Goal: Task Accomplishment & Management: Manage account settings

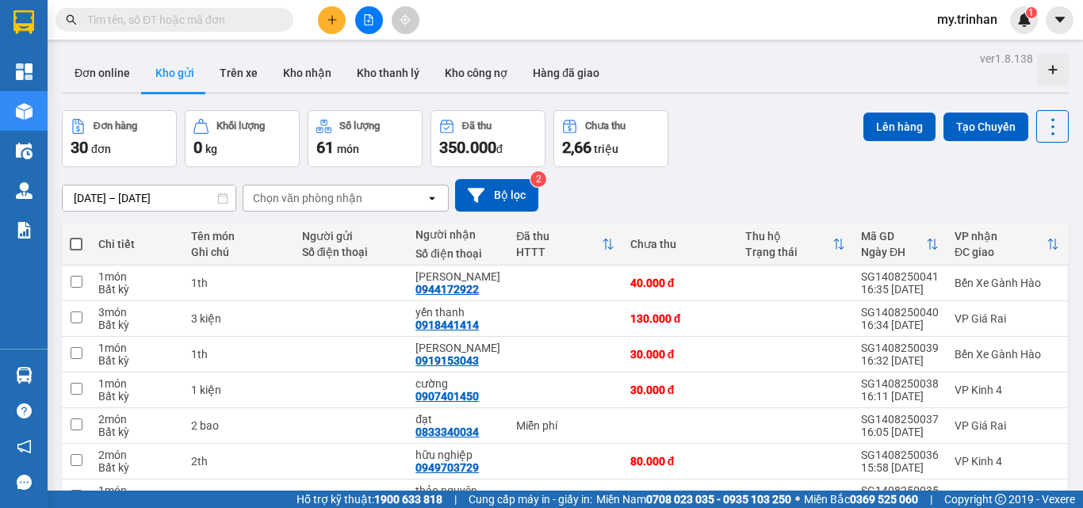
click at [340, 23] on button at bounding box center [332, 20] width 28 height 28
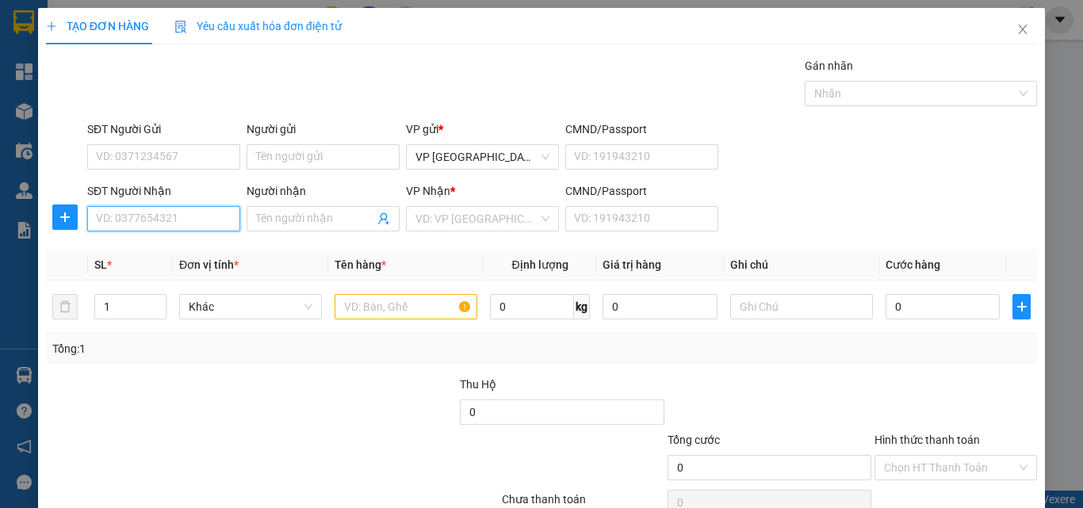
click at [192, 219] on input "SĐT Người Nhận" at bounding box center [163, 218] width 153 height 25
type input "."
type input "0948011504"
click at [195, 246] on div "0948011504 - thiết cầm" at bounding box center [162, 250] width 132 height 17
type input "thiết cầm"
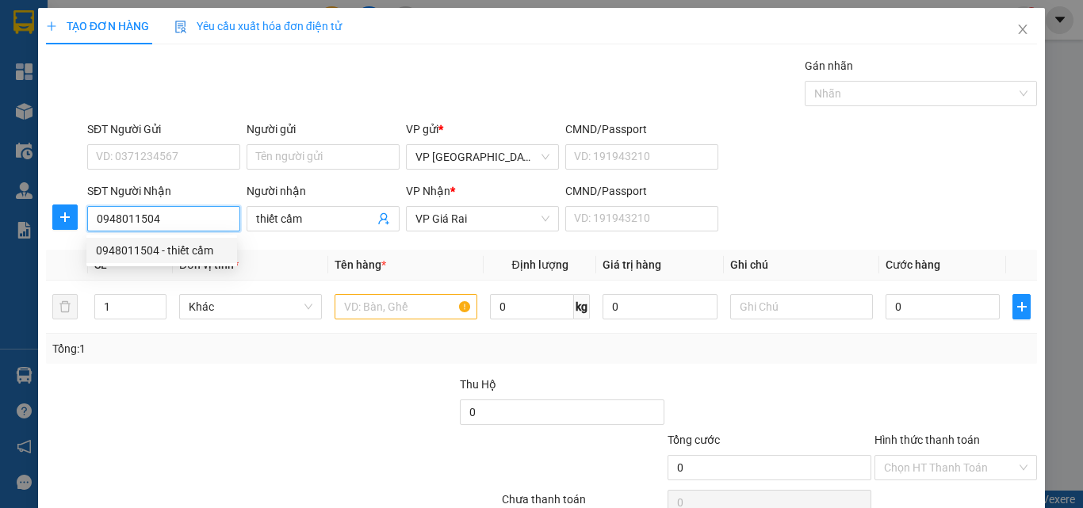
type input "50.000"
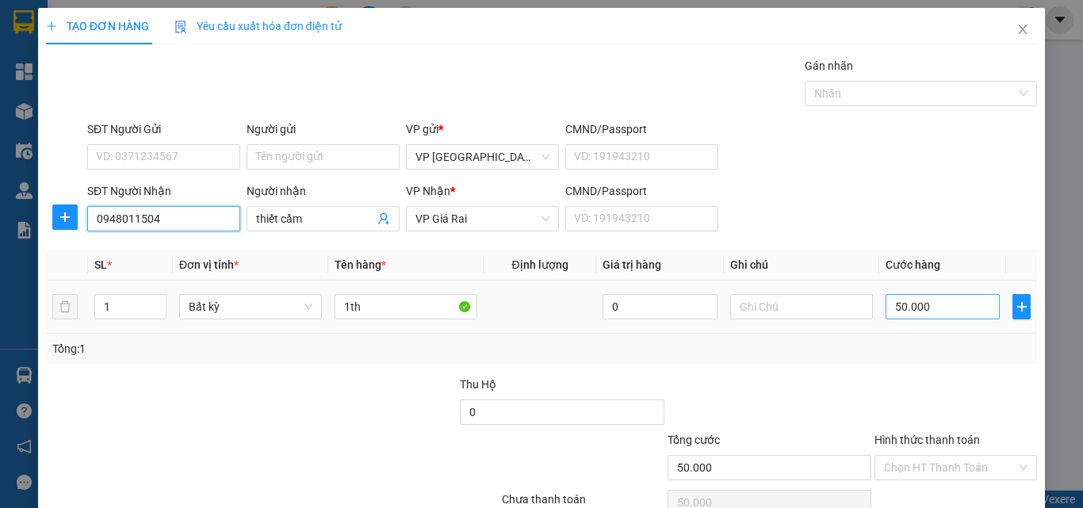
type input "0948011504"
click at [887, 313] on input "50.000" at bounding box center [943, 306] width 114 height 25
type input "4"
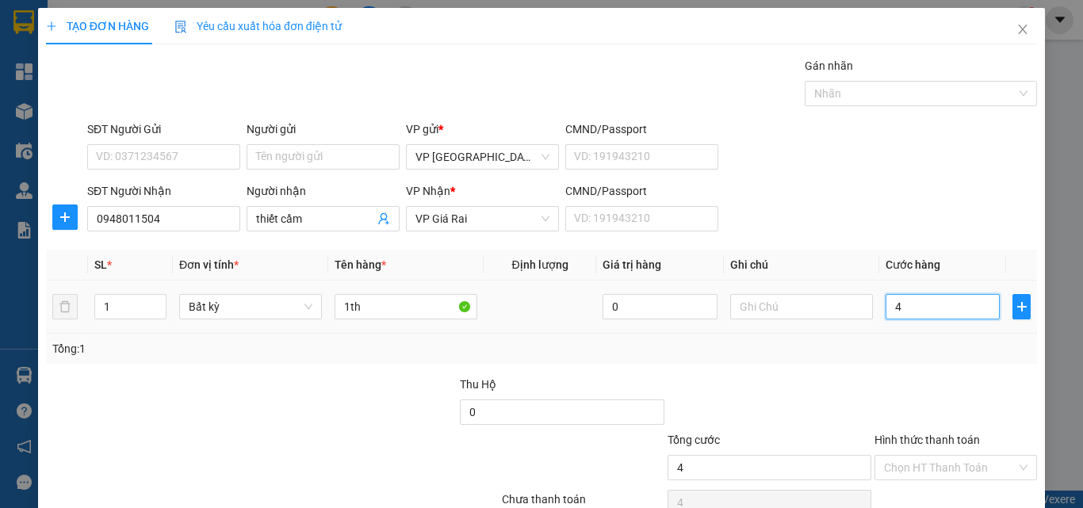
type input "40"
type input "40.000"
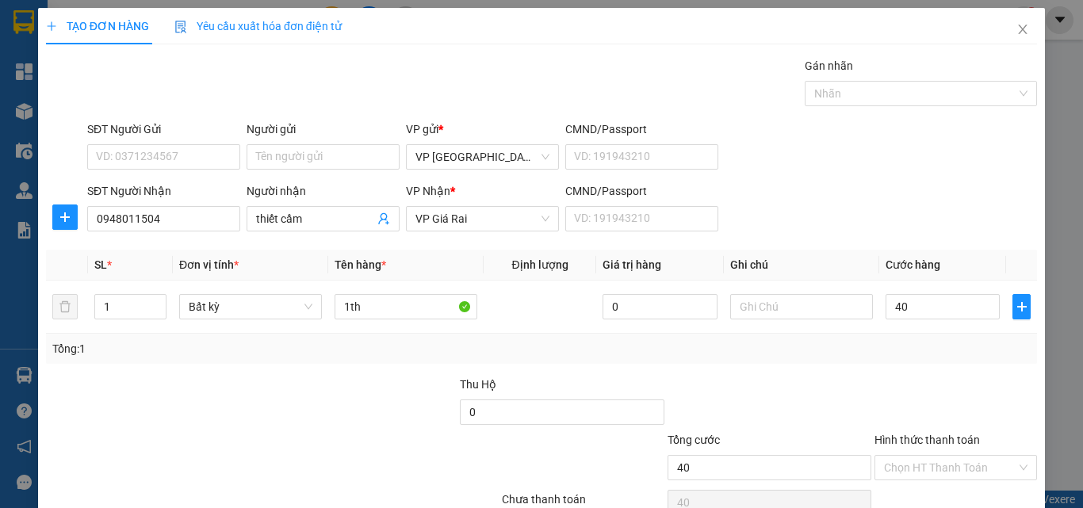
type input "40.000"
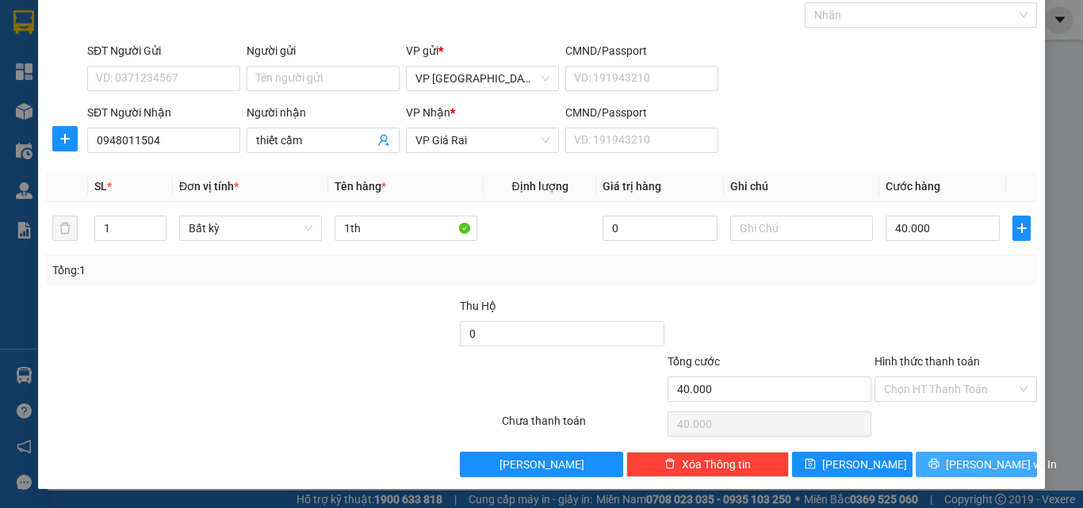
click at [969, 458] on span "[PERSON_NAME] và In" at bounding box center [1001, 464] width 111 height 17
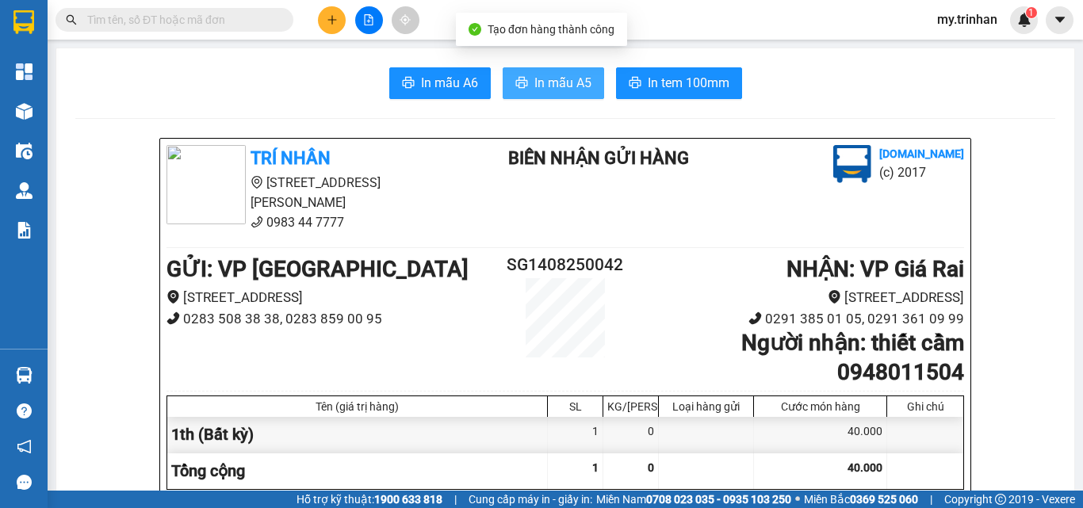
click at [535, 82] on span "In mẫu A5" at bounding box center [563, 83] width 57 height 20
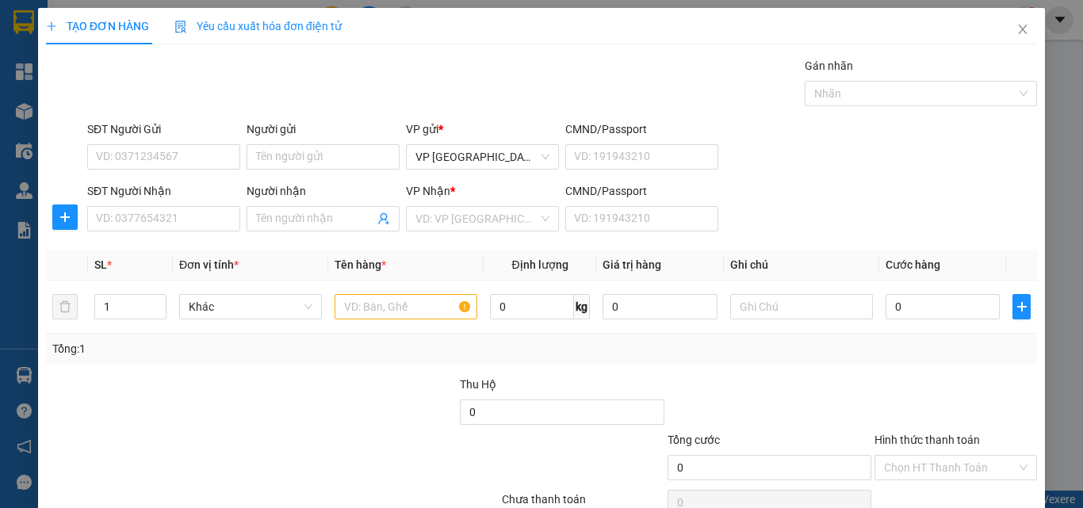
click at [927, 194] on div "SĐT Người Nhận VD: 0377654321 Người nhận Tên người nhận VP Nhận * VD: VP Sài Gò…" at bounding box center [562, 210] width 957 height 56
click at [1017, 25] on icon "close" at bounding box center [1023, 29] width 13 height 13
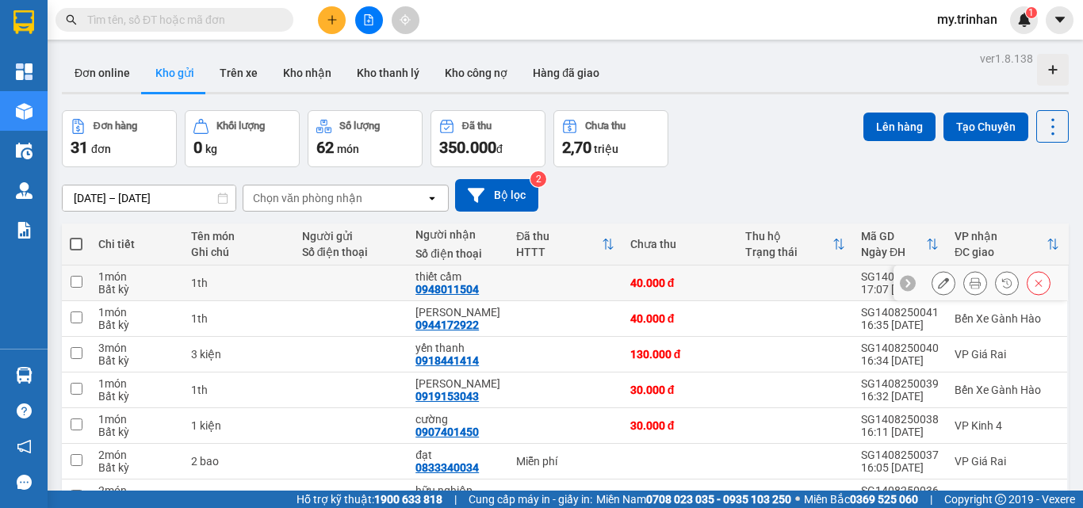
click at [938, 278] on icon at bounding box center [943, 283] width 11 height 11
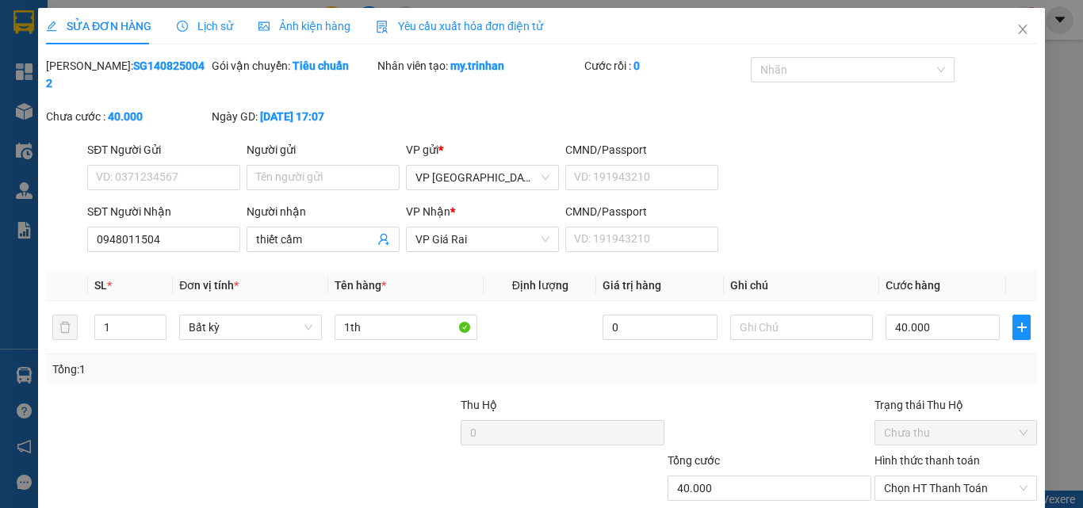
type input "0948011504"
type input "thiết cầm"
type input "40.000"
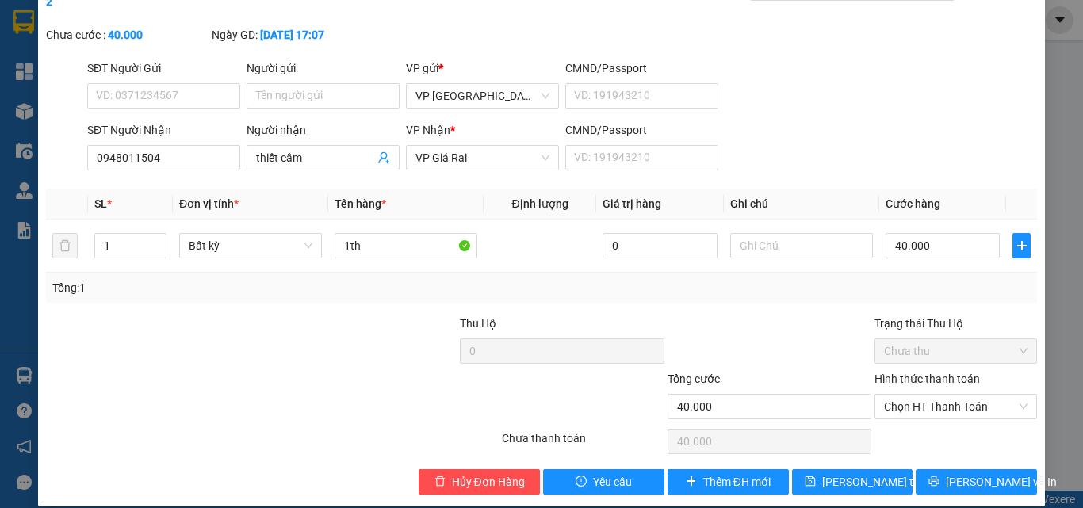
click at [965, 403] on div "Hình thức thanh toán Chọn HT Thanh Toán" at bounding box center [956, 398] width 163 height 56
click at [961, 395] on span "Chọn HT Thanh Toán" at bounding box center [956, 407] width 144 height 24
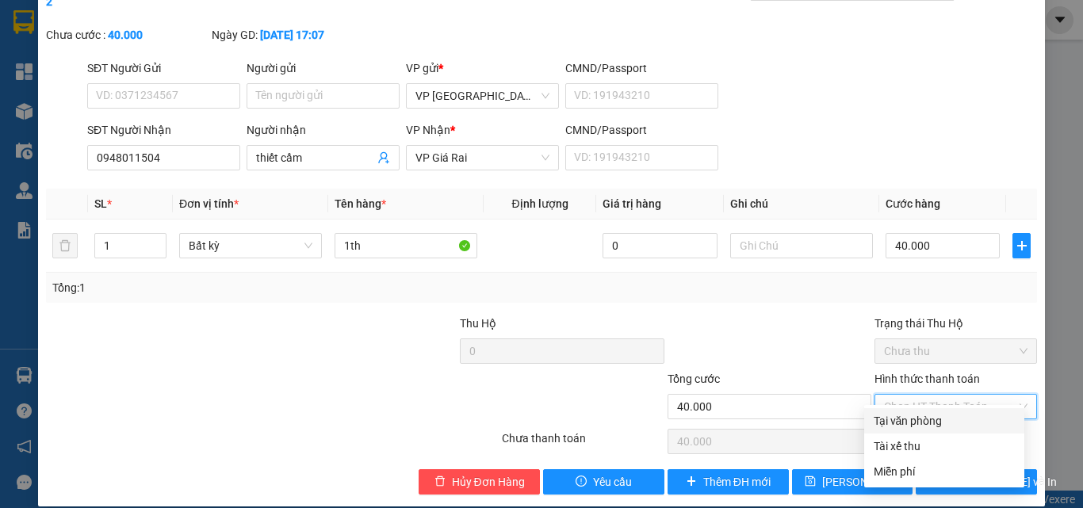
click at [952, 426] on div "Tại văn phòng" at bounding box center [944, 420] width 141 height 17
type input "0"
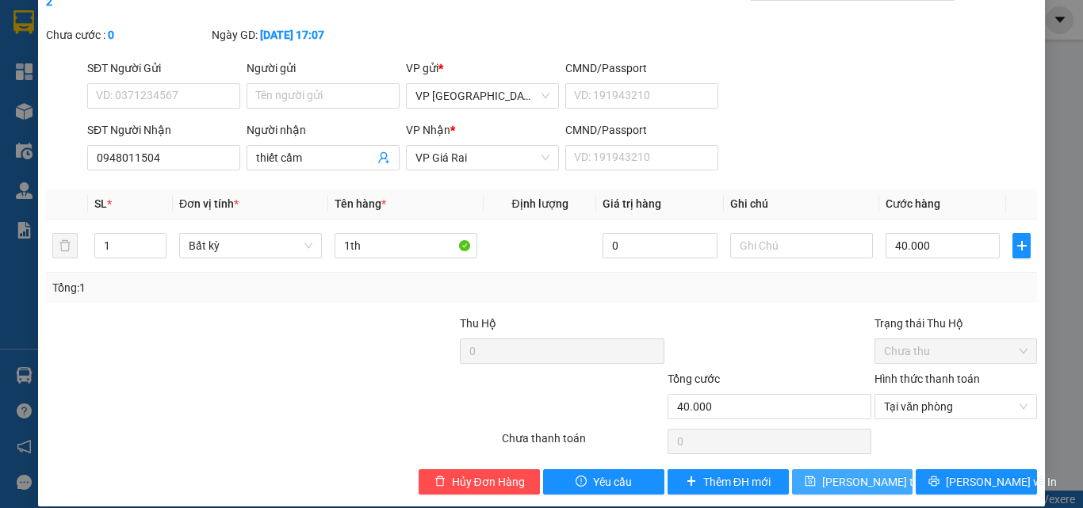
click at [880, 474] on button "Lưu thay đổi" at bounding box center [852, 482] width 121 height 25
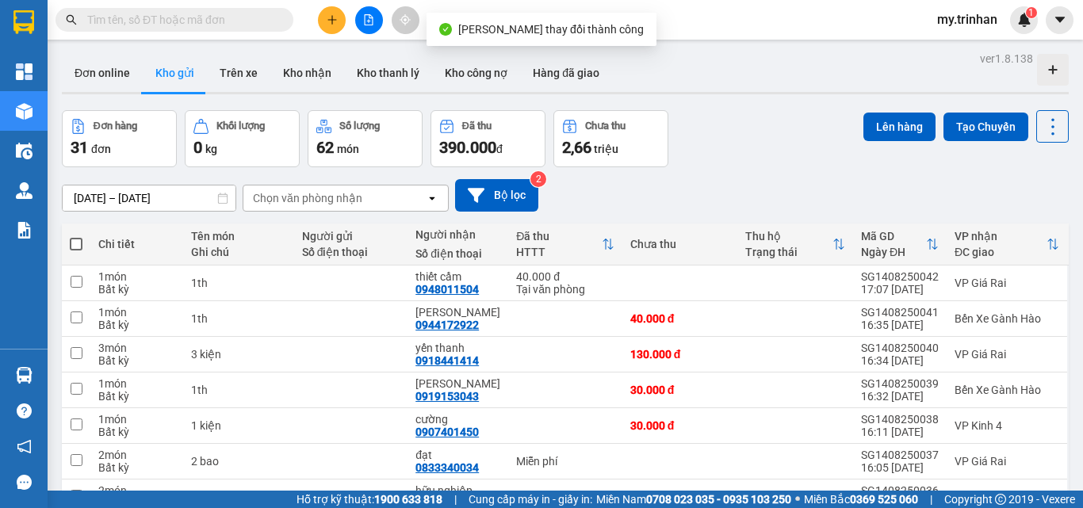
click at [332, 29] on button at bounding box center [332, 20] width 28 height 28
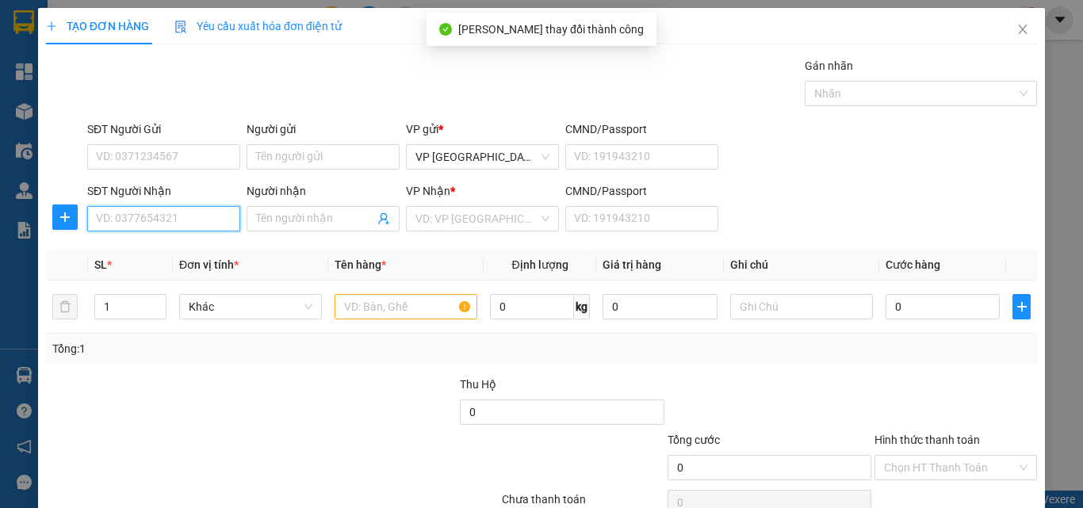
click at [191, 224] on input "SĐT Người Nhận" at bounding box center [163, 218] width 153 height 25
click at [191, 225] on input "626" at bounding box center [163, 218] width 153 height 25
click at [195, 220] on input "626" at bounding box center [163, 218] width 153 height 25
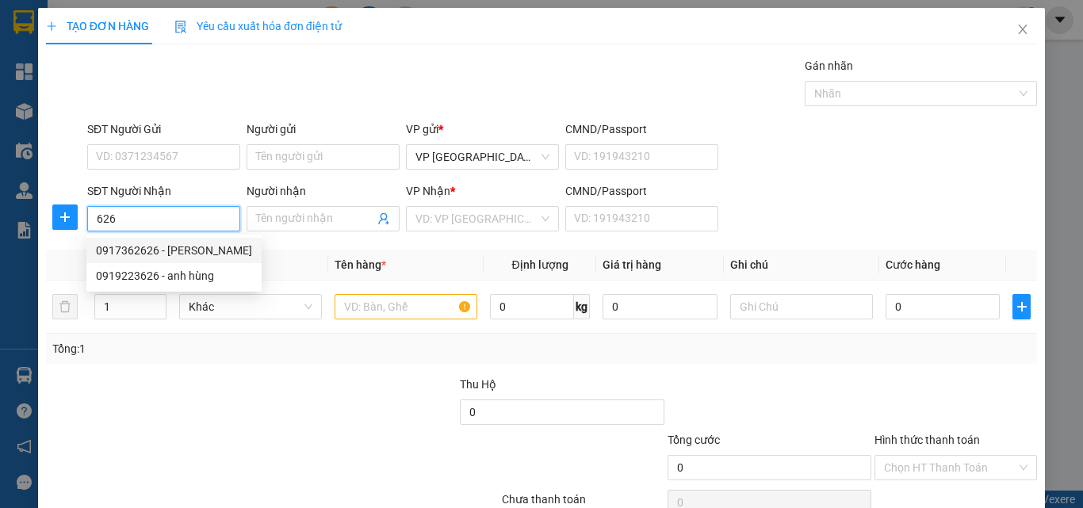
click at [193, 251] on div "0917362626 - anh kiên" at bounding box center [174, 250] width 156 height 17
type input "0917362626"
type input "anh kiên"
type input "210.000"
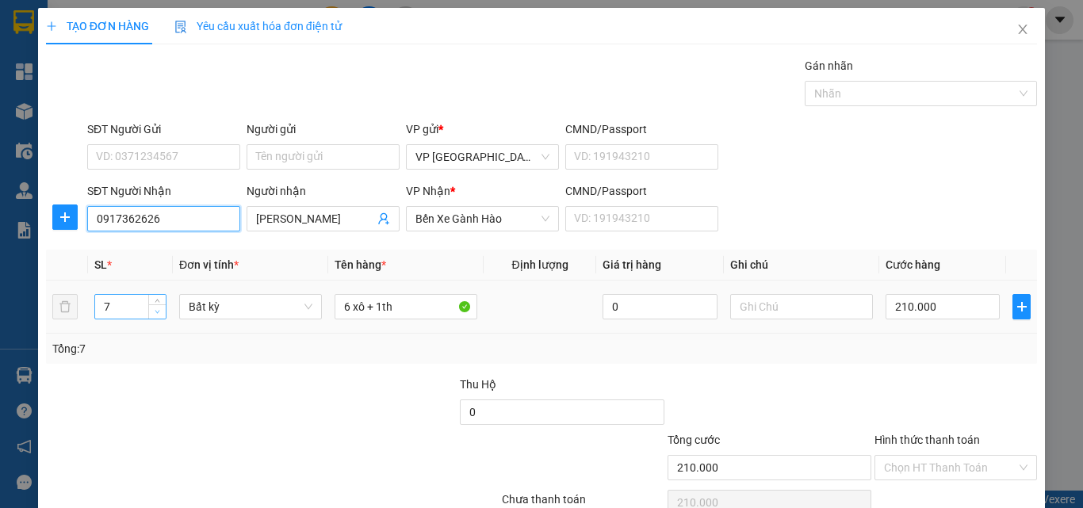
type input "0917362626"
click at [161, 314] on span "Decrease Value" at bounding box center [156, 312] width 17 height 14
click at [159, 314] on span "down" at bounding box center [158, 313] width 10 height 10
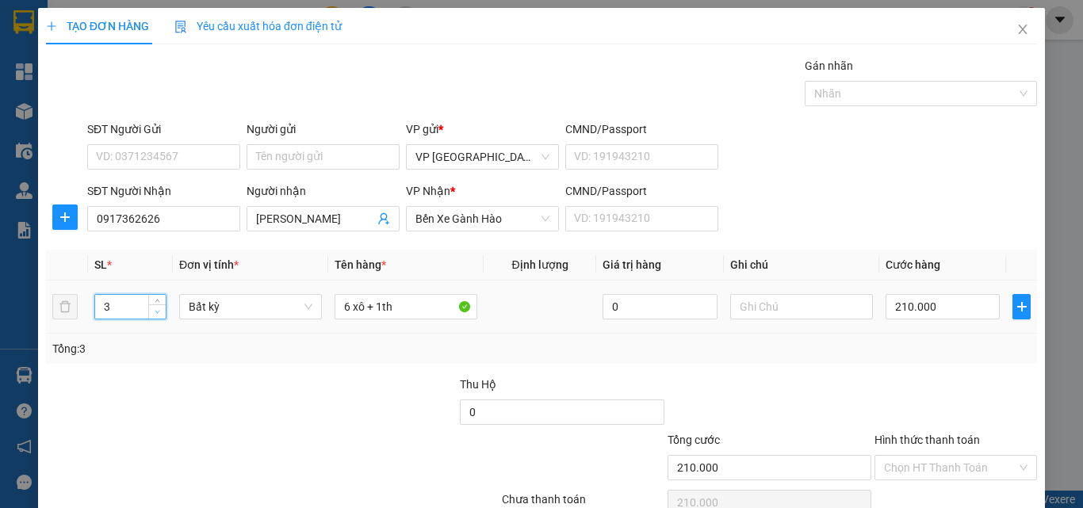
type input "2"
click at [159, 314] on span "down" at bounding box center [158, 313] width 10 height 10
click at [297, 324] on tr "2 Bất kỳ 6 xô + 1th 0 210.000" at bounding box center [541, 307] width 991 height 53
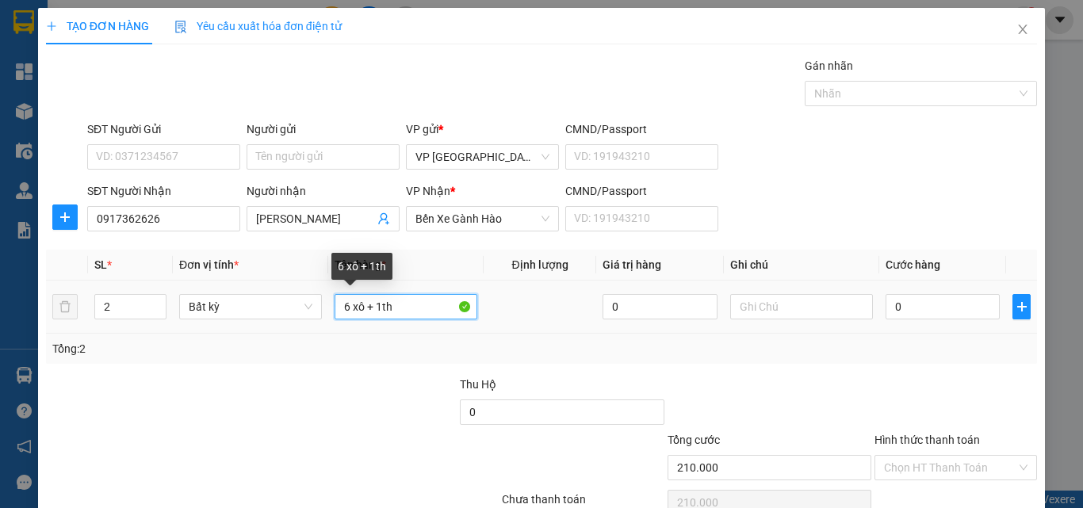
type input "0"
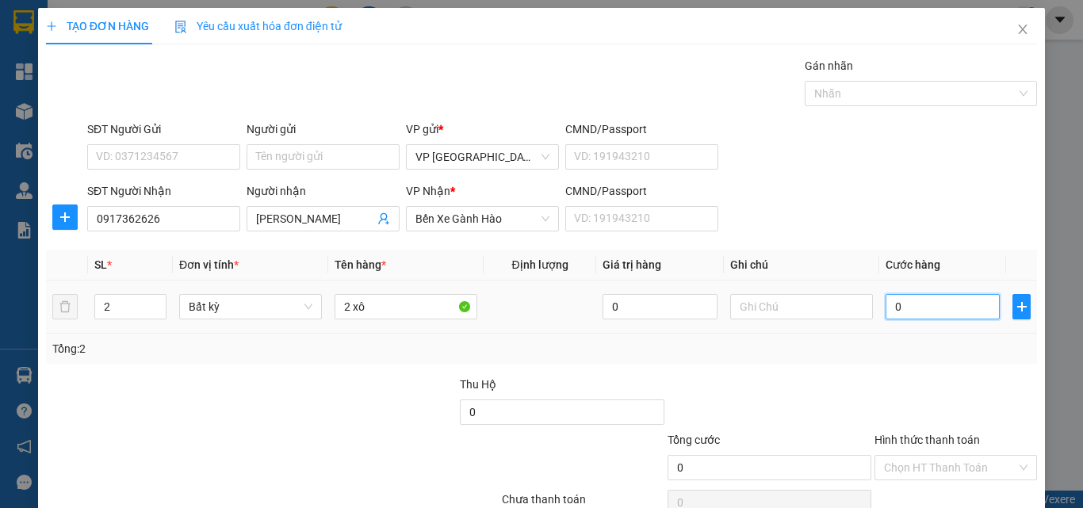
click at [917, 307] on input "0" at bounding box center [943, 306] width 114 height 25
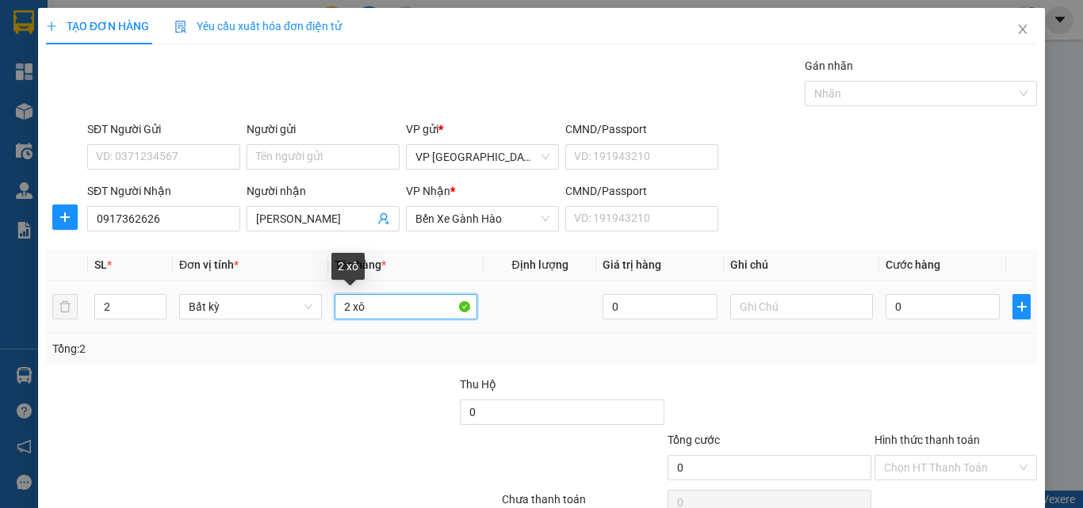
click at [335, 309] on input "2 xô" at bounding box center [406, 306] width 143 height 25
click at [388, 297] on input "1 xô" at bounding box center [406, 306] width 143 height 25
type input "1 xô + 1 bọc"
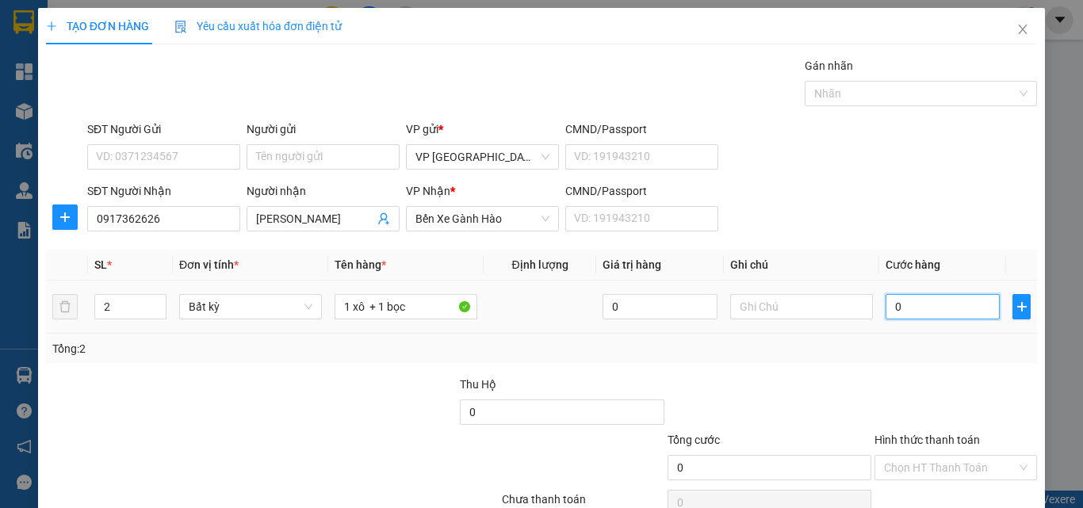
click at [888, 305] on input "0" at bounding box center [943, 306] width 114 height 25
type input "6"
type input "60"
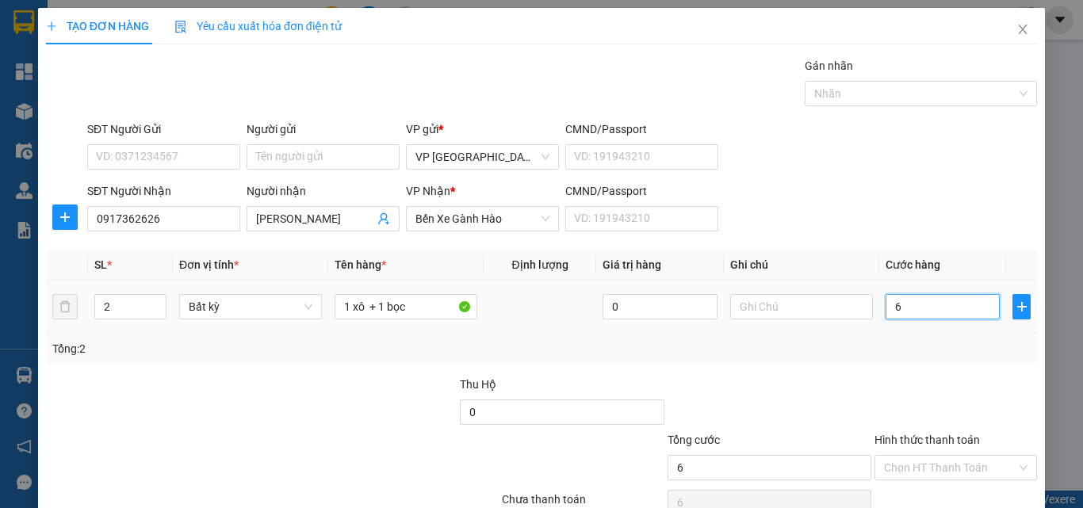
type input "60"
type input "60.000"
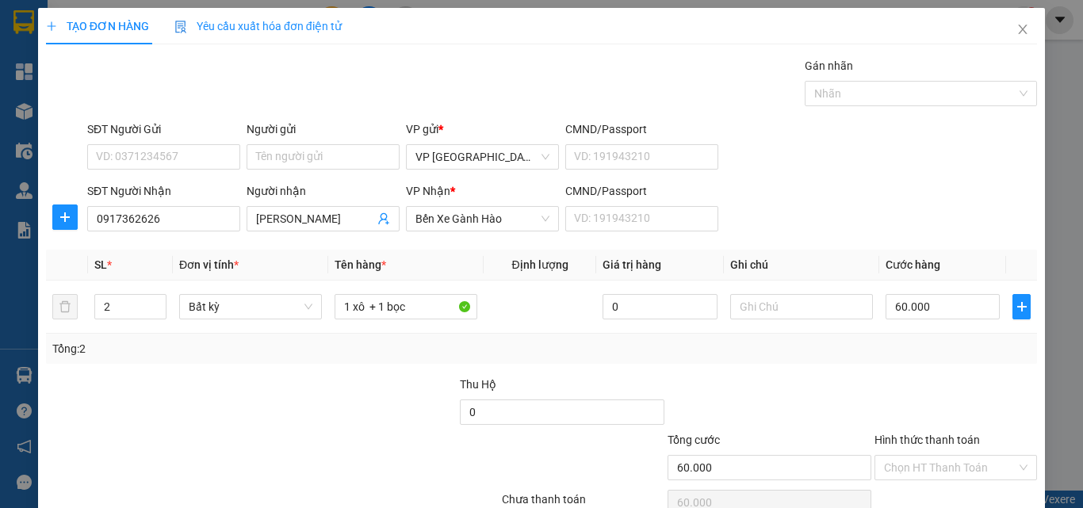
scroll to position [79, 0]
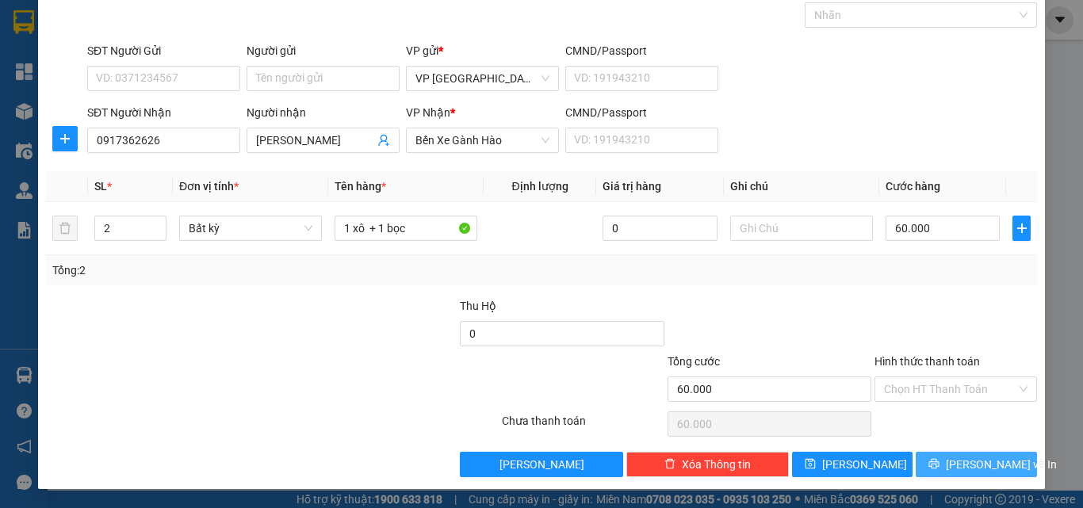
click at [957, 462] on span "[PERSON_NAME] và In" at bounding box center [1001, 464] width 111 height 17
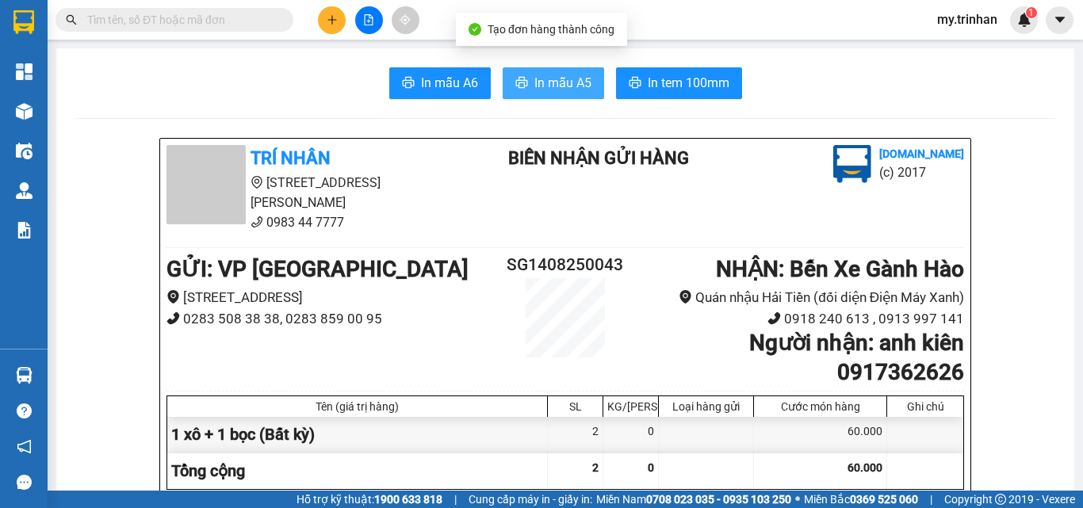
click at [539, 86] on span "In mẫu A5" at bounding box center [563, 83] width 57 height 20
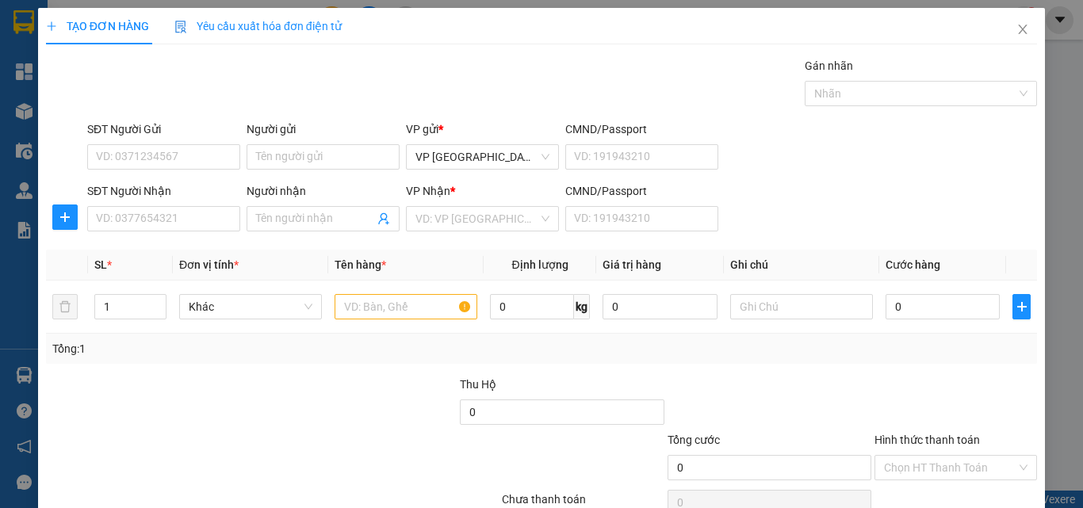
click at [804, 217] on div "SĐT Người Nhận VD: 0377654321 Người nhận Tên người nhận VP Nhận * VD: VP Sài Gò…" at bounding box center [562, 210] width 957 height 56
click at [168, 205] on div "SĐT Người Nhận" at bounding box center [163, 194] width 153 height 24
click at [169, 209] on input "SĐT Người Nhận" at bounding box center [163, 218] width 153 height 25
click at [178, 228] on input "SĐT Người Nhận" at bounding box center [163, 218] width 153 height 25
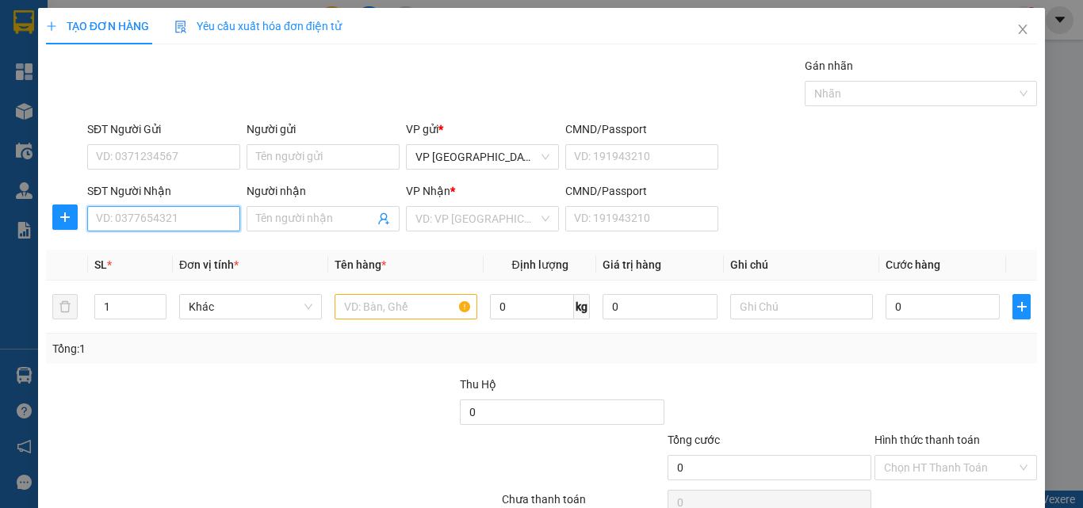
click at [185, 218] on input "SĐT Người Nhận" at bounding box center [163, 218] width 153 height 25
type input "0917440168"
click at [178, 251] on div "0917440168 - DŨNG" at bounding box center [162, 250] width 132 height 17
type input "DŨNG"
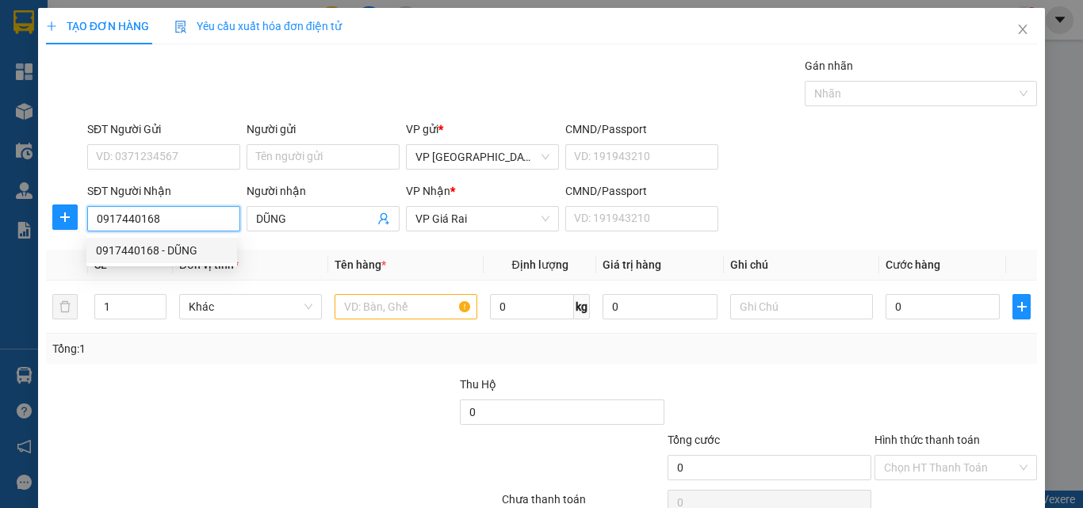
type input "30.000"
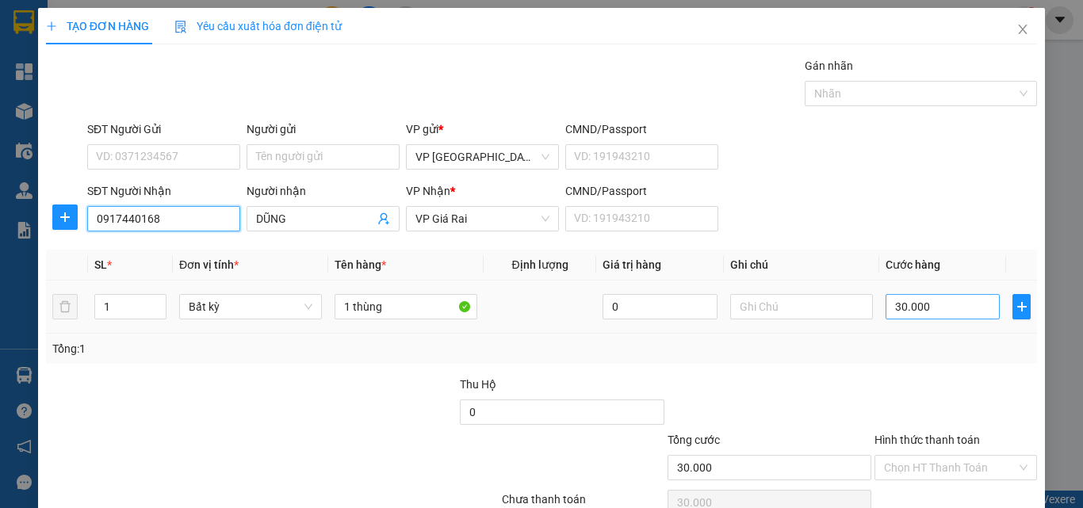
type input "0917440168"
click at [923, 307] on input "30.000" at bounding box center [943, 306] width 114 height 25
type input "6"
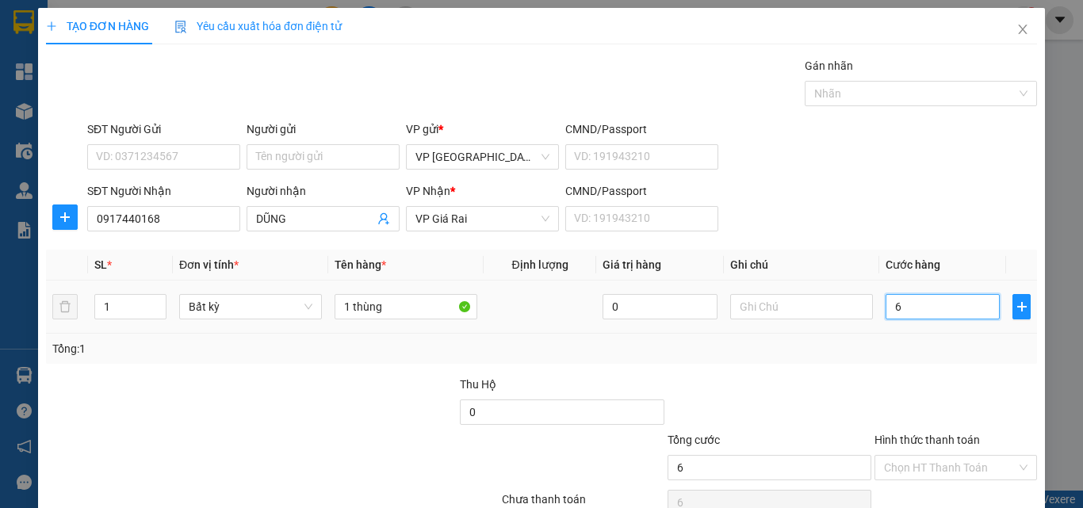
type input "60"
type input "60.000"
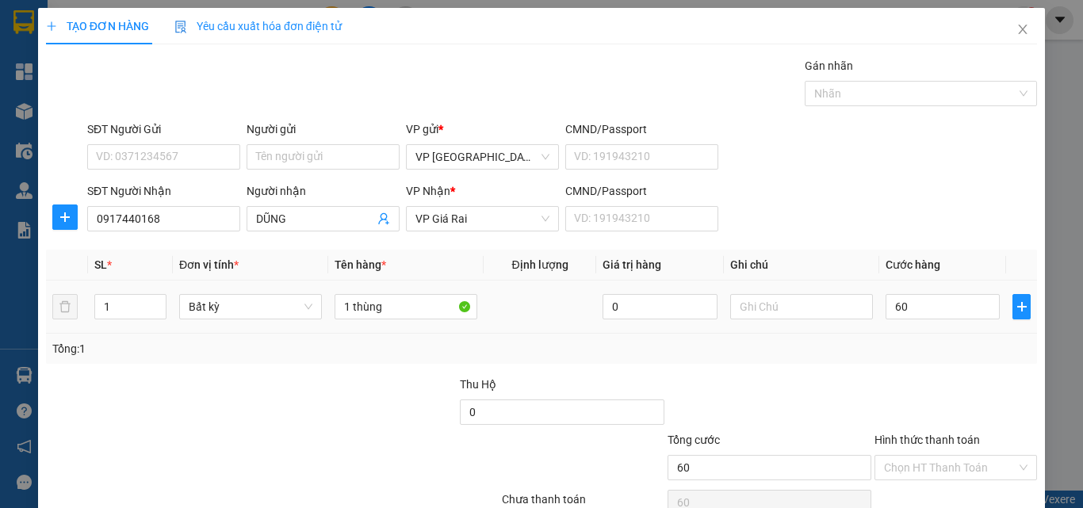
type input "60.000"
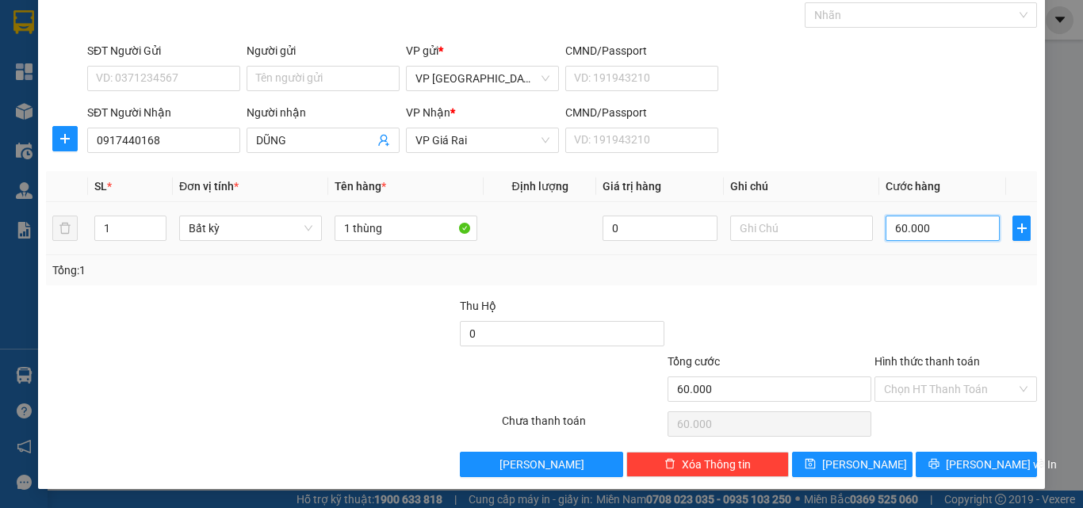
click at [936, 236] on input "60.000" at bounding box center [943, 228] width 114 height 25
type input "5"
type input "50"
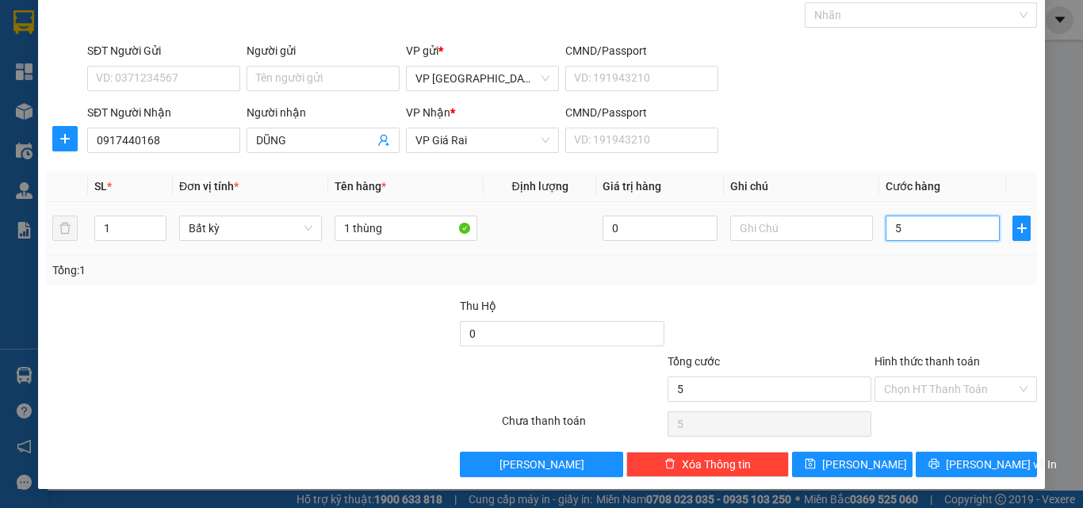
type input "50"
click at [954, 390] on input "Hình thức thanh toán" at bounding box center [950, 390] width 132 height 24
type input "50.000"
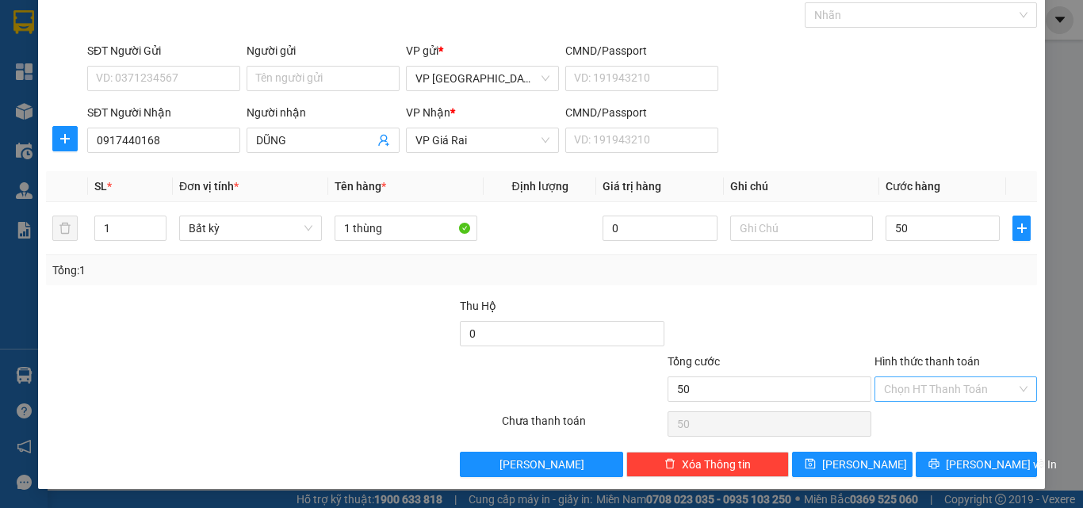
type input "50.000"
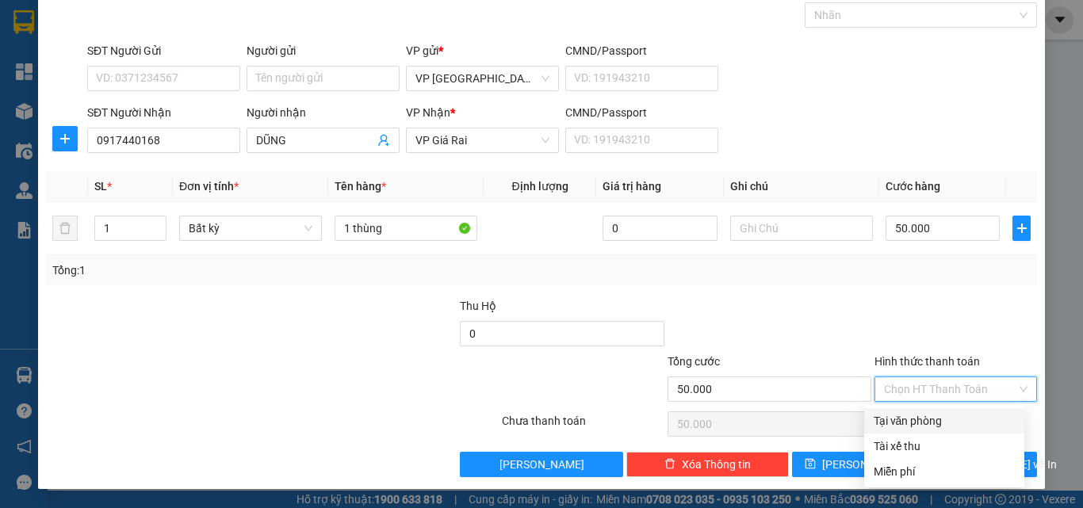
click at [930, 426] on div "Tại văn phòng" at bounding box center [944, 420] width 141 height 17
type input "0"
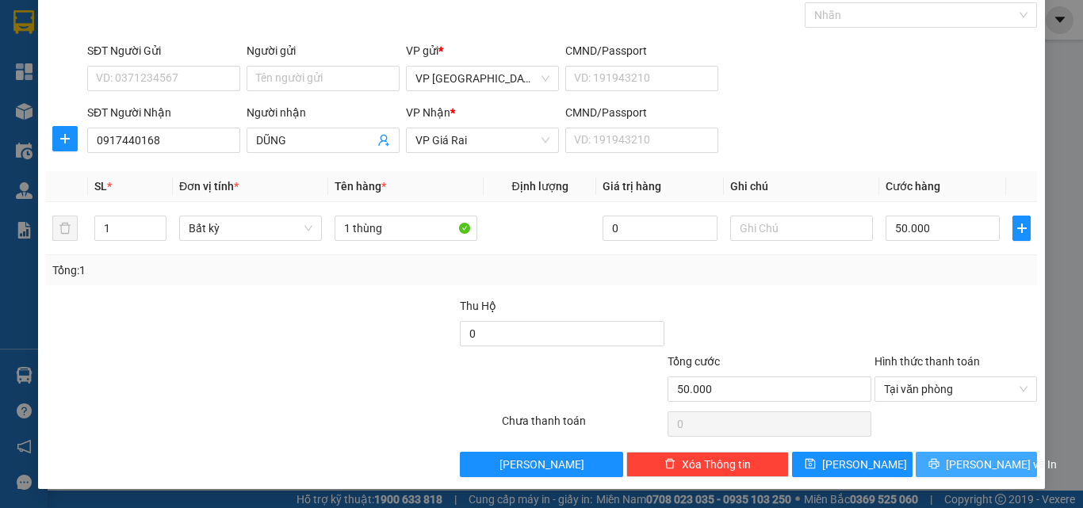
click at [937, 454] on button "[PERSON_NAME] và In" at bounding box center [976, 464] width 121 height 25
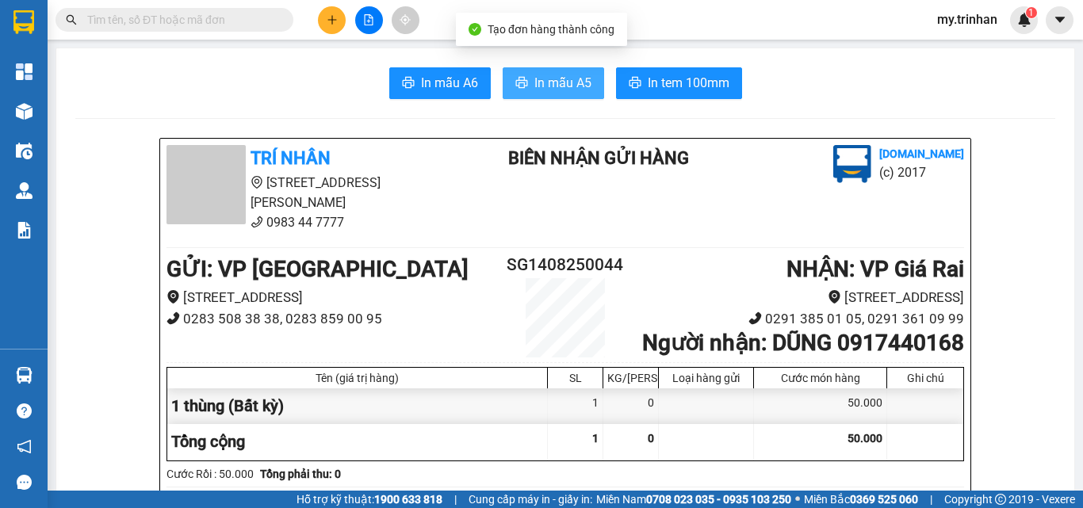
click at [537, 68] on button "In mẫu A5" at bounding box center [554, 83] width 102 height 32
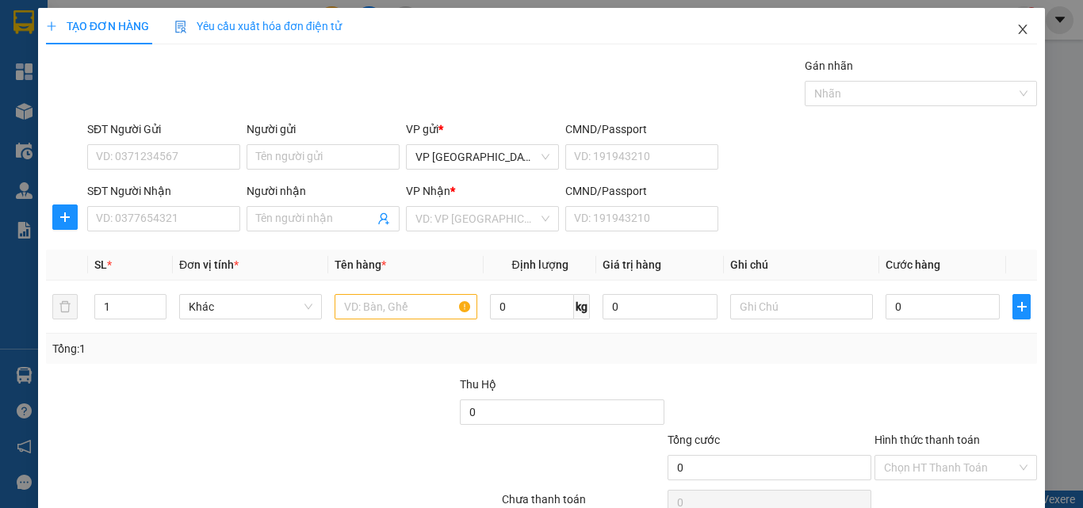
drag, startPoint x: 1009, startPoint y: 29, endPoint x: 171, endPoint y: 45, distance: 837.7
click at [1017, 29] on icon "close" at bounding box center [1023, 29] width 13 height 13
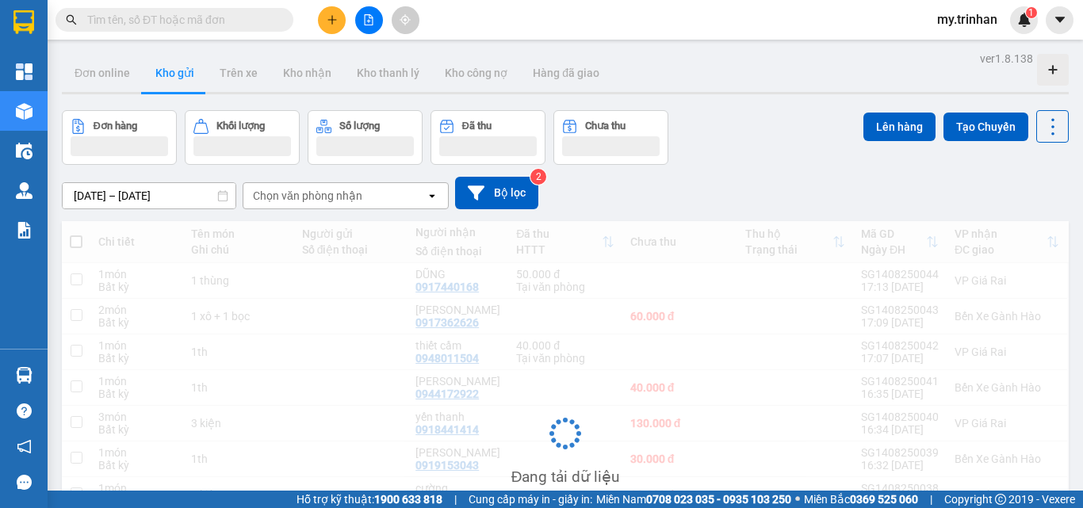
click at [165, 25] on input "text" at bounding box center [180, 19] width 187 height 17
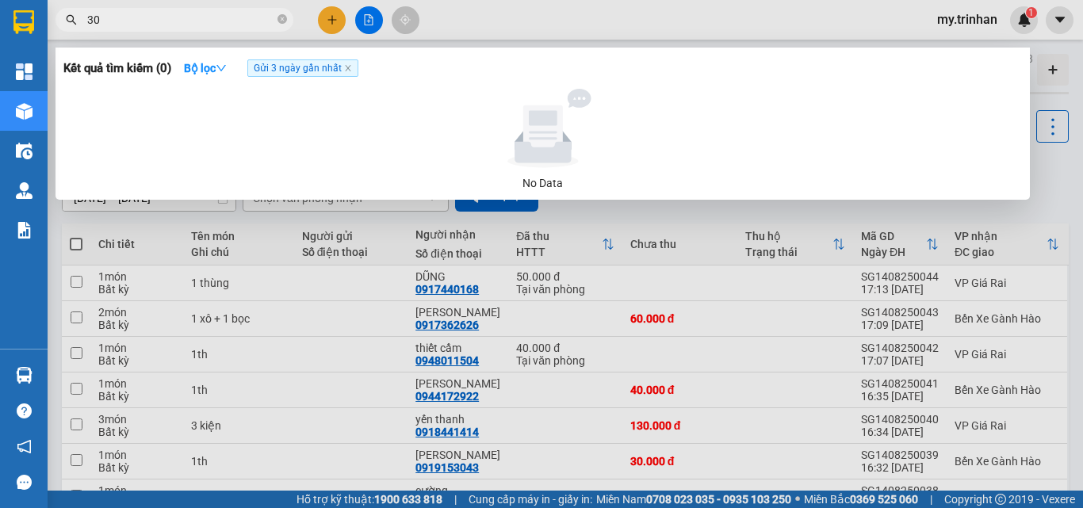
type input "300"
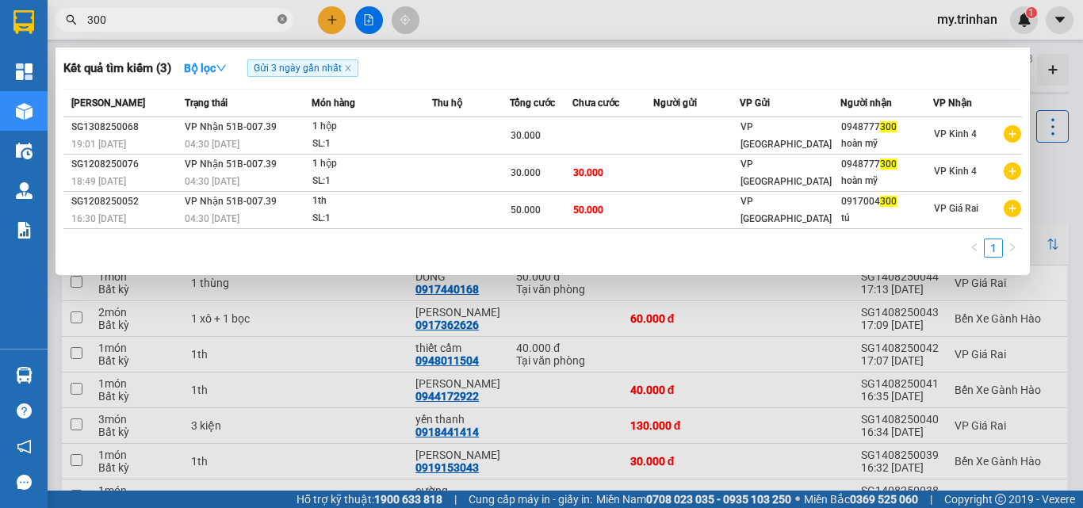
click at [281, 25] on span at bounding box center [283, 20] width 10 height 15
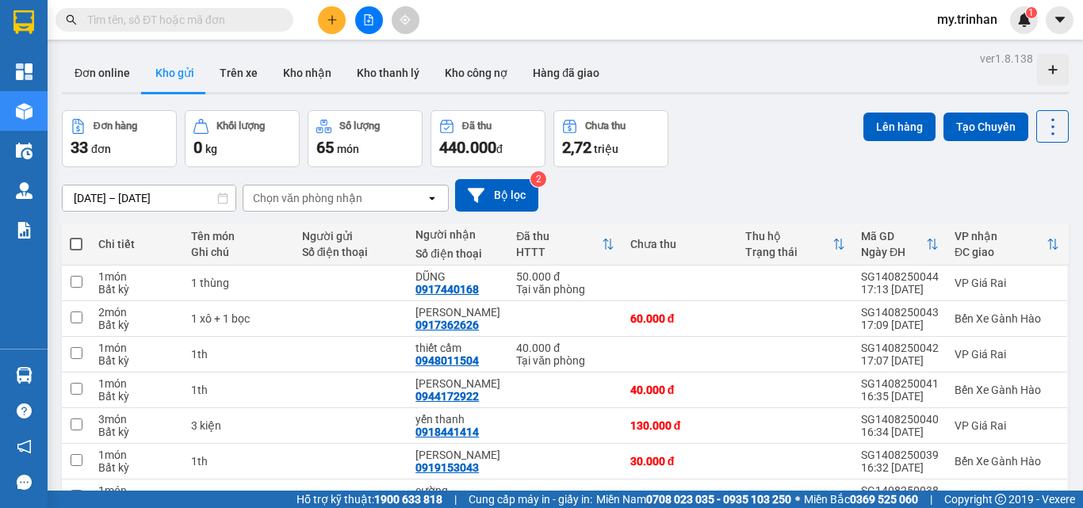
click at [398, 186] on div "Chọn văn phòng nhận" at bounding box center [334, 198] width 182 height 25
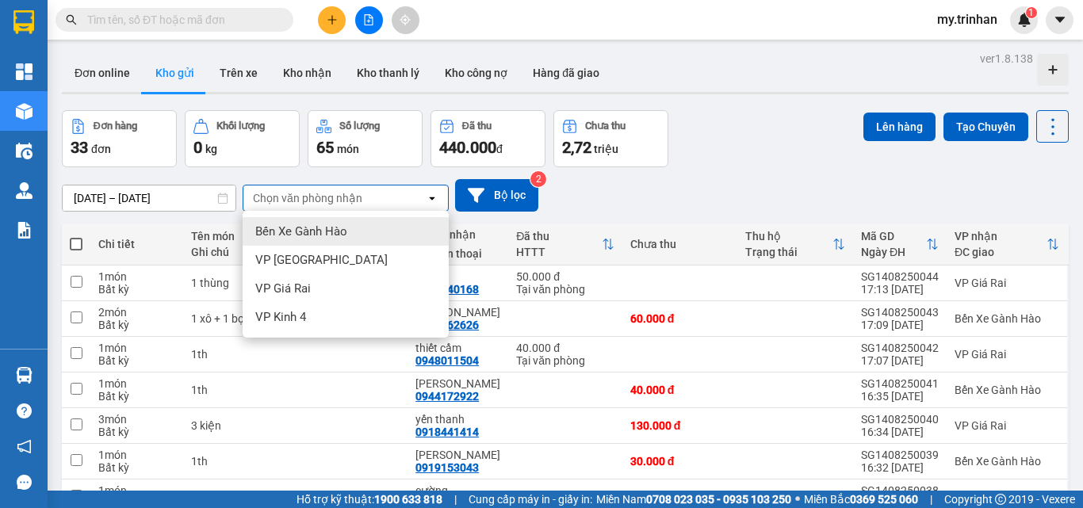
click at [670, 199] on div "12/08/2025 – 14/08/2025 Press the down arrow key to interact with the calendar …" at bounding box center [565, 195] width 1007 height 33
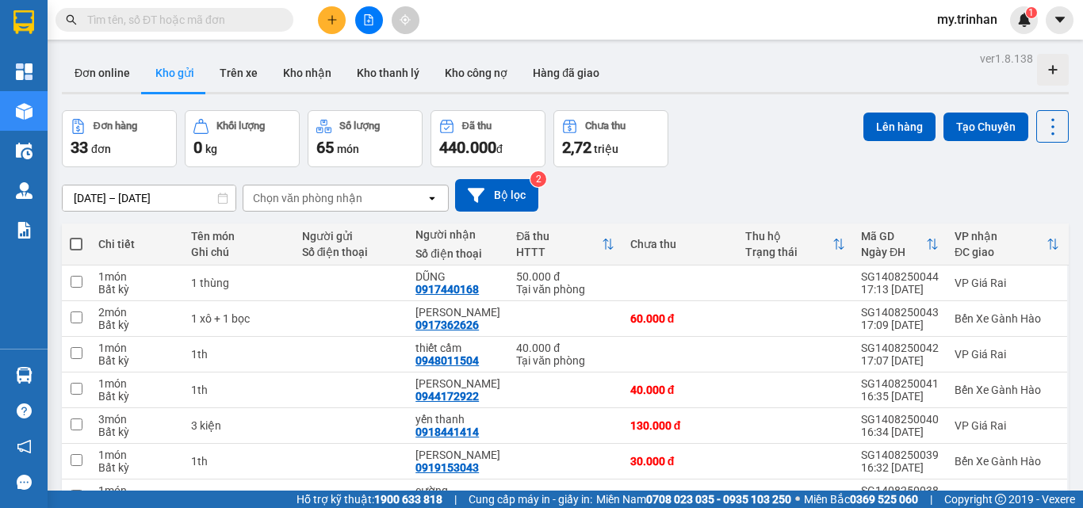
click at [323, 20] on button at bounding box center [332, 20] width 28 height 28
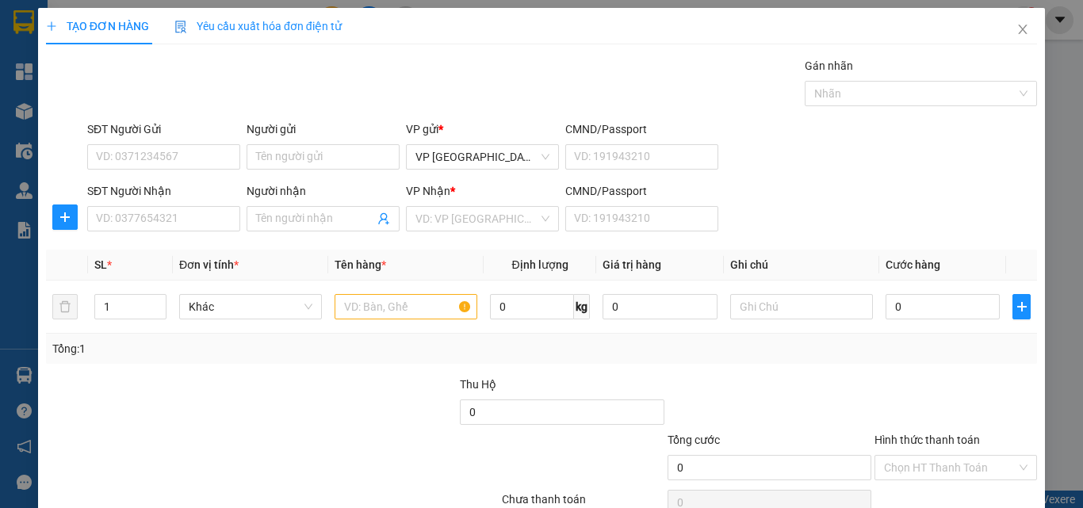
click at [184, 243] on div "Transit Pickup Surcharge Ids Transit Deliver Surcharge Ids Transit Deliver Surc…" at bounding box center [541, 306] width 991 height 499
click at [202, 227] on input "SĐT Người Nhận" at bounding box center [163, 218] width 153 height 25
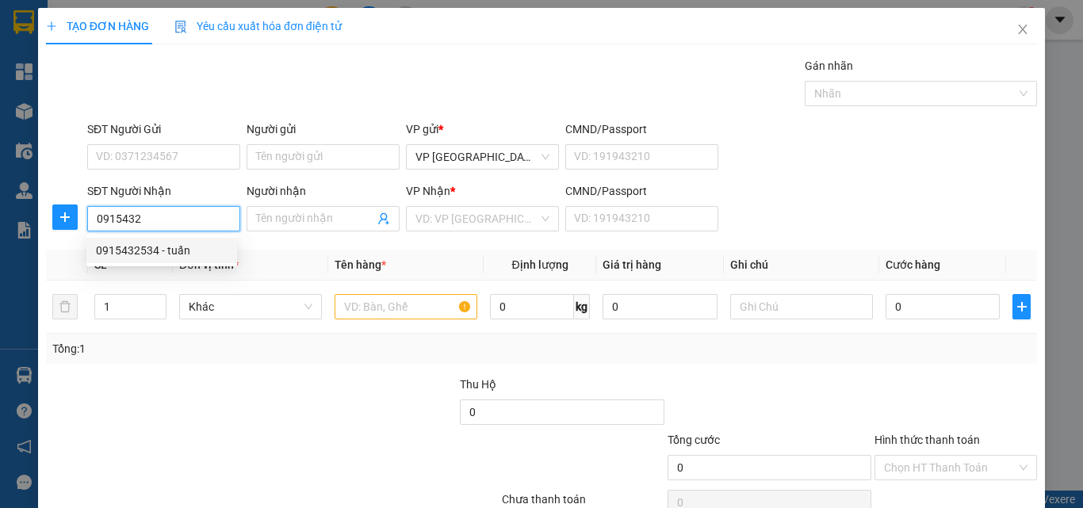
click at [180, 241] on div "0915432534 - tuấn" at bounding box center [161, 250] width 151 height 25
type input "0915432534"
type input "tuấn"
type input "20.000"
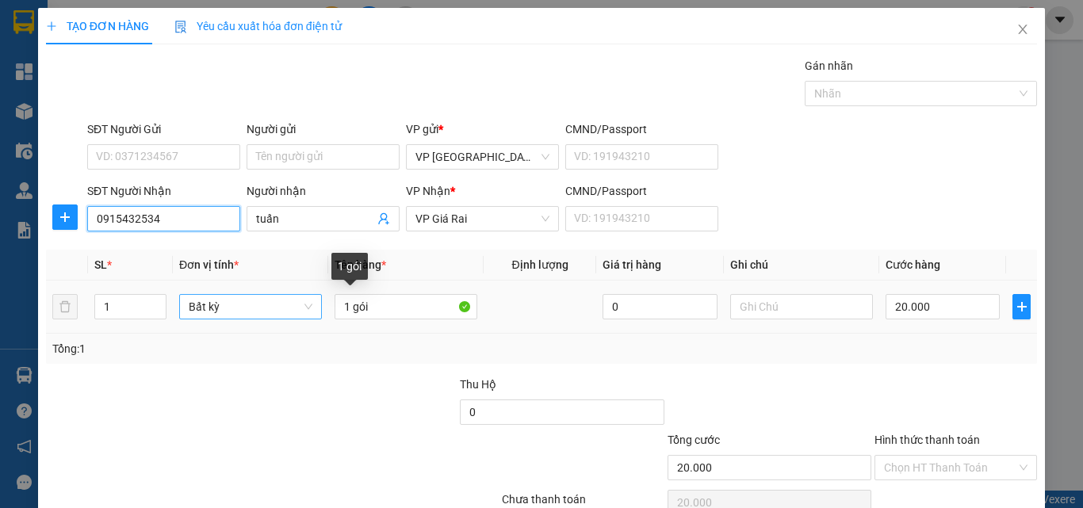
type input "0915432534"
click at [243, 296] on tr "1 Bất kỳ 1 gói 0 20.000" at bounding box center [541, 307] width 991 height 53
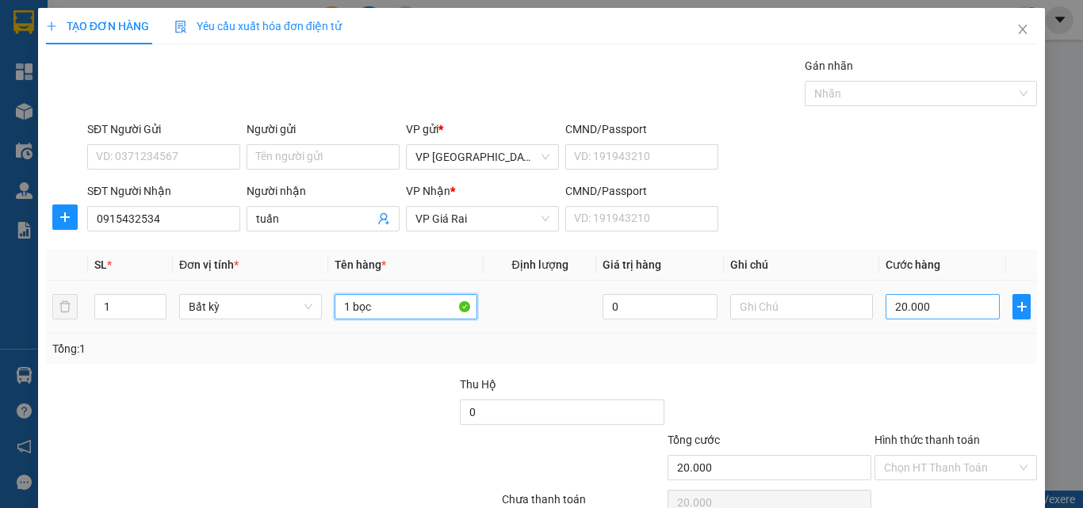
type input "1 bọc"
type input "3"
type input "30"
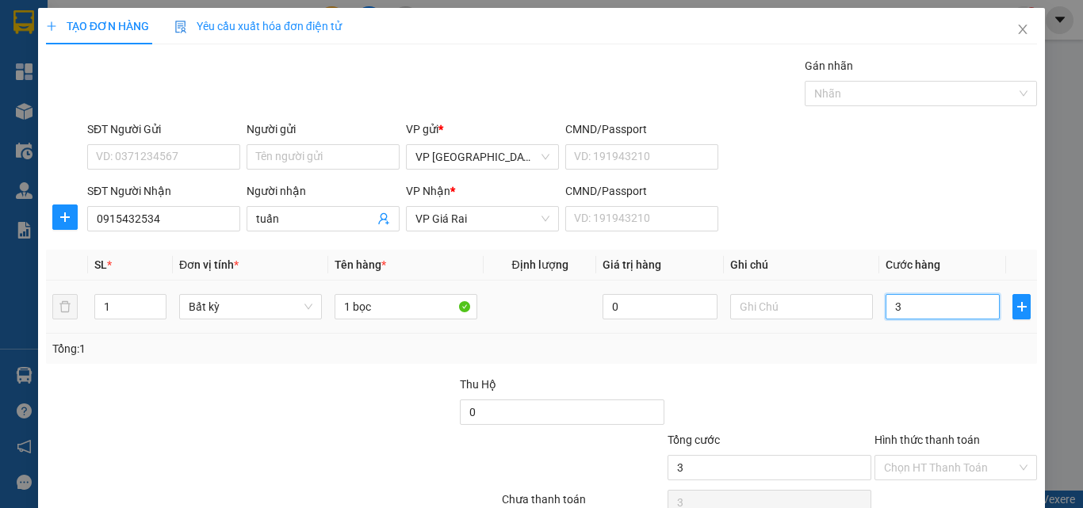
type input "30"
type input "30.000"
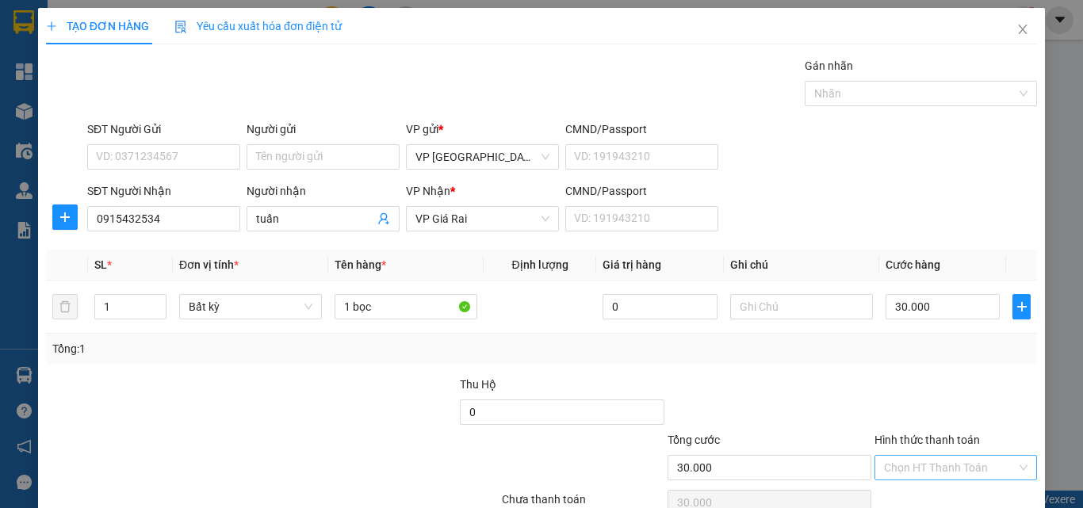
scroll to position [59, 0]
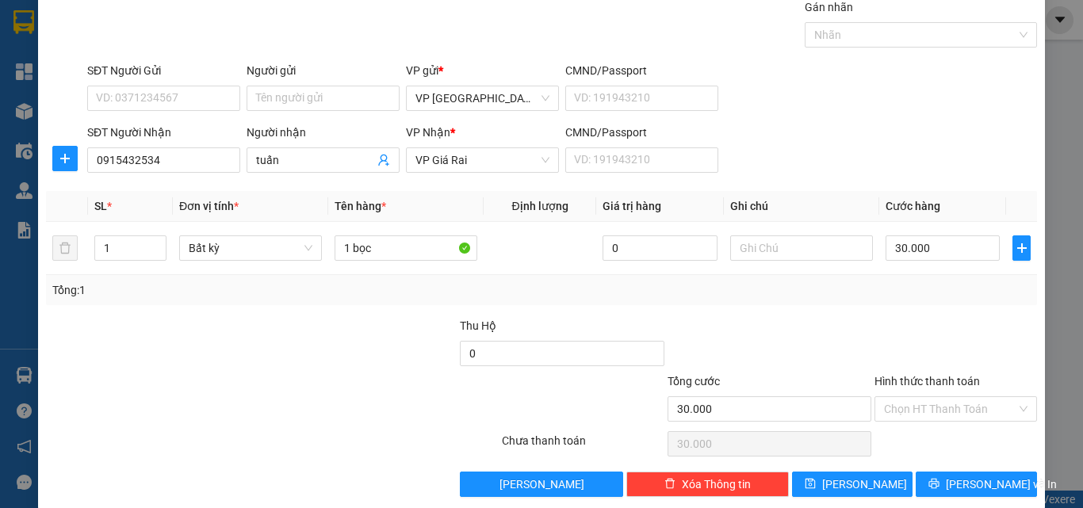
click at [957, 393] on div "Hình thức thanh toán" at bounding box center [956, 385] width 163 height 24
click at [956, 411] on input "Hình thức thanh toán" at bounding box center [950, 409] width 132 height 24
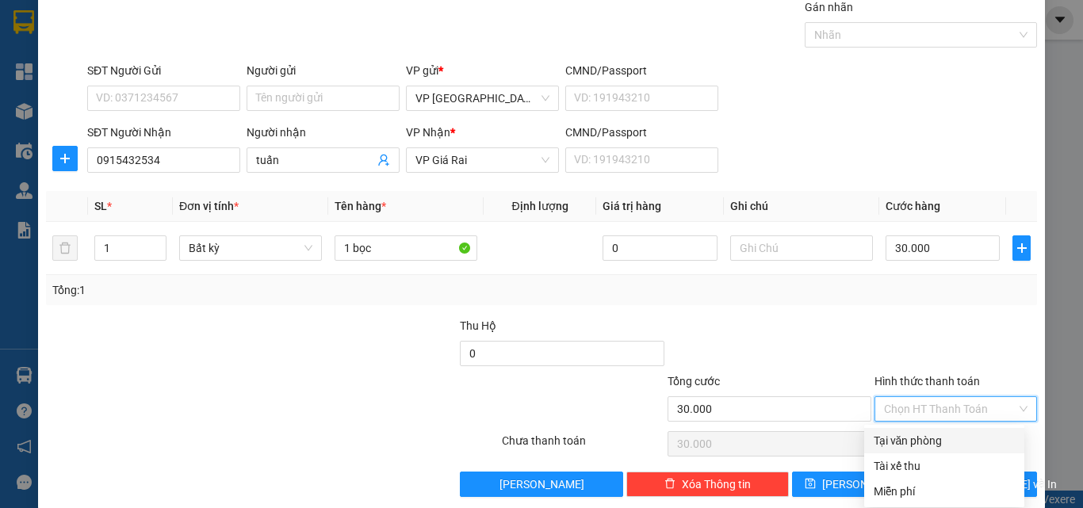
click at [949, 440] on div "Tại văn phòng" at bounding box center [944, 440] width 141 height 17
type input "0"
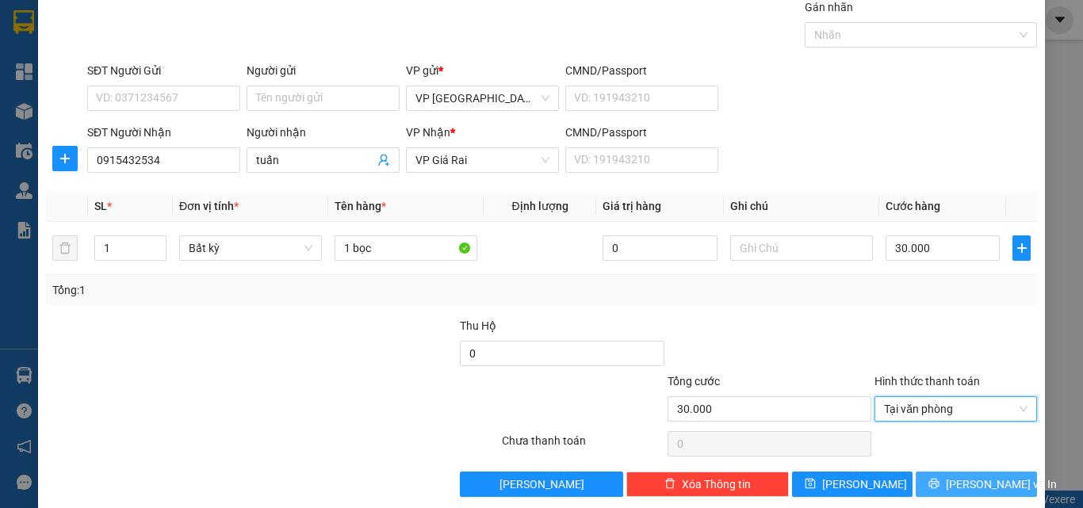
click at [952, 476] on button "[PERSON_NAME] và In" at bounding box center [976, 484] width 121 height 25
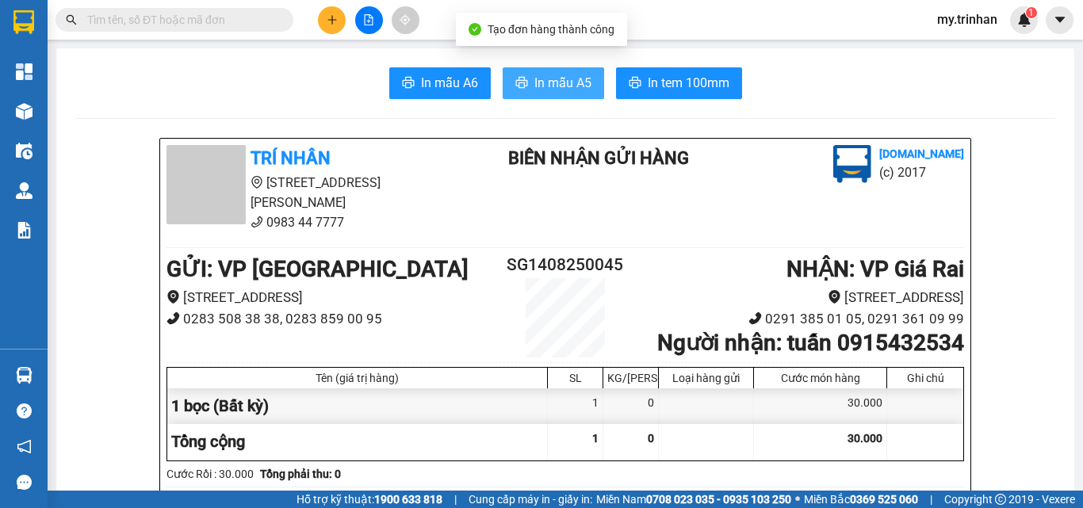
click at [531, 95] on button "In mẫu A5" at bounding box center [554, 83] width 102 height 32
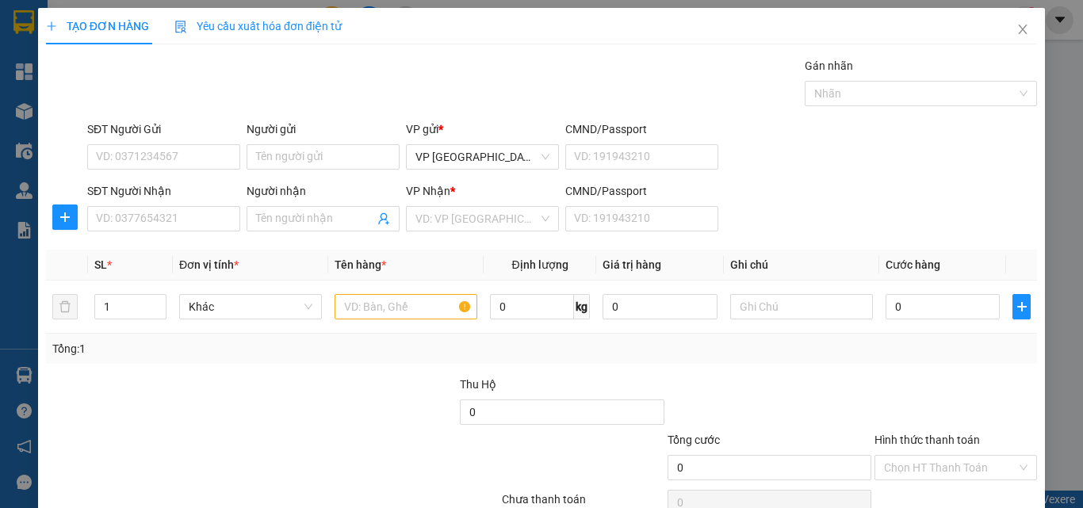
click at [796, 222] on div "SĐT Người Nhận VD: 0377654321 Người nhận Tên người nhận VP Nhận * VD: VP Sài Gò…" at bounding box center [562, 210] width 957 height 56
click at [220, 206] on input "SĐT Người Nhận" at bounding box center [163, 218] width 153 height 25
click at [213, 224] on input "300" at bounding box center [163, 218] width 153 height 25
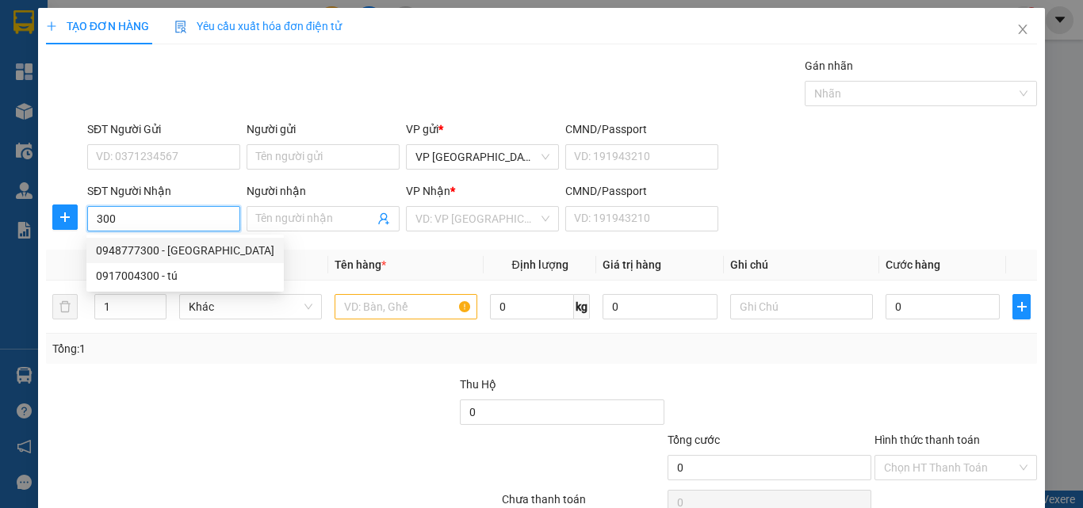
click at [198, 249] on div "0948777300 - hoàn mỹ" at bounding box center [185, 250] width 178 height 17
type input "0948777300"
type input "hoàn mỹ"
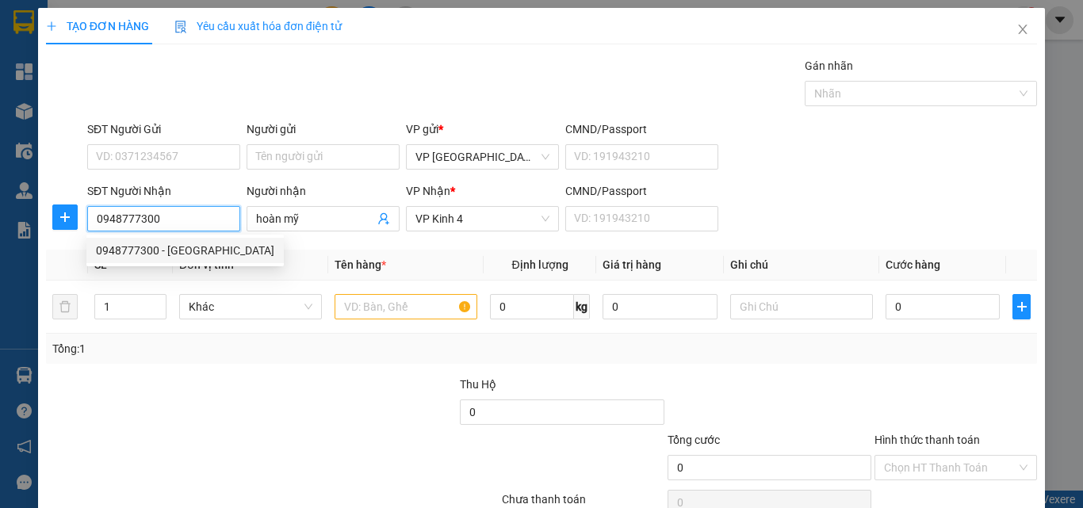
type input "30.000"
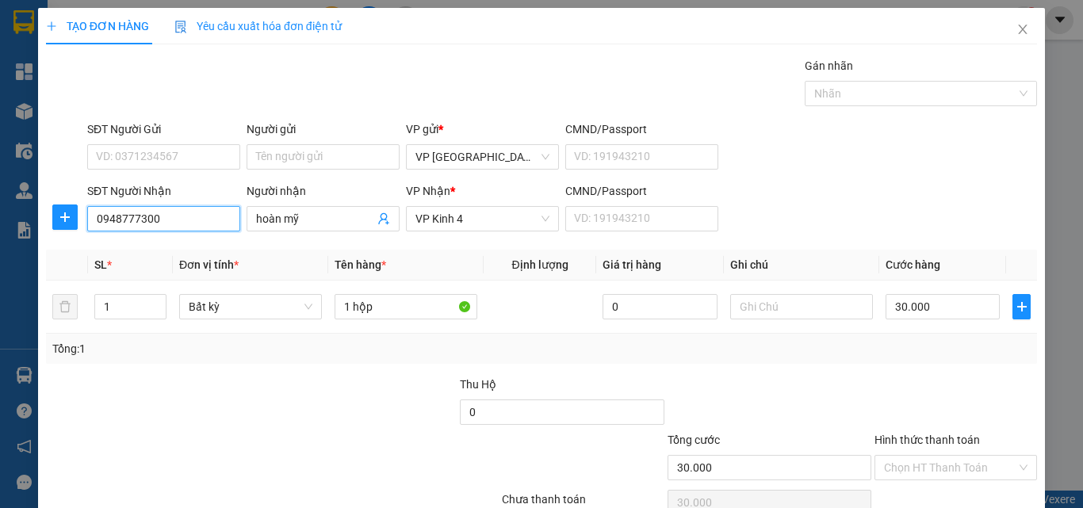
type input "0948777300"
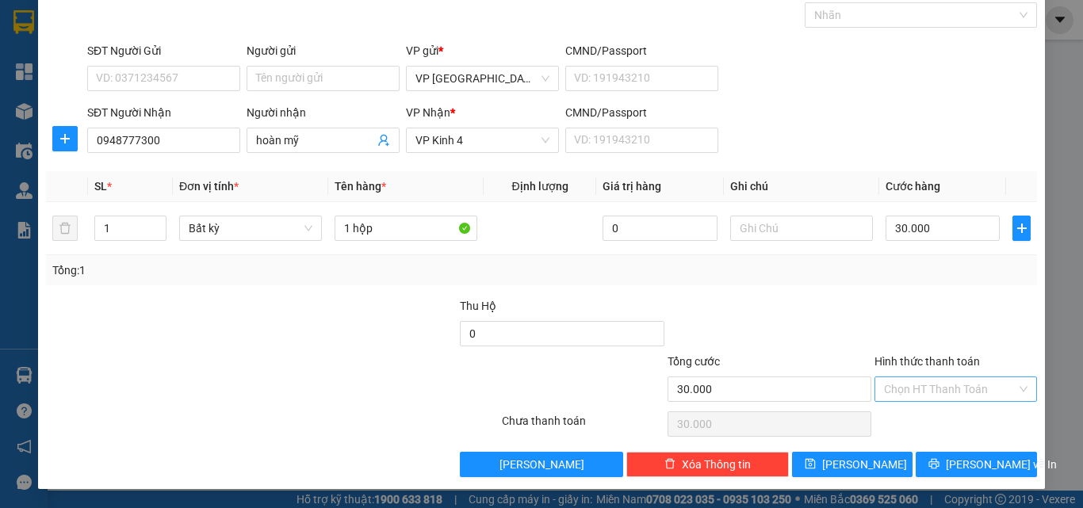
click at [926, 385] on input "Hình thức thanh toán" at bounding box center [950, 390] width 132 height 24
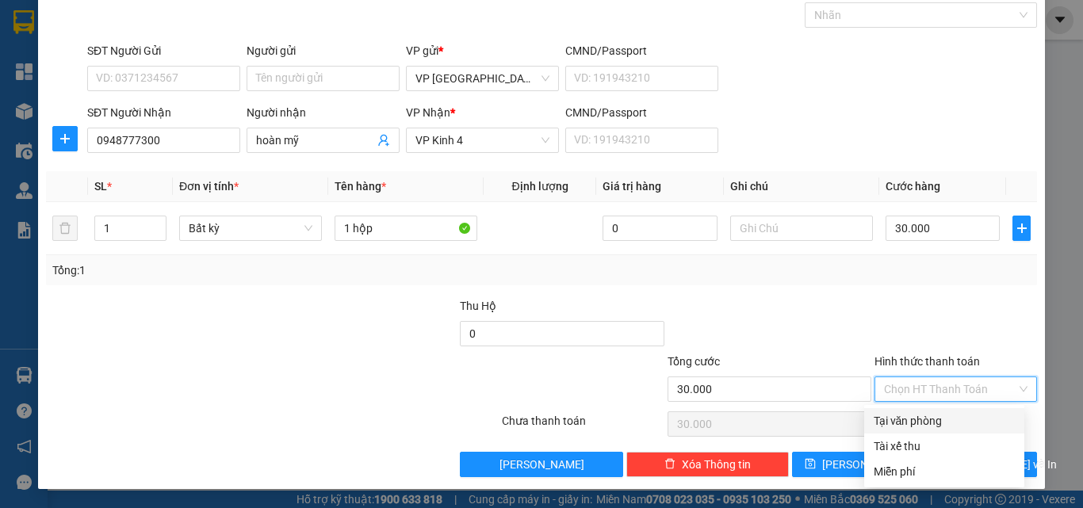
click at [932, 422] on div "Tại văn phòng" at bounding box center [944, 420] width 141 height 17
type input "0"
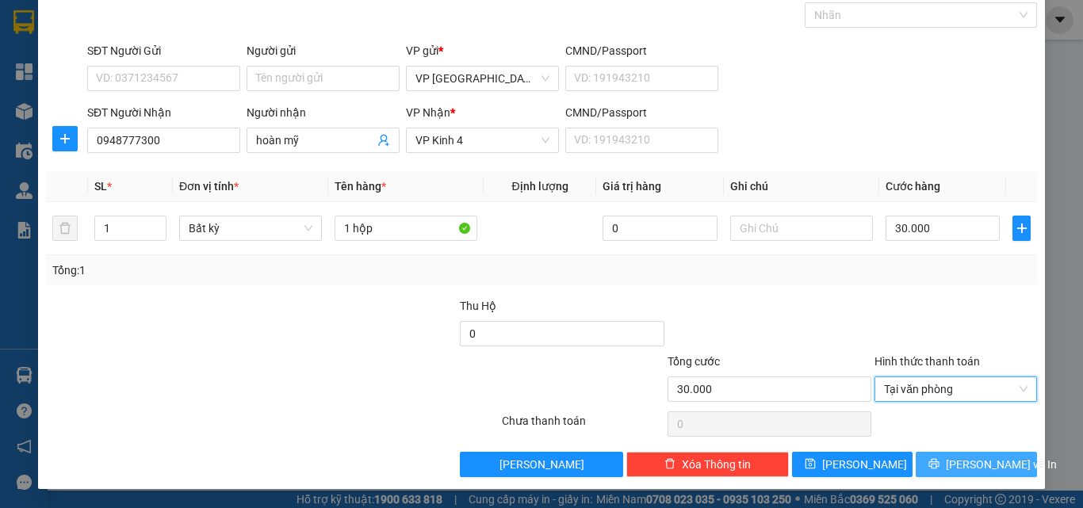
click at [981, 474] on button "[PERSON_NAME] và In" at bounding box center [976, 464] width 121 height 25
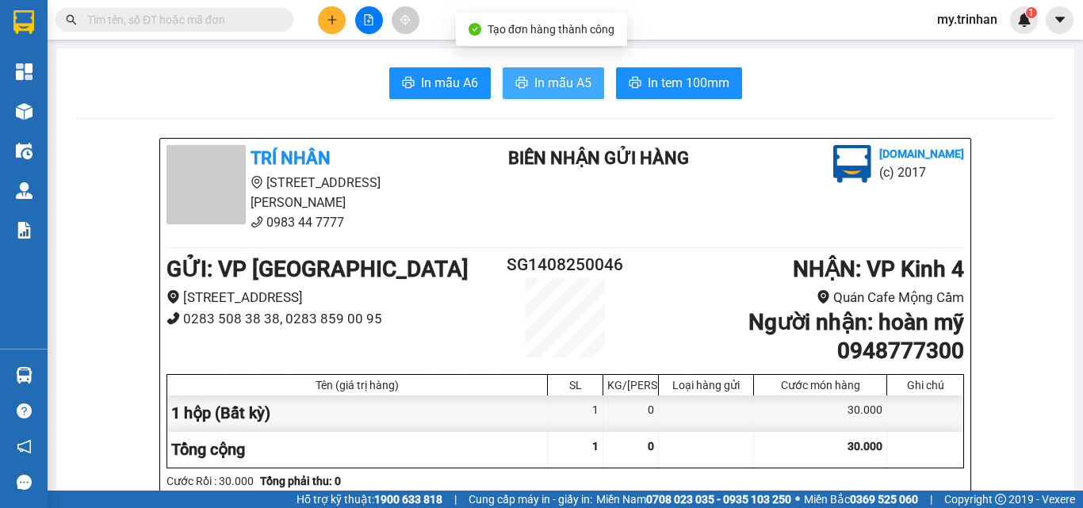
click at [573, 81] on span "In mẫu A5" at bounding box center [563, 83] width 57 height 20
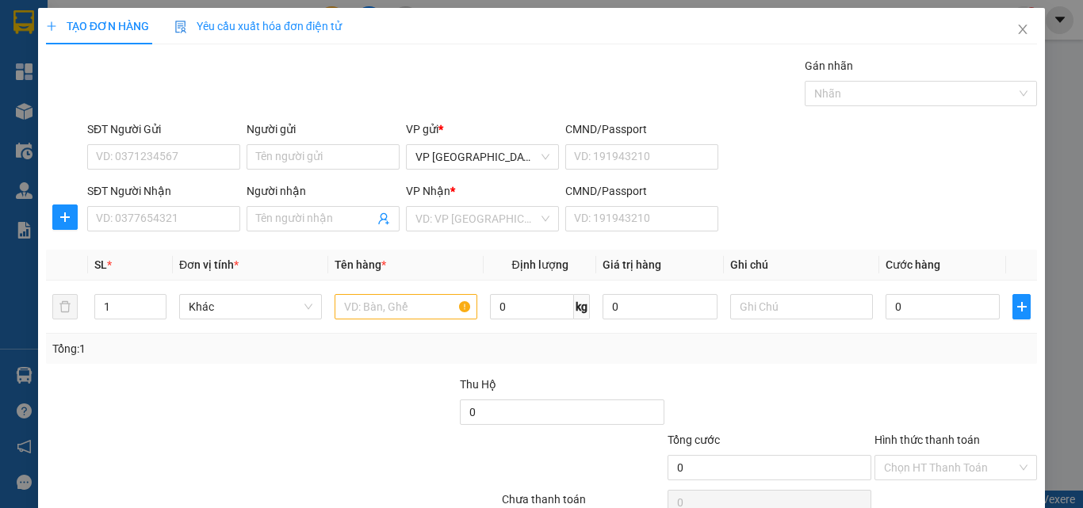
click at [877, 213] on div "SĐT Người Nhận VD: 0377654321 Người nhận Tên người nhận VP Nhận * VD: VP Sài Gò…" at bounding box center [562, 210] width 957 height 56
click at [187, 220] on input "SĐT Người Nhận" at bounding box center [163, 218] width 153 height 25
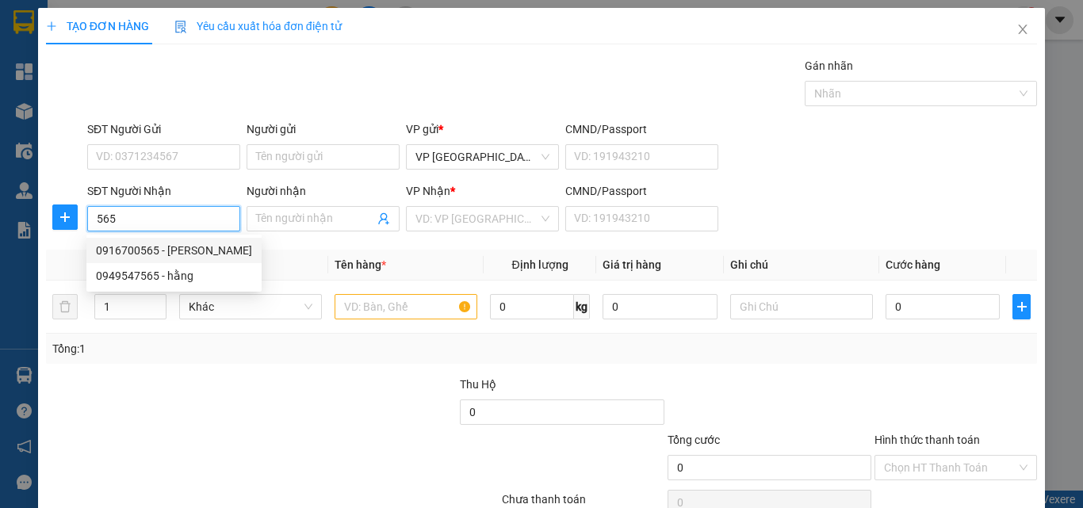
click at [141, 248] on div "0916700565 - phi hằng" at bounding box center [174, 250] width 156 height 17
type input "0916700565"
type input "phi hằng"
type input "60.000"
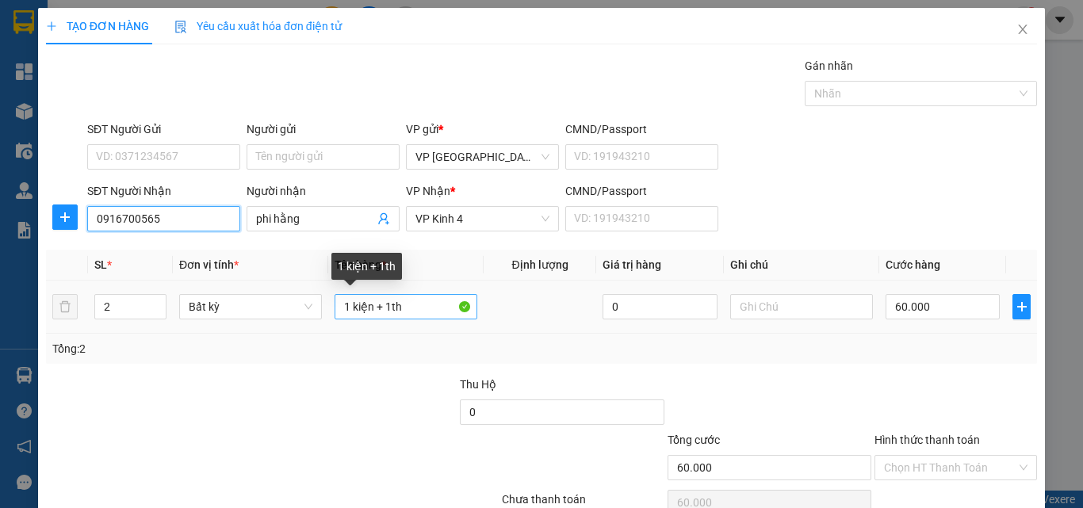
type input "0916700565"
drag, startPoint x: 413, startPoint y: 304, endPoint x: 264, endPoint y: 320, distance: 150.0
click at [278, 320] on tr "2 Bất kỳ 1 kiện + 1th 0 60.000" at bounding box center [541, 307] width 991 height 53
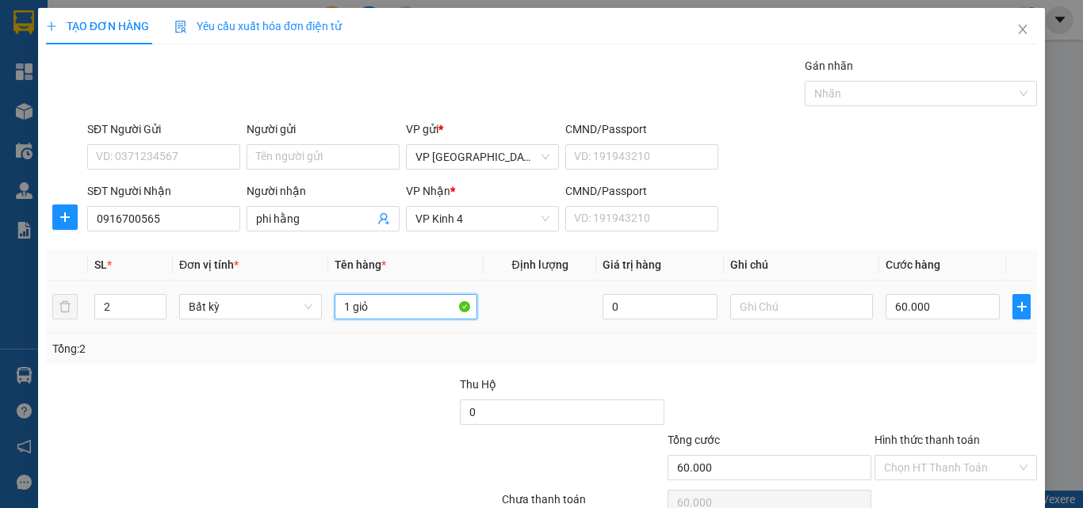
type input "1 giỏ"
click at [968, 291] on div "60.000" at bounding box center [943, 307] width 114 height 32
click at [962, 301] on input "60.000" at bounding box center [943, 306] width 114 height 25
type input "5"
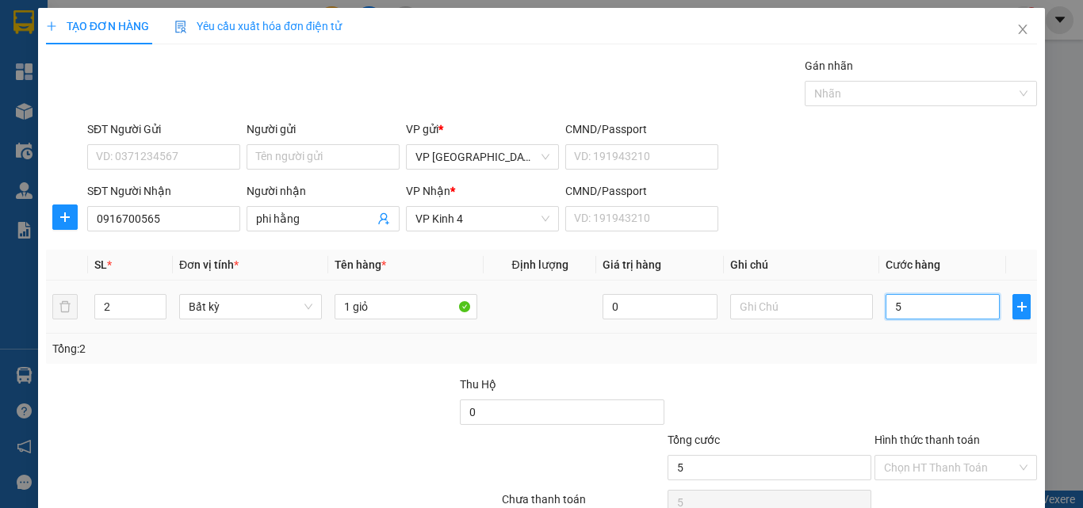
type input "50"
type input "50.000"
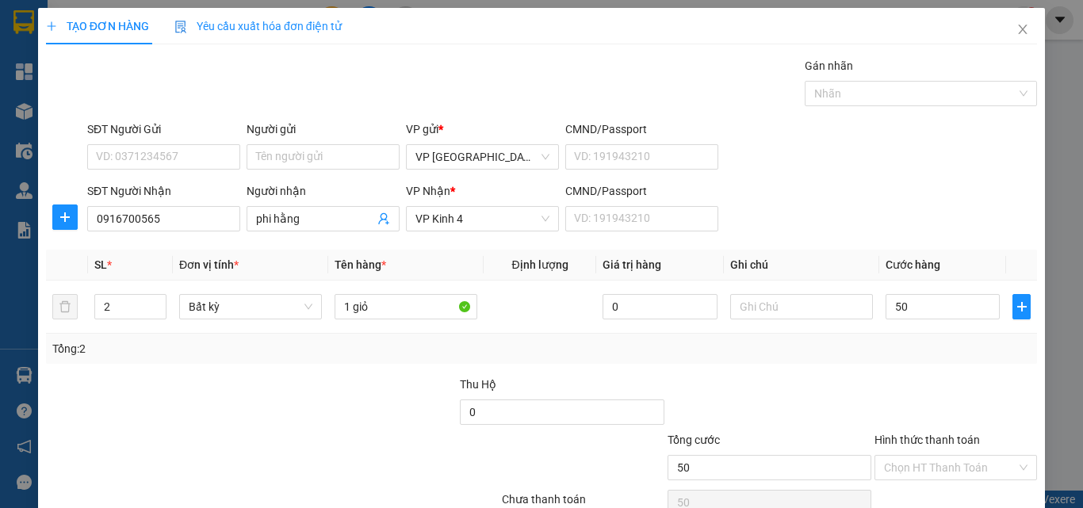
type input "50.000"
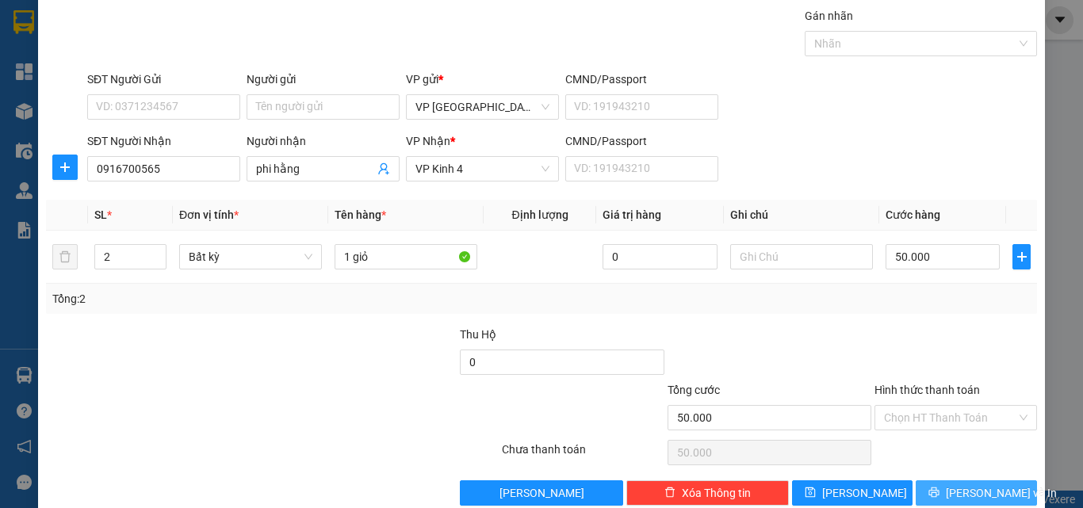
click at [960, 500] on span "[PERSON_NAME] và In" at bounding box center [1001, 493] width 111 height 17
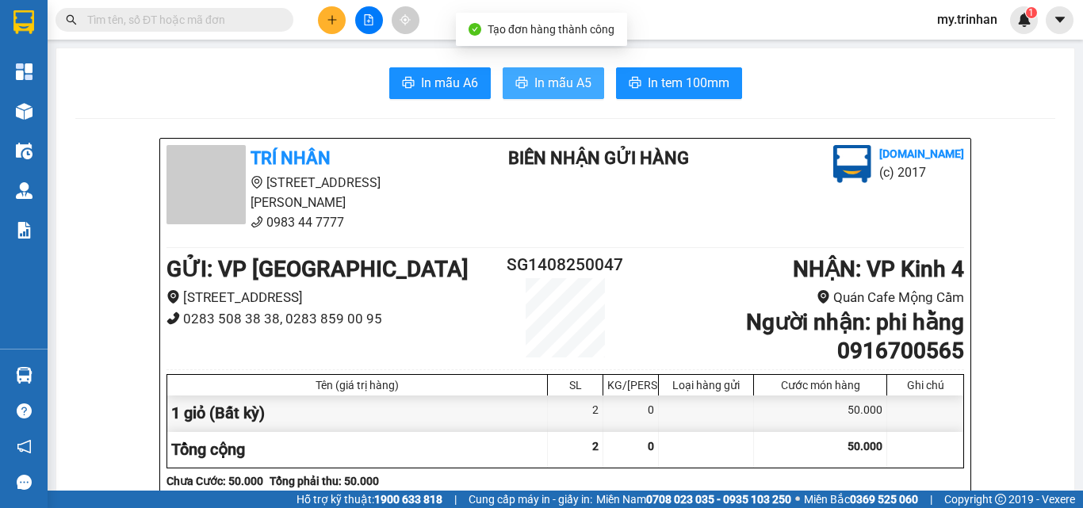
click at [558, 74] on span "In mẫu A5" at bounding box center [563, 83] width 57 height 20
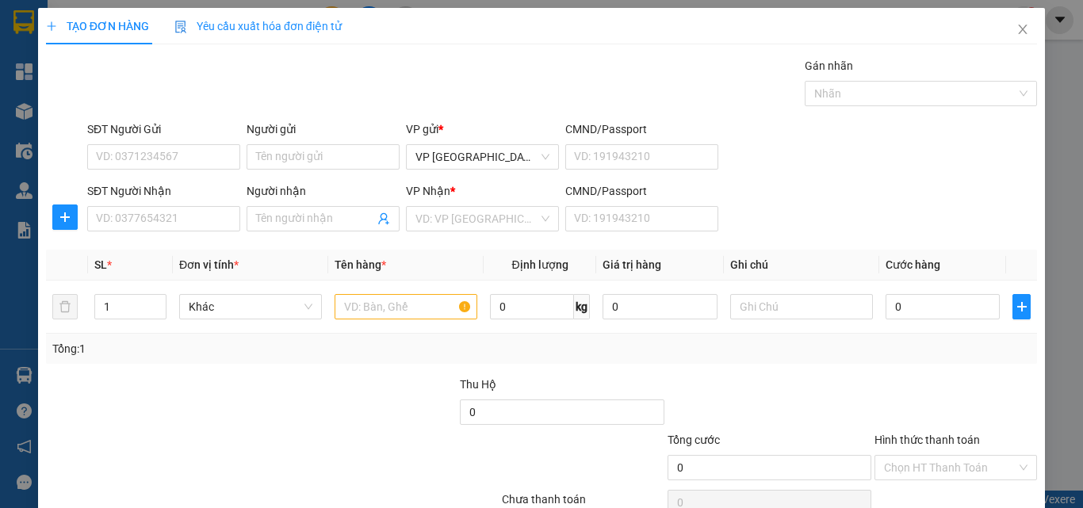
drag, startPoint x: 742, startPoint y: 232, endPoint x: 686, endPoint y: 232, distance: 55.5
click at [742, 232] on div "SĐT Người Nhận VD: 0377654321 Người nhận Tên người nhận VP Nhận * VD: VP Sài Gò…" at bounding box center [562, 210] width 957 height 56
click at [209, 228] on input "SĐT Người Nhận" at bounding box center [163, 218] width 153 height 25
click at [214, 218] on input "768" at bounding box center [163, 218] width 153 height 25
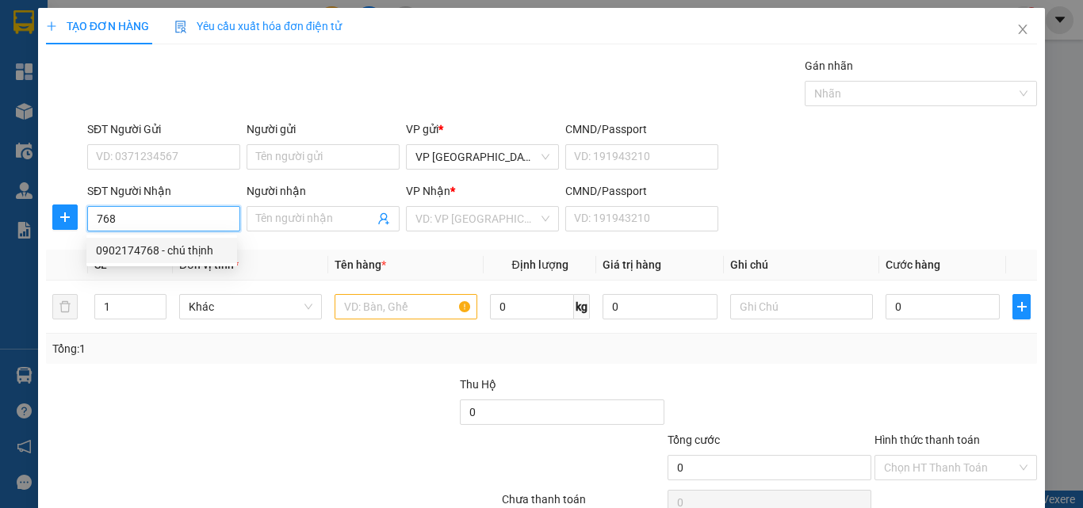
click at [205, 252] on div "0902174768 - chú thịnh" at bounding box center [162, 250] width 132 height 17
type input "0902174768"
type input "chú thịnh"
type input "30.000"
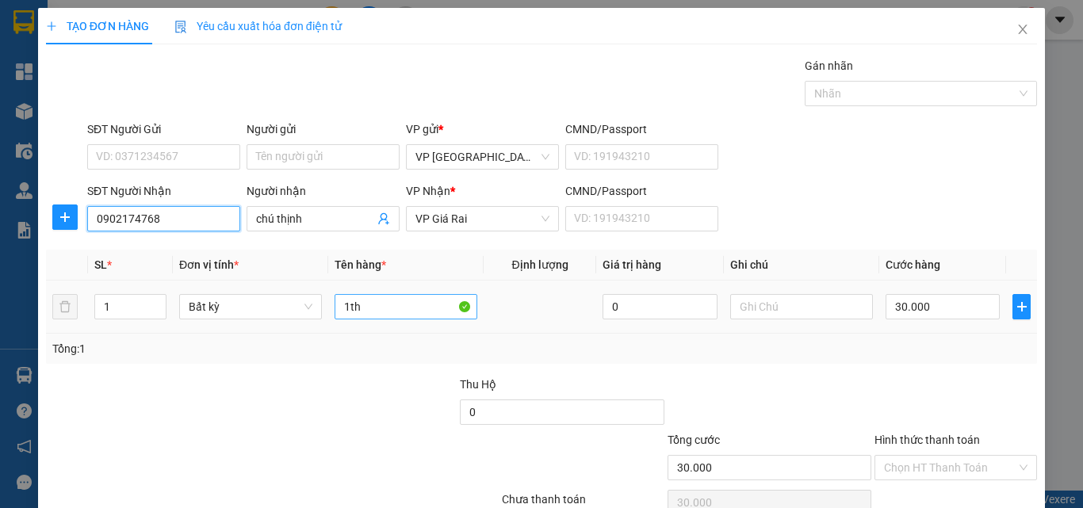
type input "0902174768"
drag, startPoint x: 345, startPoint y: 312, endPoint x: 262, endPoint y: 322, distance: 83.8
click at [324, 312] on tr "1 Bất kỳ 1th 0 30.000" at bounding box center [541, 307] width 991 height 53
type input "1 cục"
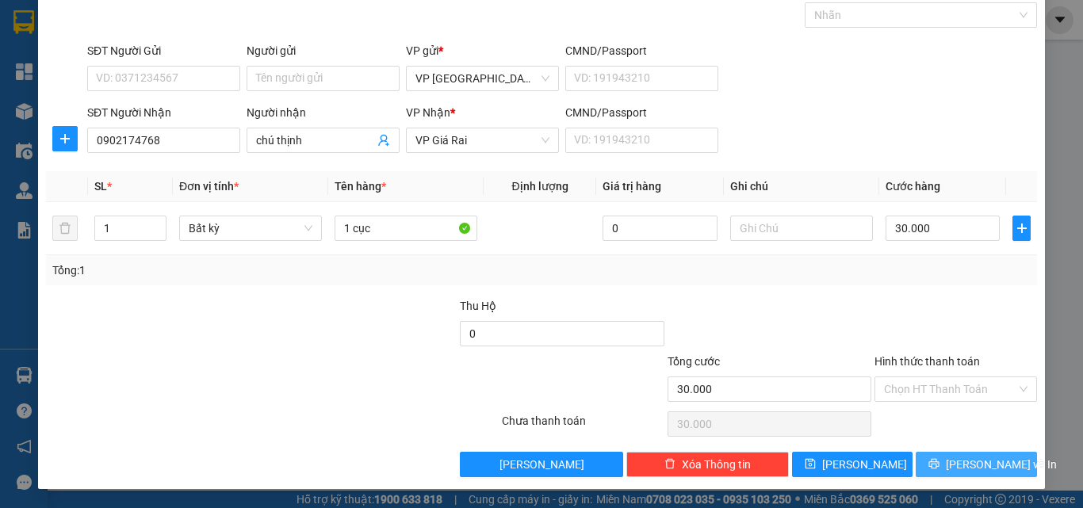
click at [1003, 473] on button "[PERSON_NAME] và In" at bounding box center [976, 464] width 121 height 25
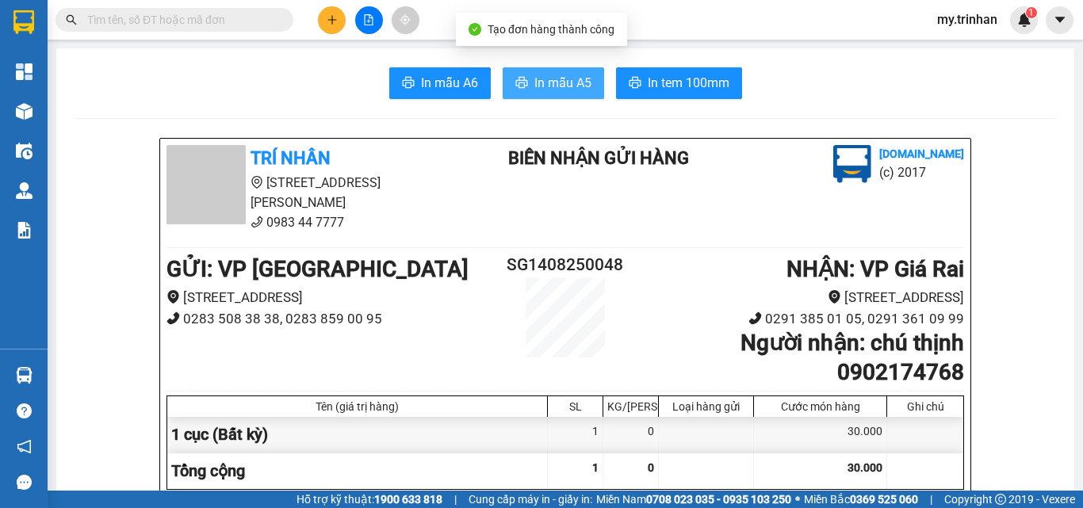
click at [538, 84] on span "In mẫu A5" at bounding box center [563, 83] width 57 height 20
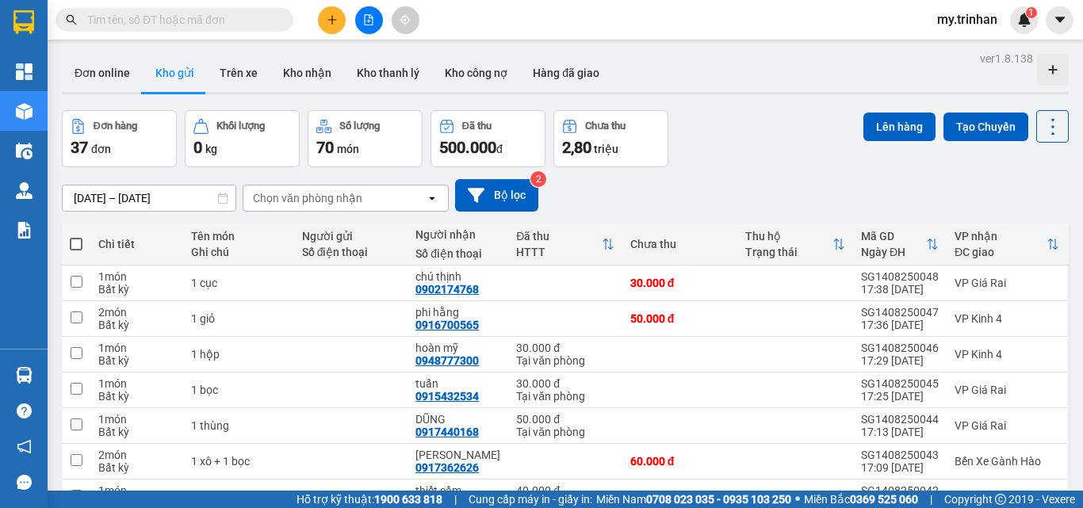
drag, startPoint x: 619, startPoint y: 181, endPoint x: 564, endPoint y: 186, distance: 55.7
click at [620, 181] on div "12/08/2025 – 14/08/2025 Press the down arrow key to interact with the calendar …" at bounding box center [565, 195] width 1007 height 33
click at [329, 22] on icon "plus" at bounding box center [332, 19] width 11 height 11
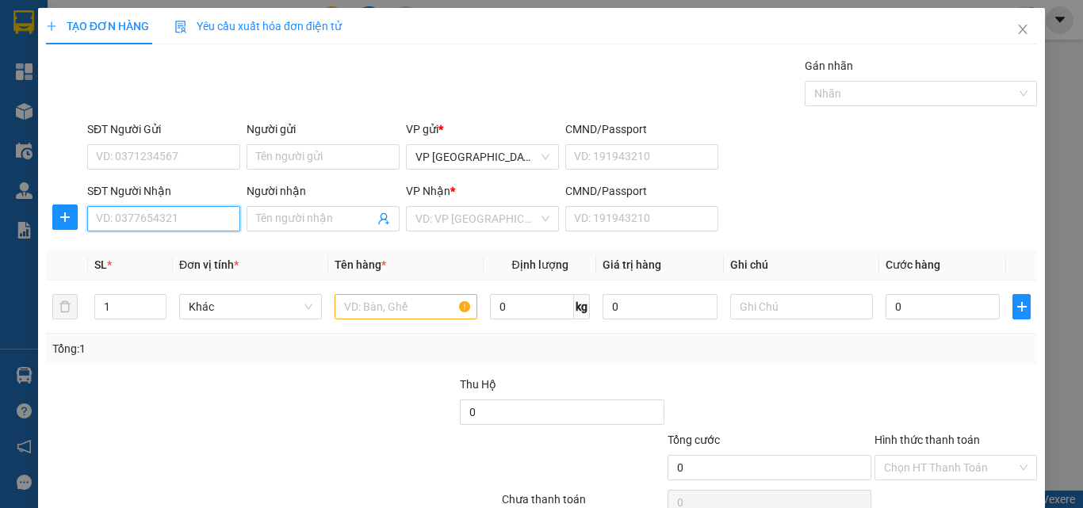
click at [198, 219] on input "SĐT Người Nhận" at bounding box center [163, 218] width 153 height 25
click at [158, 221] on input "SĐT Người Nhận" at bounding box center [163, 218] width 153 height 25
click at [196, 216] on input "SĐT Người Nhận" at bounding box center [163, 218] width 153 height 25
click at [203, 220] on input "SĐT Người Nhận" at bounding box center [163, 218] width 153 height 25
click at [746, 212] on div "SĐT Người Nhận VD: 0377654321 Người nhận Tên người nhận VP Nhận * VD: VP Sài Gò…" at bounding box center [562, 210] width 957 height 56
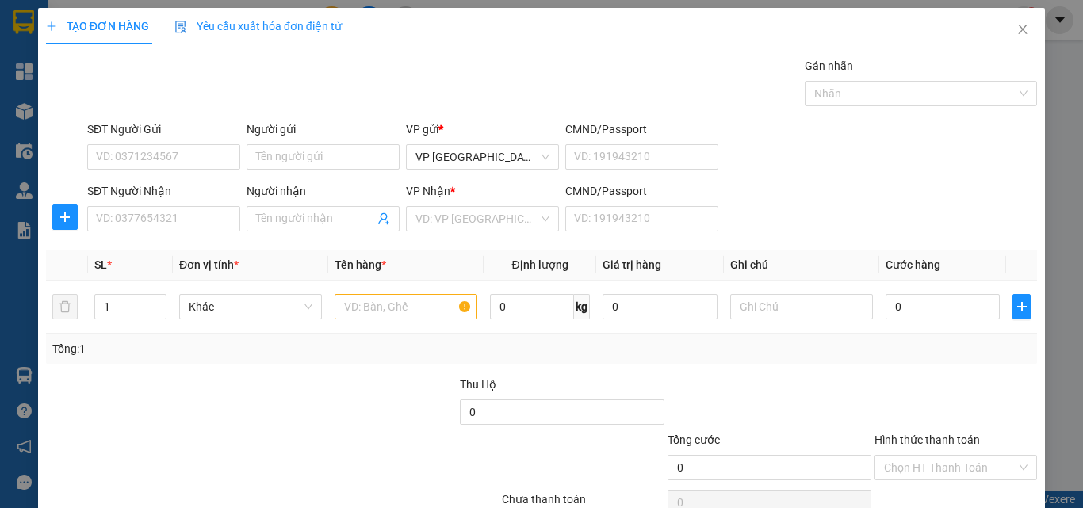
click at [743, 216] on div "SĐT Người Nhận VD: 0377654321 Người nhận Tên người nhận VP Nhận * VD: VP Sài Gò…" at bounding box center [562, 210] width 957 height 56
click at [742, 217] on div "SĐT Người Nhận VD: 0377654321 Người nhận Tên người nhận VP Nhận * VD: VP Sài Gò…" at bounding box center [562, 210] width 957 height 56
click at [730, 221] on div "SĐT Người Nhận VD: 0377654321 Người nhận Tên người nhận VP Nhận * VD: VP Sài Gò…" at bounding box center [562, 210] width 957 height 56
click at [196, 219] on input "SĐT Người Nhận" at bounding box center [163, 218] width 153 height 25
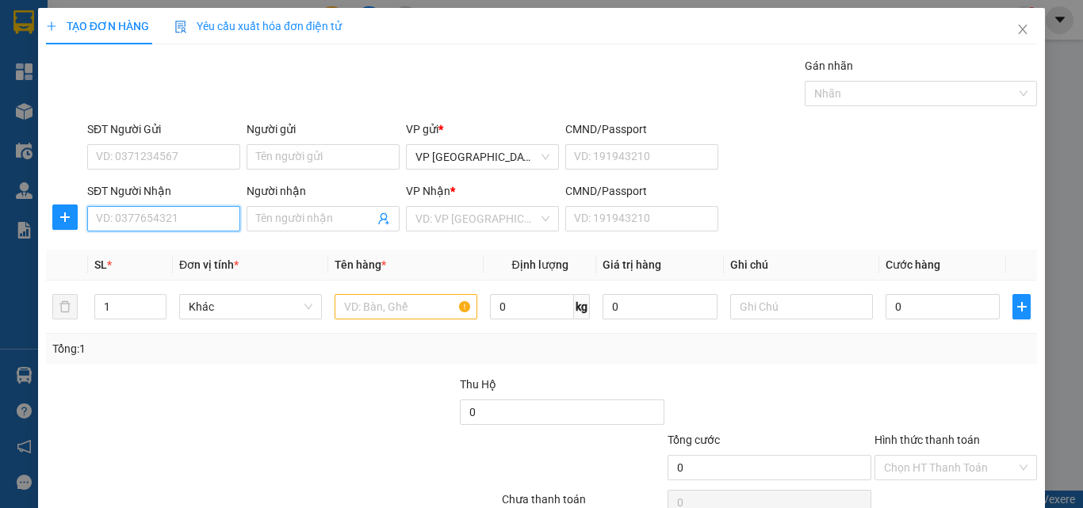
click at [153, 219] on input "SĐT Người Nhận" at bounding box center [163, 218] width 153 height 25
click at [201, 228] on input "991" at bounding box center [163, 218] width 153 height 25
click at [201, 243] on div "0917640991 - ĐẤU" at bounding box center [162, 250] width 132 height 17
type input "0917640991"
type input "ĐẤU"
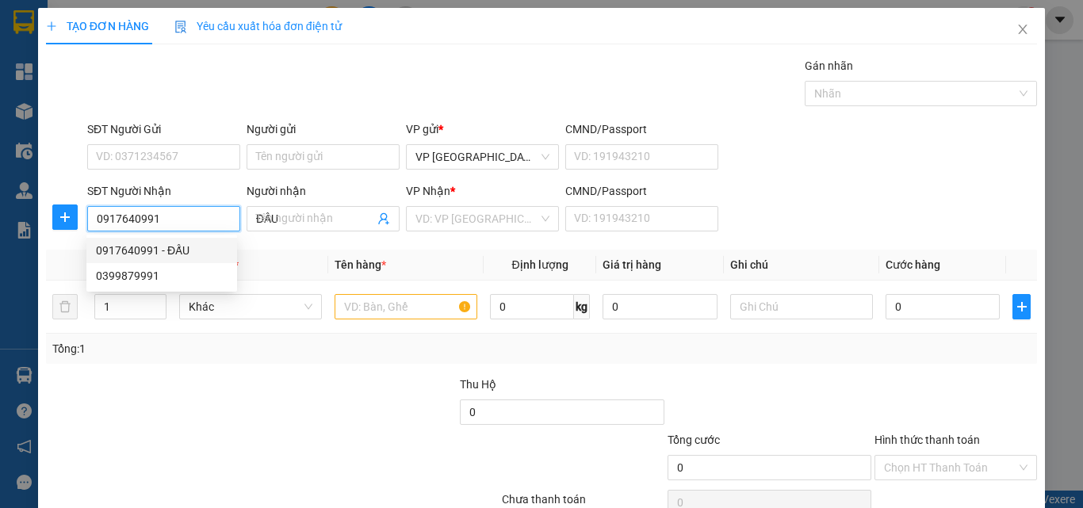
type input "120.000"
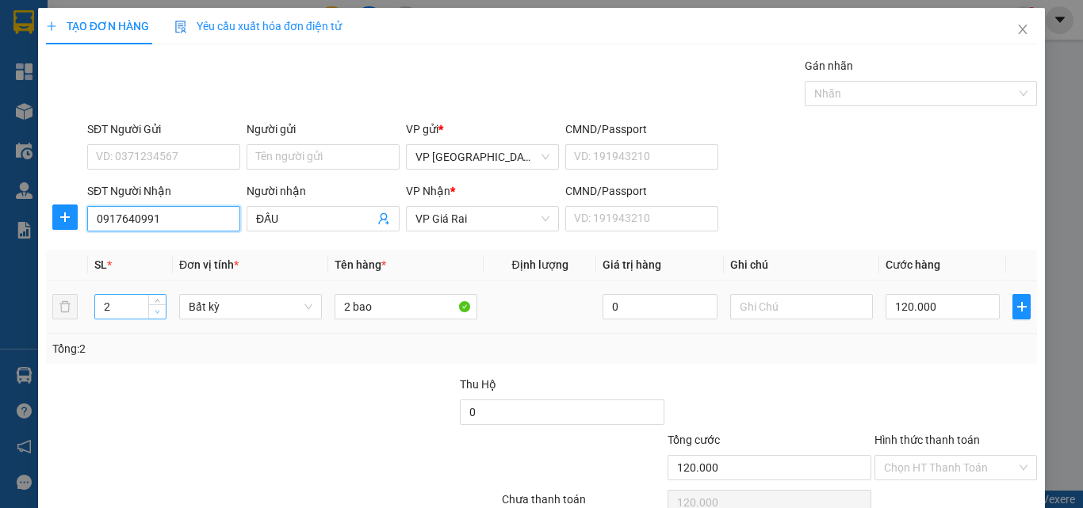
type input "0917640991"
type input "1"
click at [155, 312] on icon "down" at bounding box center [158, 312] width 6 height 6
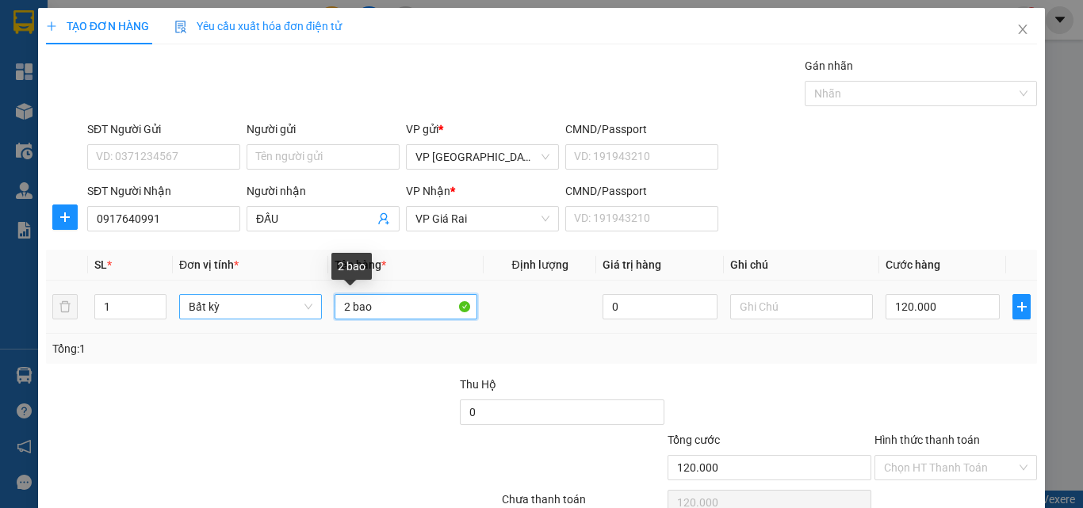
drag, startPoint x: 363, startPoint y: 314, endPoint x: 316, endPoint y: 314, distance: 47.6
click at [316, 314] on tr "1 Bất kỳ 2 bao 0 120.000" at bounding box center [541, 307] width 991 height 53
type input "1"
type input "0"
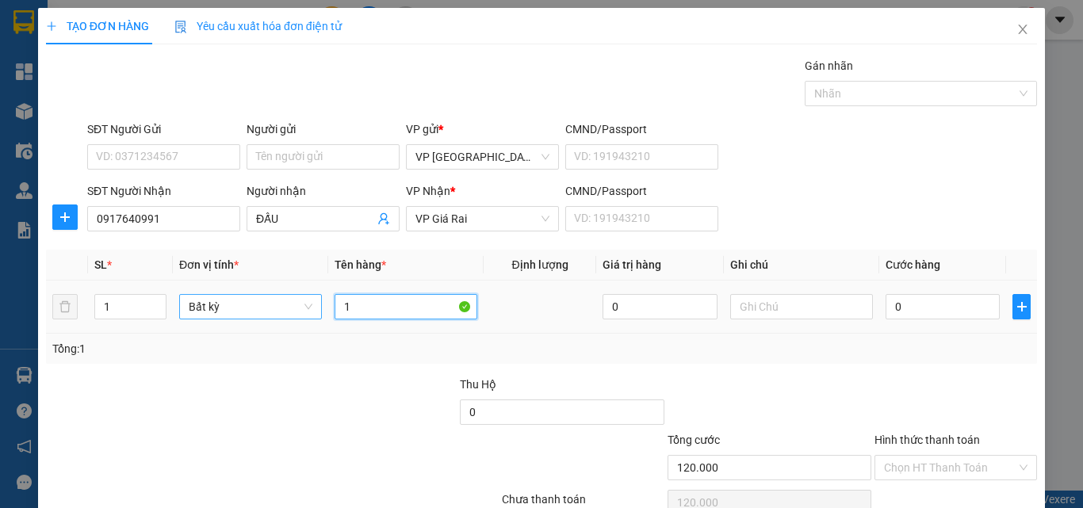
type input "0"
type input "1 c"
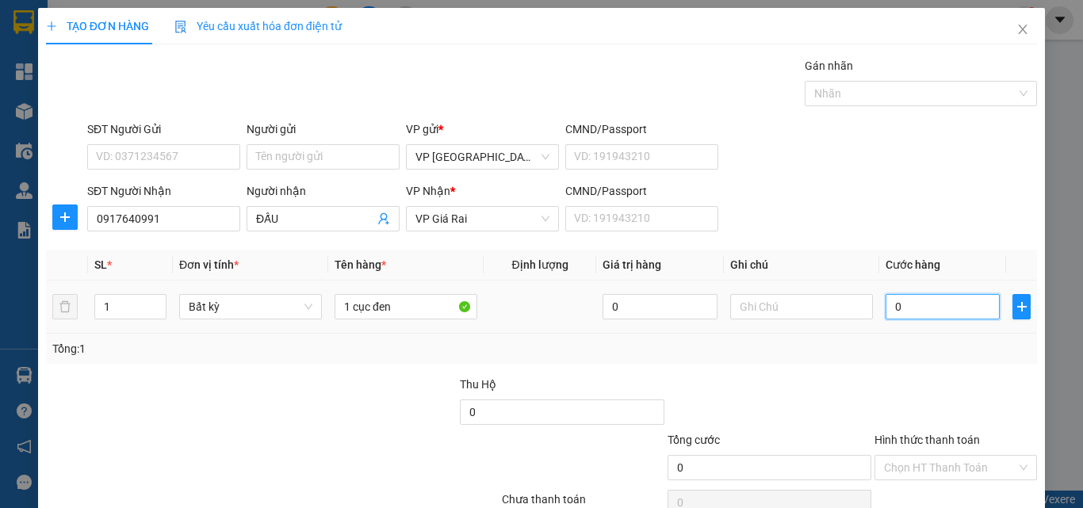
click at [909, 308] on input "0" at bounding box center [943, 306] width 114 height 25
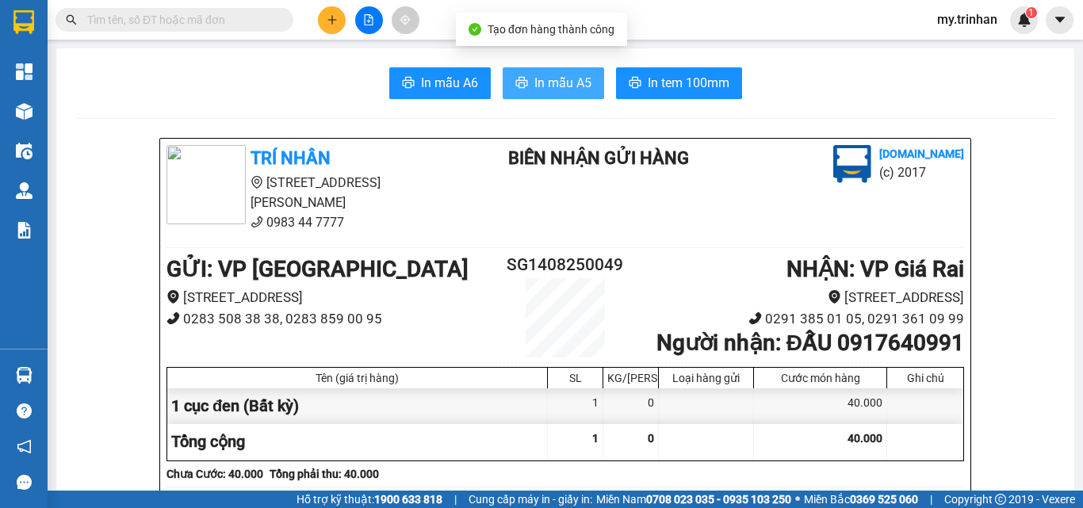
click at [565, 91] on span "In mẫu A5" at bounding box center [563, 83] width 57 height 20
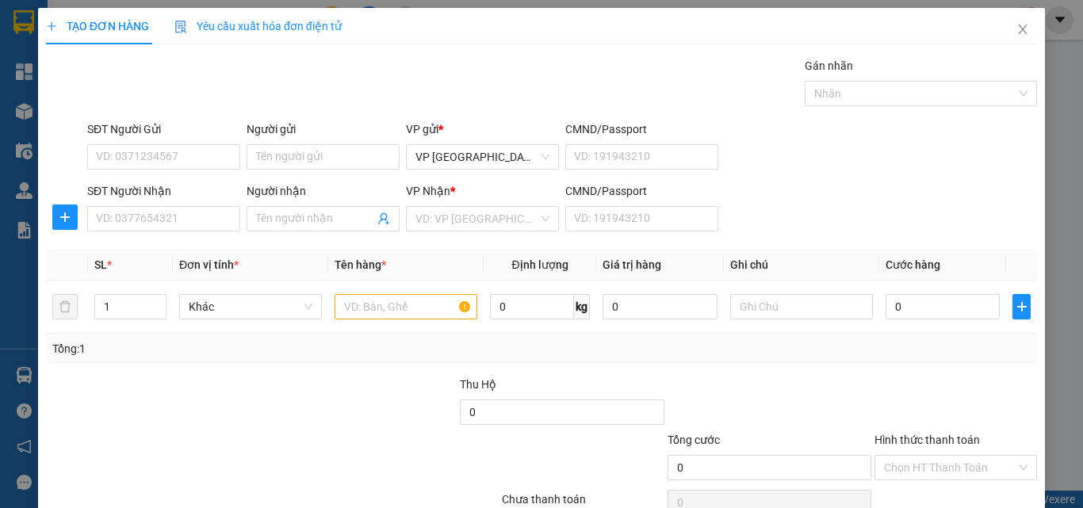
click at [730, 224] on div "SĐT Người Nhận VD: 0377654321 Người nhận Tên người nhận VP Nhận * VD: VP Sài Gò…" at bounding box center [562, 210] width 957 height 56
click at [144, 219] on input "SĐT Người Nhận" at bounding box center [163, 218] width 153 height 25
click at [166, 213] on input "717" at bounding box center [163, 218] width 153 height 25
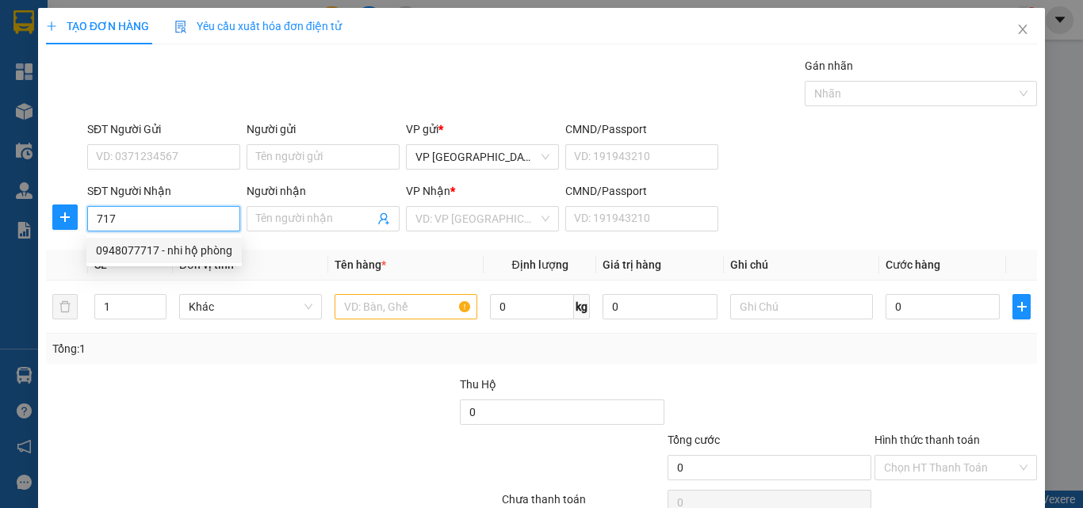
click at [177, 250] on div "0948077717 - nhi hộ phòng" at bounding box center [164, 250] width 136 height 17
type input "0948077717"
type input "nhi hộ phòng"
type input "80.000"
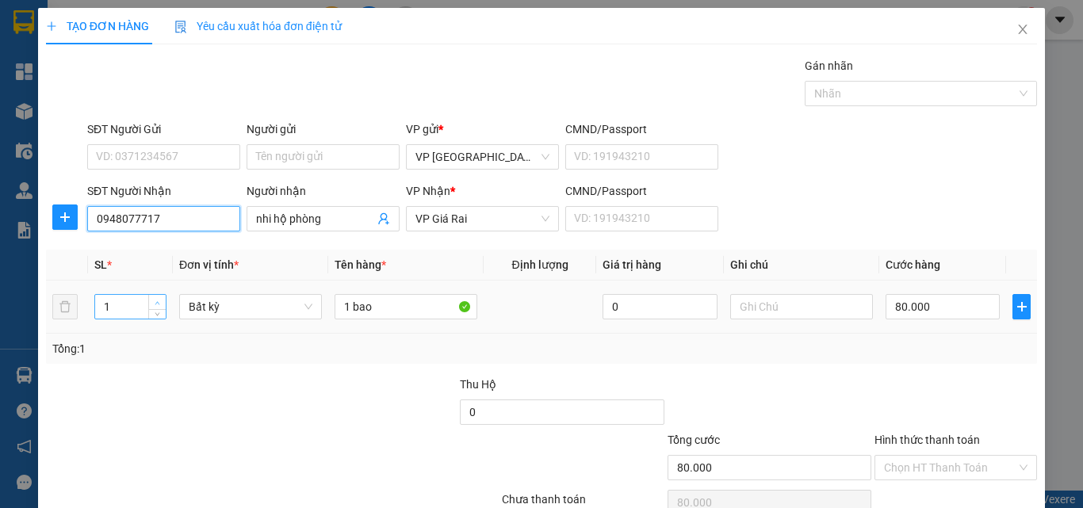
type input "0948077717"
type input "2"
click at [154, 298] on span "up" at bounding box center [158, 303] width 10 height 10
click at [278, 288] on tr "2 Bất kỳ 1 bao 0 80.000" at bounding box center [541, 307] width 991 height 53
type input "2"
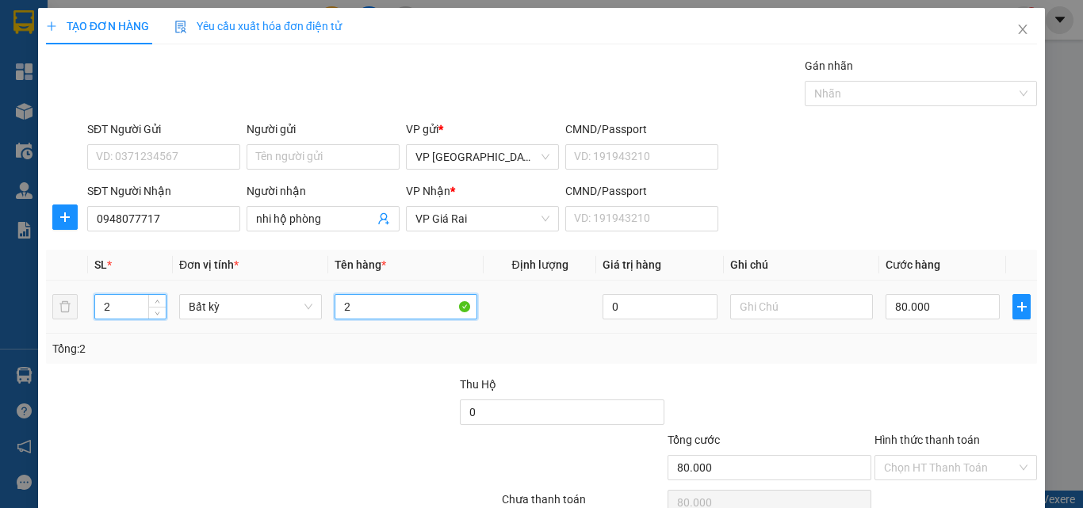
type input "0"
type input "2th"
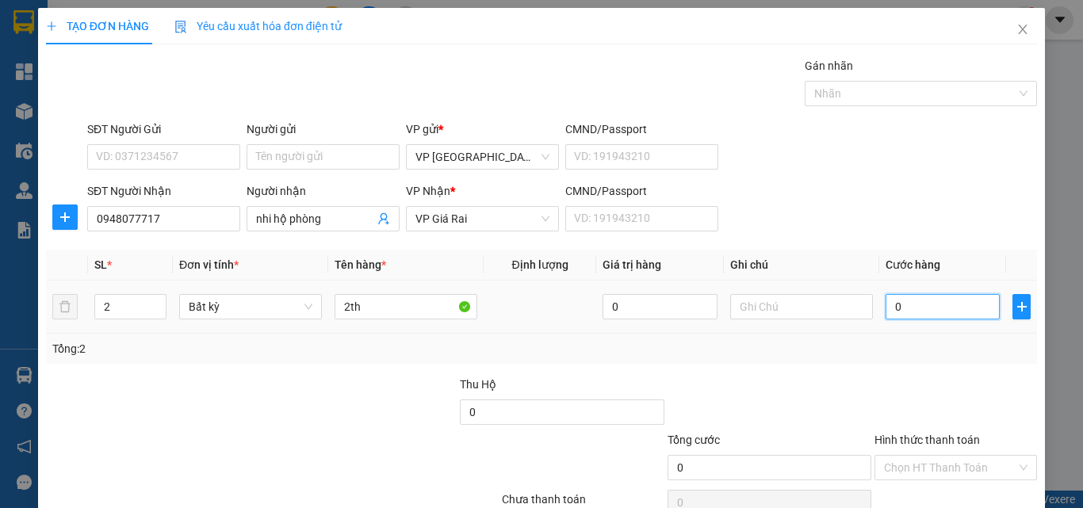
click at [956, 301] on input "0" at bounding box center [943, 306] width 114 height 25
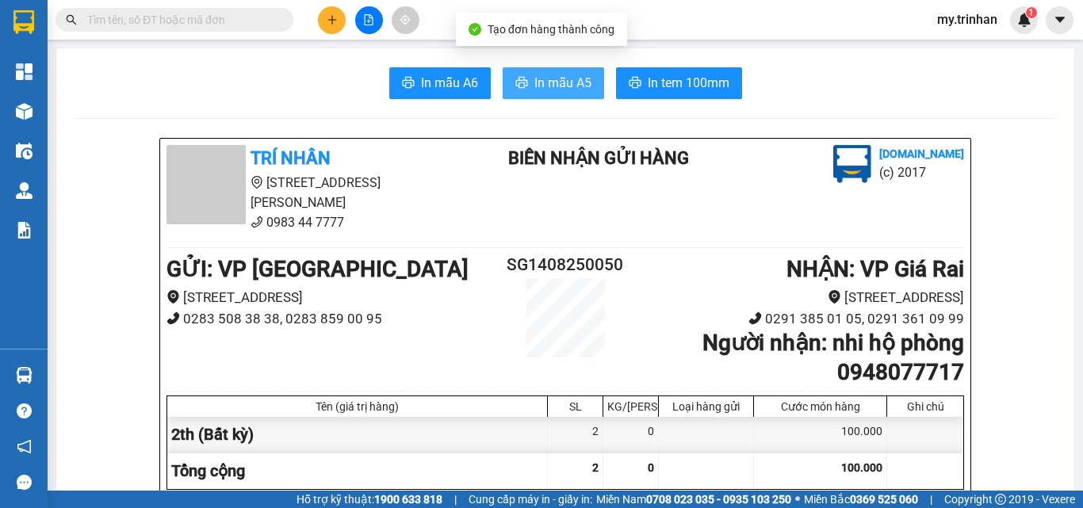
click at [555, 70] on button "In mẫu A5" at bounding box center [554, 83] width 102 height 32
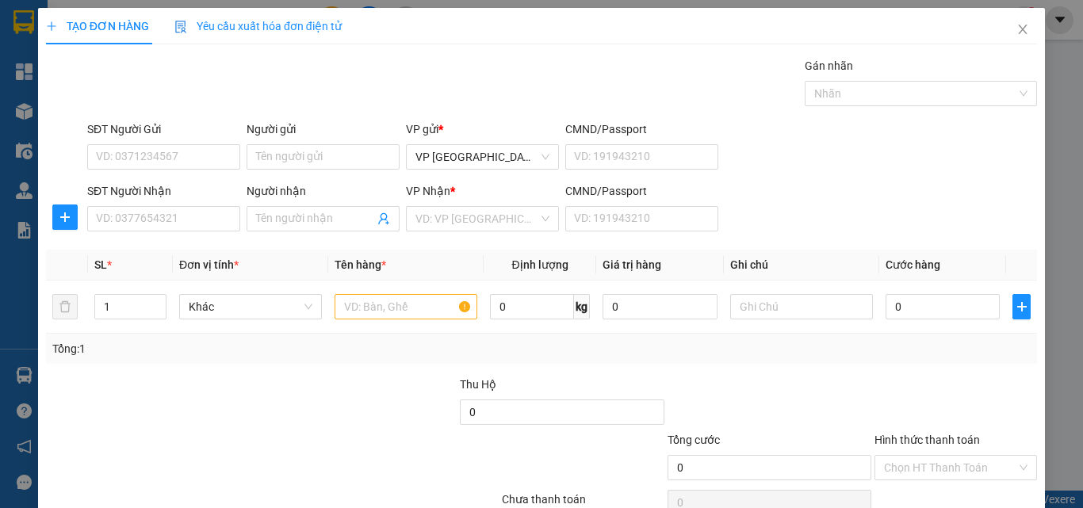
click at [849, 220] on div "SĐT Người Nhận VD: 0377654321 Người nhận Tên người nhận VP Nhận * VD: VP Sài Gò…" at bounding box center [562, 210] width 957 height 56
click at [312, 222] on input "Người nhận" at bounding box center [315, 218] width 118 height 17
click at [312, 223] on input "Người nhận" at bounding box center [315, 218] width 118 height 17
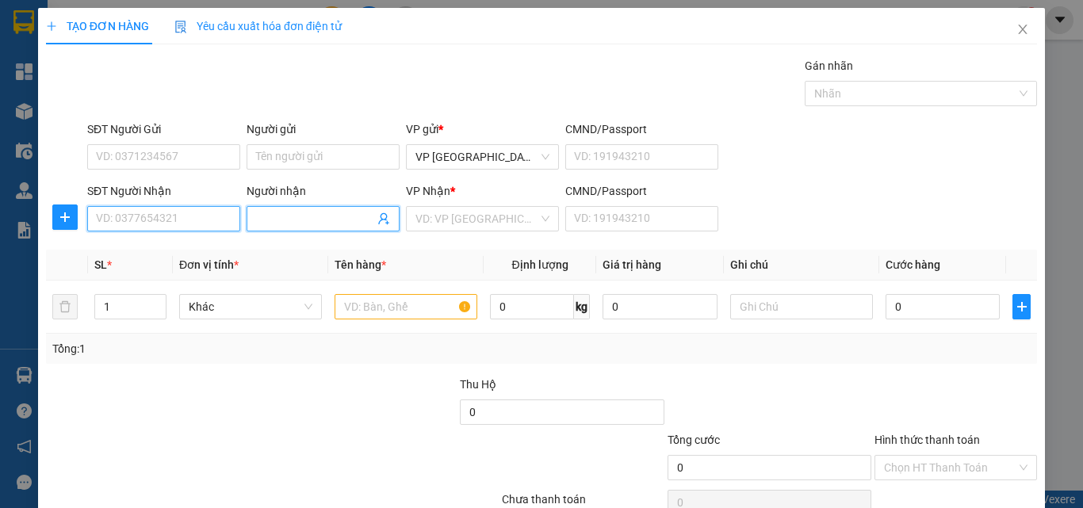
click at [177, 220] on input "SĐT Người Nhận" at bounding box center [163, 218] width 153 height 25
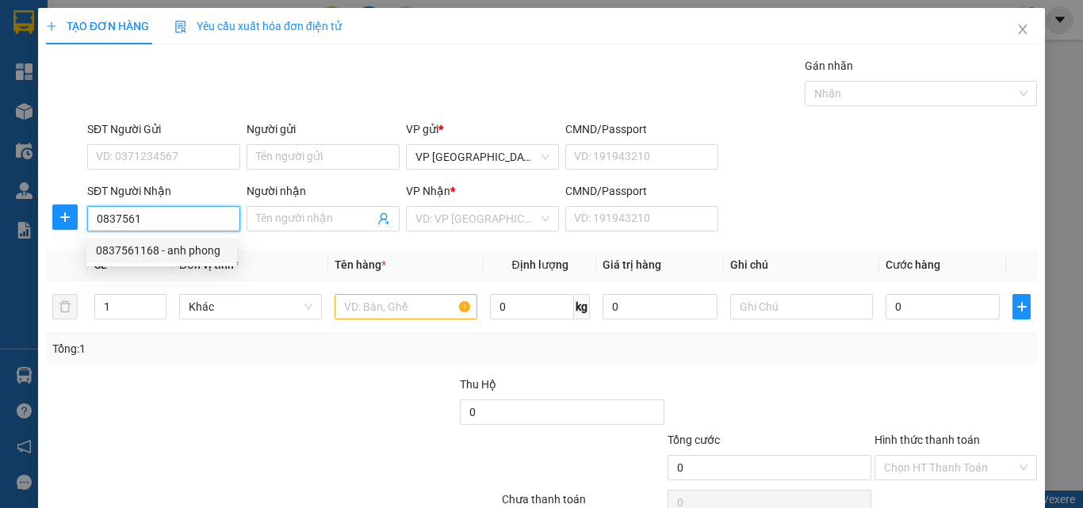
click at [193, 258] on div "0837561168 - anh phong" at bounding box center [162, 250] width 132 height 17
type input "0837561168"
type input "anh phong"
type input "40.000"
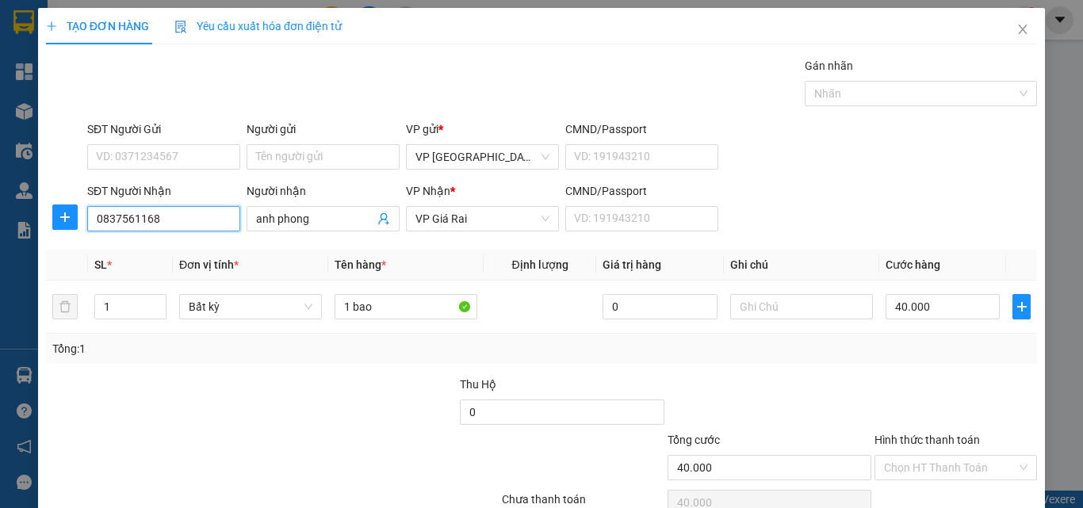
type input "0837561168"
click at [154, 298] on span "up" at bounding box center [158, 303] width 10 height 10
type input "3"
click at [155, 301] on icon "up" at bounding box center [158, 304] width 6 height 6
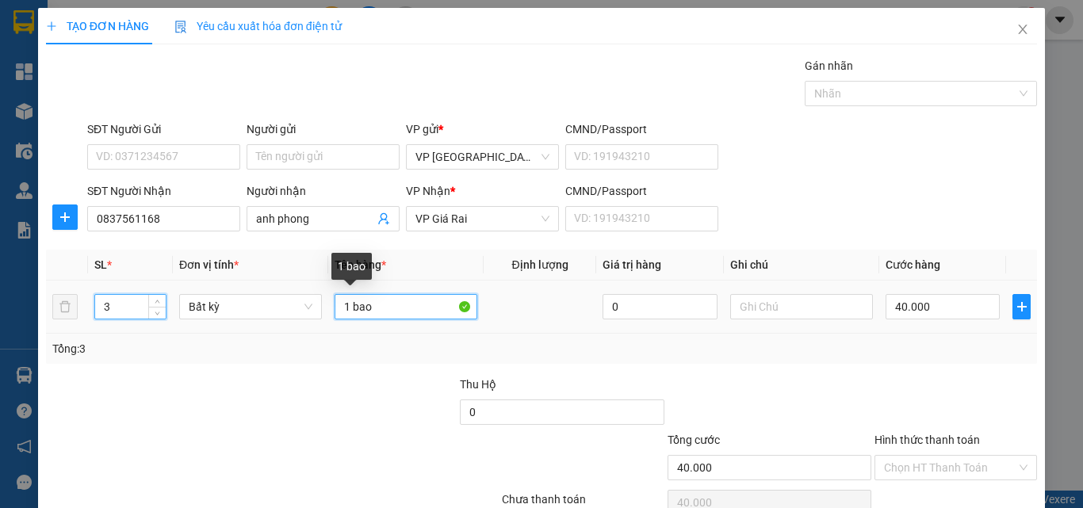
drag, startPoint x: 343, startPoint y: 229, endPoint x: 325, endPoint y: 228, distance: 18.3
click at [328, 281] on td "1 bao" at bounding box center [405, 307] width 155 height 53
type input "0"
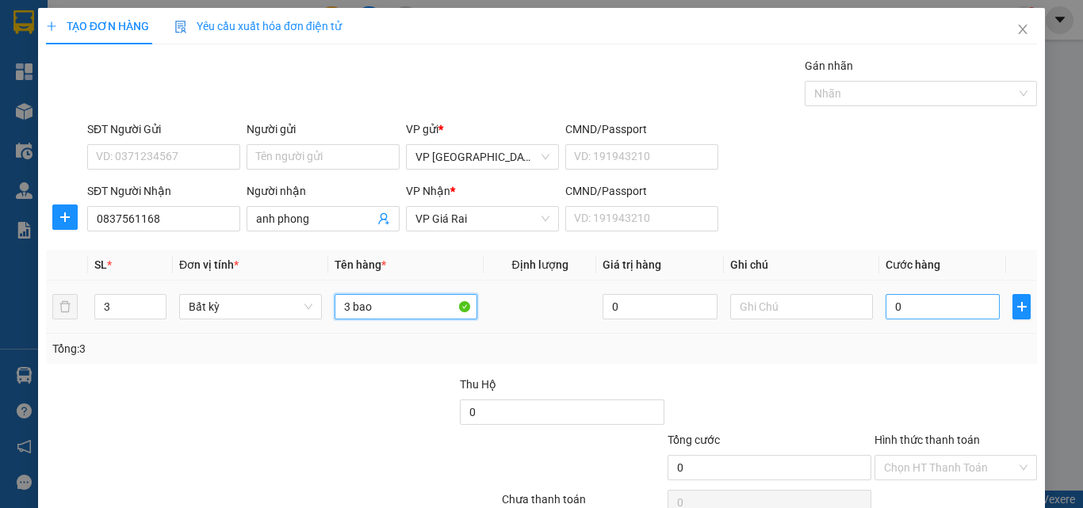
type input "3 bao"
click at [956, 294] on input "0" at bounding box center [943, 306] width 114 height 25
type input "1"
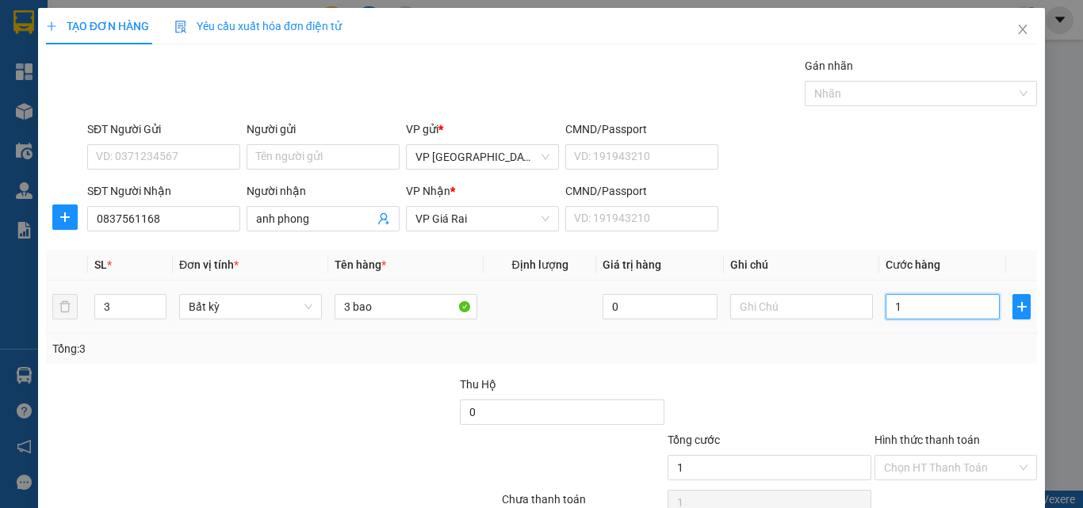
type input "12"
type input "120"
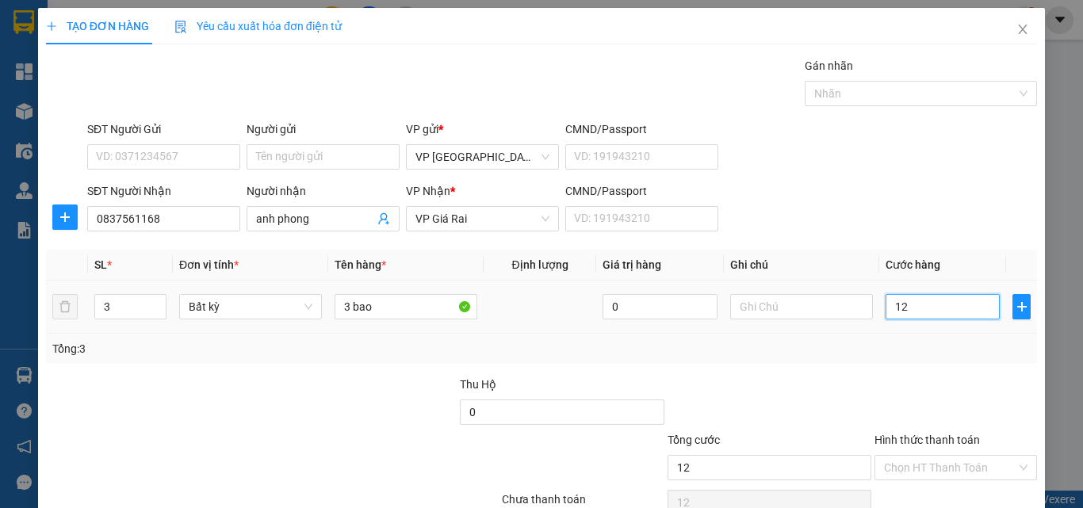
type input "120"
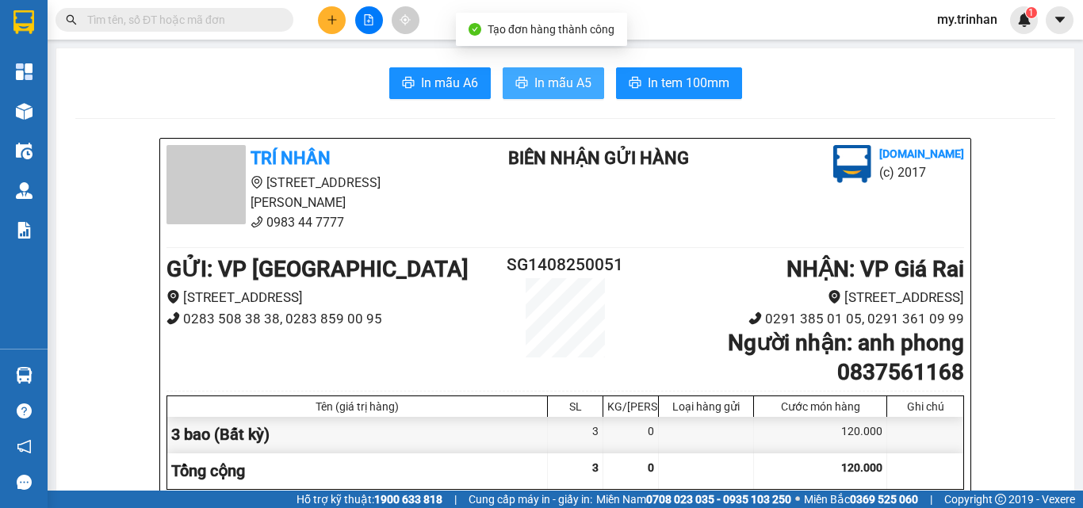
click at [535, 75] on span "In mẫu A5" at bounding box center [563, 83] width 57 height 20
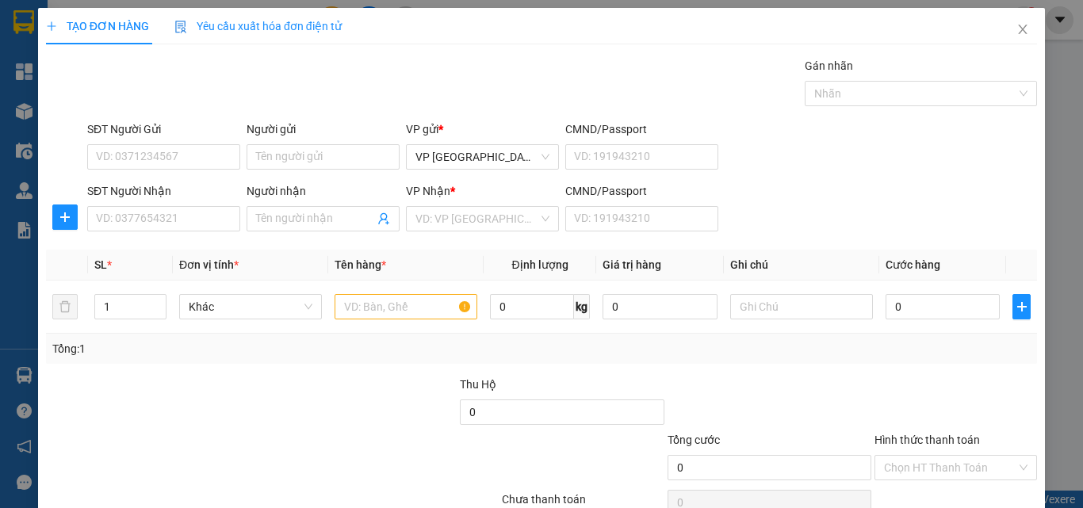
click at [798, 196] on div "SĐT Người Nhận VD: 0377654321 Người nhận Tên người nhận VP Nhận * VD: VP Sài Gò…" at bounding box center [562, 210] width 957 height 56
click at [278, 218] on input "Người nhận" at bounding box center [315, 218] width 118 height 17
click at [269, 224] on input "Người nhận" at bounding box center [315, 218] width 118 height 17
type input "anh trí"
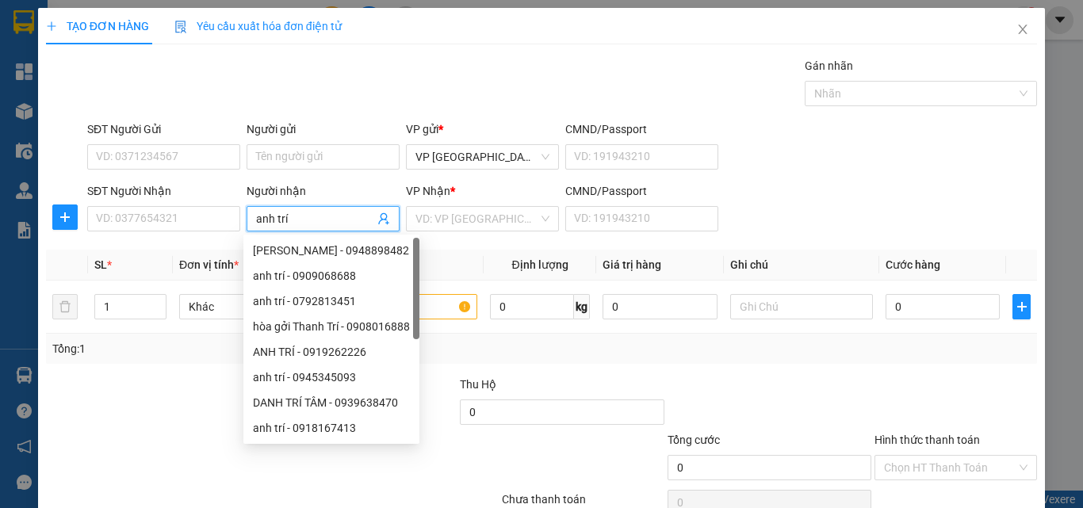
click at [315, 221] on input "anh trí" at bounding box center [315, 218] width 118 height 17
click at [350, 445] on div "anh trí - 0838525235" at bounding box center [331, 453] width 157 height 17
type input "0838525235"
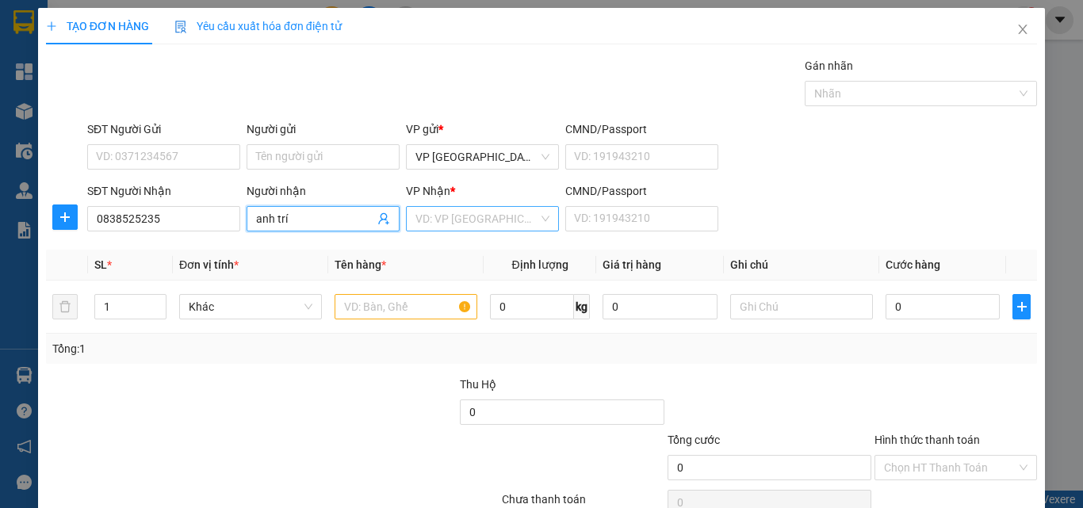
type input "anh trí"
click at [448, 223] on input "search" at bounding box center [477, 219] width 123 height 24
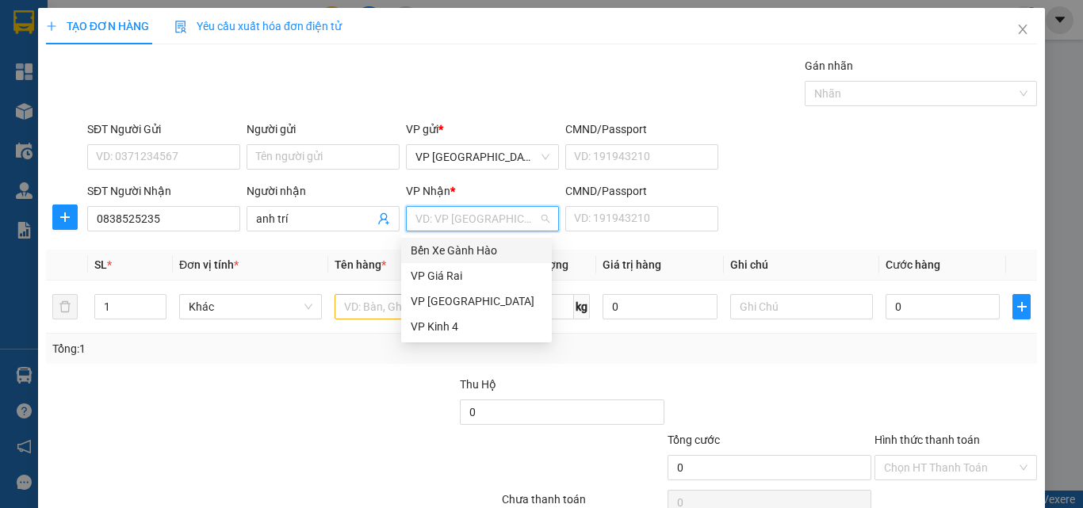
drag, startPoint x: 436, startPoint y: 249, endPoint x: 419, endPoint y: 263, distance: 22.1
click at [436, 248] on div "Bến Xe Gành Hào" at bounding box center [477, 250] width 132 height 17
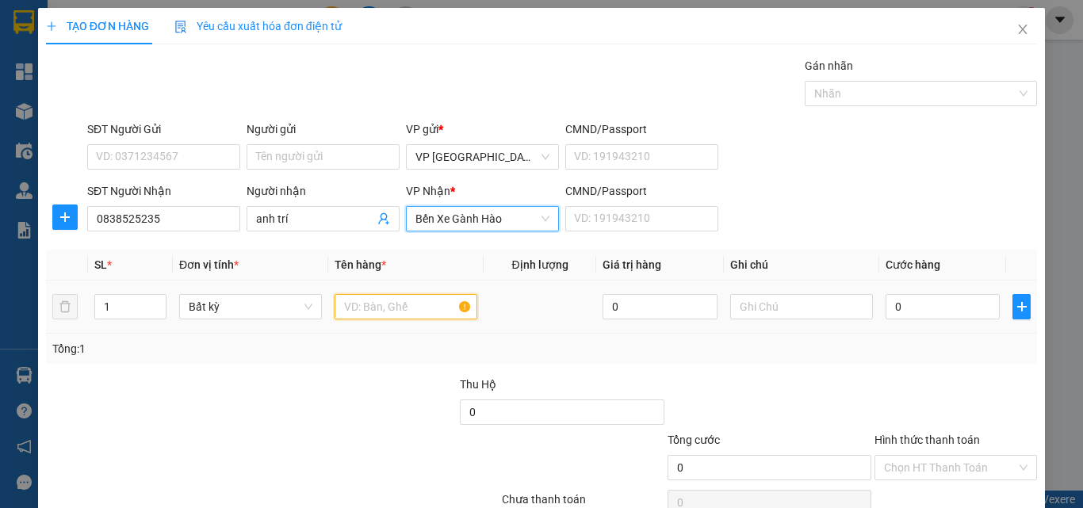
click at [359, 305] on input "text" at bounding box center [406, 306] width 143 height 25
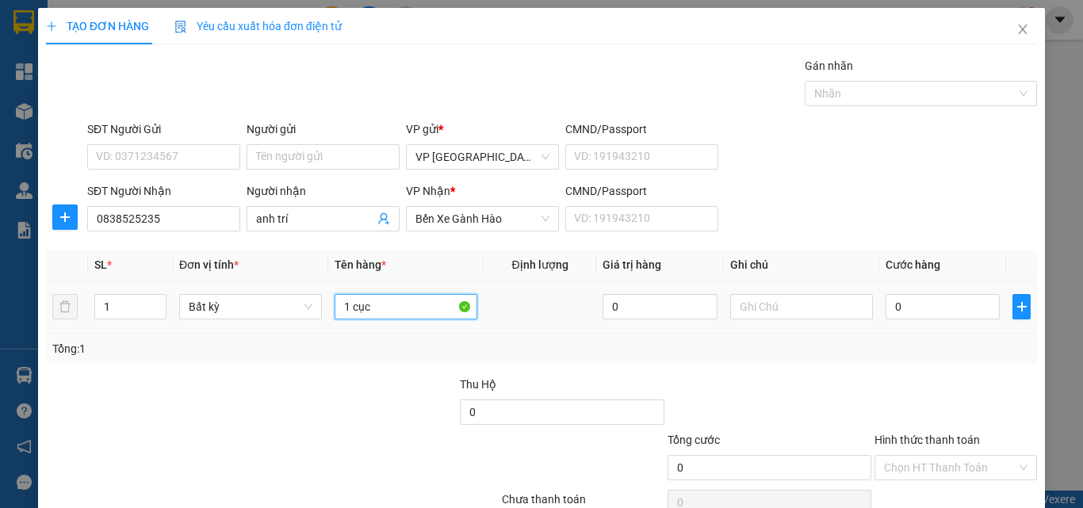
type input "1 cục"
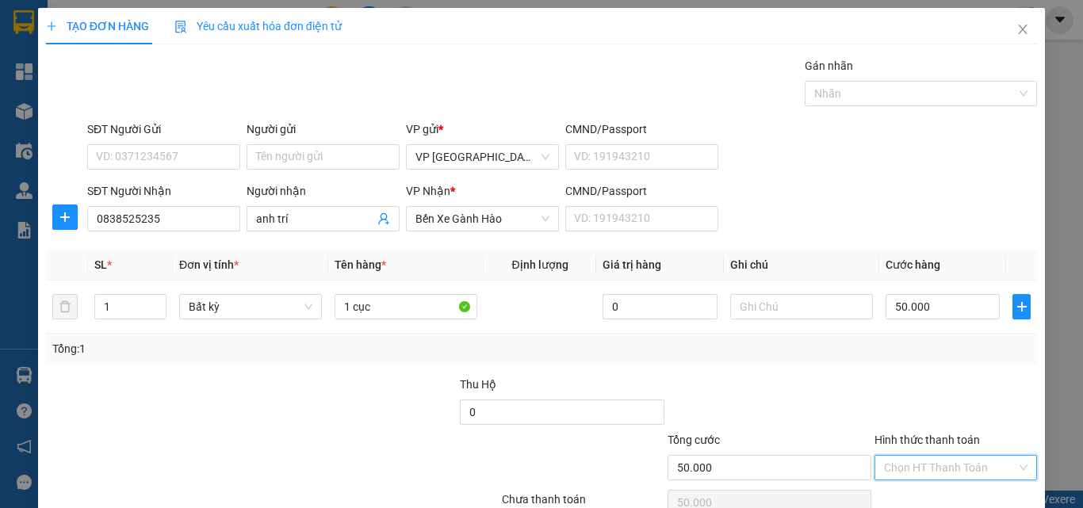
click at [958, 456] on input "Hình thức thanh toán" at bounding box center [950, 468] width 132 height 24
click at [957, 491] on div "Tại văn phòng" at bounding box center [944, 499] width 141 height 17
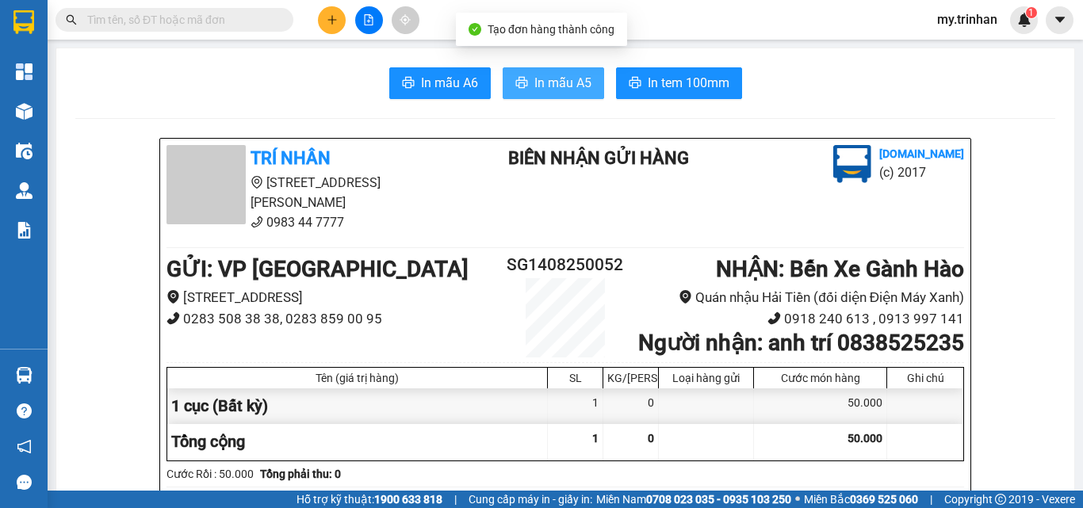
click at [558, 77] on span "In mẫu A5" at bounding box center [563, 83] width 57 height 20
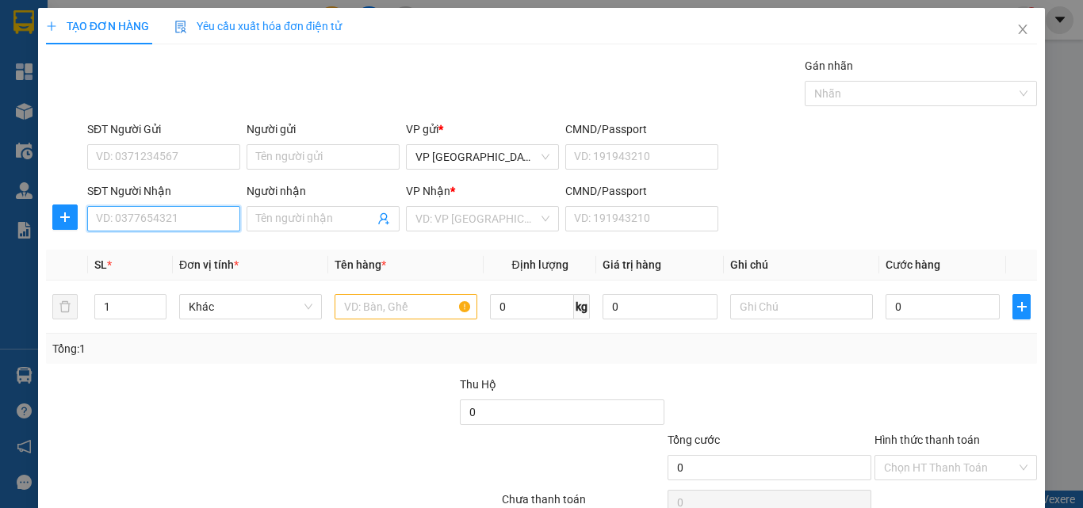
click at [197, 228] on input "SĐT Người Nhận" at bounding box center [163, 218] width 153 height 25
drag, startPoint x: 807, startPoint y: 240, endPoint x: 671, endPoint y: 214, distance: 138.9
click at [806, 240] on div "Transit Pickup Surcharge Ids Transit Deliver Surcharge Ids Transit Deliver Surc…" at bounding box center [541, 306] width 991 height 499
click at [212, 221] on input "SĐT Người Nhận" at bounding box center [163, 218] width 153 height 25
click at [209, 216] on input "0812225" at bounding box center [163, 218] width 153 height 25
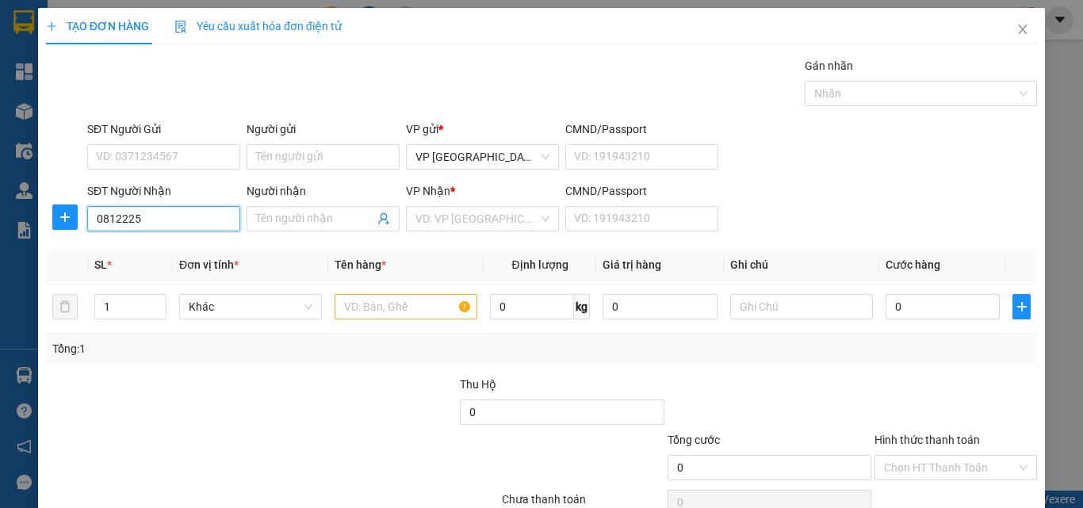
click at [185, 219] on input "0812225" at bounding box center [163, 218] width 153 height 25
type input "0812225858"
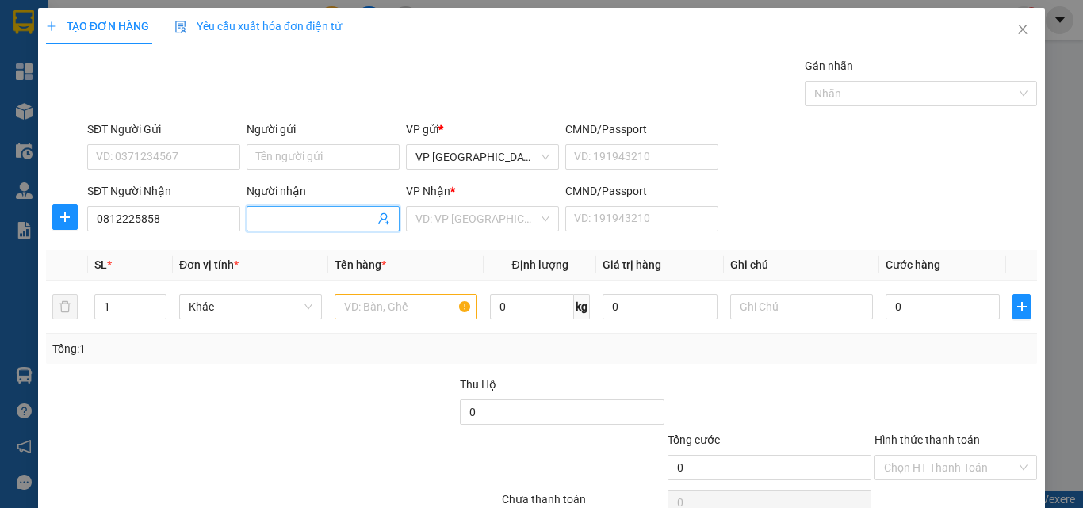
click at [270, 227] on input "Người nhận" at bounding box center [315, 218] width 118 height 17
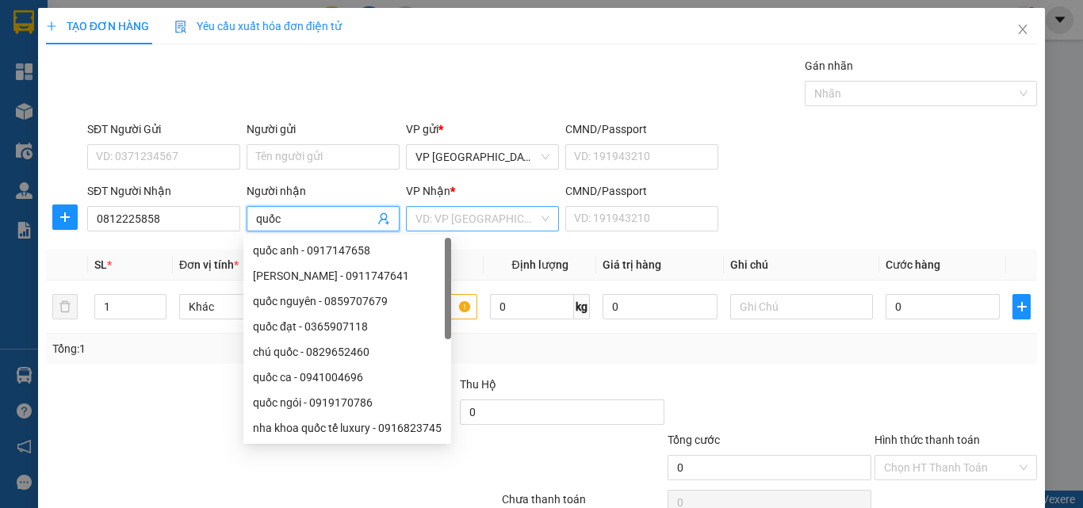
type input "quốc"
click at [455, 213] on input "search" at bounding box center [477, 219] width 123 height 24
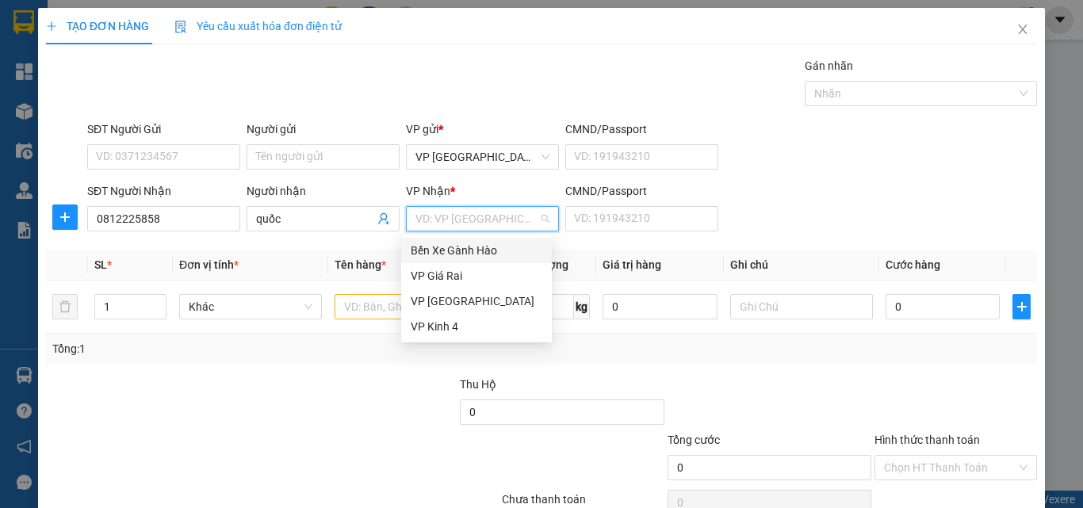
click at [439, 266] on div "VP Giá Rai" at bounding box center [476, 275] width 151 height 25
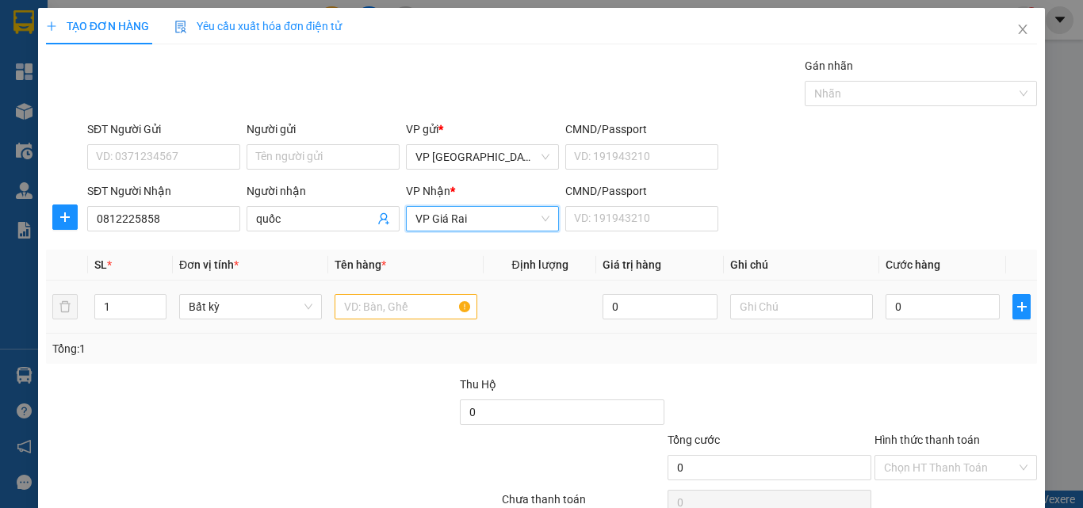
click at [382, 291] on div at bounding box center [406, 307] width 143 height 32
click at [381, 305] on input "text" at bounding box center [406, 306] width 143 height 25
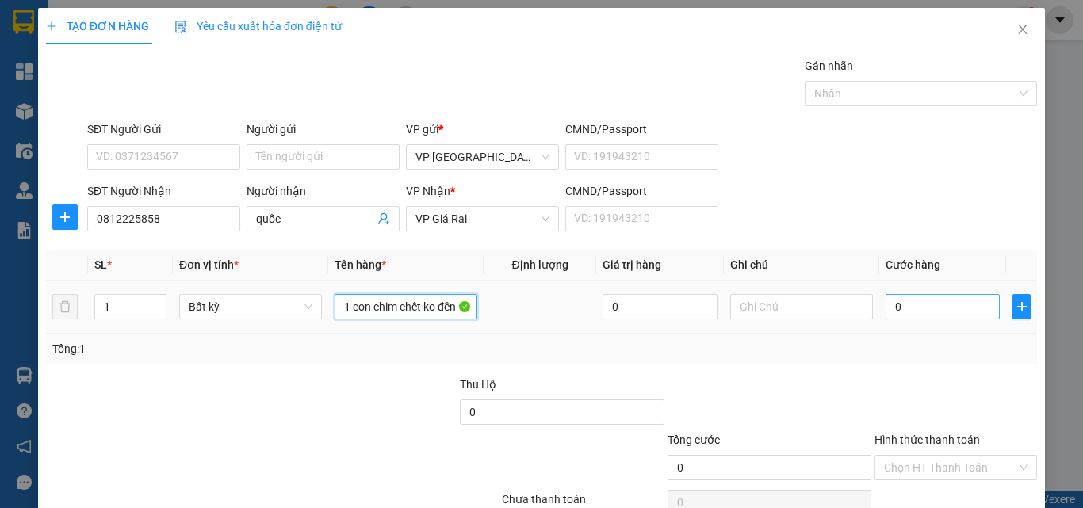
type input "1 con chim chết ko đền"
click at [957, 314] on input "0" at bounding box center [943, 306] width 114 height 25
type input "1"
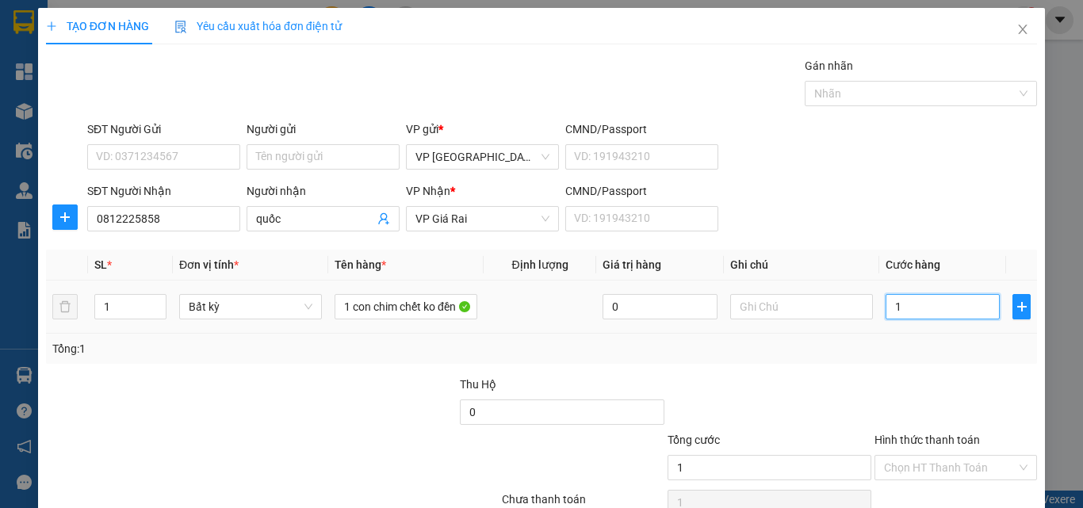
type input "10"
type input "100"
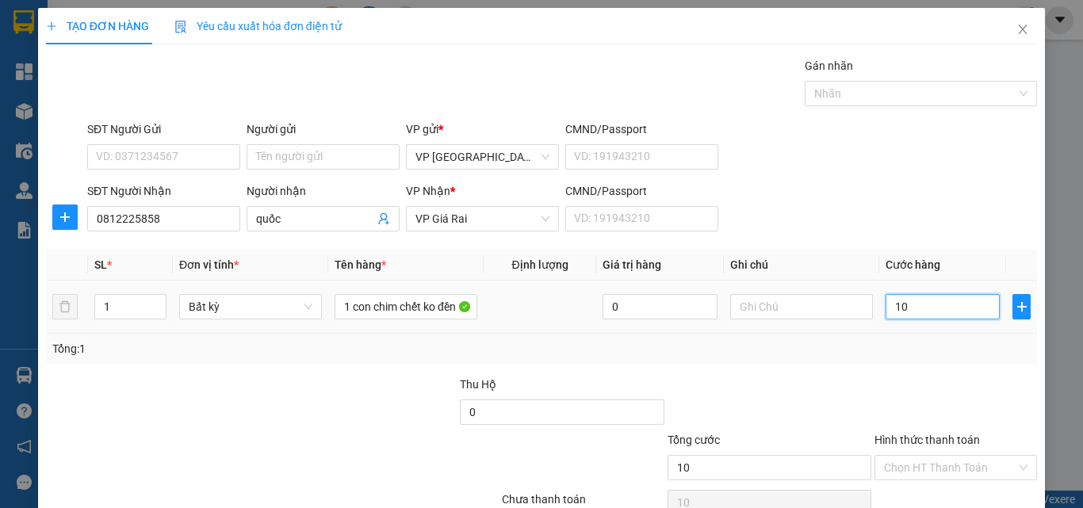
type input "100"
type input "100.000"
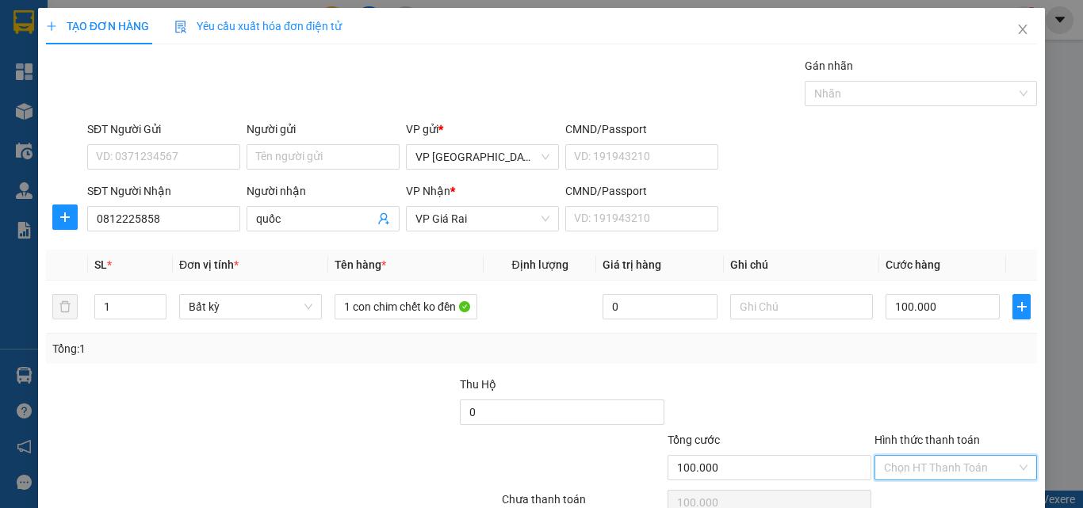
click at [959, 456] on input "Hình thức thanh toán" at bounding box center [950, 468] width 132 height 24
click at [958, 491] on div "Tại văn phòng" at bounding box center [944, 499] width 141 height 17
type input "0"
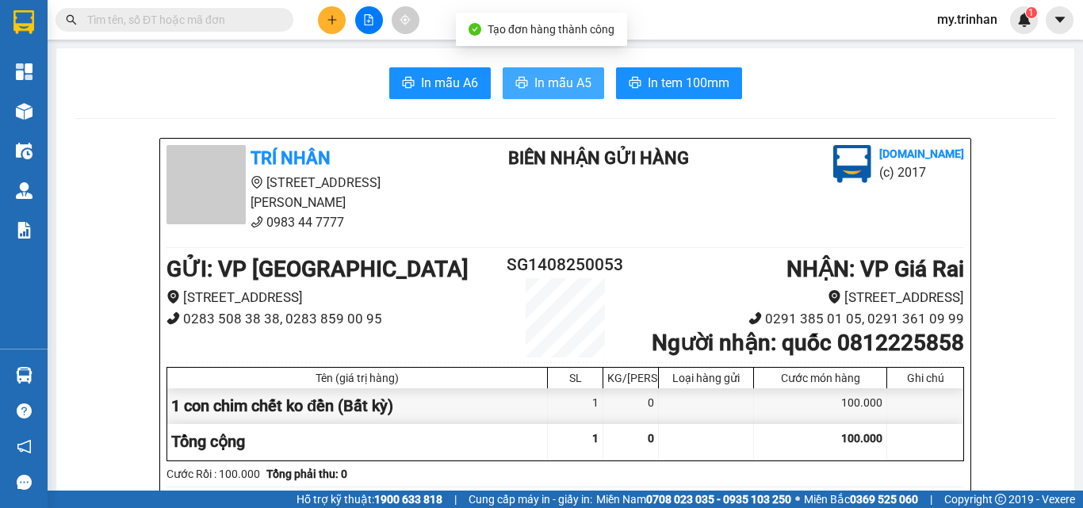
click at [561, 79] on span "In mẫu A5" at bounding box center [563, 83] width 57 height 20
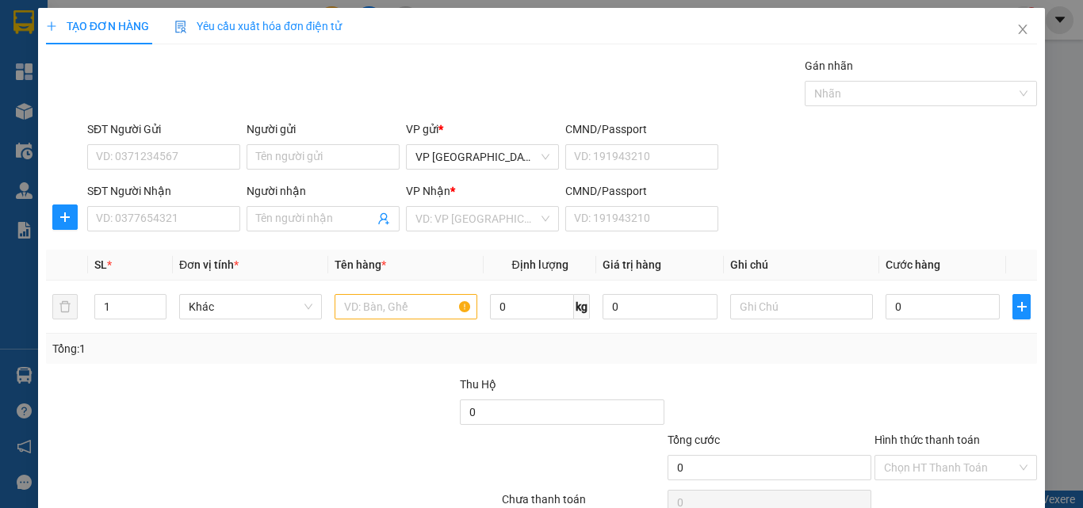
click at [880, 212] on div "SĐT Người Nhận VD: 0377654321 Người nhận Tên người nhận VP Nhận * VD: VP Sài Gò…" at bounding box center [562, 210] width 957 height 56
click at [176, 216] on input "SĐT Người Nhận" at bounding box center [163, 218] width 153 height 25
click at [178, 218] on input "0932" at bounding box center [163, 218] width 153 height 25
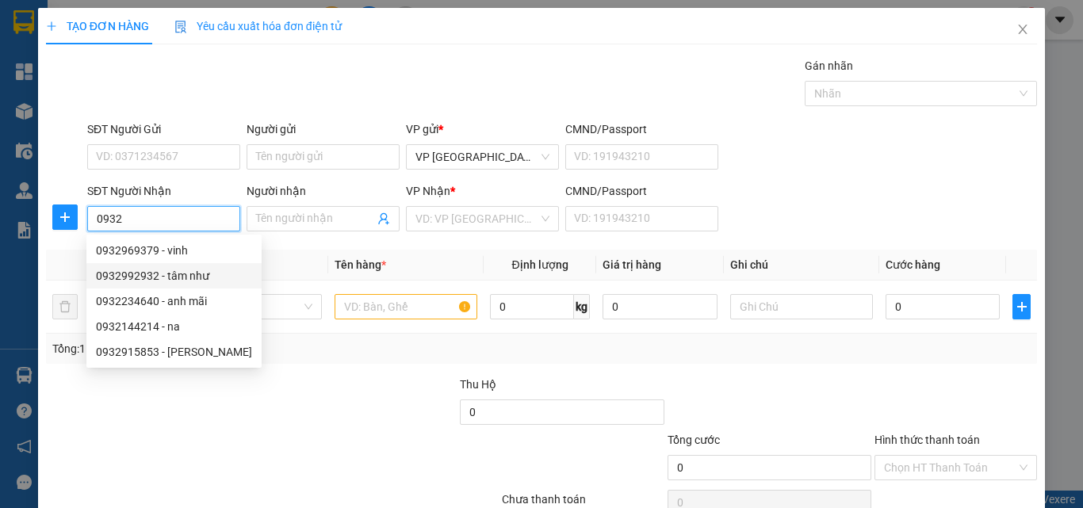
click at [182, 282] on div "0932992932 - tâm như" at bounding box center [174, 275] width 156 height 17
type input "0932992932"
type input "tâm như"
type input "150.000"
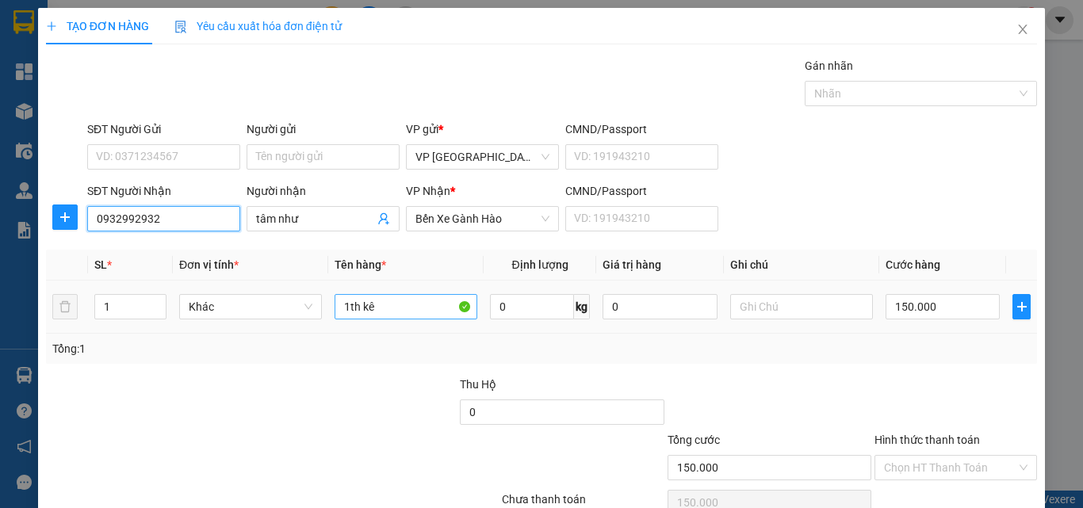
type input "0932992932"
drag, startPoint x: 379, startPoint y: 308, endPoint x: 310, endPoint y: 304, distance: 69.1
click at [311, 304] on tr "1 Bất kỳ 1th kê 0 150.000" at bounding box center [541, 307] width 991 height 53
type input "1th"
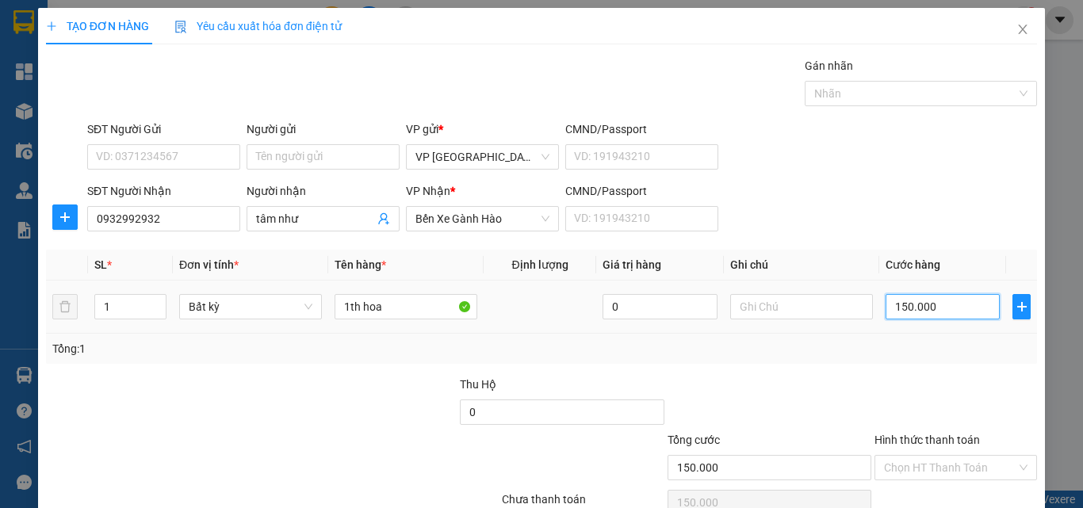
click at [936, 319] on input "150.000" at bounding box center [943, 306] width 114 height 25
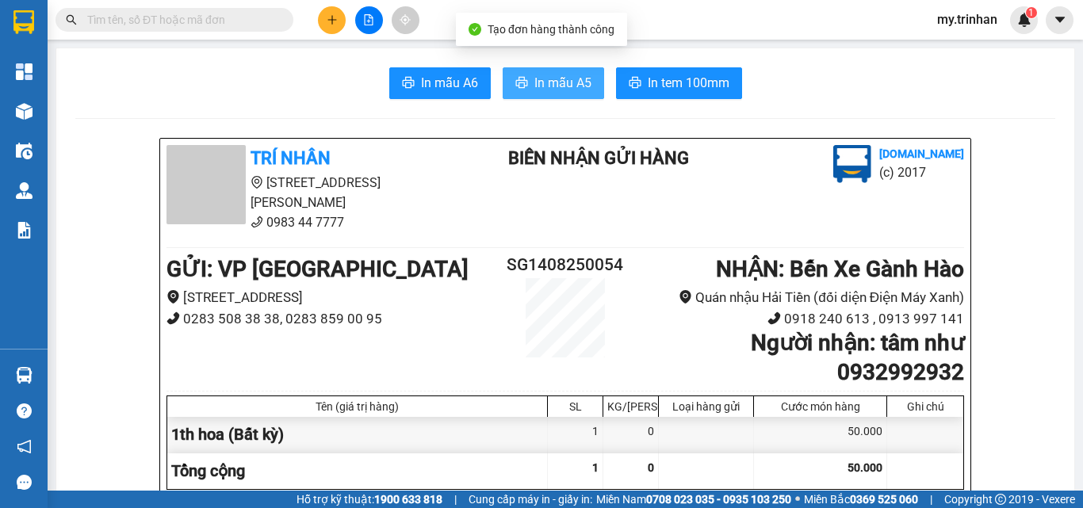
click at [545, 67] on button "In mẫu A5" at bounding box center [554, 83] width 102 height 32
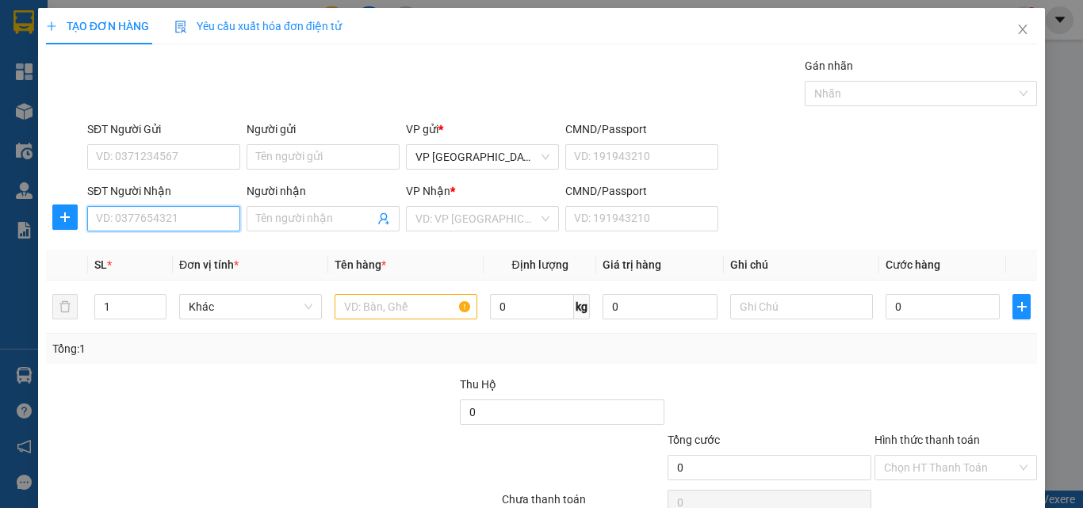
click at [164, 225] on input "SĐT Người Nhận" at bounding box center [163, 218] width 153 height 25
click at [205, 213] on input "SĐT Người Nhận" at bounding box center [163, 218] width 153 height 25
click at [193, 255] on div "0939511591 - nam" at bounding box center [162, 250] width 132 height 17
type input "0939511591"
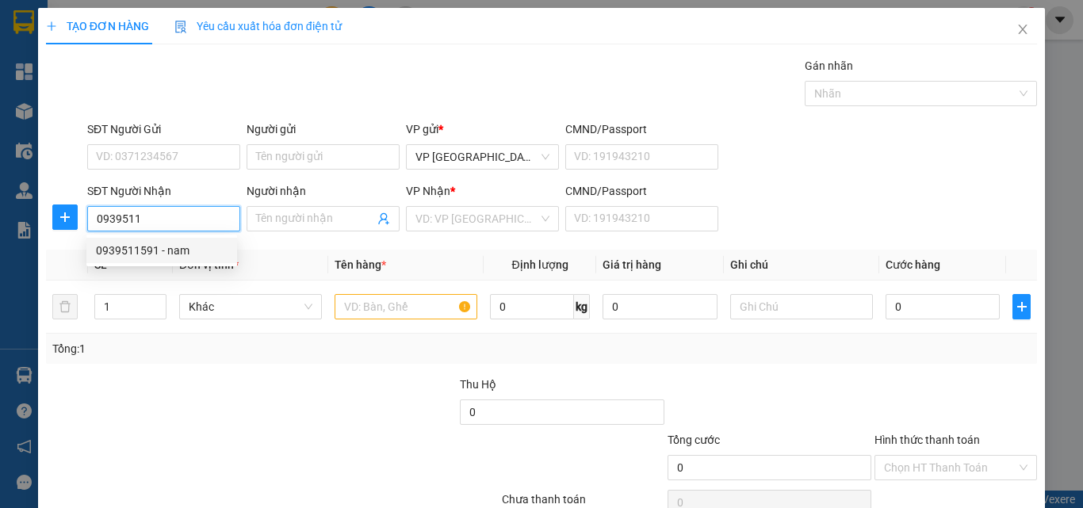
type input "nam"
type input "50.000"
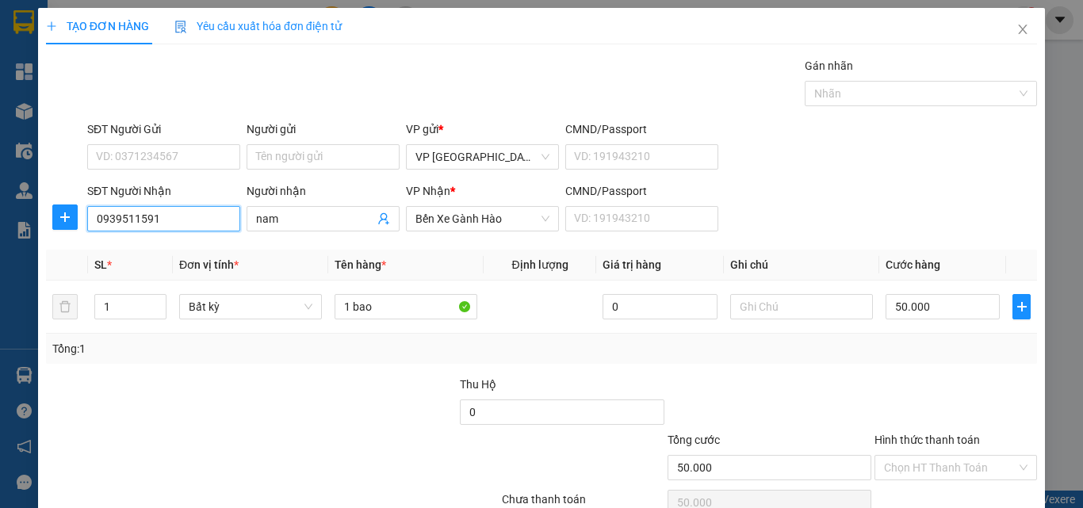
type input "0939511591"
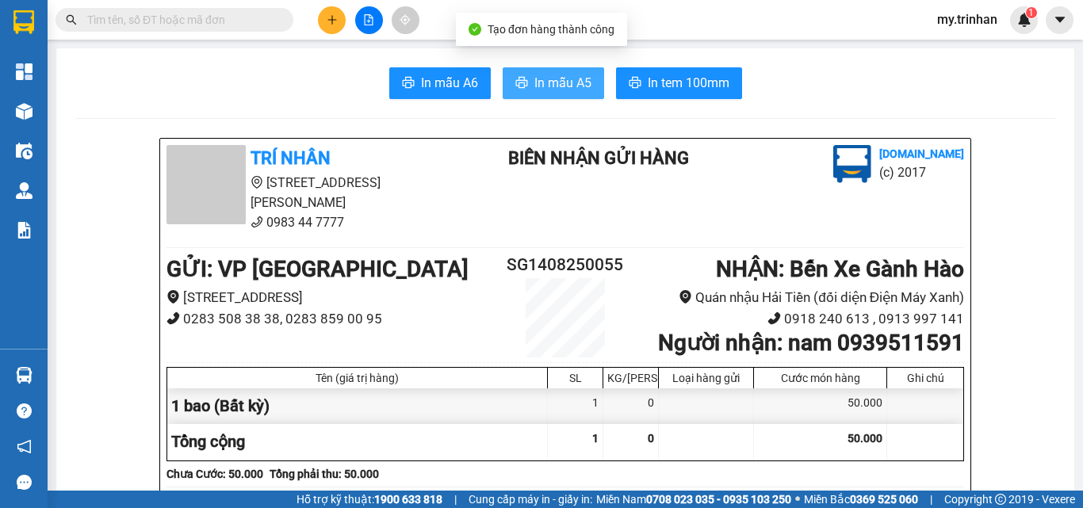
click at [557, 82] on span "In mẫu A5" at bounding box center [563, 83] width 57 height 20
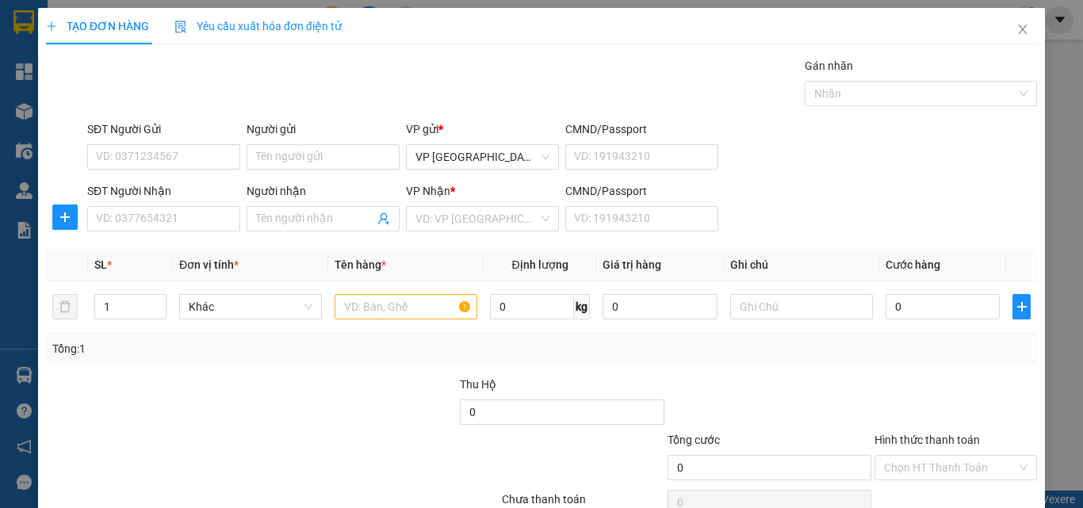
click at [829, 209] on div "SĐT Người Nhận VD: 0377654321 Người nhận Tên người nhận VP Nhận * VD: VP Sài Gò…" at bounding box center [562, 210] width 957 height 56
click at [800, 201] on div "SĐT Người Nhận VD: 0377654321 Người nhận Tên người nhận VP Nhận * VD: VP Sài Gò…" at bounding box center [562, 210] width 957 height 56
click at [811, 227] on div "SĐT Người Nhận VD: 0377654321 Người nhận Tên người nhận VP Nhận * VD: VP Sài Gò…" at bounding box center [562, 210] width 957 height 56
click at [830, 228] on div "SĐT Người Nhận VD: 0377654321 Người nhận Tên người nhận VP Nhận * VD: VP Sài Gò…" at bounding box center [562, 210] width 957 height 56
drag, startPoint x: 799, startPoint y: 175, endPoint x: 799, endPoint y: 190, distance: 14.3
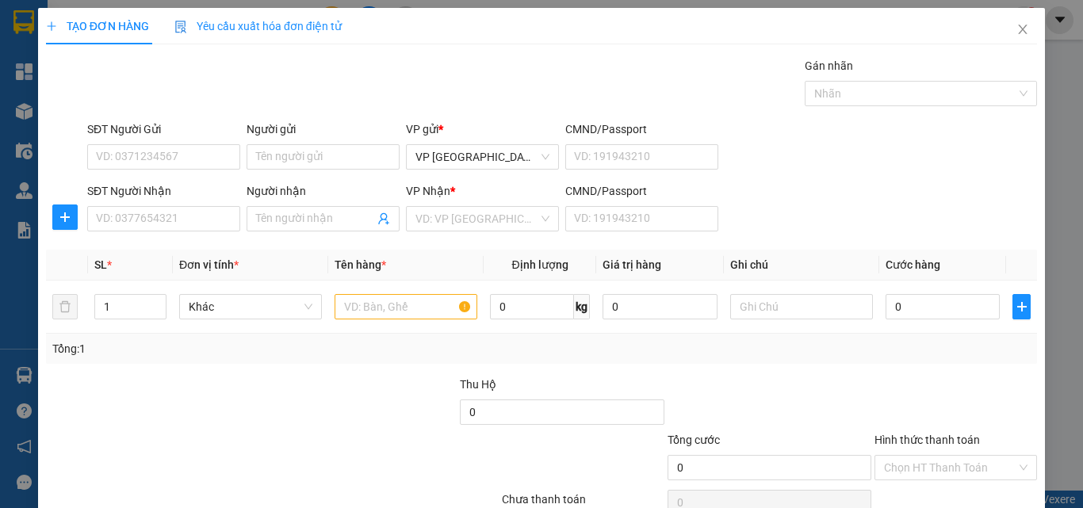
click at [798, 186] on form "SĐT Người Gửi VD: 0371234567 Người gửi Tên người gửi VP gửi * VP Sài Gòn CMND/P…" at bounding box center [541, 179] width 991 height 117
click at [190, 230] on input "SĐT Người Nhận" at bounding box center [163, 218] width 153 height 25
click at [195, 226] on input "SĐT Người Nhận" at bounding box center [163, 218] width 153 height 25
click at [197, 263] on div "0837909927 0837909927 - trang" at bounding box center [161, 251] width 151 height 32
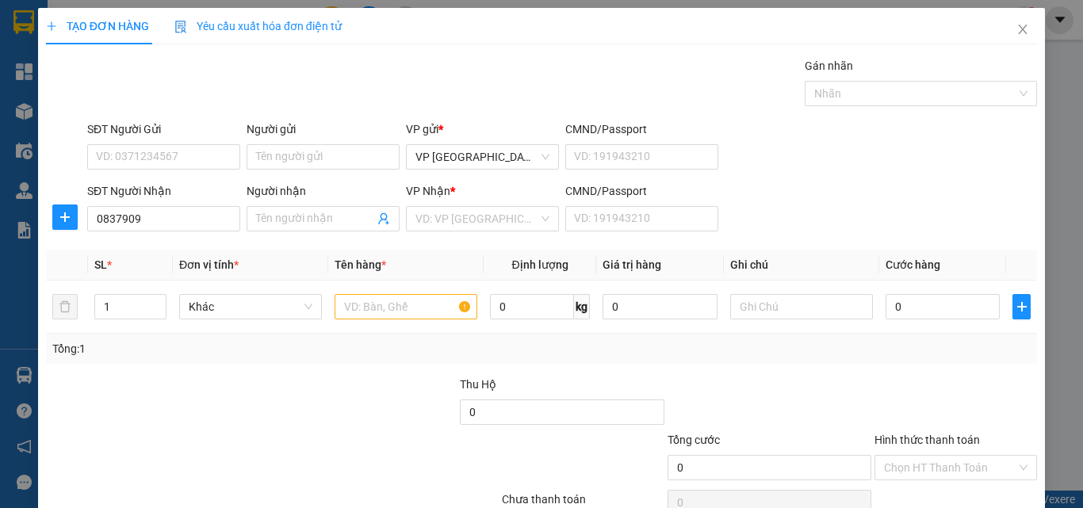
click at [197, 205] on div "SĐT Người Nhận" at bounding box center [163, 194] width 153 height 24
click at [196, 222] on input "0837909" at bounding box center [163, 218] width 153 height 25
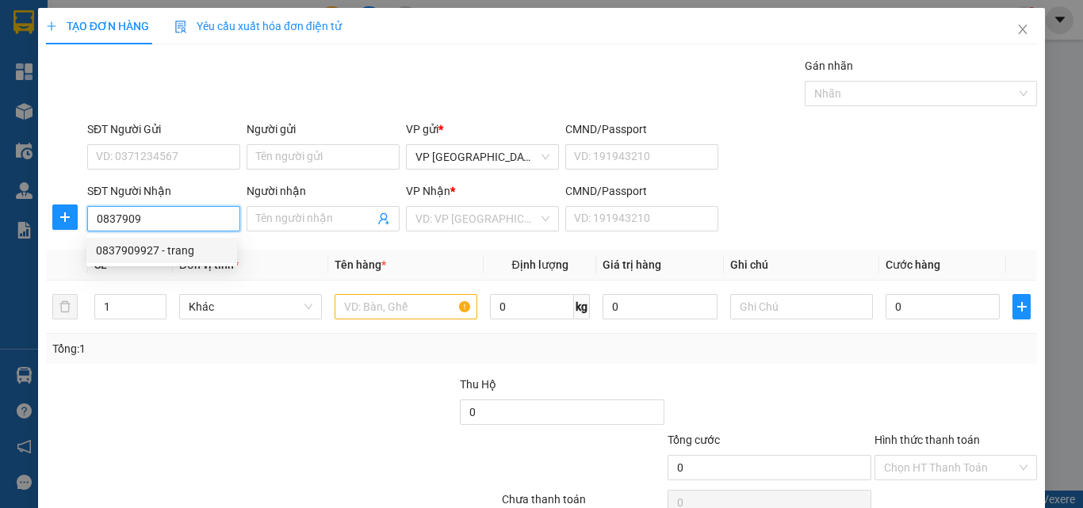
click at [196, 249] on div "0837909927 - trang" at bounding box center [162, 250] width 132 height 17
type input "0837909927"
type input "trang"
type input "40.000"
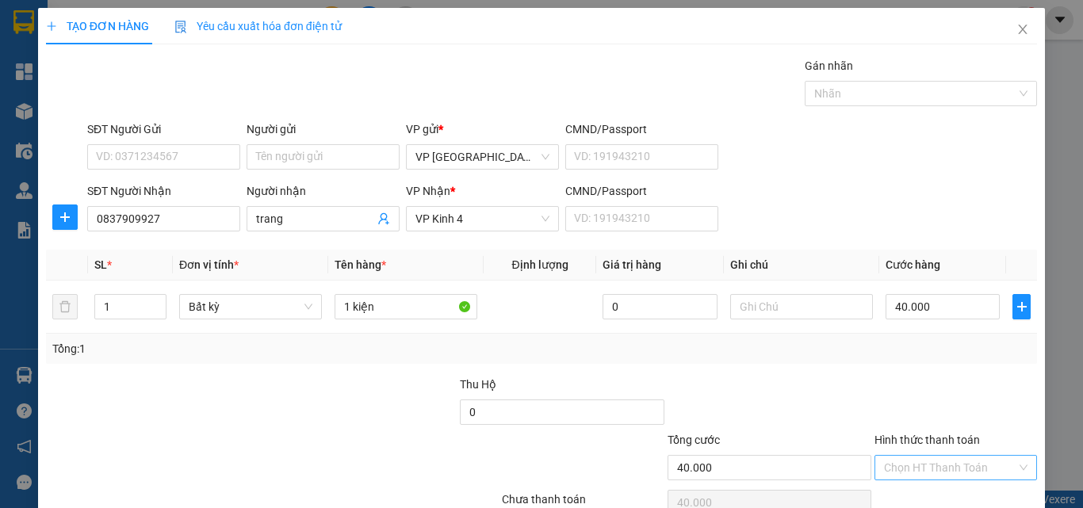
drag, startPoint x: 1046, startPoint y: 324, endPoint x: 1010, endPoint y: 460, distance: 140.2
click at [1017, 456] on div "TẠO ĐƠN HÀNG Yêu cầu xuất hóa đơn điện tử Transit Pickup Surcharge Ids Transit …" at bounding box center [541, 254] width 1083 height 508
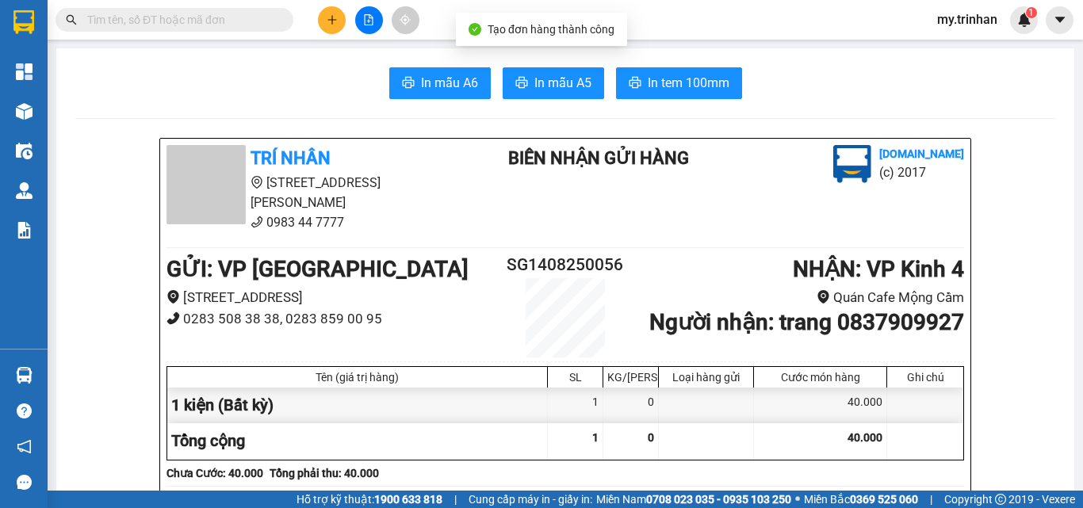
click at [566, 71] on button "In mẫu A5" at bounding box center [554, 83] width 102 height 32
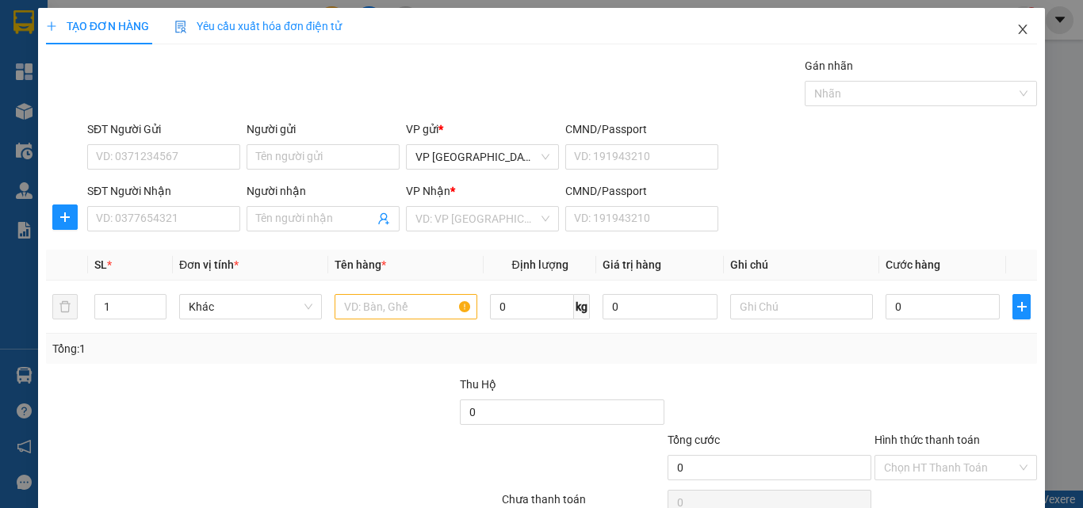
click at [1017, 30] on icon "close" at bounding box center [1023, 29] width 13 height 13
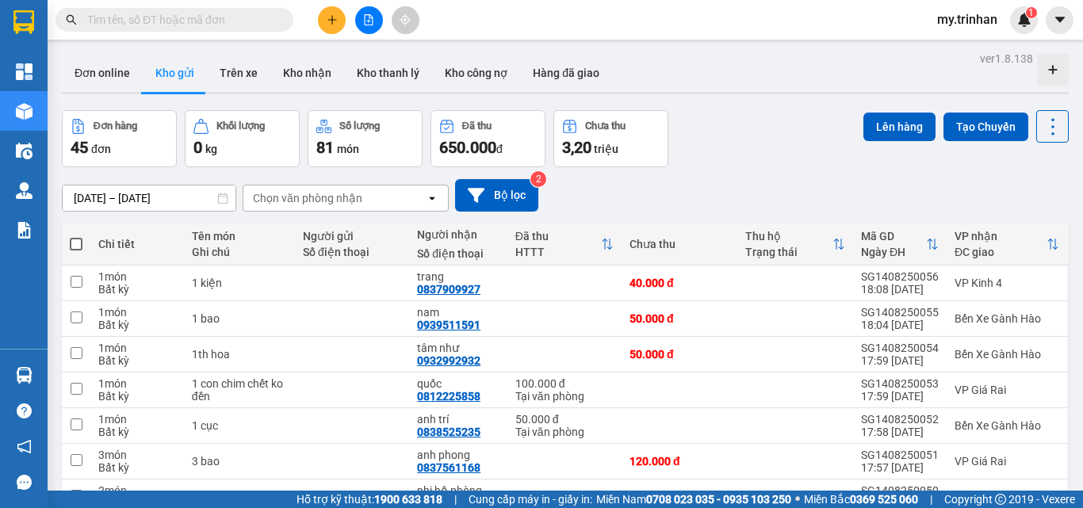
click at [725, 187] on div "12/08/2025 – 14/08/2025 Press the down arrow key to interact with the calendar …" at bounding box center [565, 195] width 1007 height 33
click at [332, 23] on icon "plus" at bounding box center [332, 19] width 11 height 11
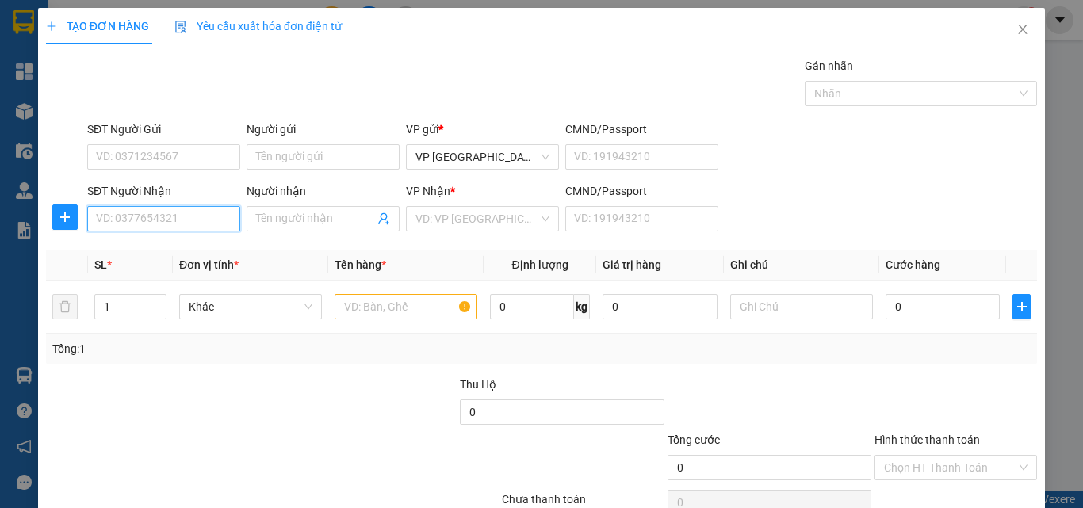
click at [203, 217] on input "SĐT Người Nhận" at bounding box center [163, 218] width 153 height 25
click at [186, 220] on input "SĐT Người Nhận" at bounding box center [163, 218] width 153 height 25
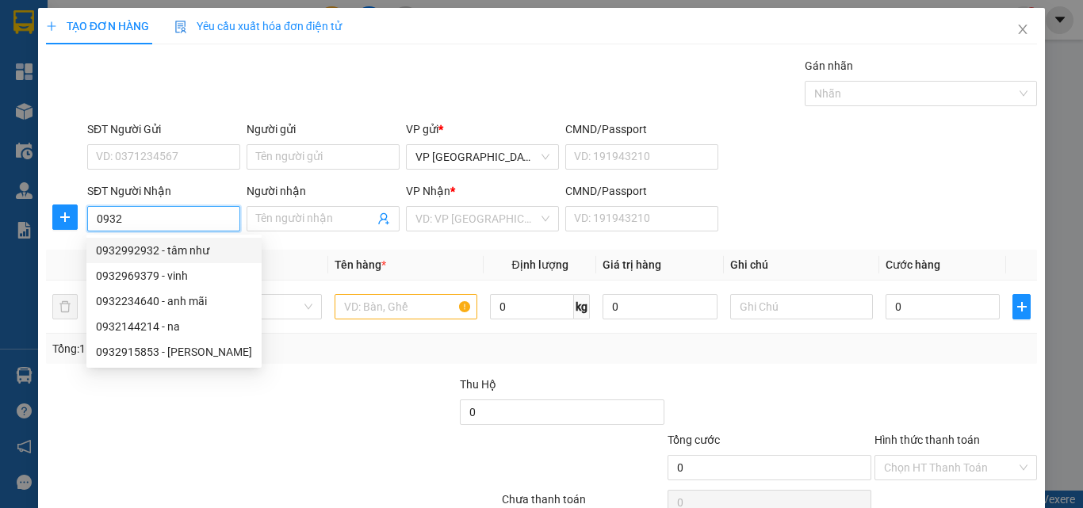
click at [190, 251] on div "0932992932 - tâm như" at bounding box center [174, 250] width 156 height 17
type input "0932992932"
type input "tâm như"
type input "50.000"
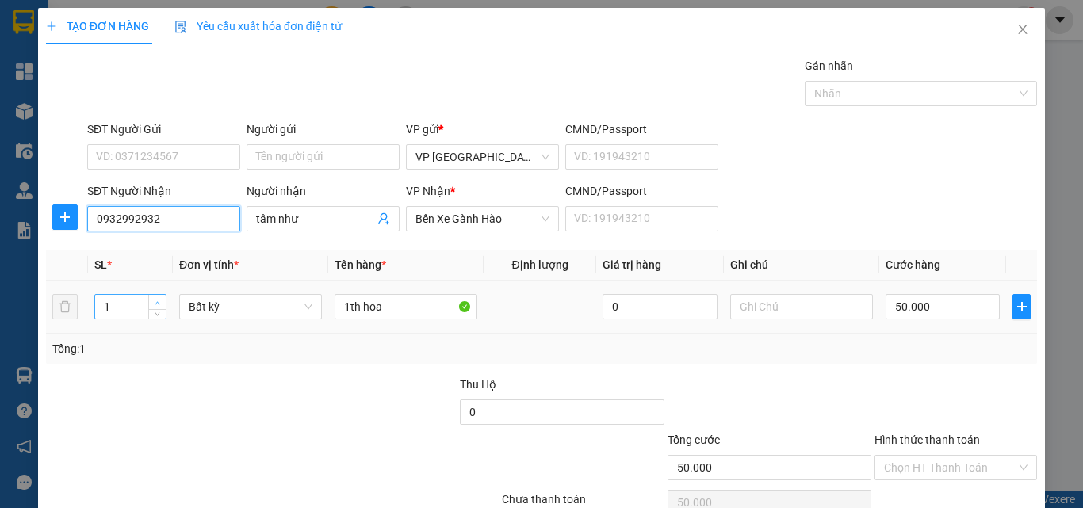
type input "0932992932"
click at [159, 297] on span "Increase Value" at bounding box center [156, 302] width 17 height 14
type input "4"
click at [162, 297] on span "Increase Value" at bounding box center [156, 302] width 17 height 14
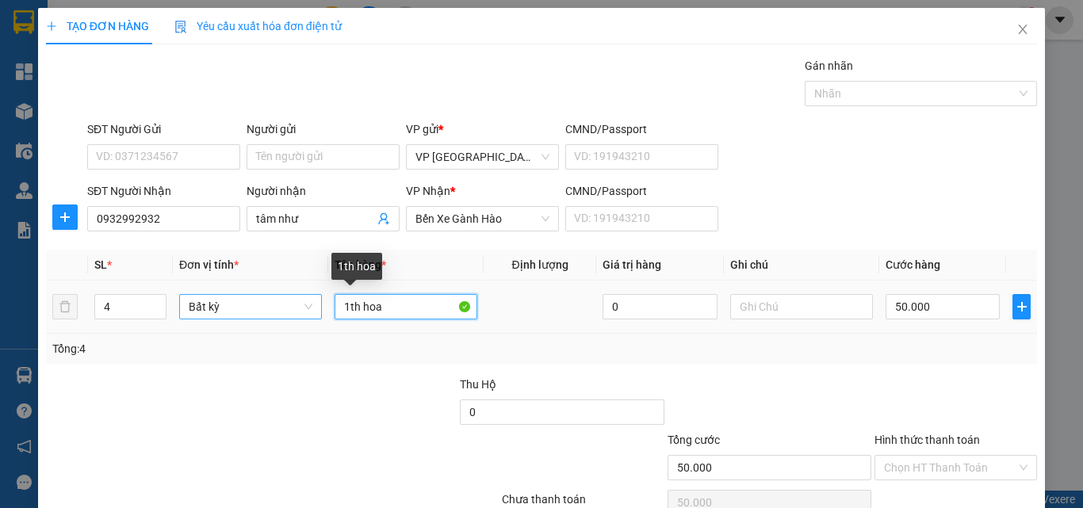
drag, startPoint x: 397, startPoint y: 295, endPoint x: 257, endPoint y: 301, distance: 140.5
click at [270, 300] on tr "4 Bất kỳ 1th hoa 0 50.000" at bounding box center [541, 307] width 991 height 53
type input "0"
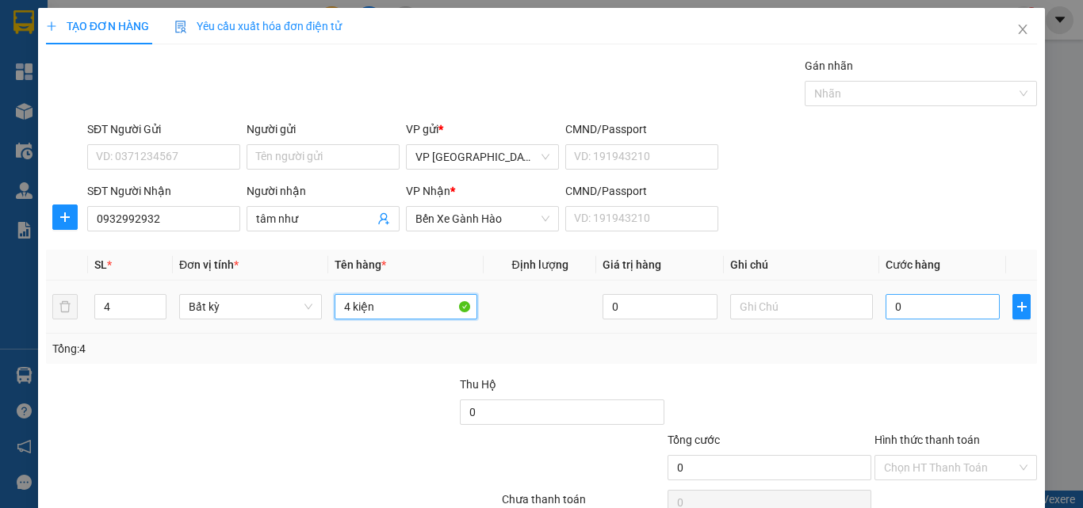
type input "4 kiện"
click at [896, 312] on input "0" at bounding box center [943, 306] width 114 height 25
type input "8"
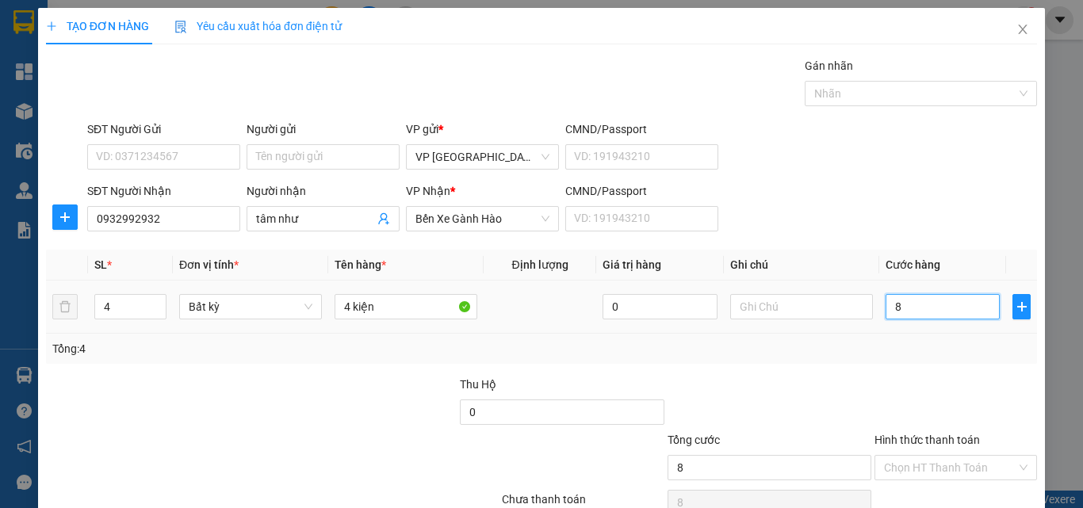
type input "80"
type input "8"
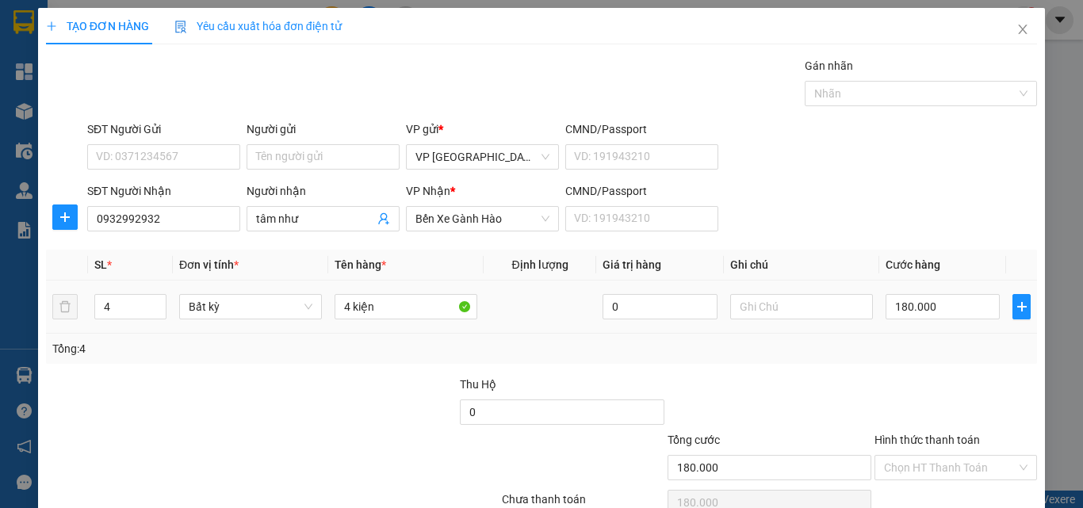
drag, startPoint x: 1011, startPoint y: 381, endPoint x: 966, endPoint y: 439, distance: 74.1
click at [992, 421] on div "Transit Pickup Surcharge Ids Transit Deliver Surcharge Ids Transit Deliver Surc…" at bounding box center [541, 306] width 991 height 499
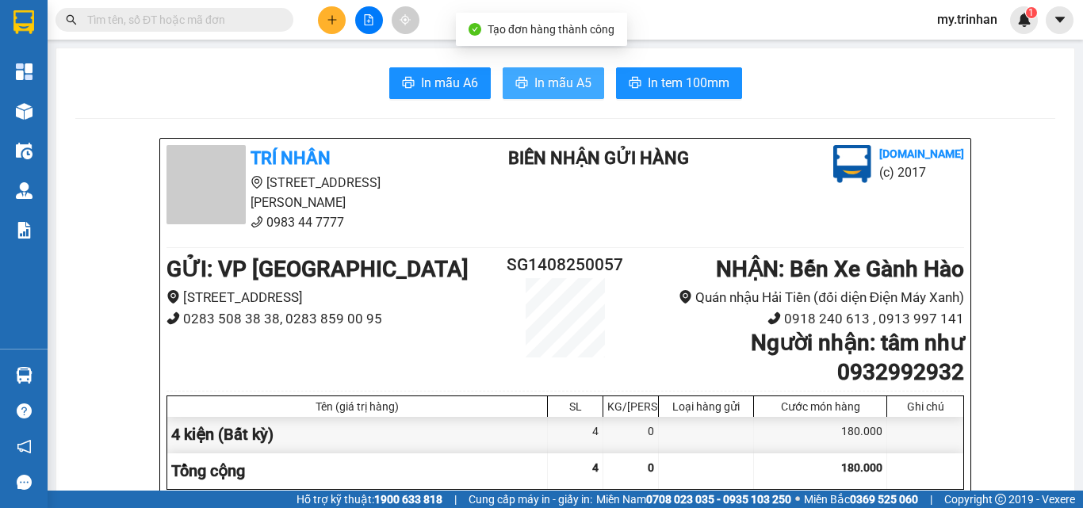
click at [562, 81] on span "In mẫu A5" at bounding box center [563, 83] width 57 height 20
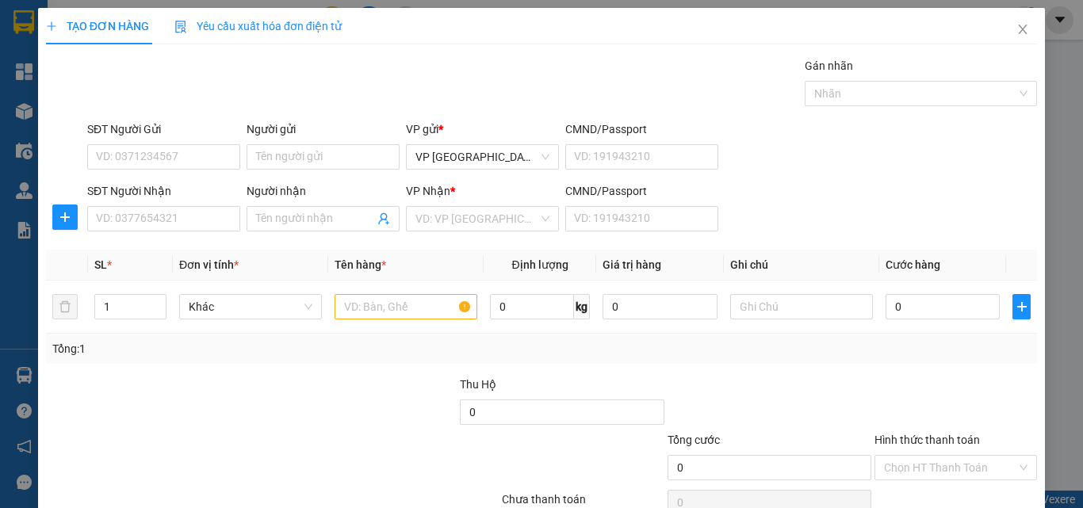
drag, startPoint x: 833, startPoint y: 206, endPoint x: 439, endPoint y: 207, distance: 393.4
click at [826, 206] on div "SĐT Người Nhận VD: 0377654321 Người nhận Tên người nhận VP Nhận * VD: VP Sài Gò…" at bounding box center [562, 210] width 957 height 56
click at [171, 212] on input "SĐT Người Nhận" at bounding box center [163, 218] width 153 height 25
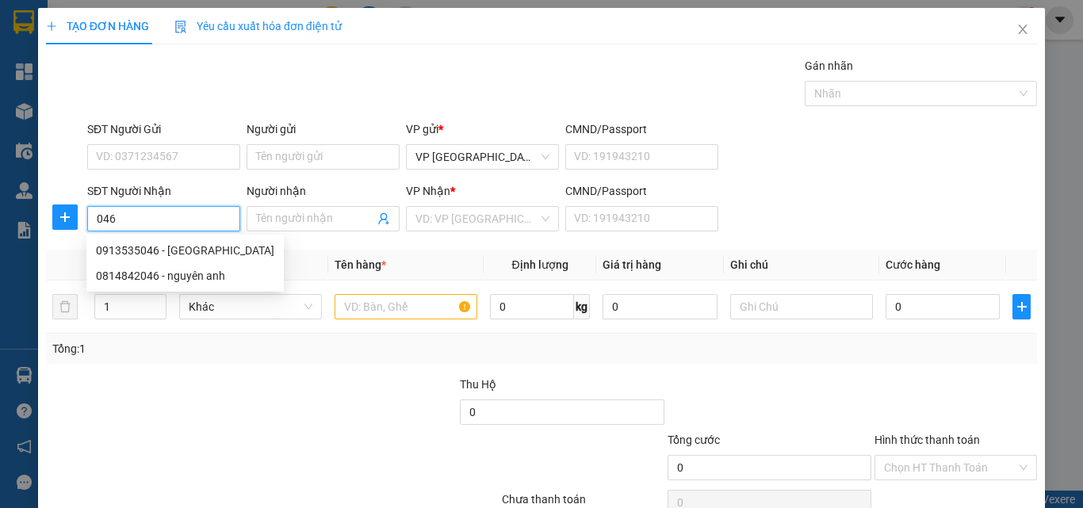
click at [162, 215] on input "046" at bounding box center [163, 218] width 153 height 25
click at [163, 281] on div "0814842046 - nguyên anh" at bounding box center [185, 275] width 178 height 17
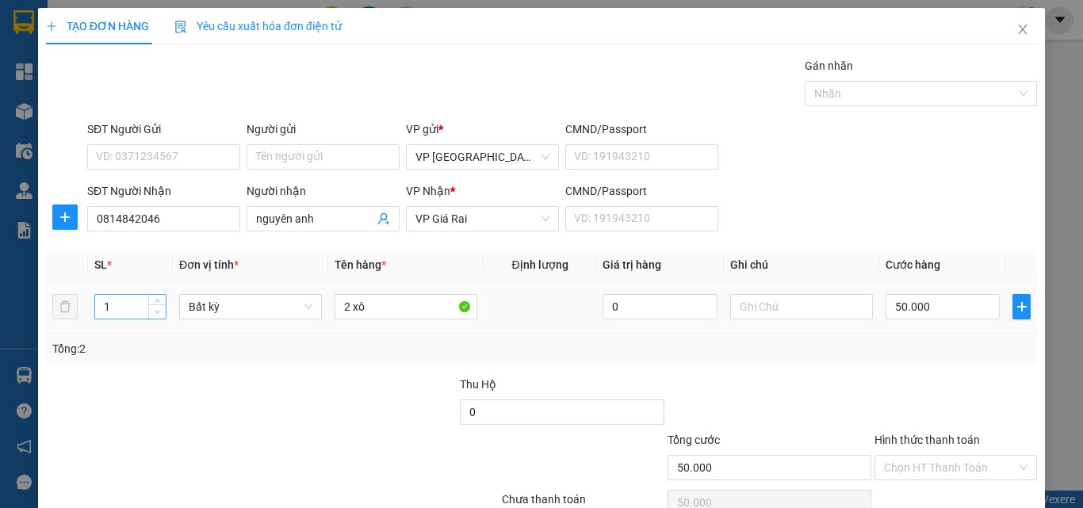
click at [156, 316] on span "Decrease Value" at bounding box center [156, 312] width 17 height 14
drag, startPoint x: 347, startPoint y: 308, endPoint x: 331, endPoint y: 306, distance: 15.9
click at [335, 306] on input "2 xô" at bounding box center [406, 306] width 143 height 25
click at [912, 321] on div "0" at bounding box center [943, 307] width 114 height 32
click at [917, 308] on input "0" at bounding box center [943, 306] width 114 height 25
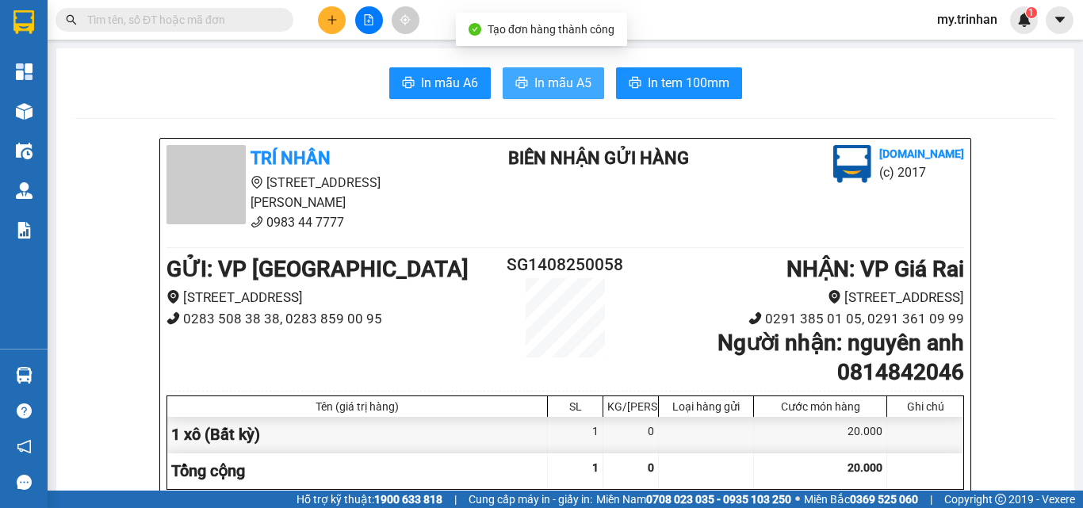
click at [585, 78] on button "In mẫu A5" at bounding box center [554, 83] width 102 height 32
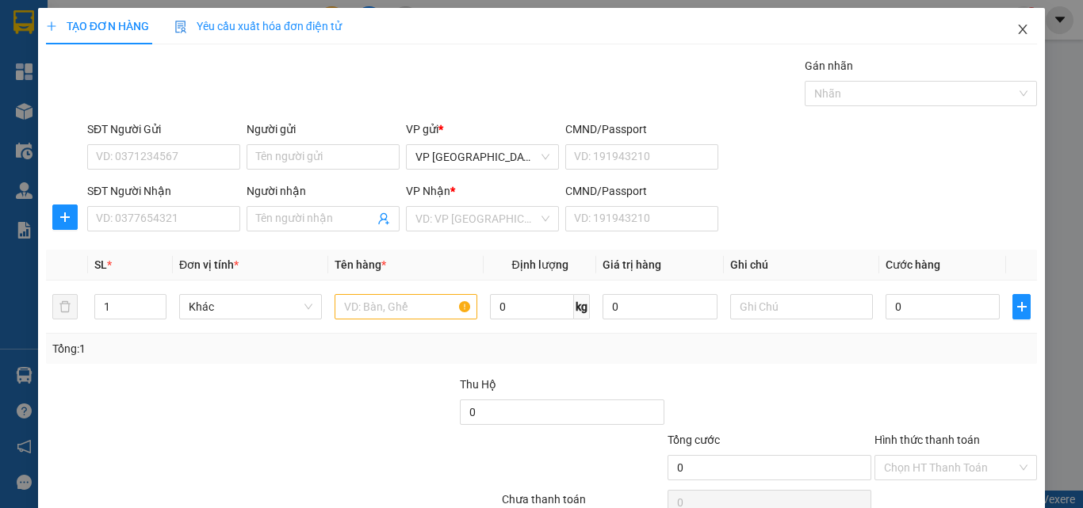
click at [1010, 37] on span "Close" at bounding box center [1023, 30] width 44 height 44
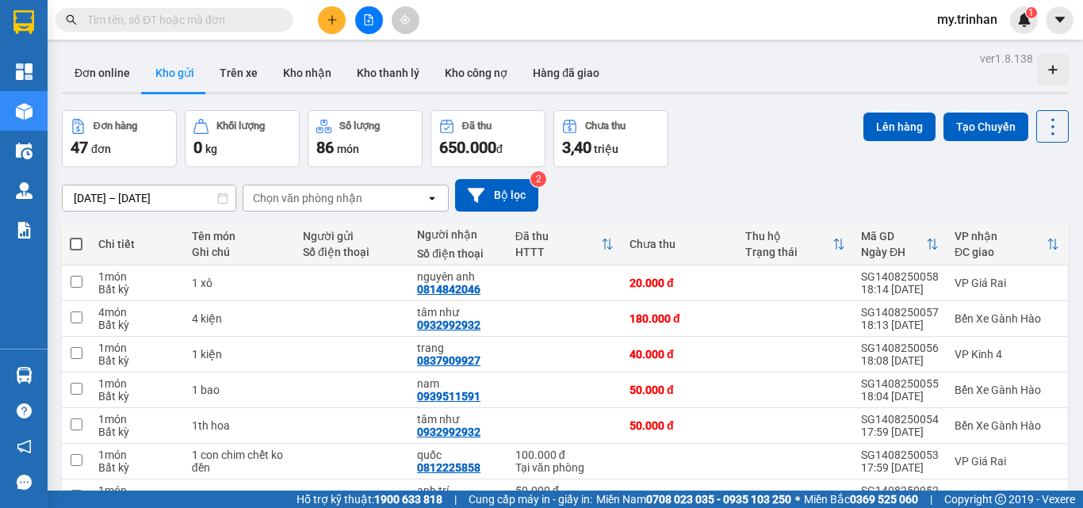
click at [422, 191] on div "Chọn văn phòng nhận" at bounding box center [334, 198] width 182 height 25
click at [666, 199] on div "12/08/2025 – 14/08/2025 Press the down arrow key to interact with the calendar …" at bounding box center [565, 195] width 1007 height 33
click at [338, 17] on button at bounding box center [332, 20] width 28 height 28
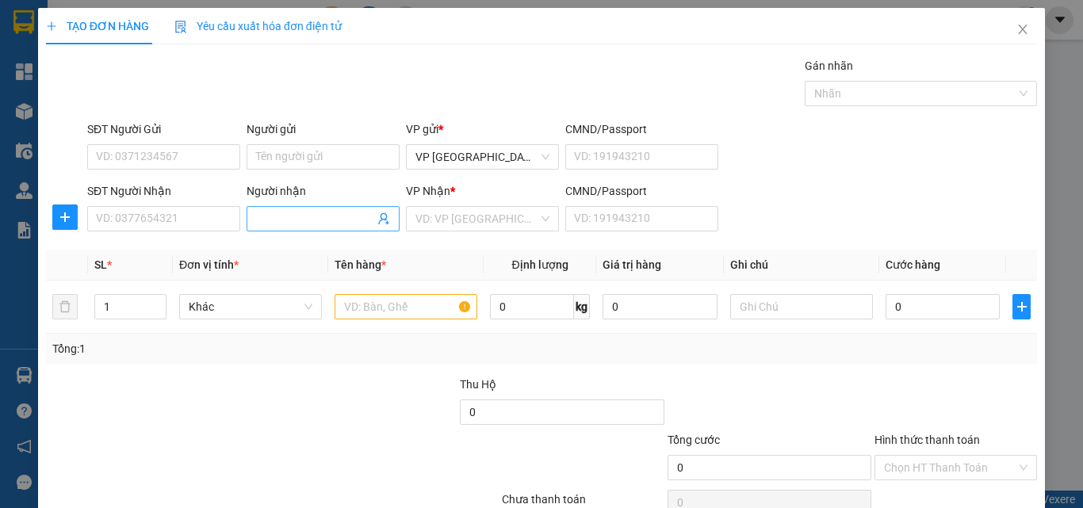
click at [248, 218] on span at bounding box center [323, 218] width 153 height 25
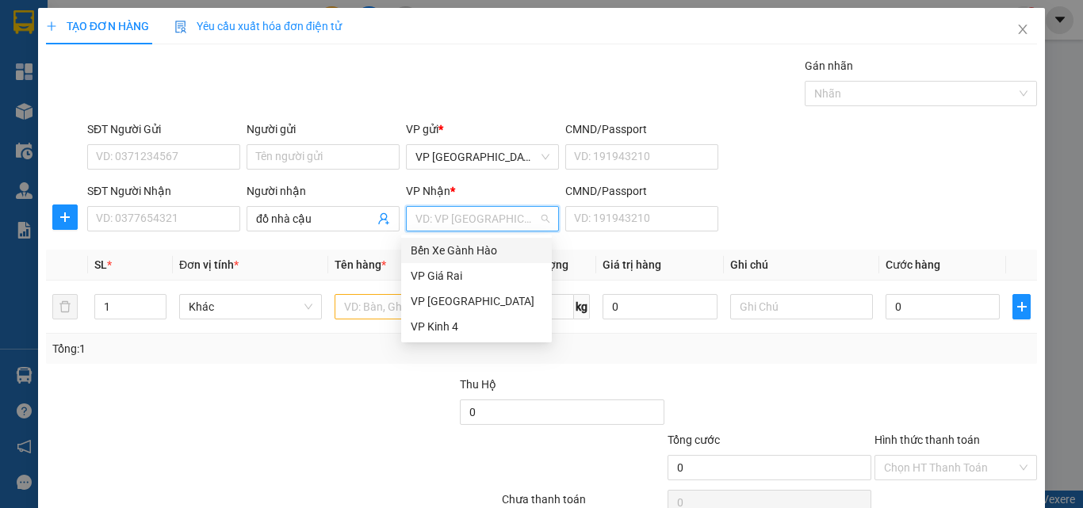
drag, startPoint x: 485, startPoint y: 220, endPoint x: 465, endPoint y: 256, distance: 40.8
click at [484, 220] on input "search" at bounding box center [477, 219] width 123 height 24
click at [462, 276] on div "VP Giá Rai" at bounding box center [477, 275] width 132 height 17
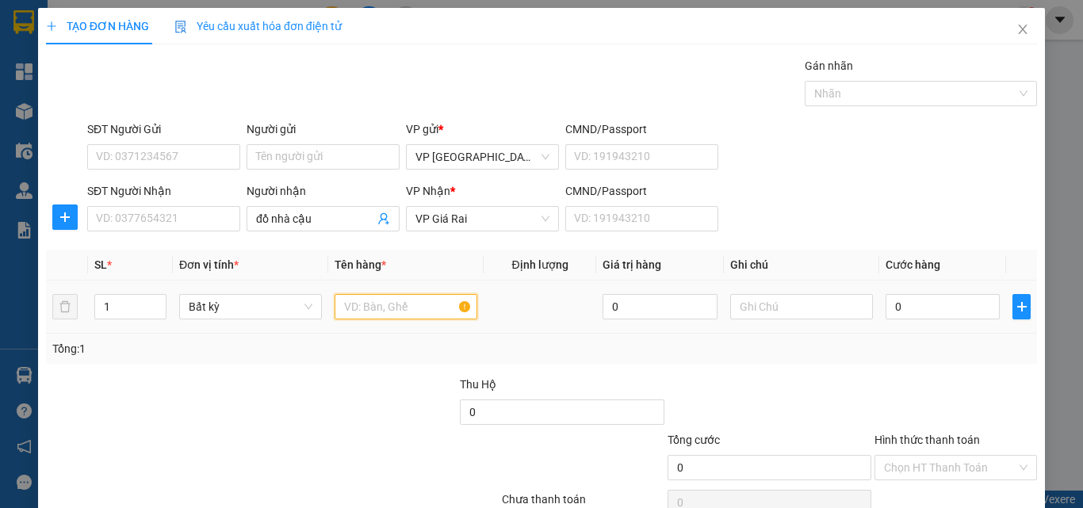
click at [378, 297] on input "text" at bounding box center [406, 306] width 143 height 25
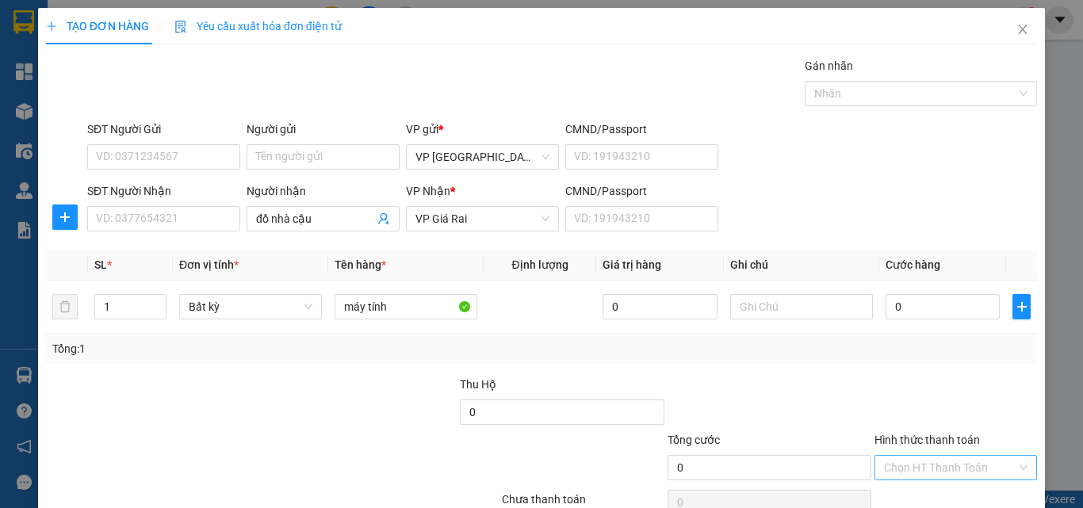
click at [960, 456] on input "Hình thức thanh toán" at bounding box center [950, 468] width 132 height 24
click at [937, 428] on div "Miễn phí" at bounding box center [944, 436] width 141 height 17
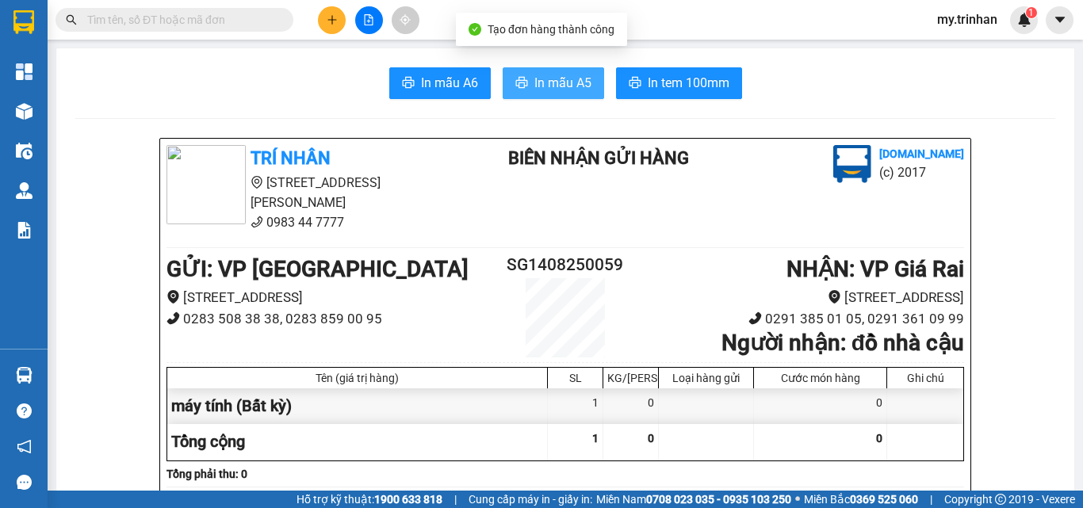
click at [535, 83] on span "In mẫu A5" at bounding box center [563, 83] width 57 height 20
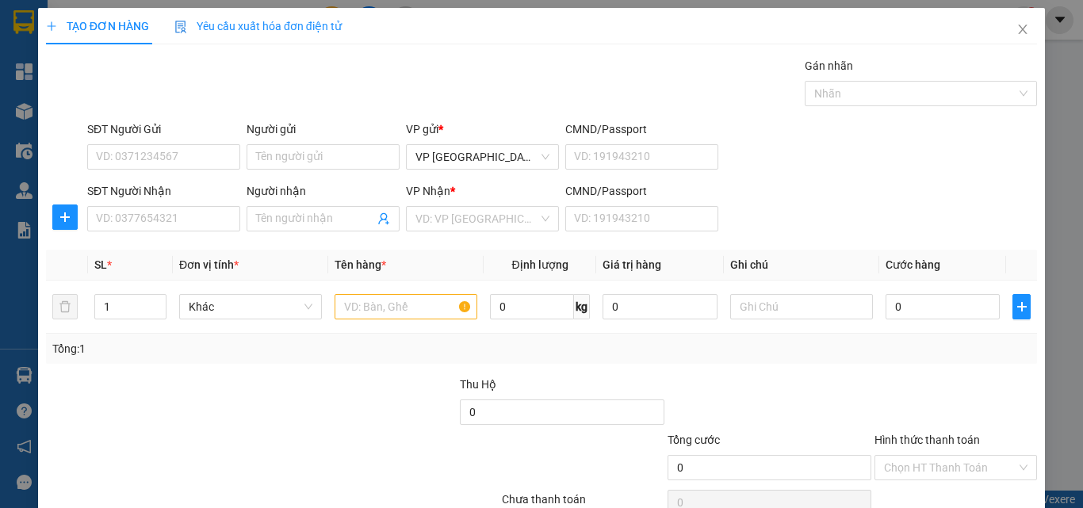
click at [801, 221] on div "SĐT Người Nhận VD: 0377654321 Người nhận Tên người nhận VP Nhận * VD: VP Sài Gò…" at bounding box center [562, 210] width 957 height 56
click at [165, 217] on input "SĐT Người Nhận" at bounding box center [163, 218] width 153 height 25
click at [169, 220] on input "170" at bounding box center [163, 218] width 153 height 25
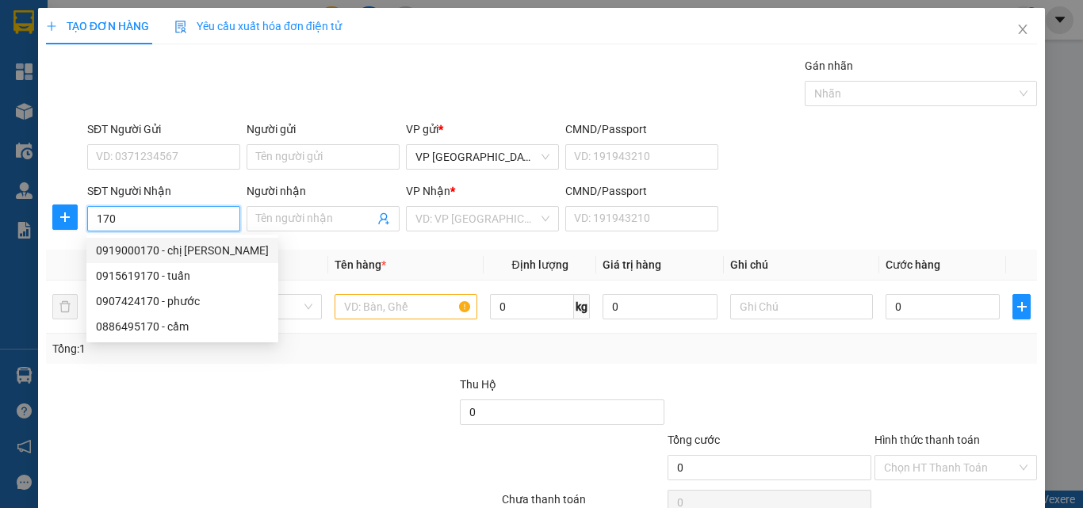
click at [197, 250] on div "0919000170 - chị vân" at bounding box center [182, 250] width 173 height 17
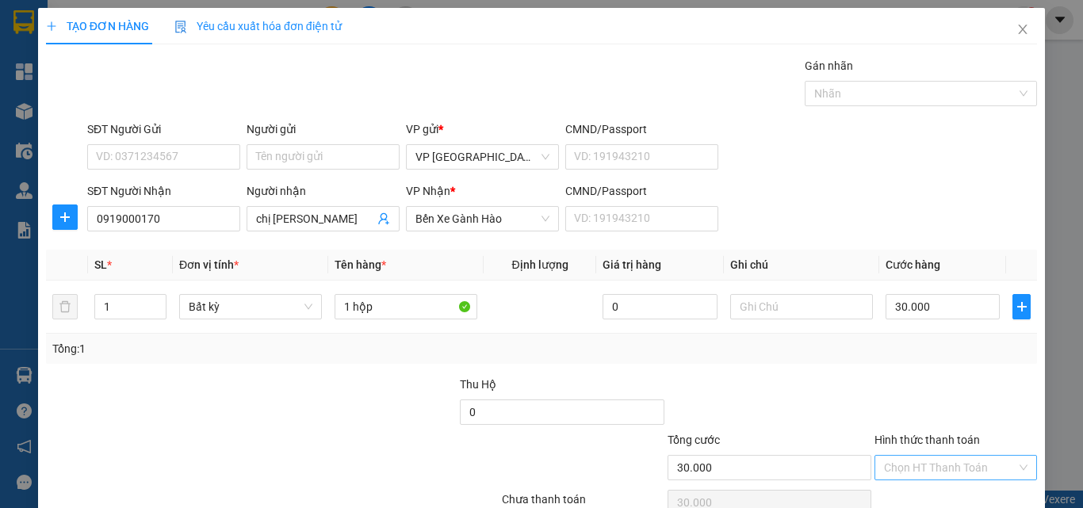
click at [952, 456] on input "Hình thức thanh toán" at bounding box center [950, 468] width 132 height 24
click at [941, 491] on div "Tại văn phòng" at bounding box center [944, 499] width 141 height 17
drag, startPoint x: 941, startPoint y: 460, endPoint x: 931, endPoint y: 450, distance: 14.6
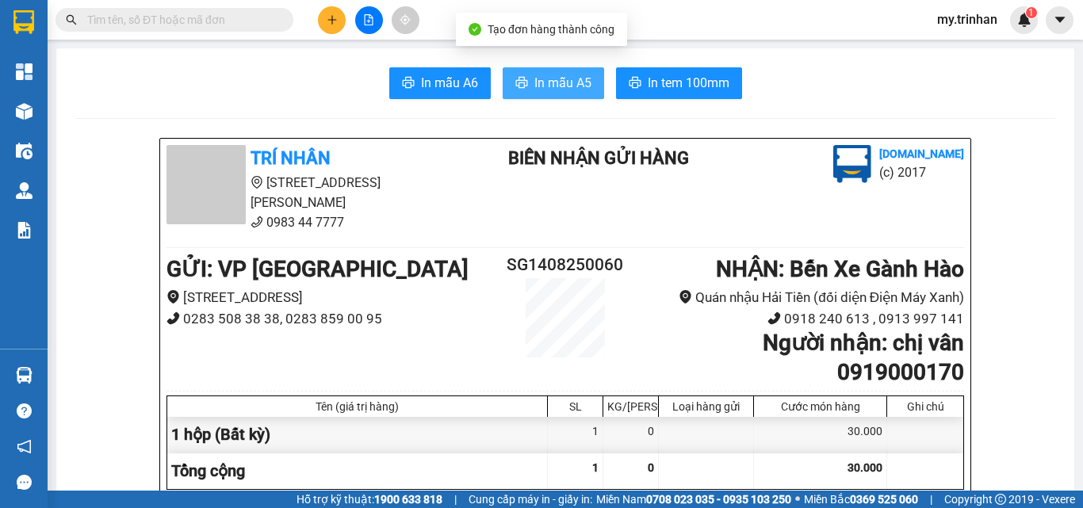
click at [535, 79] on span "In mẫu A5" at bounding box center [563, 83] width 57 height 20
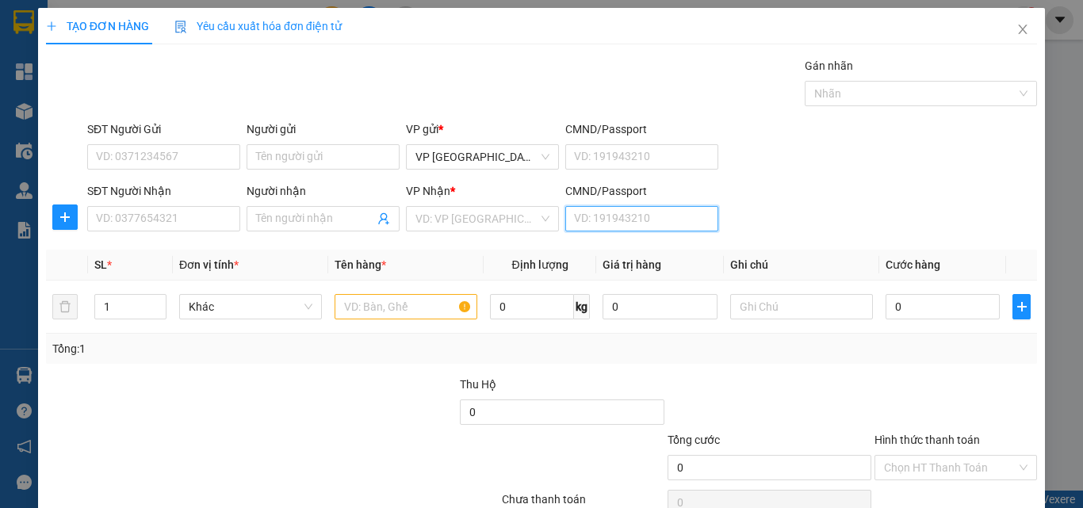
drag, startPoint x: 657, startPoint y: 230, endPoint x: 569, endPoint y: 261, distance: 92.6
click at [647, 246] on div "Transit Pickup Surcharge Ids Transit Deliver Surcharge Ids Transit Deliver Surc…" at bounding box center [541, 306] width 991 height 499
click at [171, 229] on input "SĐT Người Nhận" at bounding box center [163, 218] width 153 height 25
click at [171, 227] on input "SĐT Người Nhận" at bounding box center [163, 218] width 153 height 25
click at [859, 286] on div "Transit Pickup Surcharge Ids Transit Deliver Surcharge Ids Transit Deliver Surc…" at bounding box center [541, 306] width 991 height 499
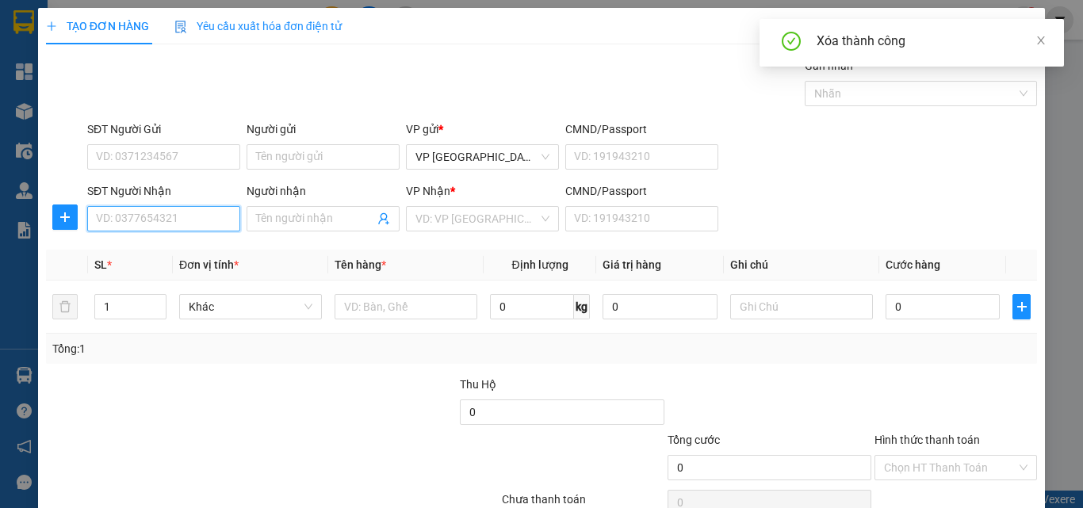
click at [209, 206] on input "SĐT Người Nhận" at bounding box center [163, 218] width 153 height 25
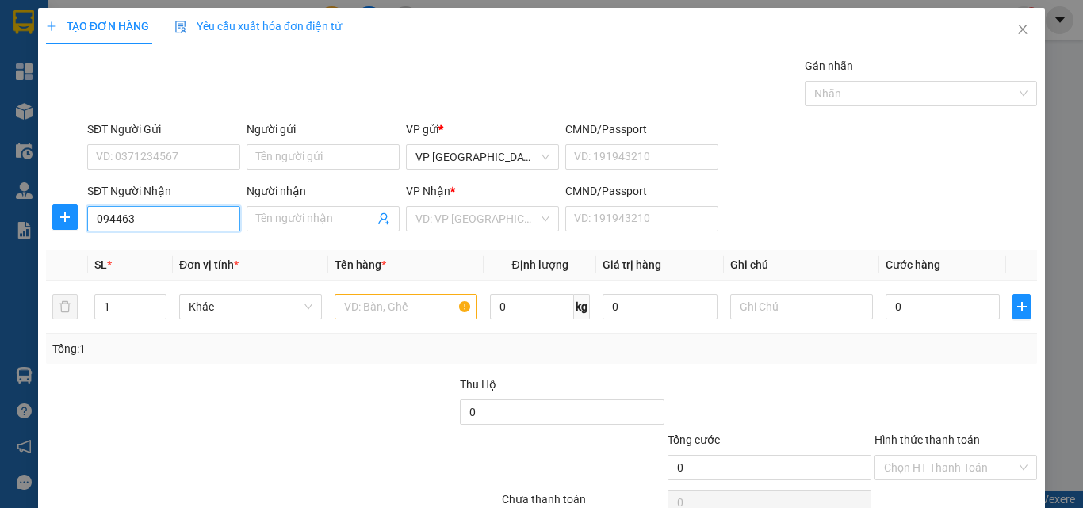
click at [210, 206] on input "094463" at bounding box center [163, 218] width 153 height 25
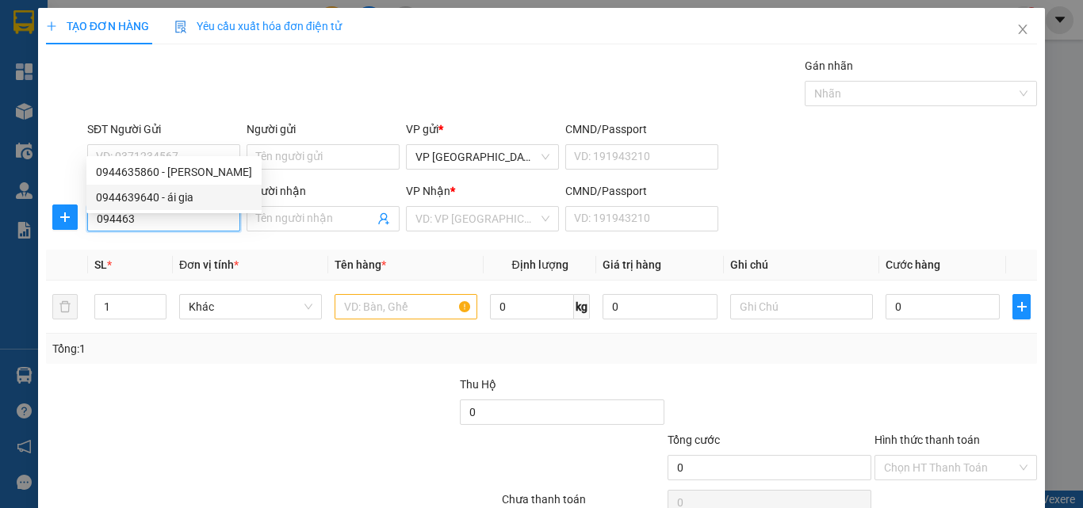
click at [188, 194] on div "0944639640 - ái gia" at bounding box center [174, 197] width 156 height 17
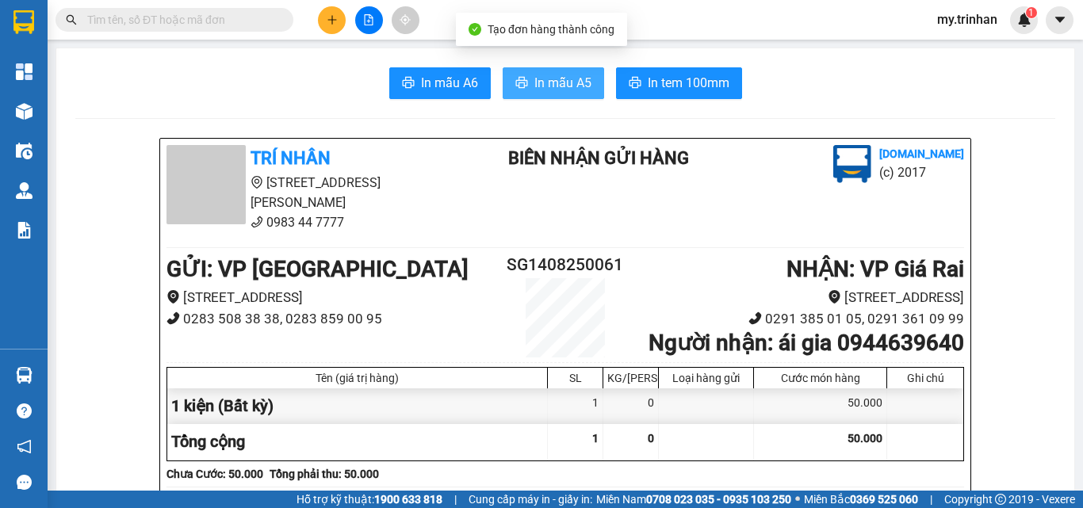
click at [535, 78] on span "In mẫu A5" at bounding box center [563, 83] width 57 height 20
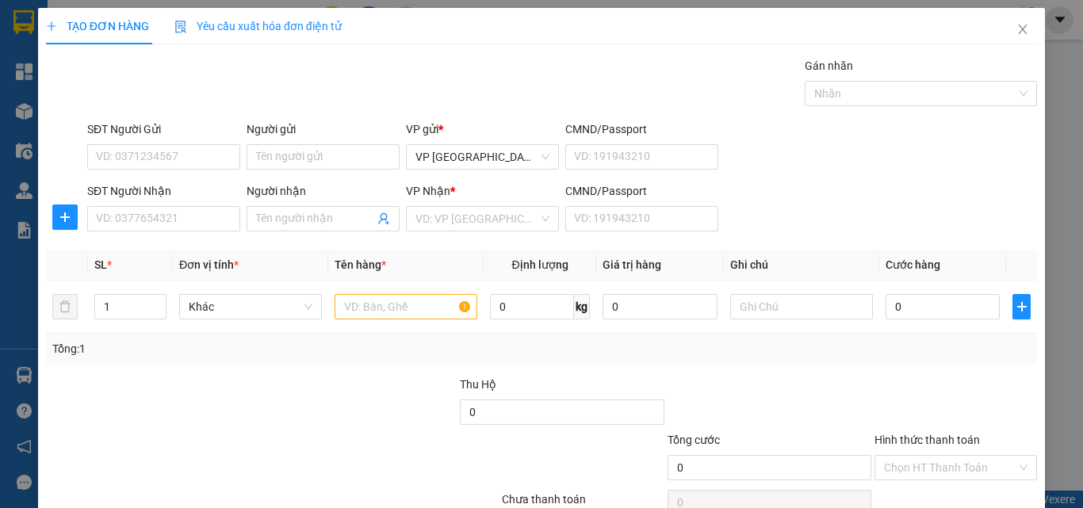
drag, startPoint x: 894, startPoint y: 201, endPoint x: 877, endPoint y: 205, distance: 17.3
click at [892, 201] on div "SĐT Người Nhận VD: 0377654321 Người nhận Tên người nhận VP Nhận * VD: VP Sài Gò…" at bounding box center [562, 210] width 957 height 56
click at [154, 218] on input "SĐT Người Nhận" at bounding box center [163, 218] width 153 height 25
click at [172, 220] on input "555" at bounding box center [163, 218] width 153 height 25
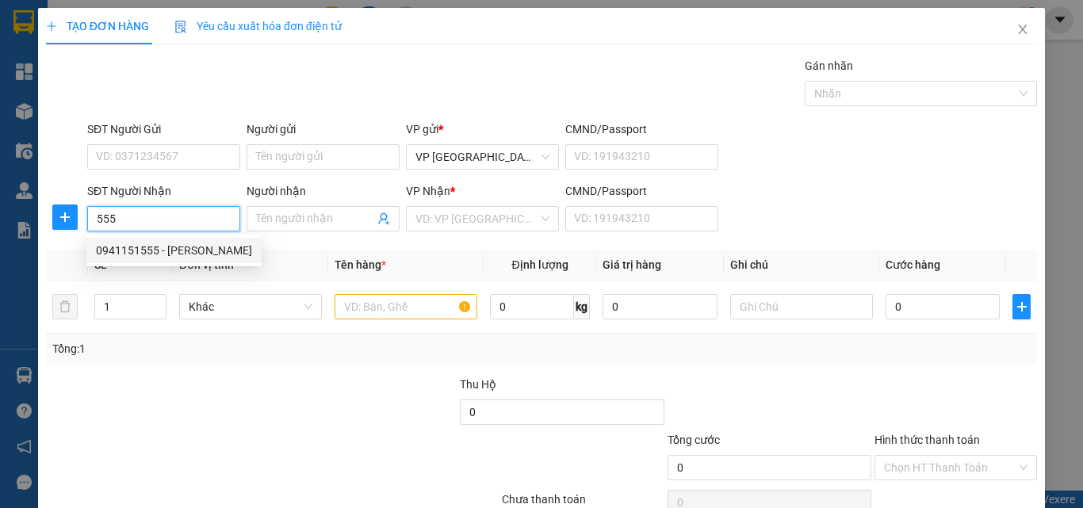
click at [178, 251] on div "0941151555 - hồng như" at bounding box center [174, 250] width 156 height 17
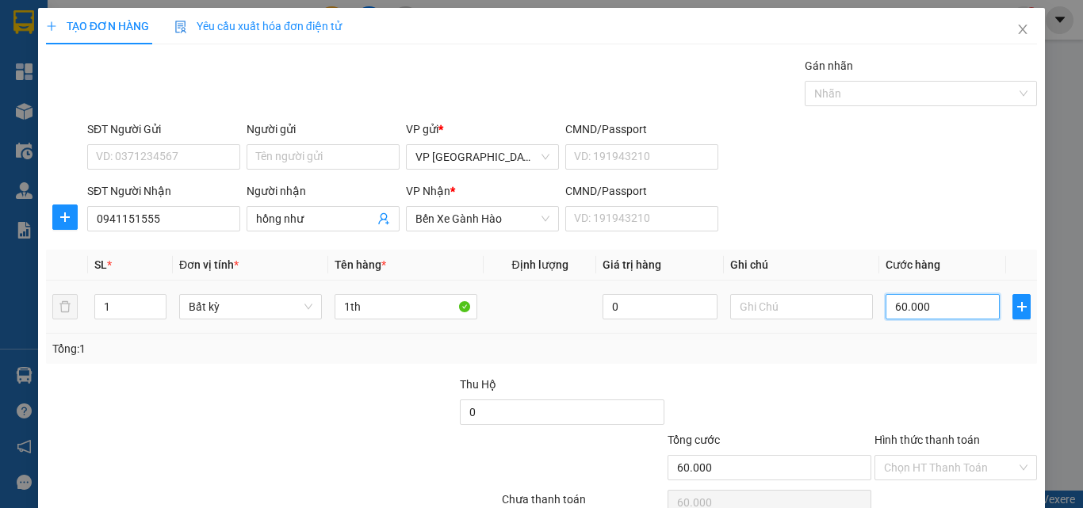
click at [912, 294] on input "60.000" at bounding box center [943, 306] width 114 height 25
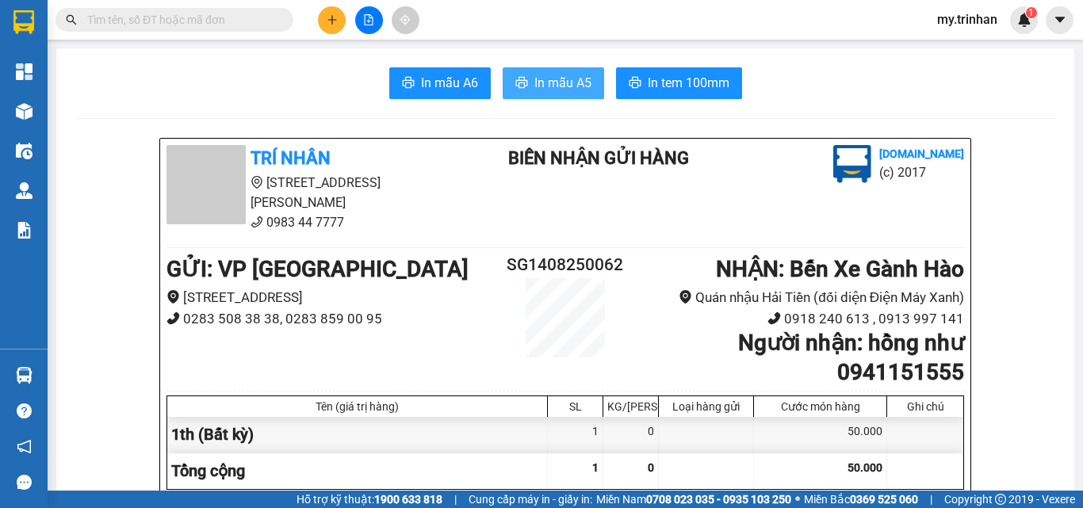
click at [547, 82] on span "In mẫu A5" at bounding box center [563, 83] width 57 height 20
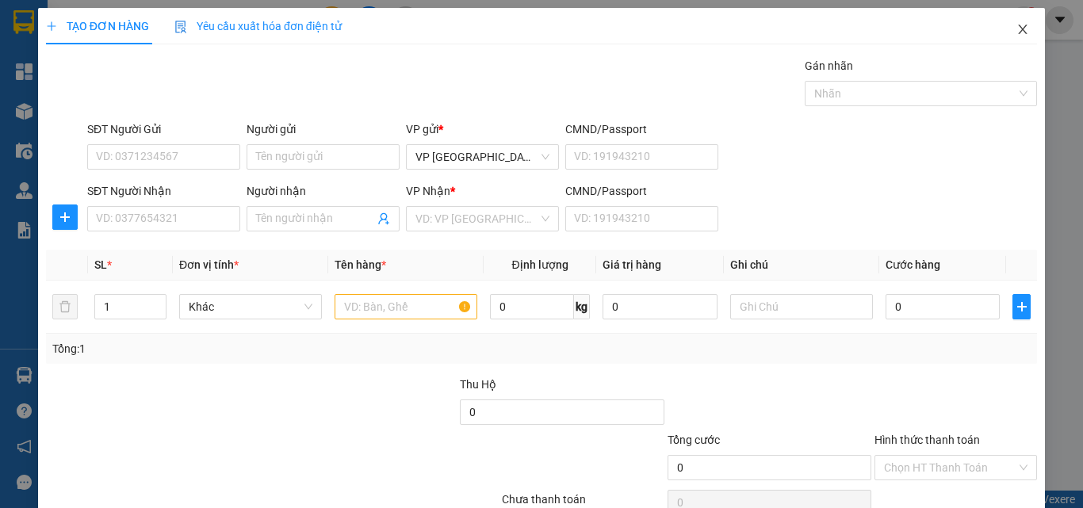
click at [1017, 27] on icon "close" at bounding box center [1023, 29] width 13 height 13
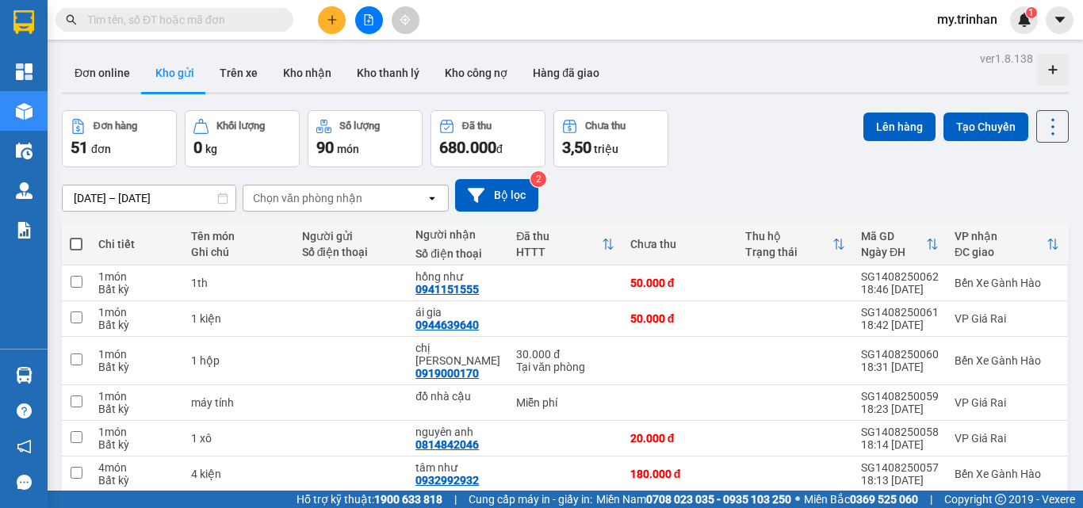
click at [745, 190] on div "12/08/2025 – 14/08/2025 Press the down arrow key to interact with the calendar …" at bounding box center [565, 195] width 1007 height 33
click at [362, 13] on button at bounding box center [369, 20] width 28 height 28
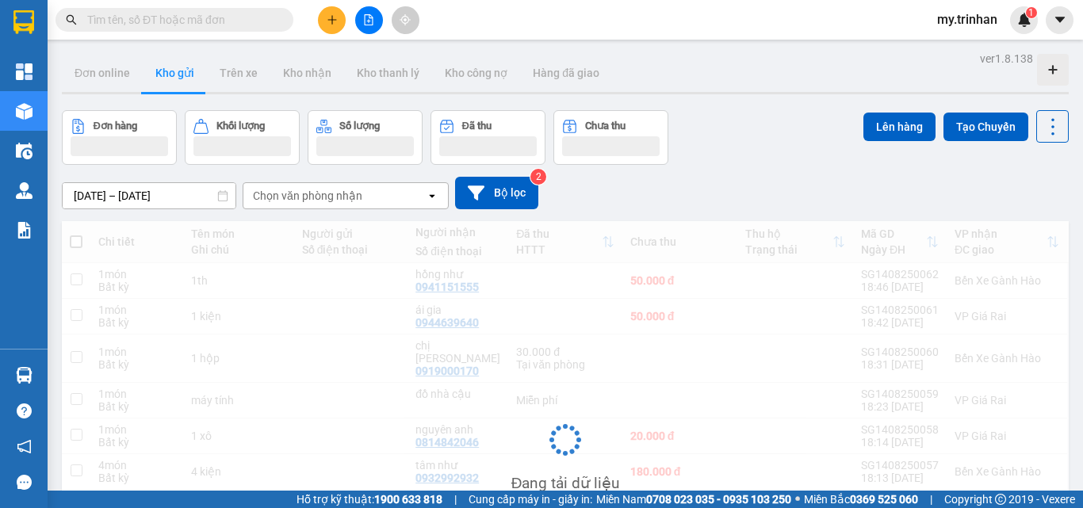
click at [330, 25] on button at bounding box center [332, 20] width 28 height 28
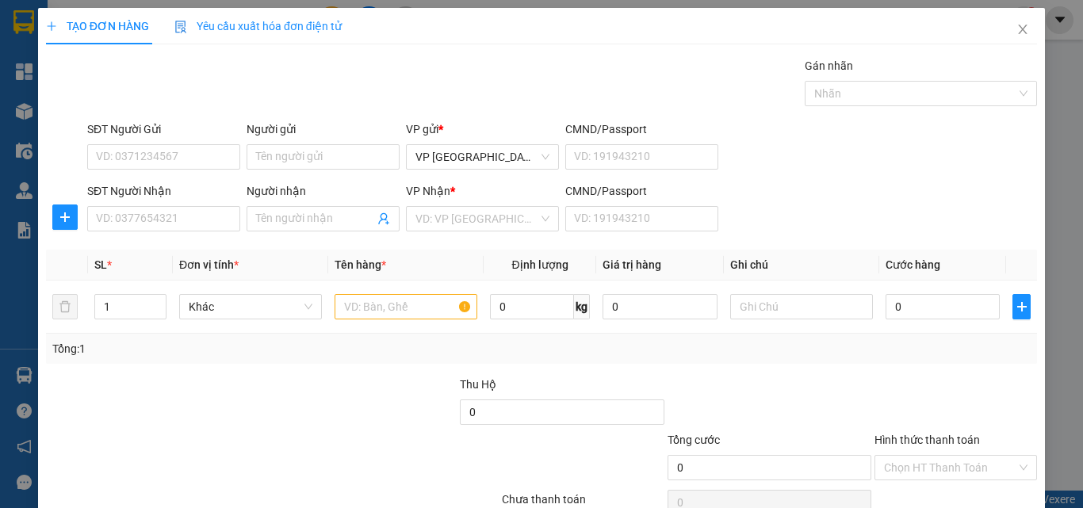
click at [192, 205] on div "SĐT Người Nhận" at bounding box center [163, 194] width 153 height 24
click at [196, 221] on input "SĐT Người Nhận" at bounding box center [163, 218] width 153 height 25
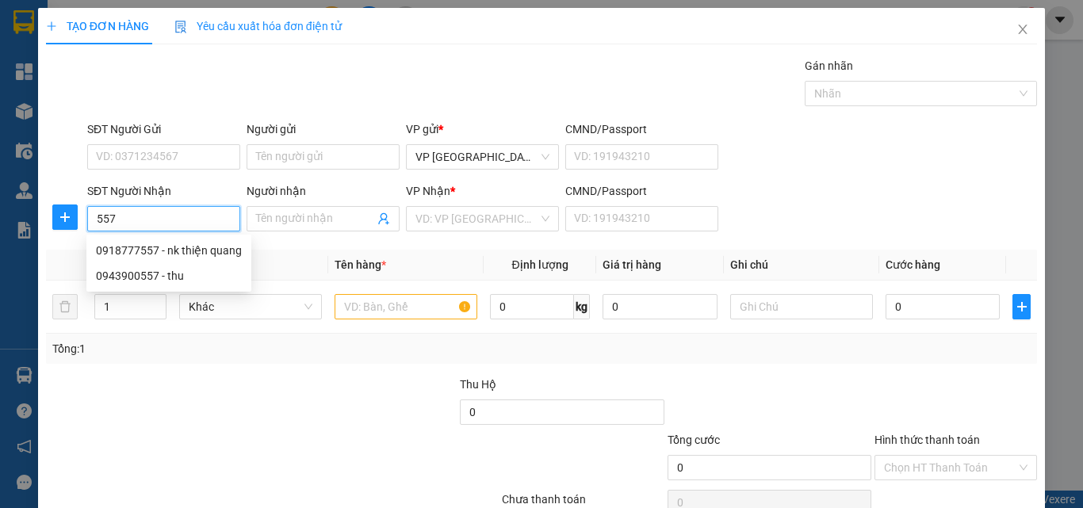
click at [217, 221] on input "557" at bounding box center [163, 218] width 153 height 25
click at [206, 256] on div "0918777557 - nk thiện quang" at bounding box center [169, 250] width 146 height 17
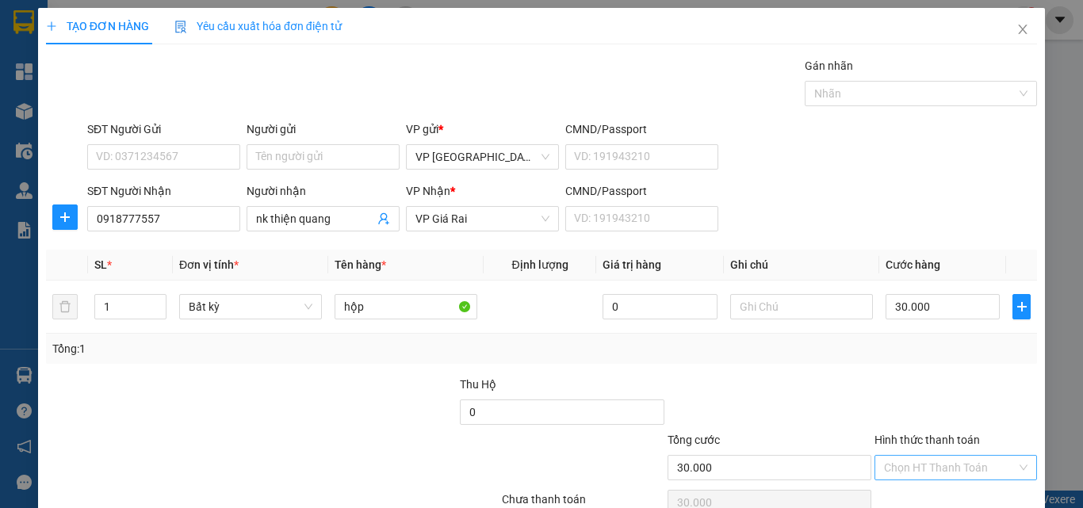
click at [980, 456] on input "Hình thức thanh toán" at bounding box center [950, 468] width 132 height 24
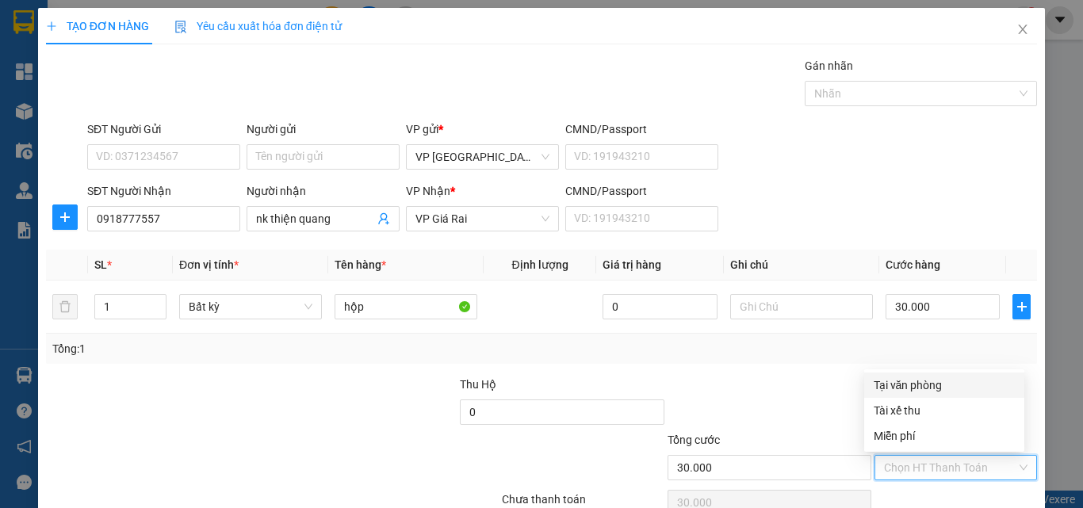
click at [920, 377] on div "Tại văn phòng" at bounding box center [944, 385] width 141 height 17
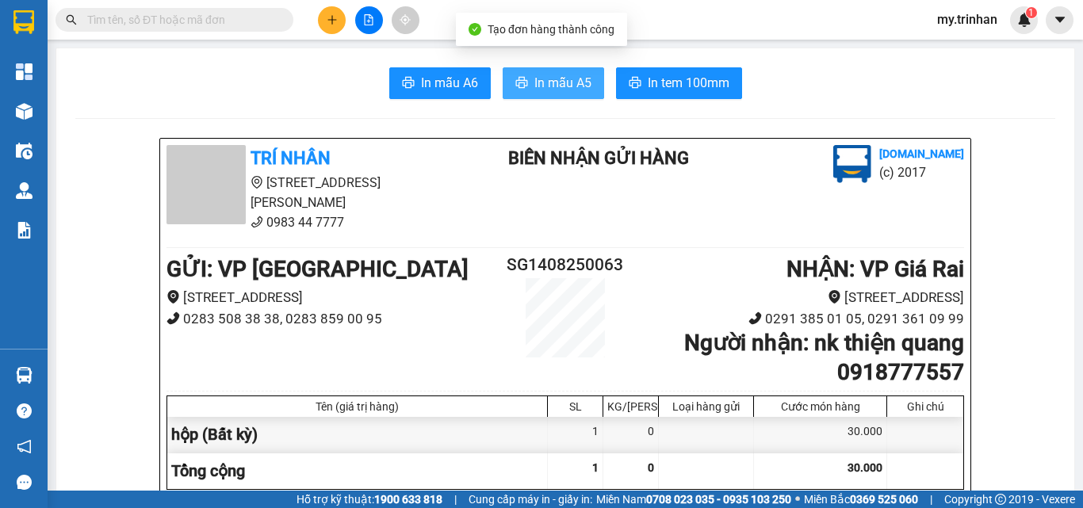
click at [565, 76] on span "In mẫu A5" at bounding box center [563, 83] width 57 height 20
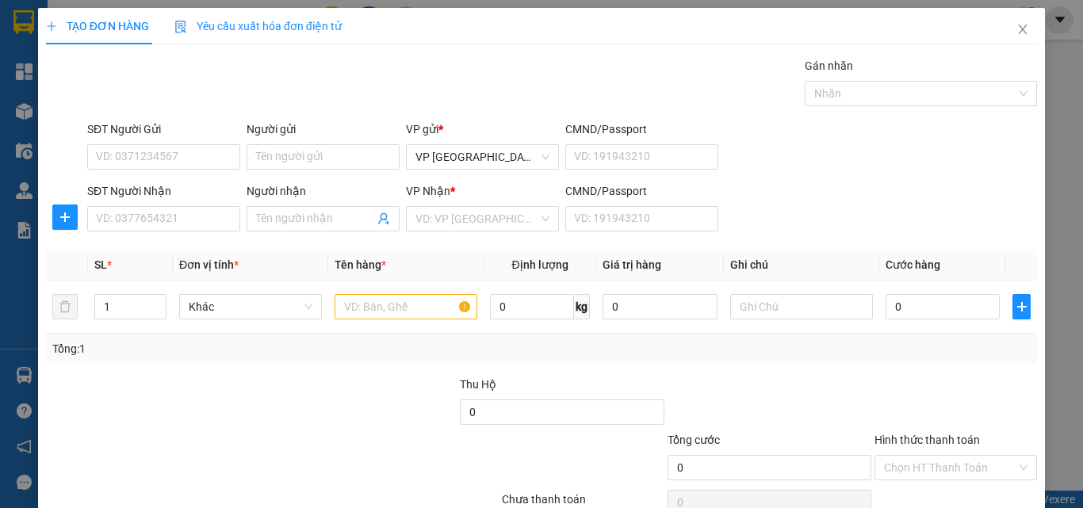
drag, startPoint x: 782, startPoint y: 232, endPoint x: 359, endPoint y: 187, distance: 425.9
click at [782, 232] on div "SĐT Người Nhận VD: 0377654321 Người nhận Tên người nhận VP Nhận * VD: VP Sài Gò…" at bounding box center [562, 210] width 957 height 56
click at [178, 213] on input "SĐT Người Nhận" at bounding box center [163, 218] width 153 height 25
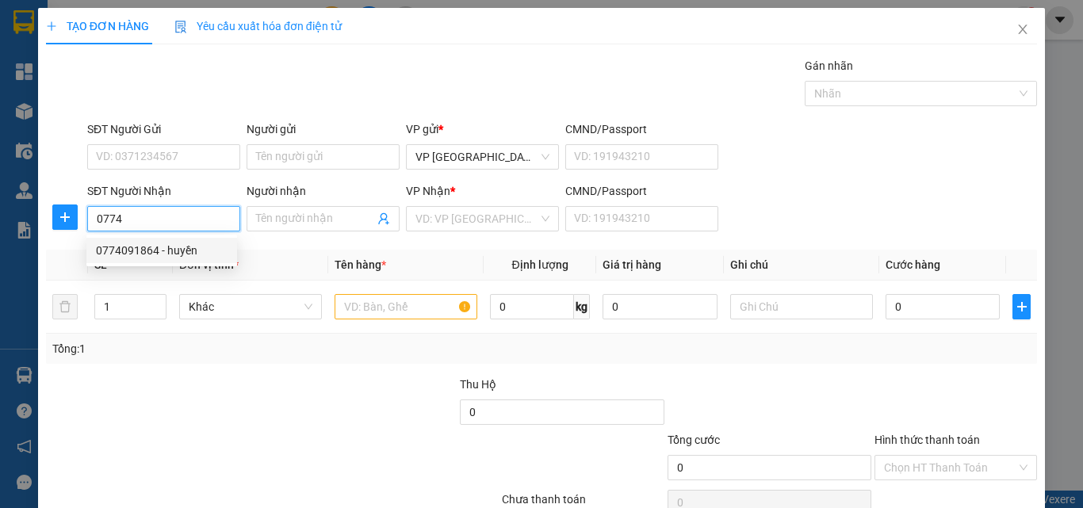
click at [190, 251] on div "0774091864 - huyền" at bounding box center [162, 250] width 132 height 17
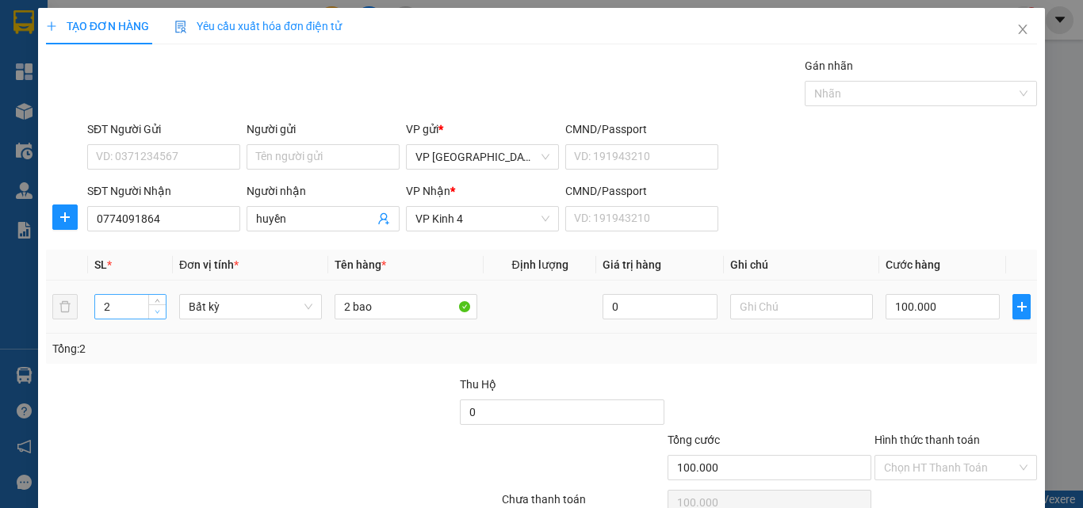
click at [156, 316] on span "down" at bounding box center [158, 313] width 10 height 10
drag, startPoint x: 393, startPoint y: 306, endPoint x: 269, endPoint y: 291, distance: 125.4
click at [289, 298] on tr "1 Bất kỳ 2 bao 0 100.000" at bounding box center [541, 307] width 991 height 53
click at [905, 312] on input "0" at bounding box center [943, 306] width 114 height 25
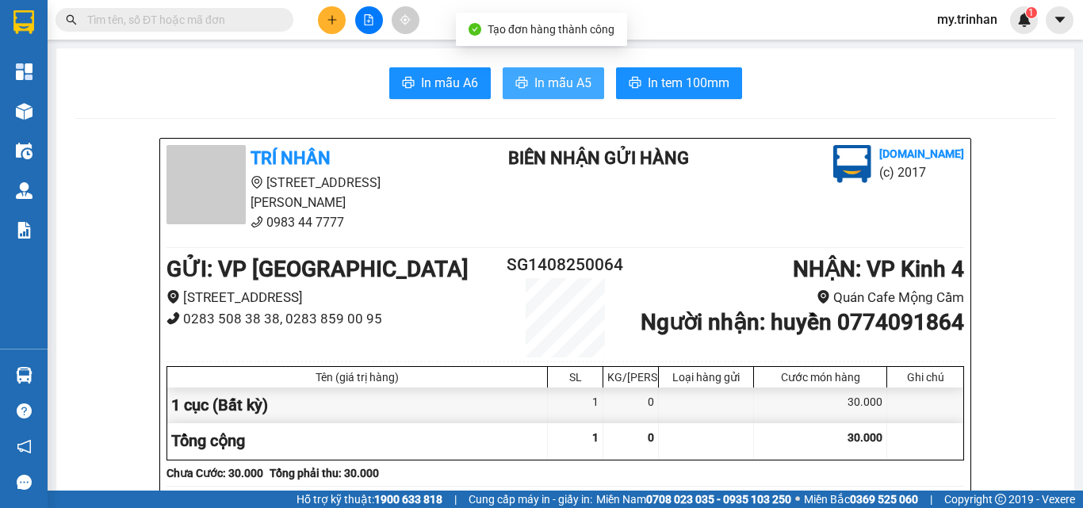
click at [585, 85] on button "In mẫu A5" at bounding box center [554, 83] width 102 height 32
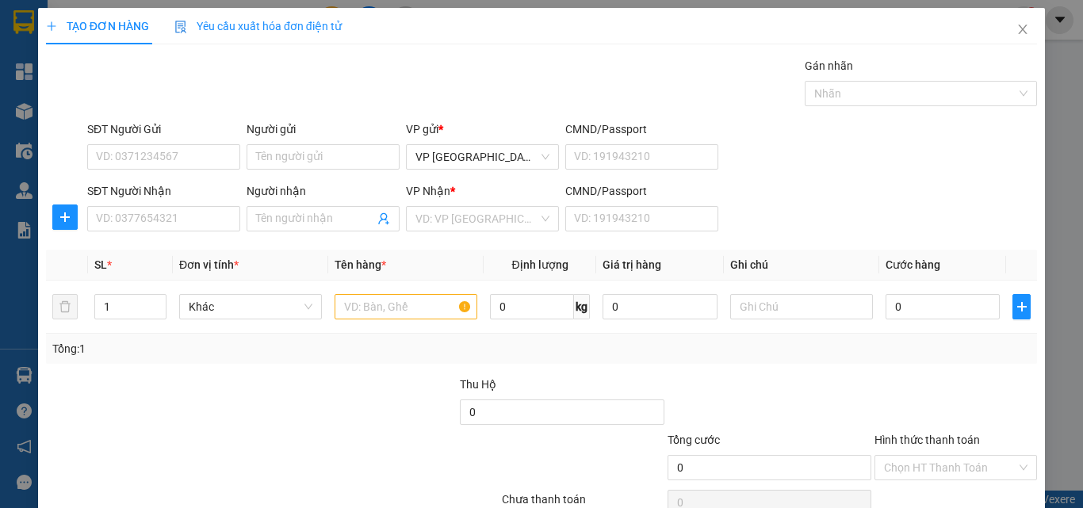
click at [810, 211] on div "SĐT Người Nhận VD: 0377654321 Người nhận Tên người nhận VP Nhận * VD: VP Sài Gò…" at bounding box center [562, 210] width 957 height 56
click at [165, 223] on input "SĐT Người Nhận" at bounding box center [163, 218] width 153 height 25
click at [196, 218] on input "0917004300" at bounding box center [163, 218] width 153 height 25
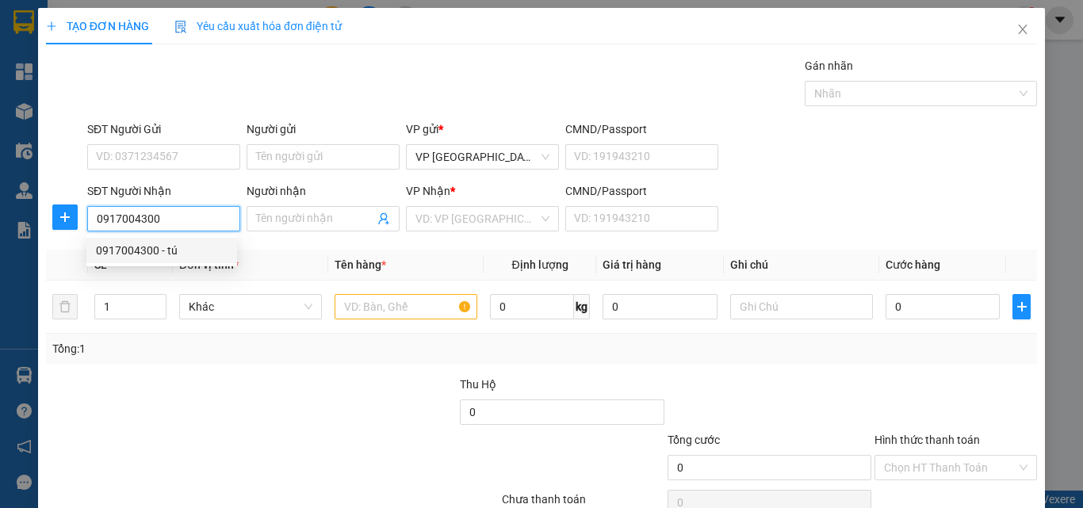
click at [192, 248] on div "0917004300 - tú" at bounding box center [162, 250] width 132 height 17
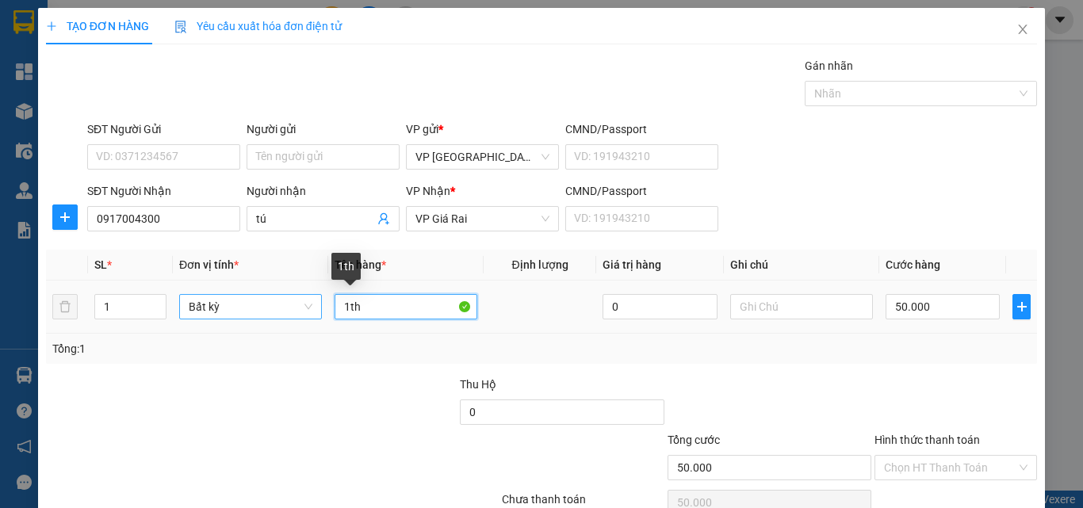
drag, startPoint x: 373, startPoint y: 308, endPoint x: 289, endPoint y: 308, distance: 84.1
click at [298, 309] on tr "1 Bất kỳ 1th 0 50.000" at bounding box center [541, 307] width 991 height 53
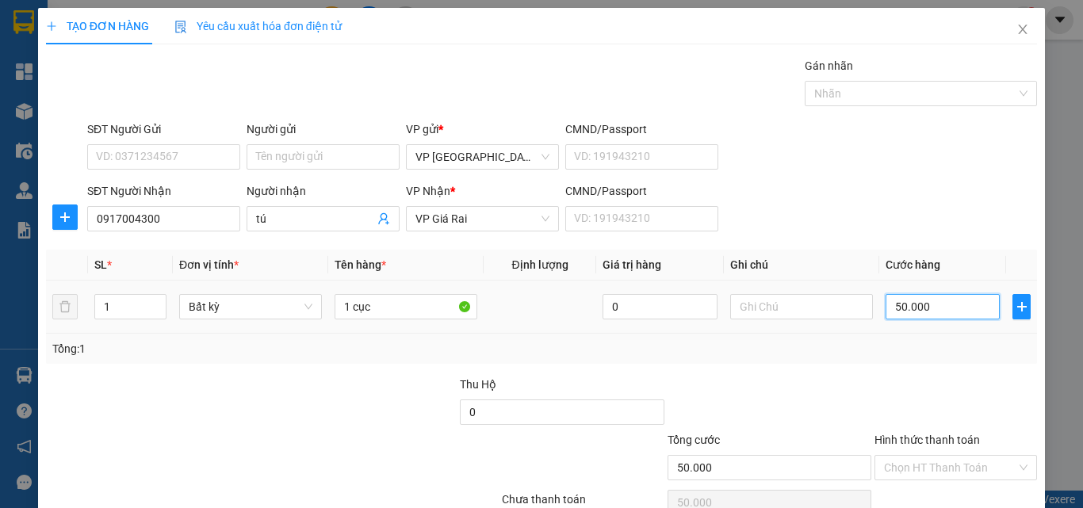
click at [936, 314] on input "50.000" at bounding box center [943, 306] width 114 height 25
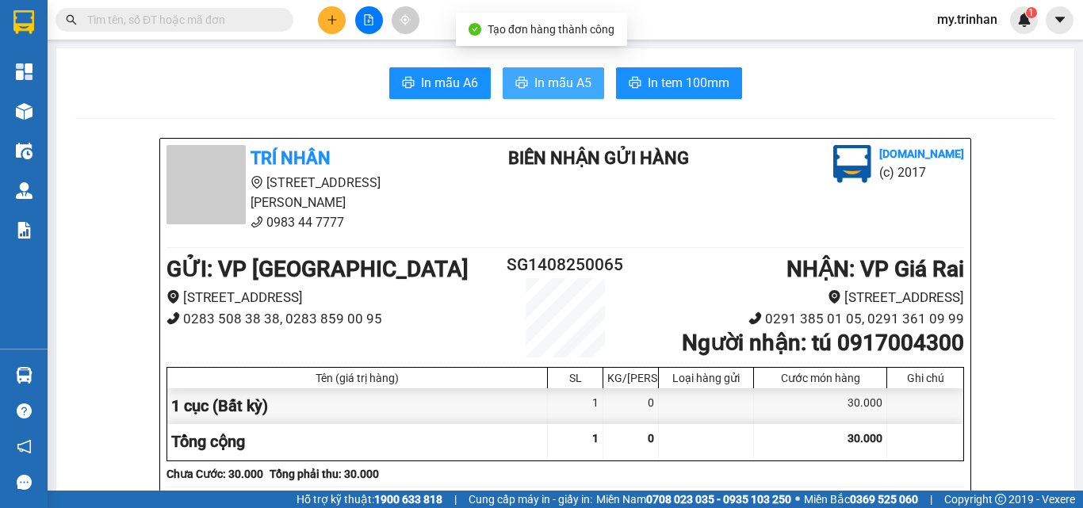
click at [548, 80] on span "In mẫu A5" at bounding box center [563, 83] width 57 height 20
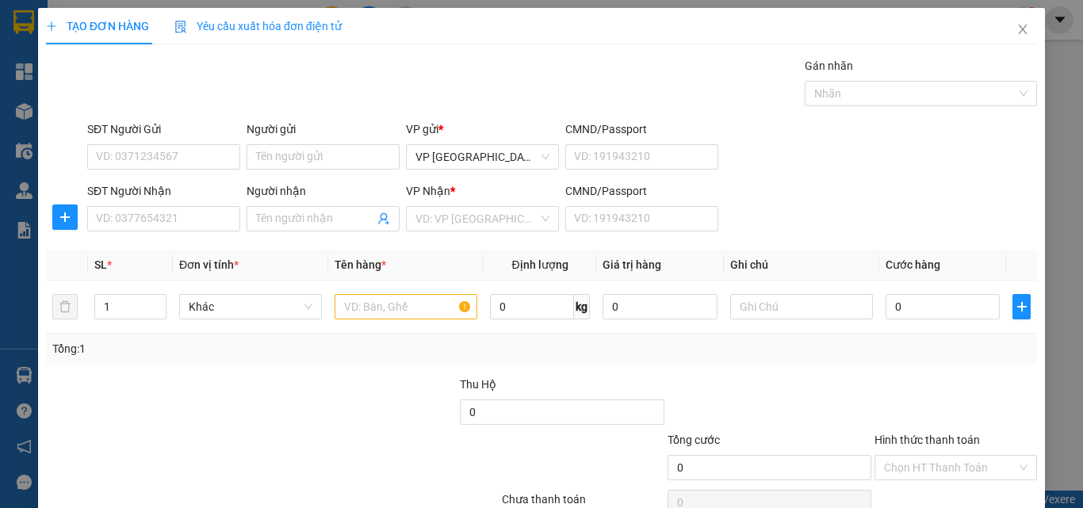
click at [865, 218] on div "SĐT Người Nhận VD: 0377654321 Người nhận Tên người nhận VP Nhận * VD: VP Sài Gò…" at bounding box center [562, 210] width 957 height 56
click at [1017, 33] on icon "close" at bounding box center [1023, 29] width 13 height 13
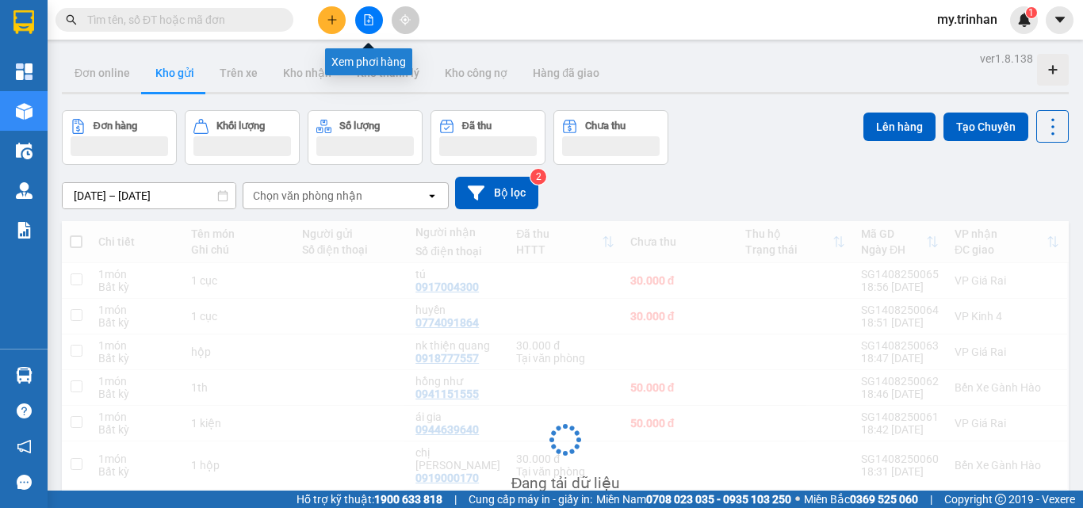
click at [364, 16] on icon "file-add" at bounding box center [368, 19] width 11 height 11
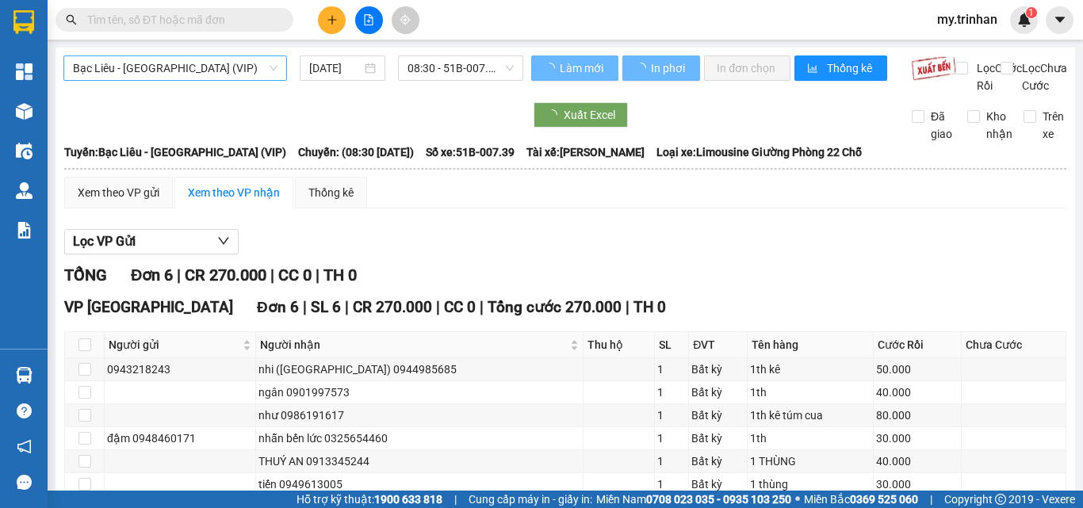
click at [247, 86] on div "Bạc Liêu - Sài Gòn (VIP) 14/08/2025 08:30 - 51B-007.39" at bounding box center [293, 75] width 460 height 39
click at [246, 76] on span "Bạc Liêu - Sài Gòn (VIP)" at bounding box center [175, 68] width 205 height 24
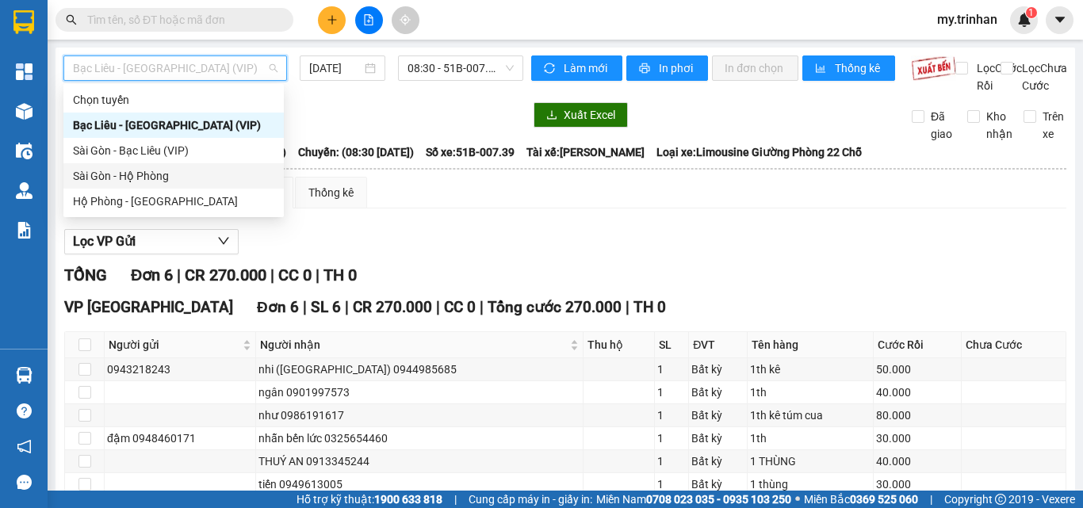
click at [188, 178] on div "Sài Gòn - Hộ Phòng" at bounding box center [173, 175] width 201 height 17
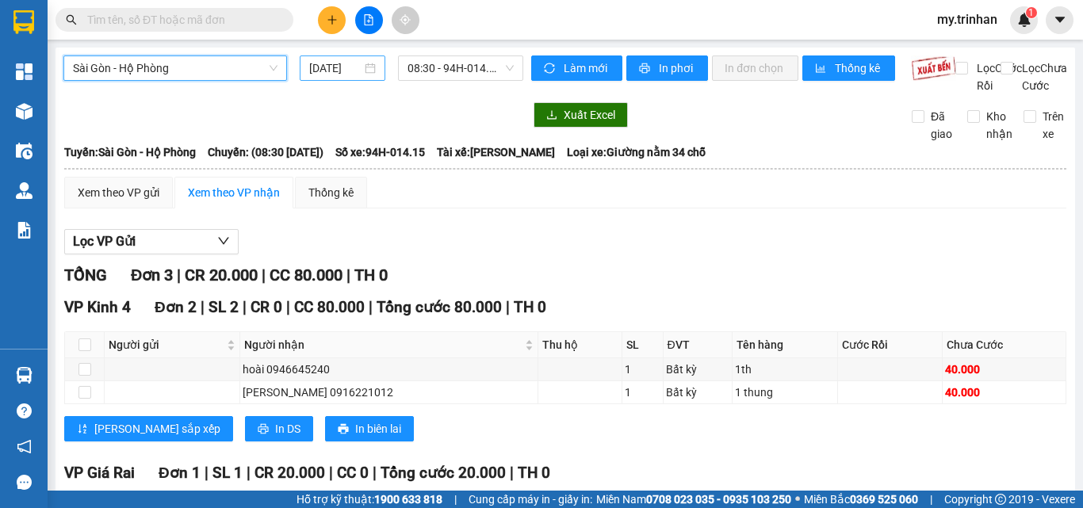
click at [324, 68] on input "14/08/2025" at bounding box center [335, 67] width 52 height 17
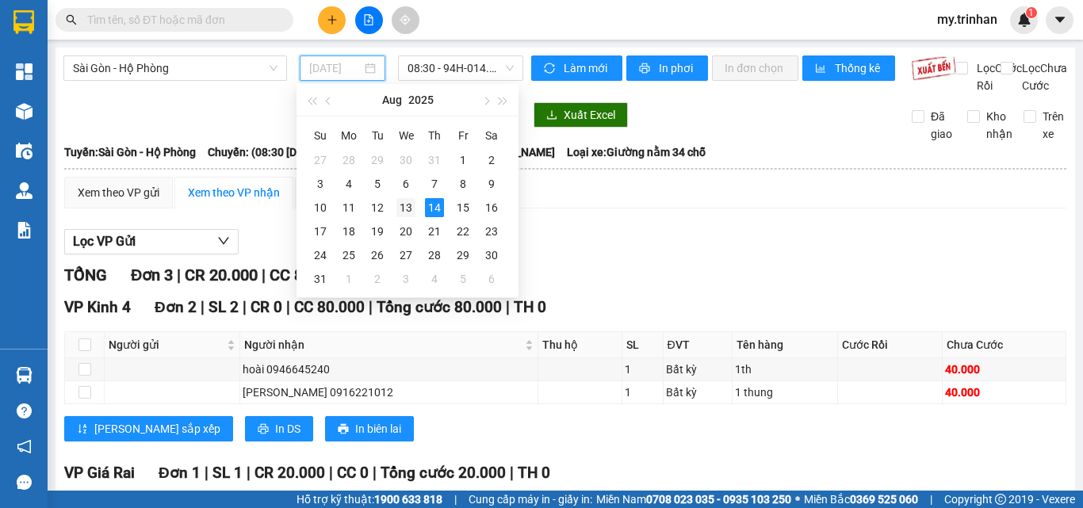
click at [407, 204] on div "13" at bounding box center [406, 207] width 19 height 19
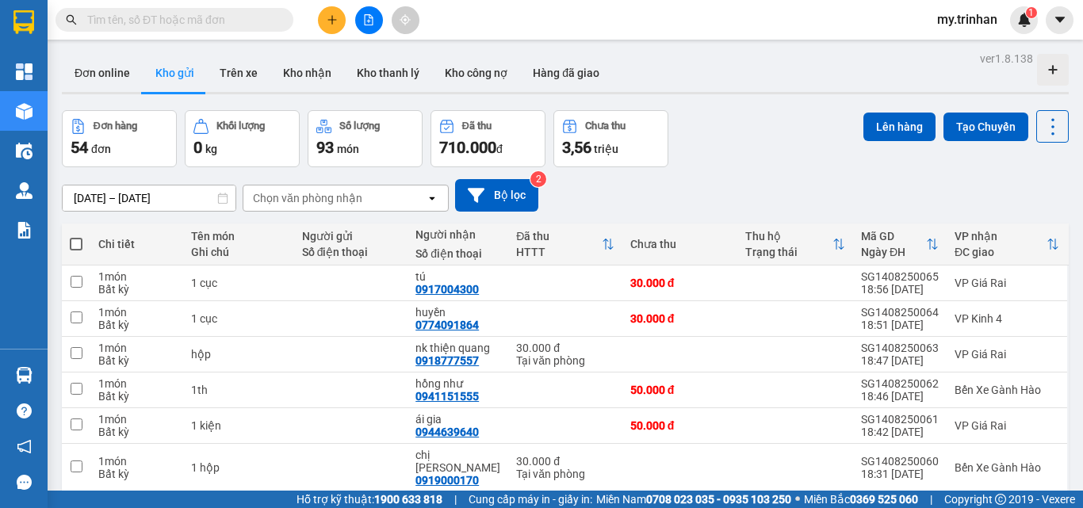
click at [359, 193] on div "Chọn văn phòng nhận" at bounding box center [307, 198] width 109 height 16
click at [672, 211] on div "12/08/2025 – 14/08/2025 Press the down arrow key to interact with the calendar …" at bounding box center [565, 195] width 1007 height 33
click at [642, 183] on div "12/08/2025 – 14/08/2025 Press the down arrow key to interact with the calendar …" at bounding box center [565, 195] width 1007 height 33
click at [644, 189] on div "12/08/2025 – 14/08/2025 Press the down arrow key to interact with the calendar …" at bounding box center [565, 195] width 1007 height 33
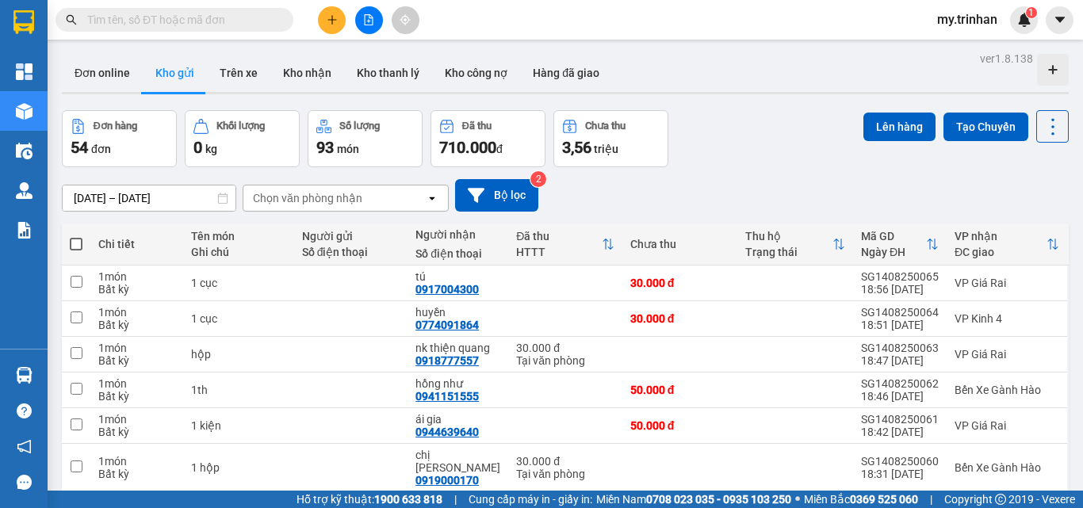
click at [434, 198] on icon at bounding box center [432, 198] width 6 height 3
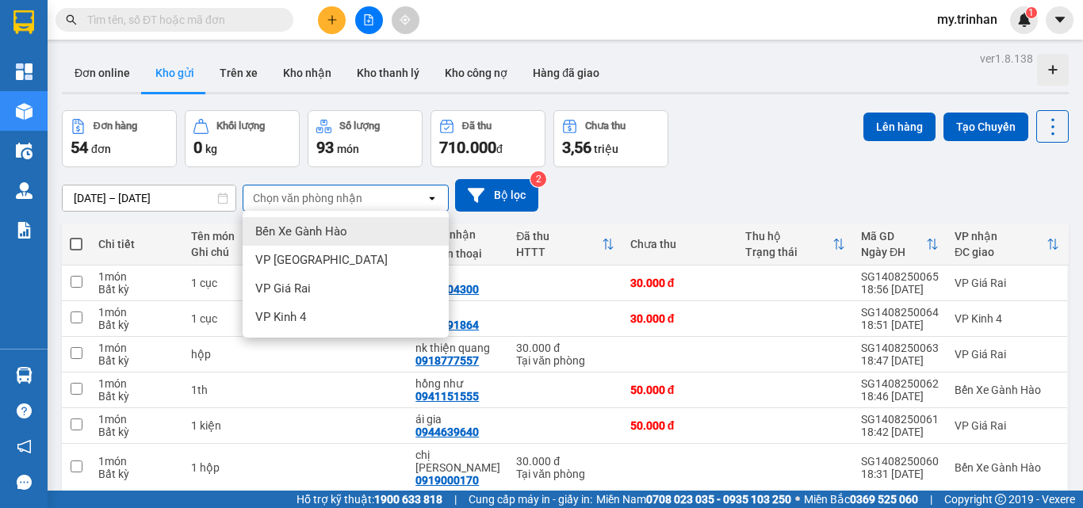
click at [433, 198] on icon at bounding box center [432, 198] width 6 height 3
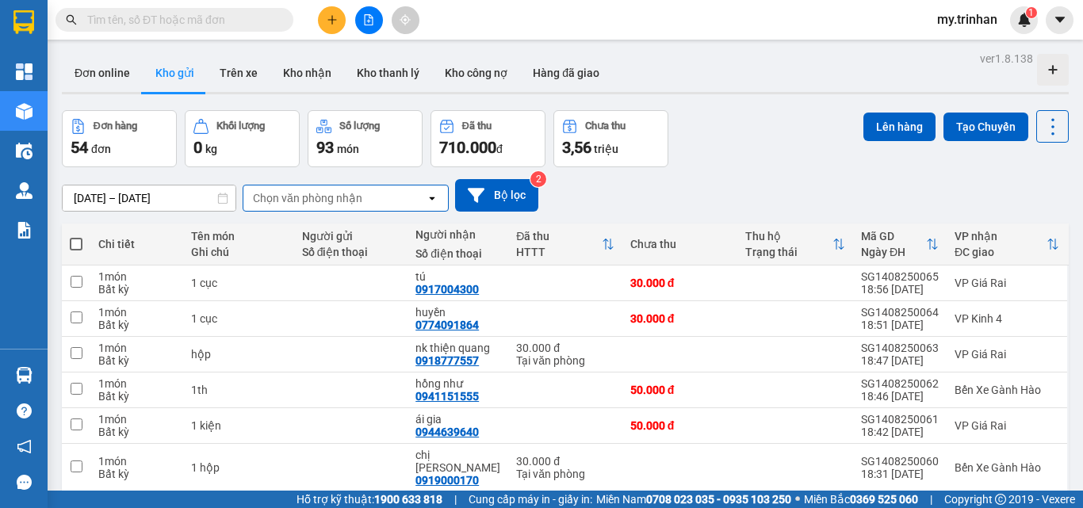
click at [600, 189] on div "12/08/2025 – 14/08/2025 Press the down arrow key to interact with the calendar …" at bounding box center [565, 195] width 1007 height 33
click at [74, 243] on span at bounding box center [76, 244] width 13 height 13
click at [76, 236] on input "checkbox" at bounding box center [76, 236] width 0 height 0
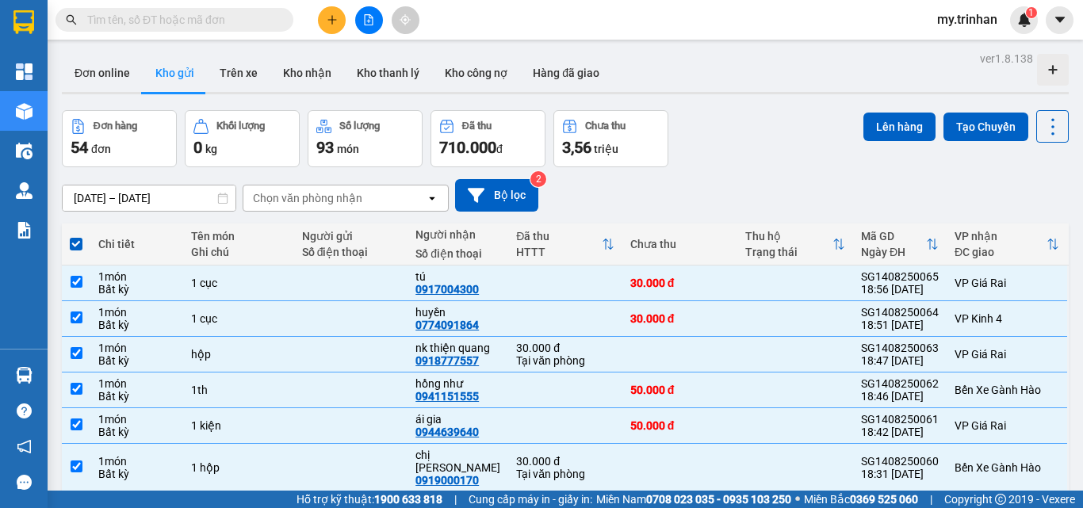
click at [78, 239] on span at bounding box center [76, 244] width 13 height 13
click at [76, 236] on input "checkbox" at bounding box center [76, 236] width 0 height 0
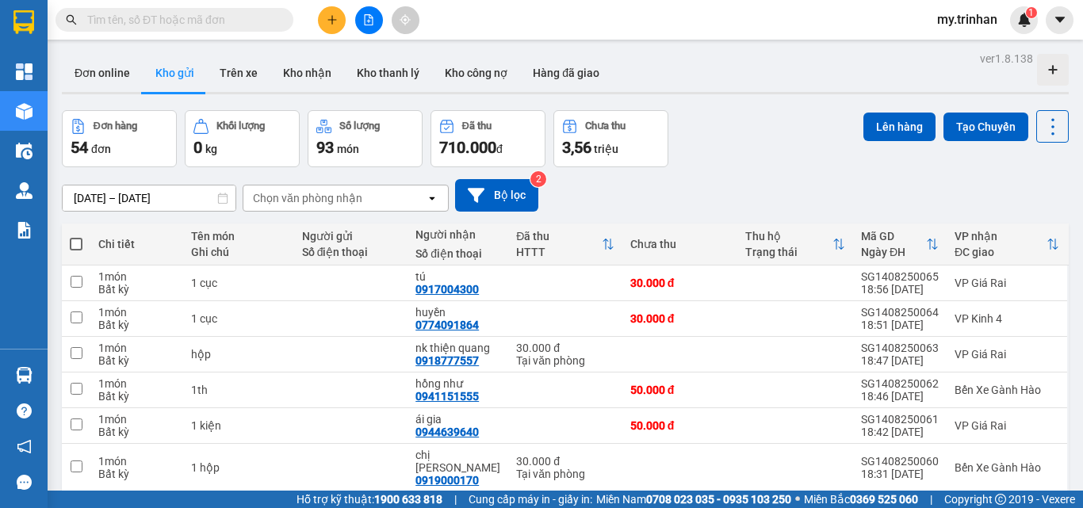
click at [599, 197] on div "12/08/2025 – 14/08/2025 Press the down arrow key to interact with the calendar …" at bounding box center [565, 195] width 1007 height 33
click at [75, 238] on span at bounding box center [76, 244] width 13 height 13
click at [76, 236] on input "checkbox" at bounding box center [76, 236] width 0 height 0
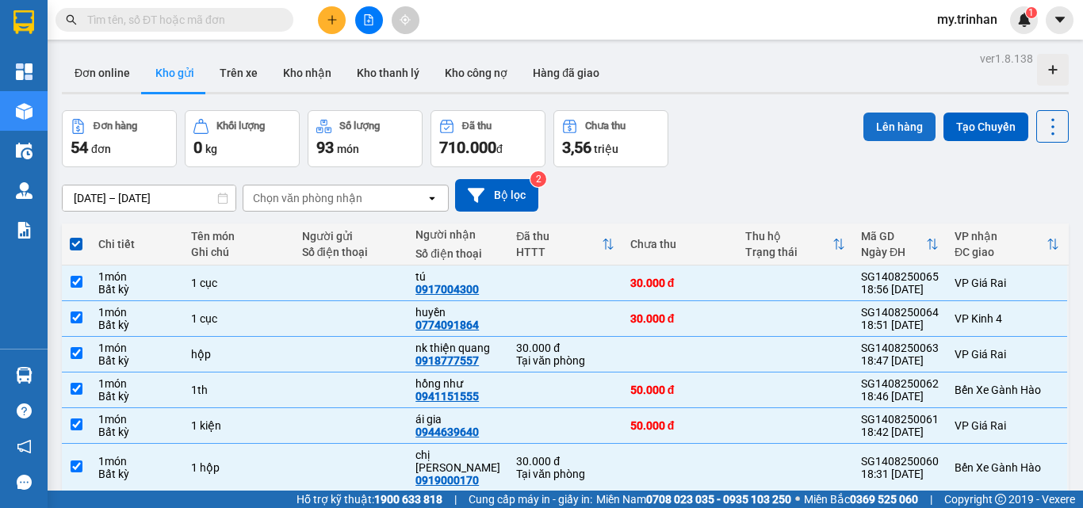
click at [869, 129] on button "Lên hàng" at bounding box center [900, 127] width 72 height 29
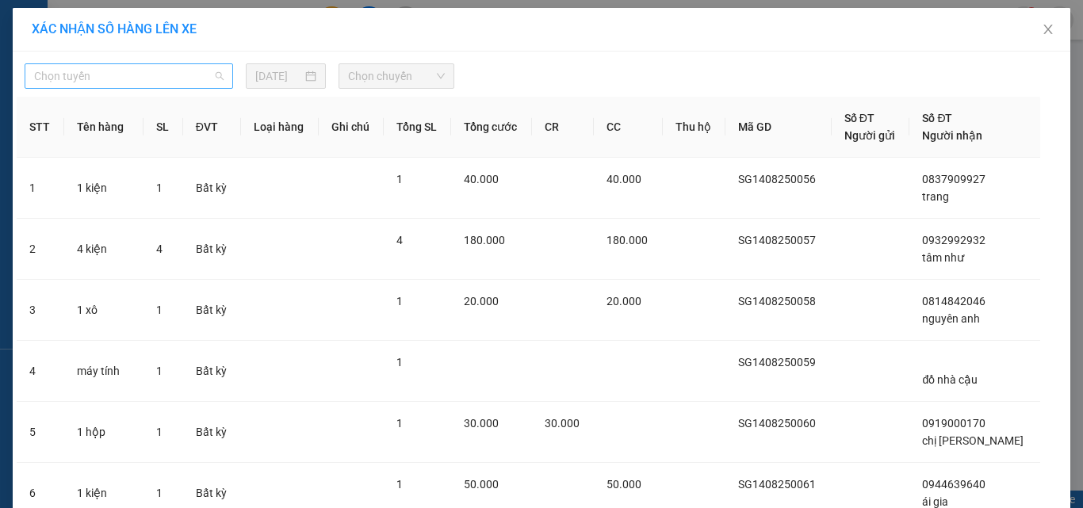
drag, startPoint x: 146, startPoint y: 69, endPoint x: 153, endPoint y: 86, distance: 18.1
click at [149, 69] on span "Chọn tuyến" at bounding box center [129, 76] width 190 height 24
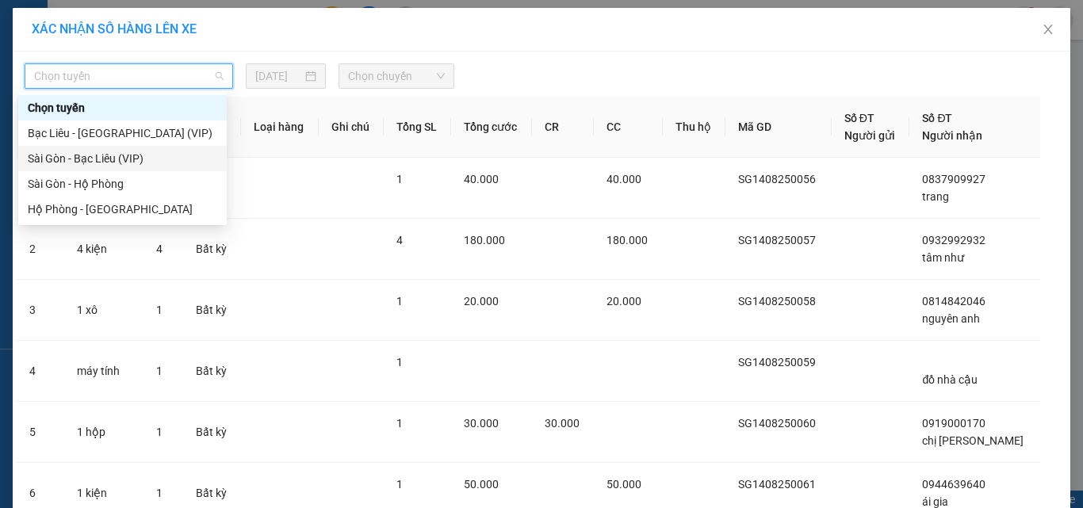
click at [159, 163] on div "Sài Gòn - Bạc Liêu (VIP)" at bounding box center [123, 158] width 190 height 17
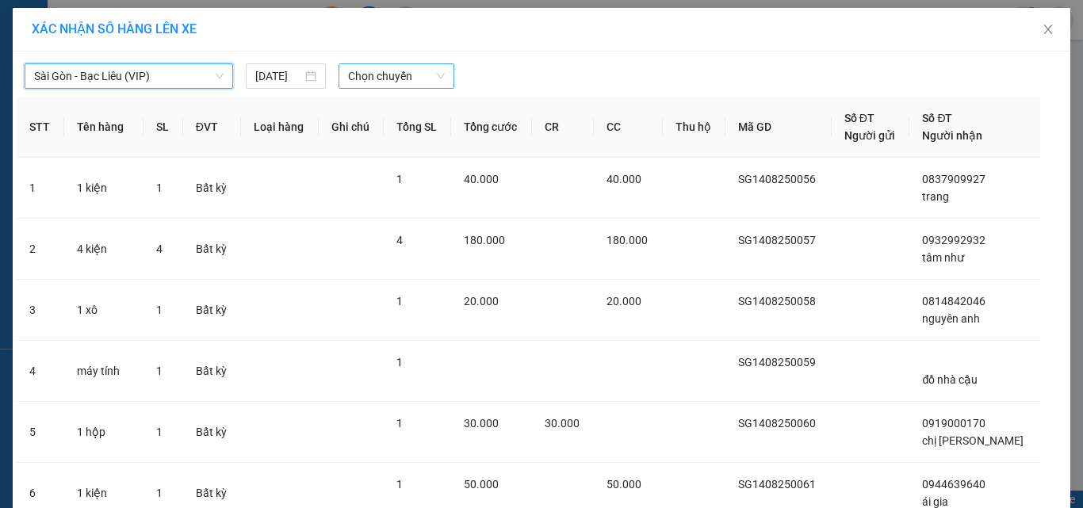
click at [364, 75] on span "Chọn chuyến" at bounding box center [397, 76] width 98 height 24
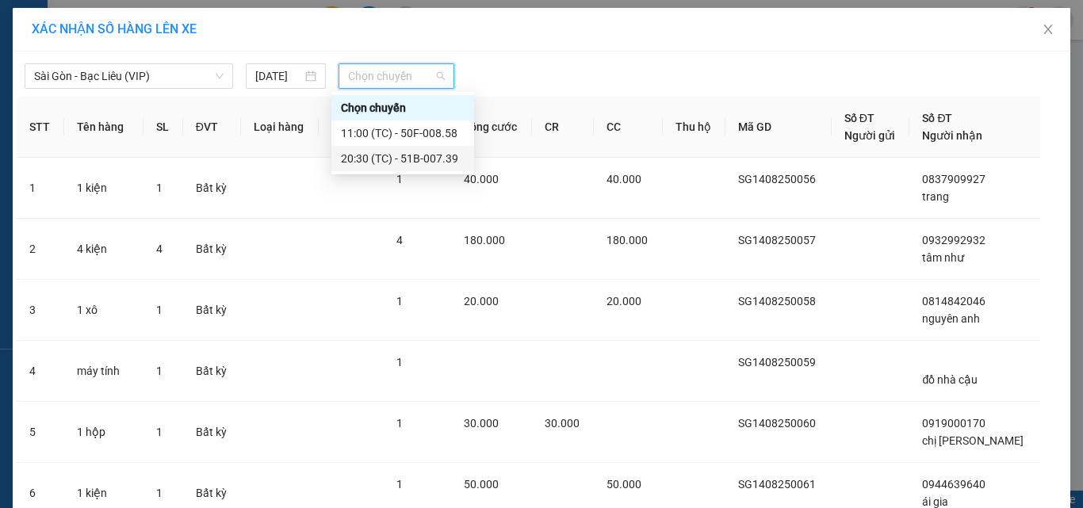
click at [362, 162] on div "20:30 (TC) - 51B-007.39" at bounding box center [403, 158] width 124 height 17
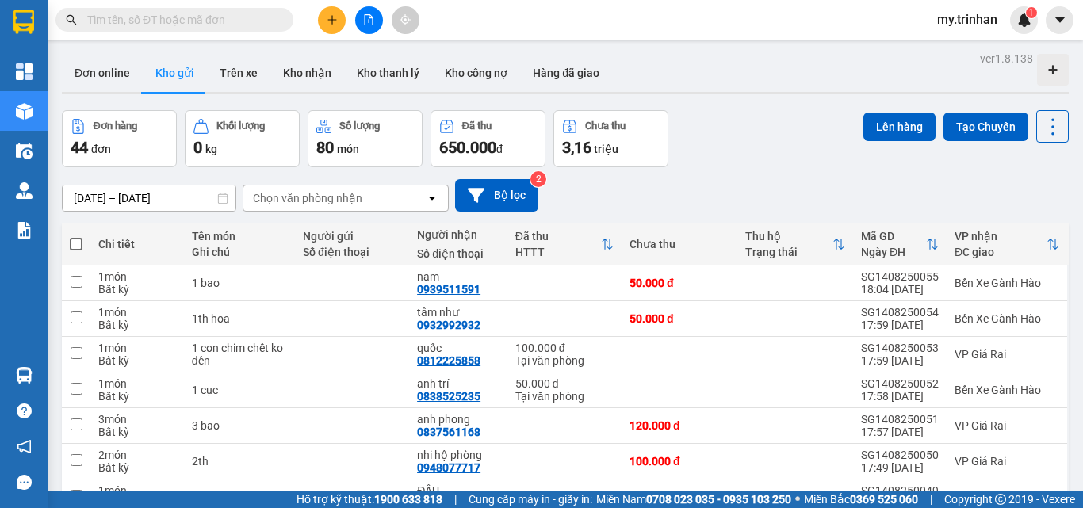
click at [74, 247] on span at bounding box center [76, 244] width 13 height 13
click at [76, 236] on input "checkbox" at bounding box center [76, 236] width 0 height 0
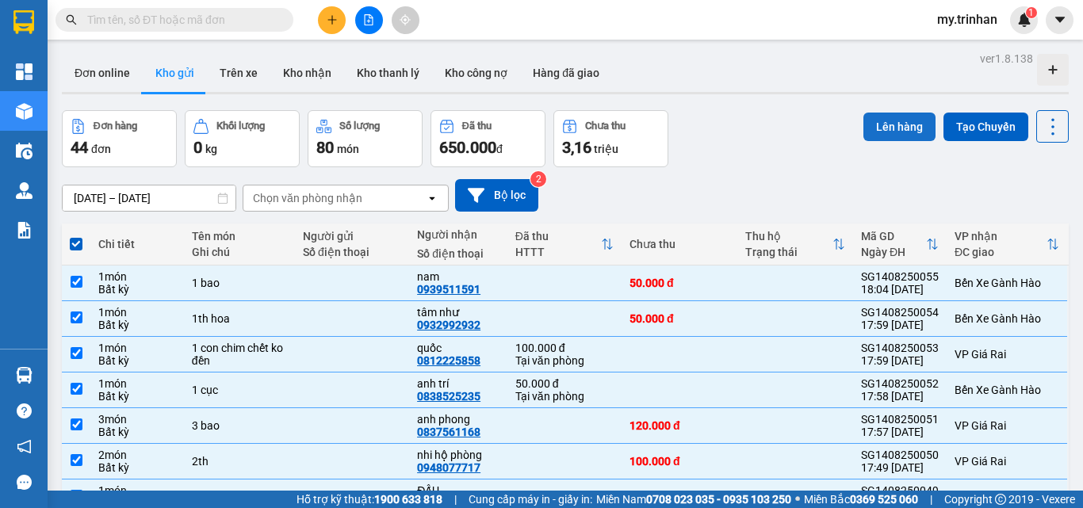
click at [872, 127] on button "Lên hàng" at bounding box center [900, 127] width 72 height 29
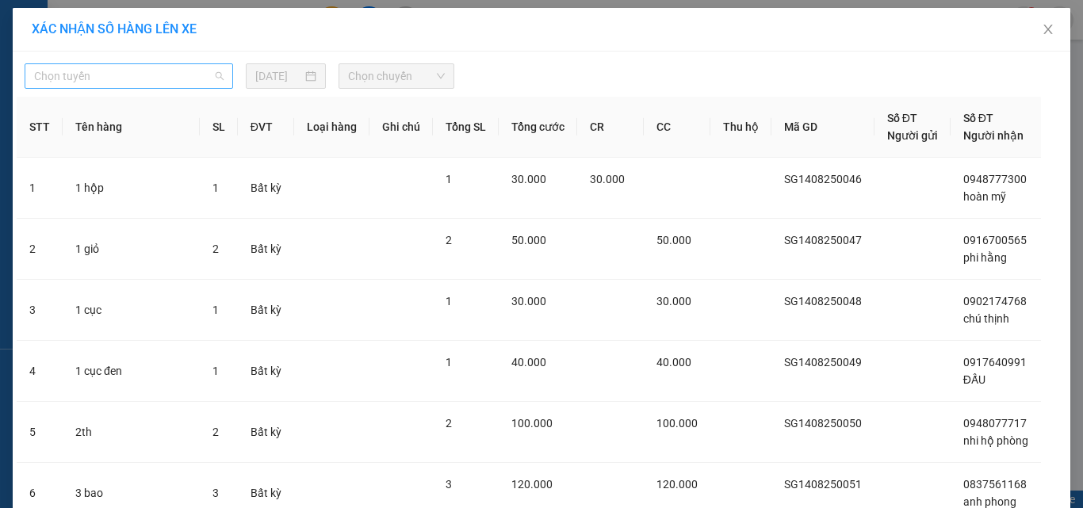
click at [201, 75] on span "Chọn tuyến" at bounding box center [129, 76] width 190 height 24
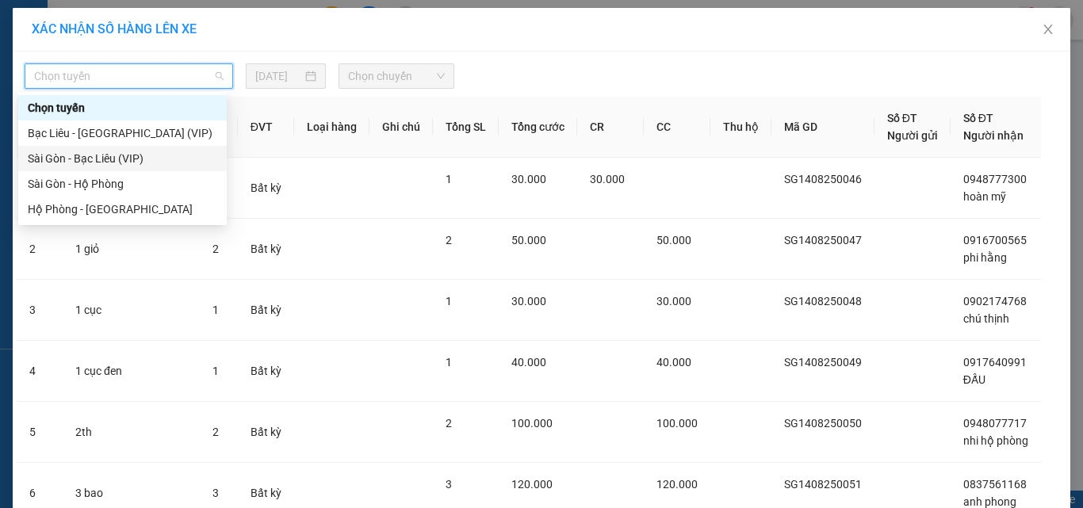
click at [169, 161] on div "Sài Gòn - Bạc Liêu (VIP)" at bounding box center [123, 158] width 190 height 17
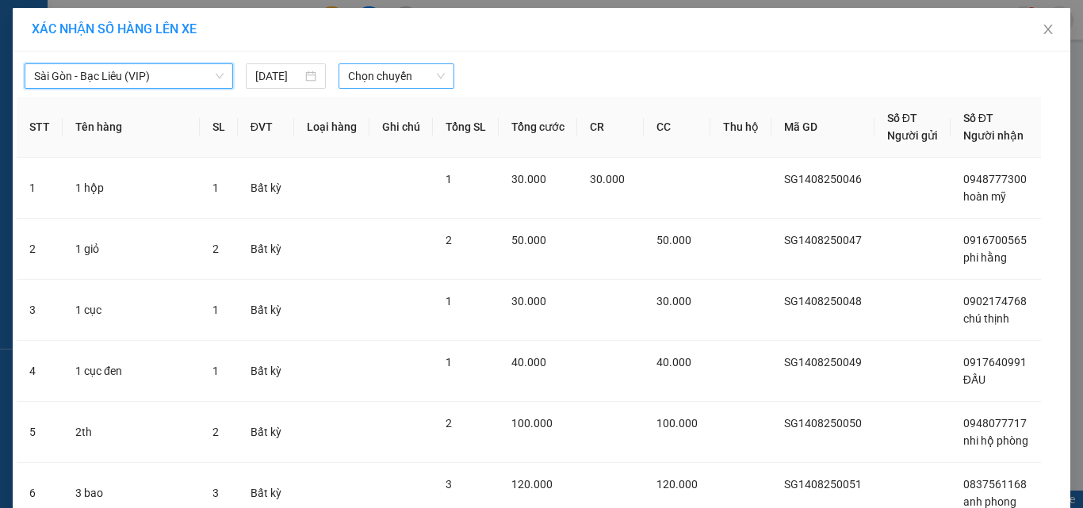
click at [352, 76] on span "Chọn chuyến" at bounding box center [397, 76] width 98 height 24
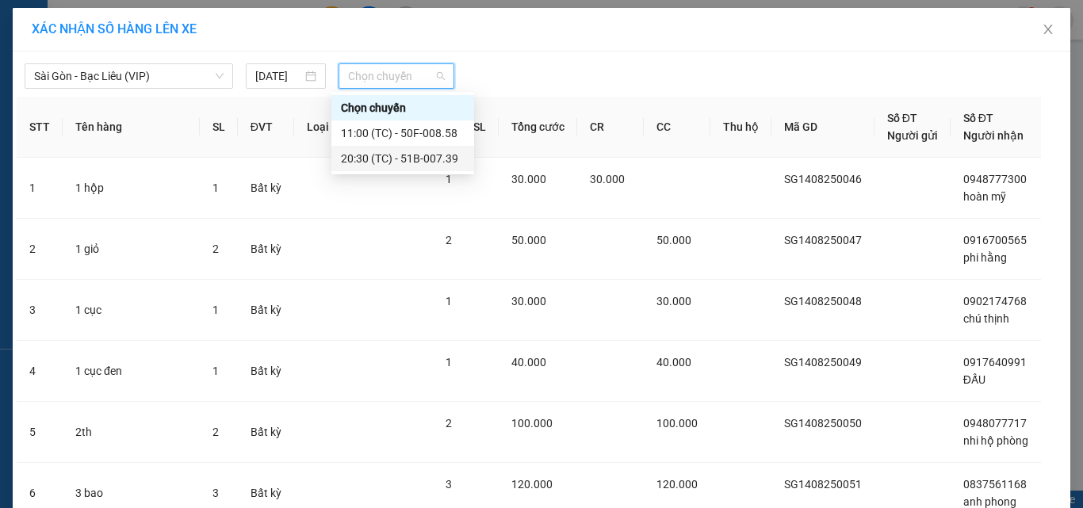
click at [350, 157] on div "20:30 (TC) - 51B-007.39" at bounding box center [403, 158] width 124 height 17
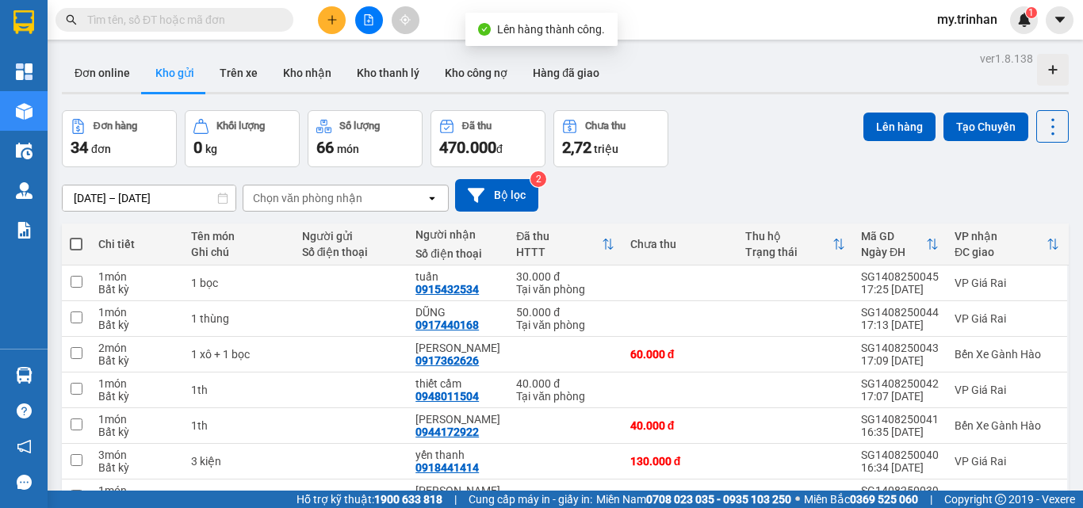
click at [79, 240] on span at bounding box center [76, 244] width 13 height 13
click at [76, 236] on input "checkbox" at bounding box center [76, 236] width 0 height 0
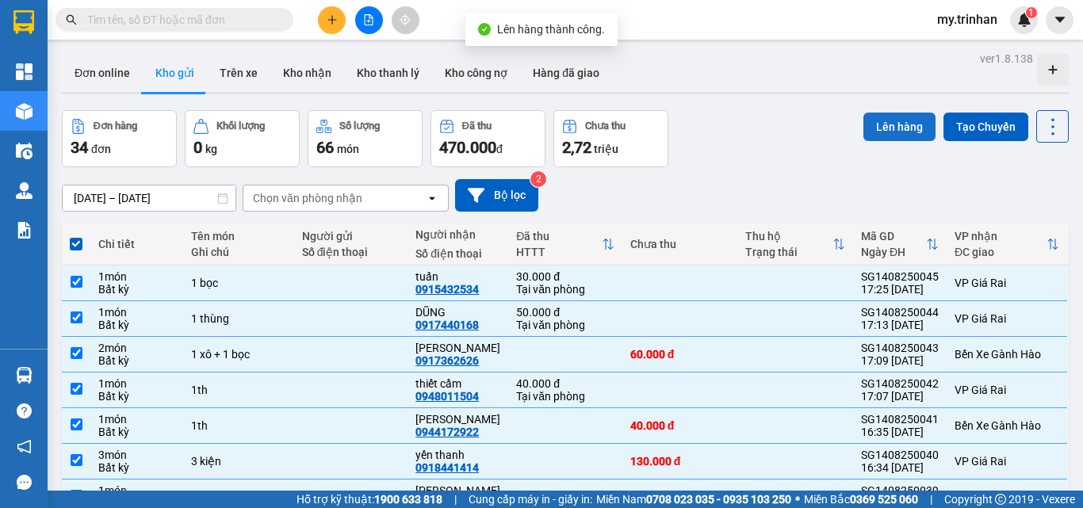
click at [867, 130] on button "Lên hàng" at bounding box center [900, 127] width 72 height 29
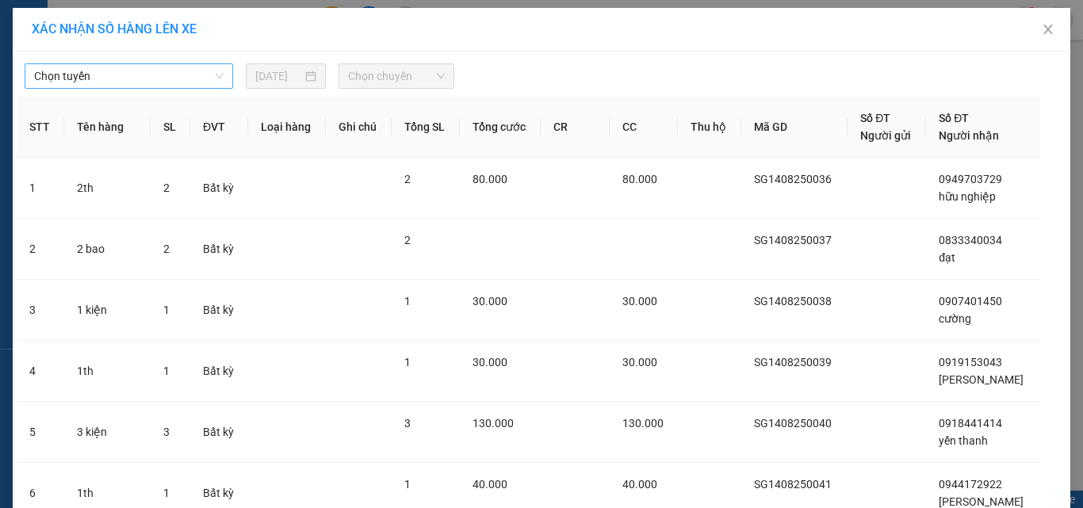
click at [208, 76] on span "Chọn tuyến" at bounding box center [129, 76] width 190 height 24
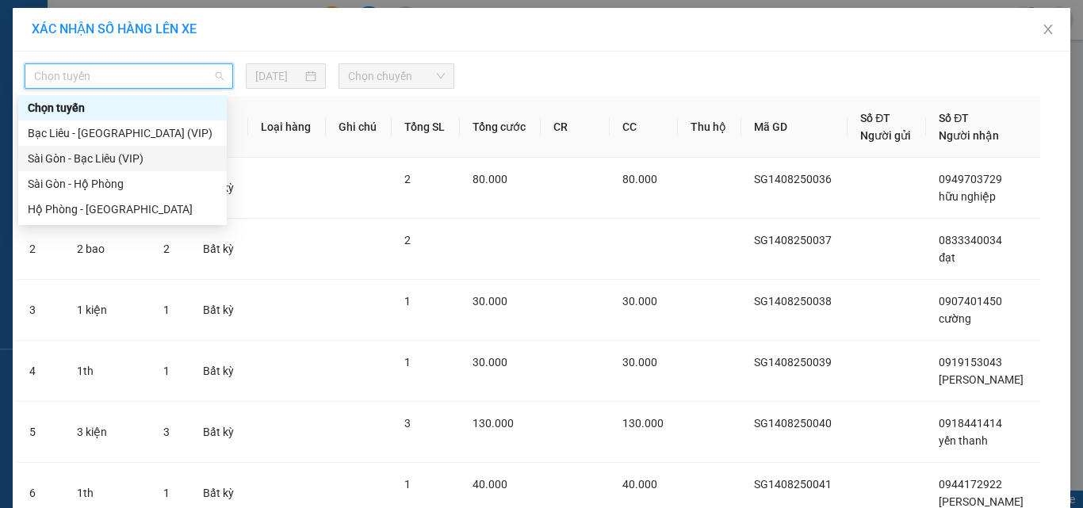
click at [166, 165] on div "Sài Gòn - Bạc Liêu (VIP)" at bounding box center [123, 158] width 190 height 17
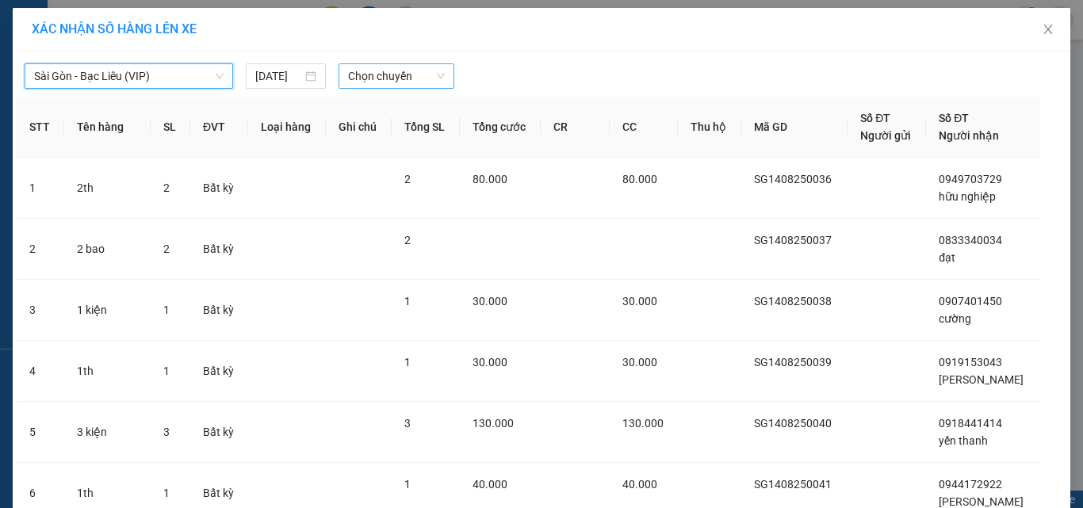
click at [398, 81] on span "Chọn chuyến" at bounding box center [397, 76] width 98 height 24
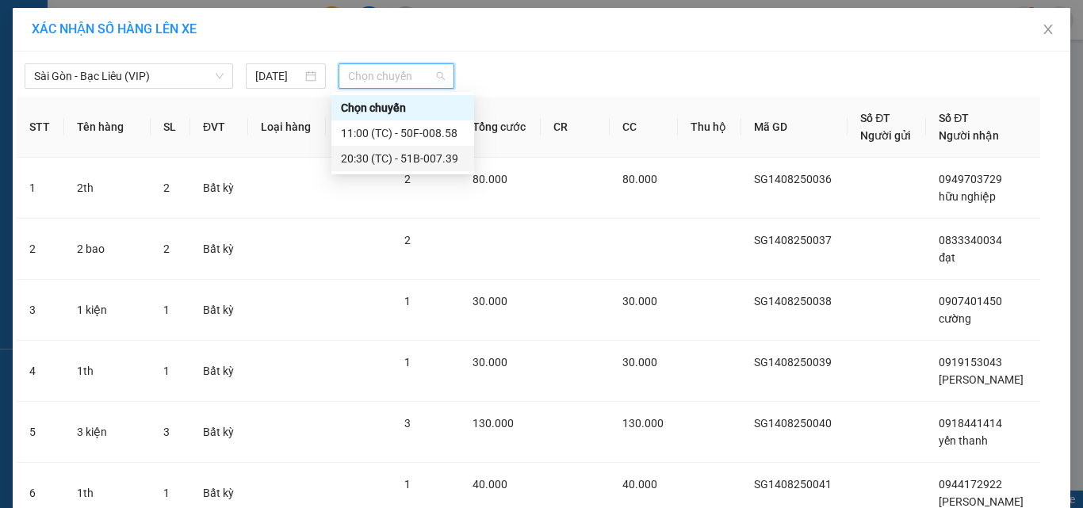
click at [379, 159] on div "20:30 (TC) - 51B-007.39" at bounding box center [403, 158] width 124 height 17
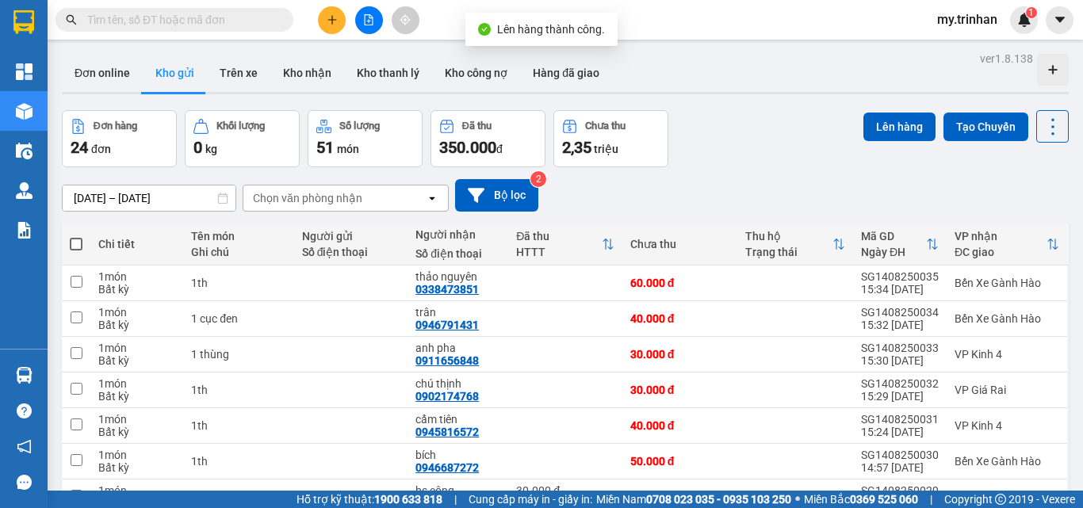
click at [75, 239] on span at bounding box center [76, 244] width 13 height 13
click at [76, 236] on input "checkbox" at bounding box center [76, 236] width 0 height 0
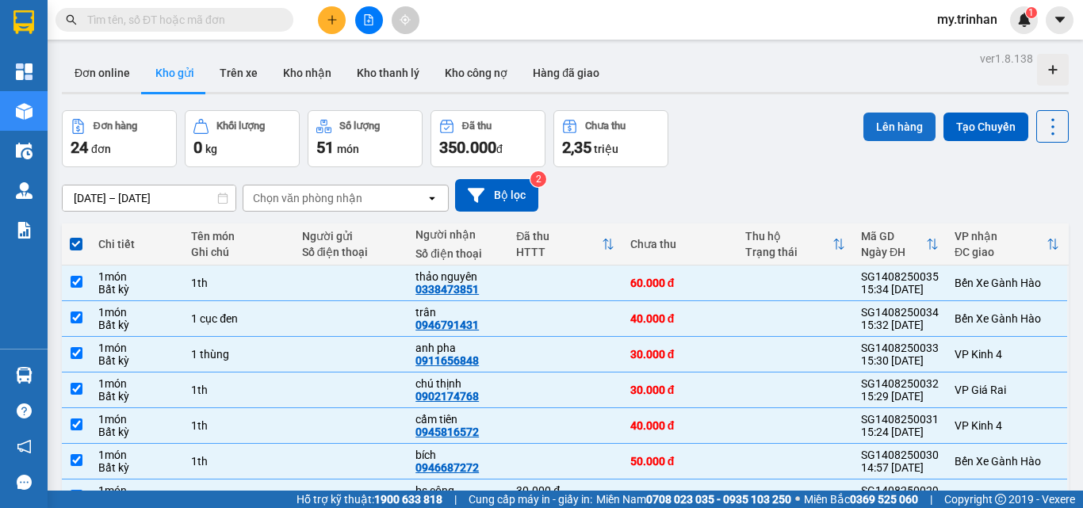
click at [865, 129] on button "Lên hàng" at bounding box center [900, 127] width 72 height 29
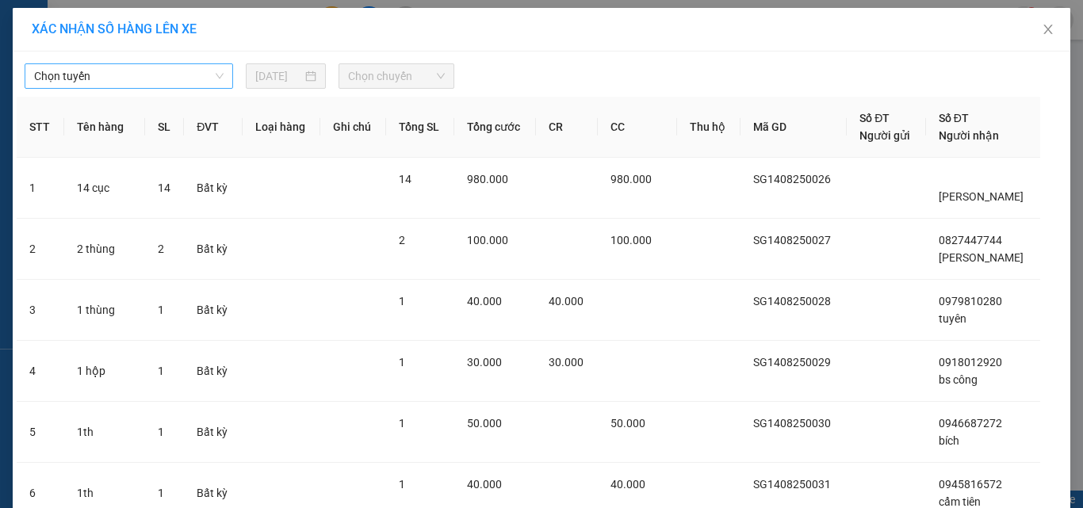
click at [162, 80] on span "Chọn tuyến" at bounding box center [129, 76] width 190 height 24
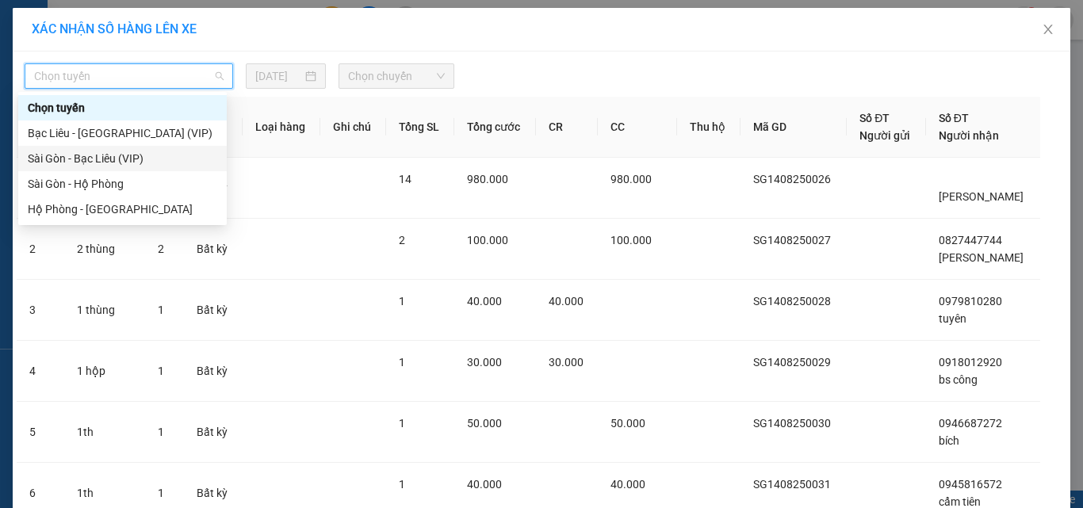
click at [151, 151] on div "Sài Gòn - Bạc Liêu (VIP)" at bounding box center [123, 158] width 190 height 17
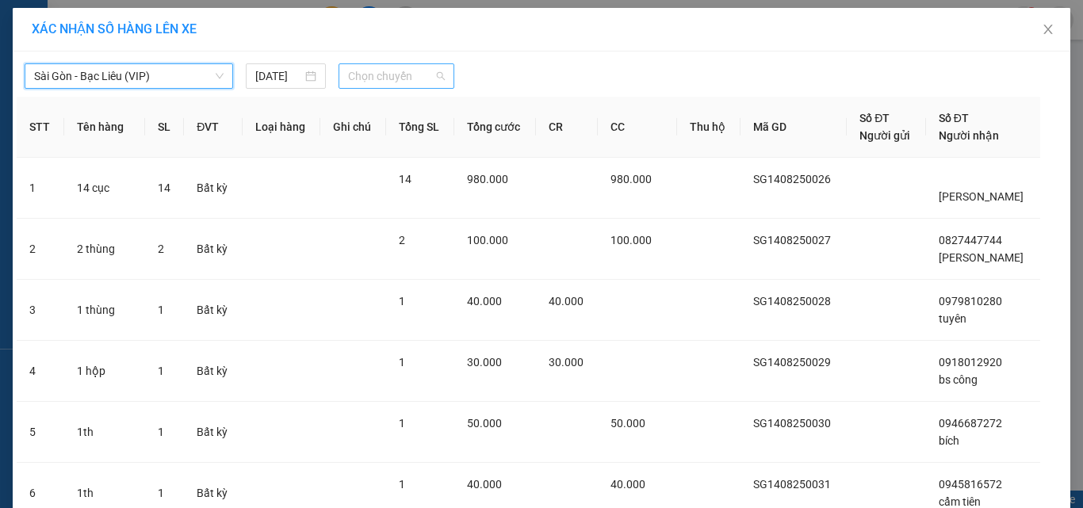
click at [392, 84] on span "Chọn chuyến" at bounding box center [397, 76] width 98 height 24
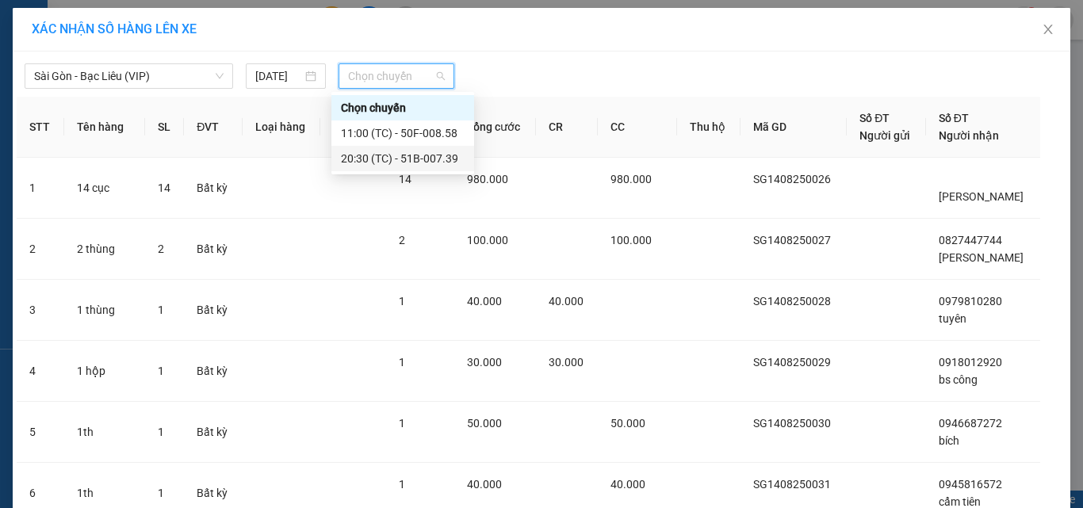
click at [337, 159] on div "20:30 (TC) - 51B-007.39" at bounding box center [403, 158] width 143 height 25
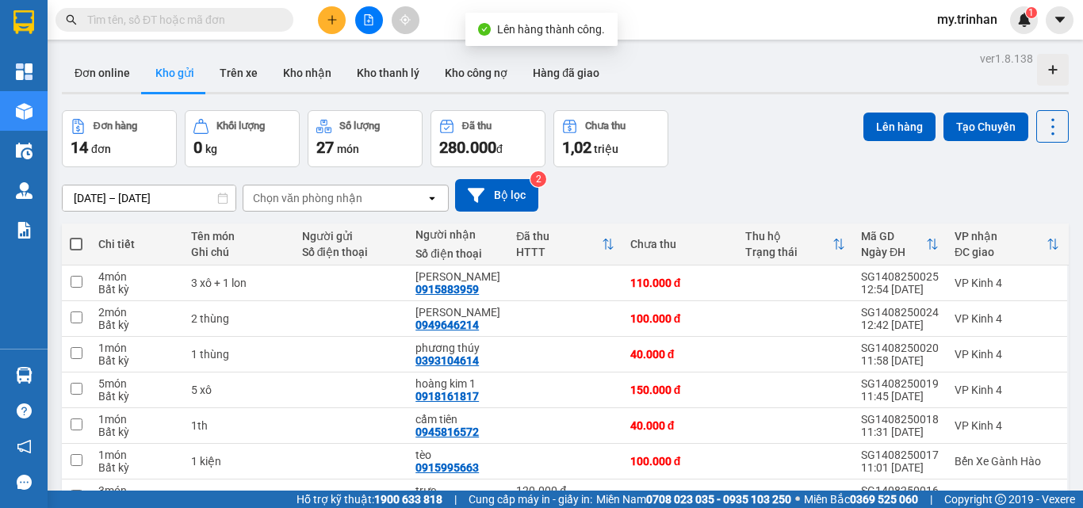
click at [69, 240] on th at bounding box center [76, 245] width 29 height 42
click at [77, 243] on span at bounding box center [76, 244] width 13 height 13
click at [76, 236] on input "checkbox" at bounding box center [76, 236] width 0 height 0
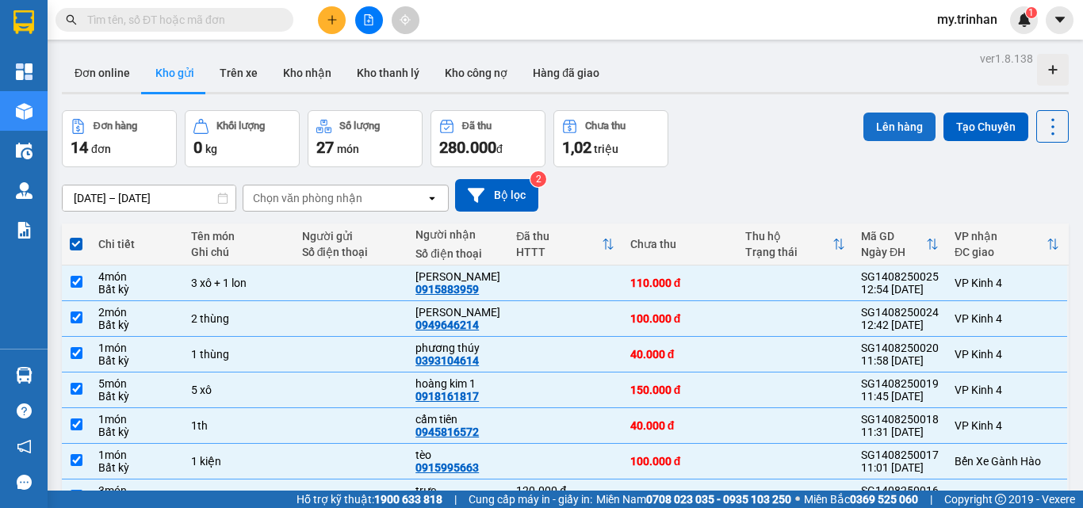
click at [894, 134] on button "Lên hàng" at bounding box center [900, 127] width 72 height 29
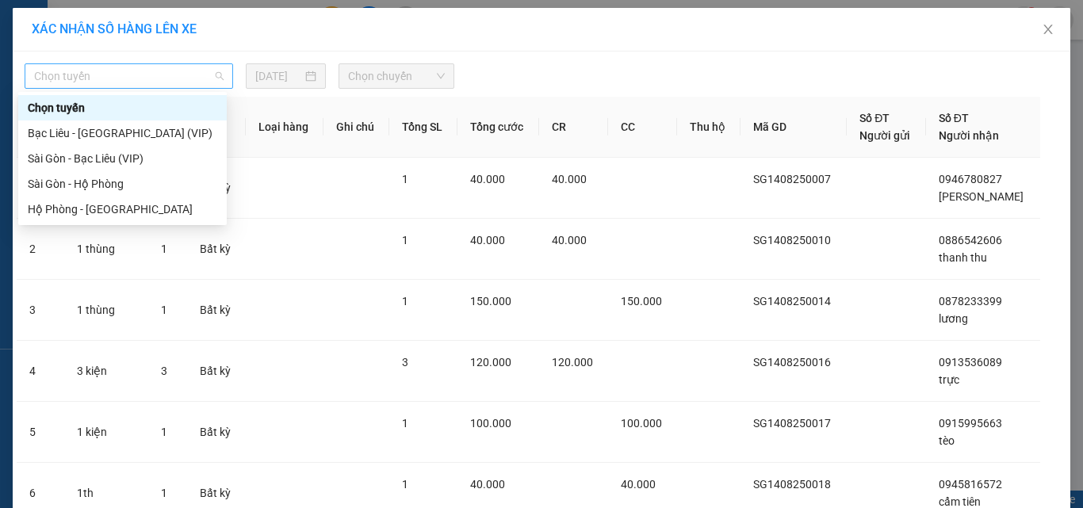
click at [169, 68] on span "Chọn tuyến" at bounding box center [129, 76] width 190 height 24
click at [155, 160] on div "Sài Gòn - Bạc Liêu (VIP)" at bounding box center [123, 158] width 190 height 17
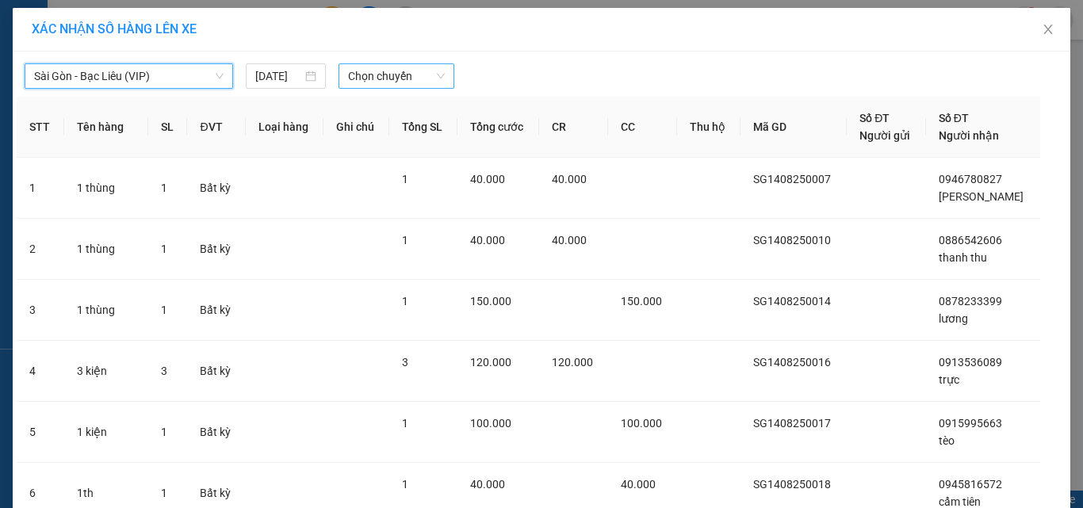
click at [348, 82] on span "Chọn chuyến" at bounding box center [397, 76] width 98 height 24
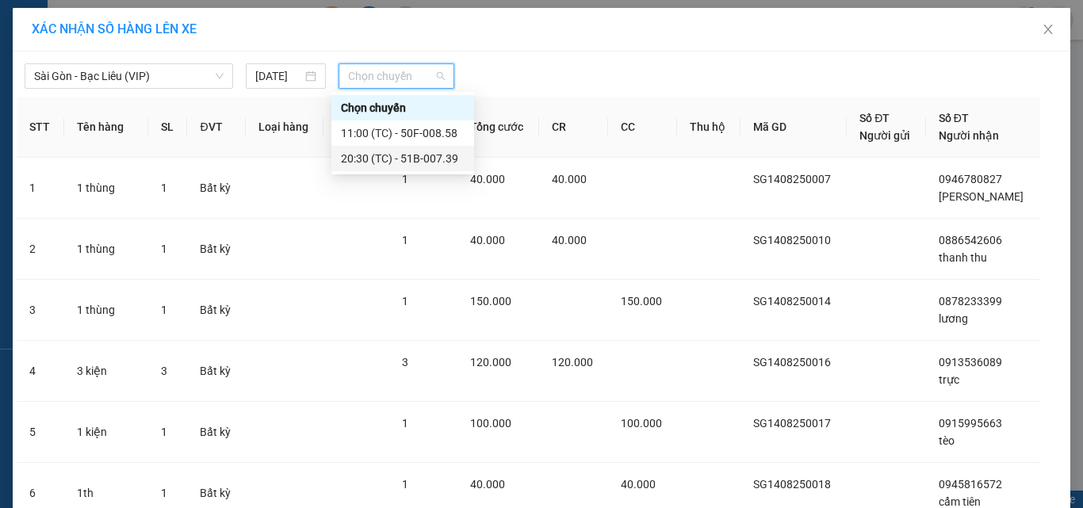
click at [347, 157] on div "20:30 (TC) - 51B-007.39" at bounding box center [403, 158] width 124 height 17
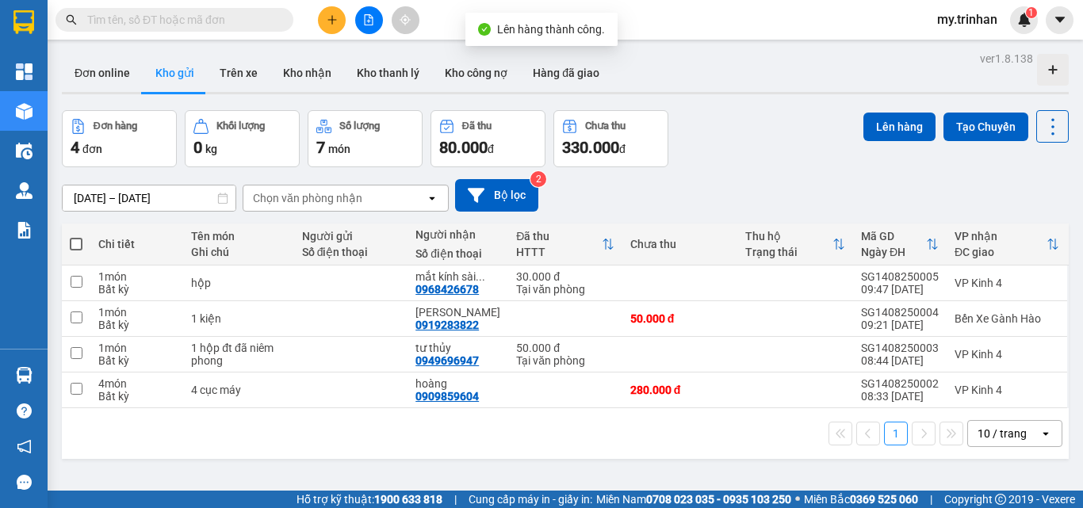
click at [77, 243] on span at bounding box center [76, 244] width 13 height 13
click at [76, 236] on input "checkbox" at bounding box center [76, 236] width 0 height 0
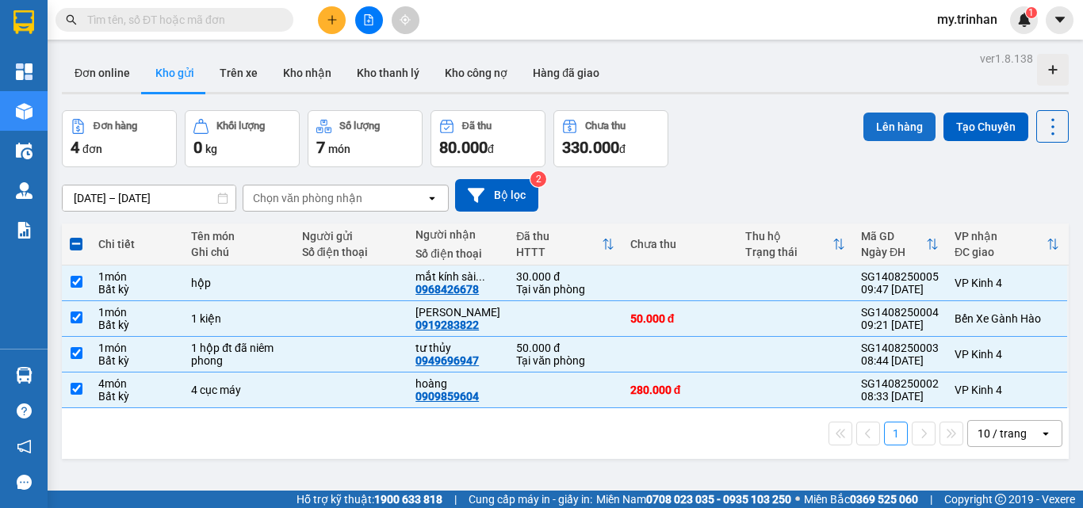
click at [864, 125] on button "Lên hàng" at bounding box center [900, 127] width 72 height 29
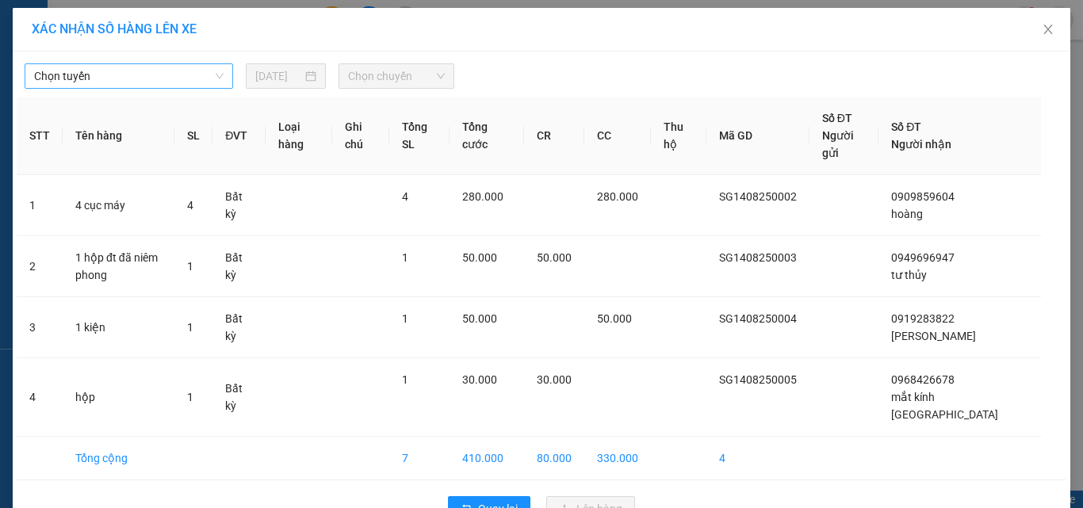
click at [117, 71] on span "Chọn tuyến" at bounding box center [129, 76] width 190 height 24
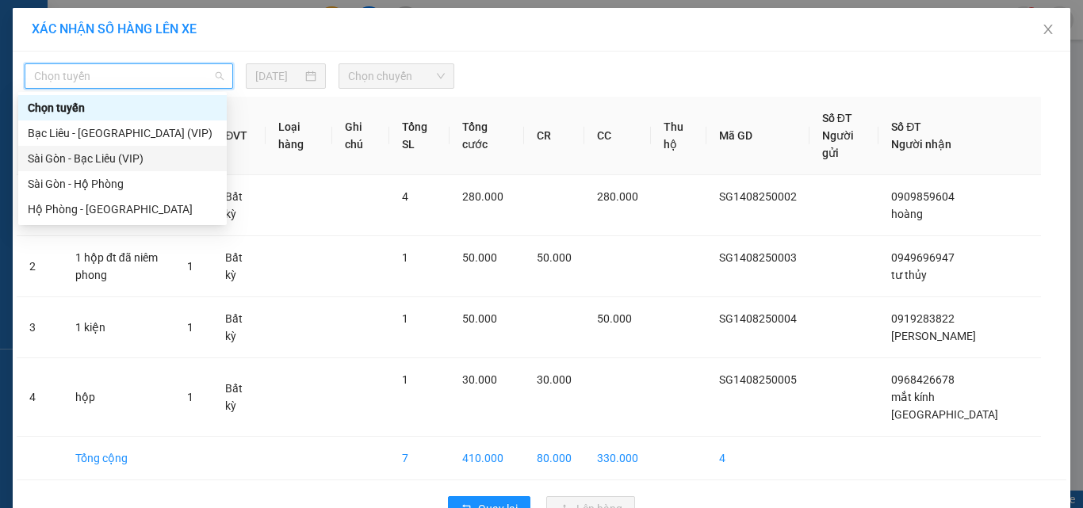
click at [94, 159] on div "Sài Gòn - Bạc Liêu (VIP)" at bounding box center [123, 158] width 190 height 17
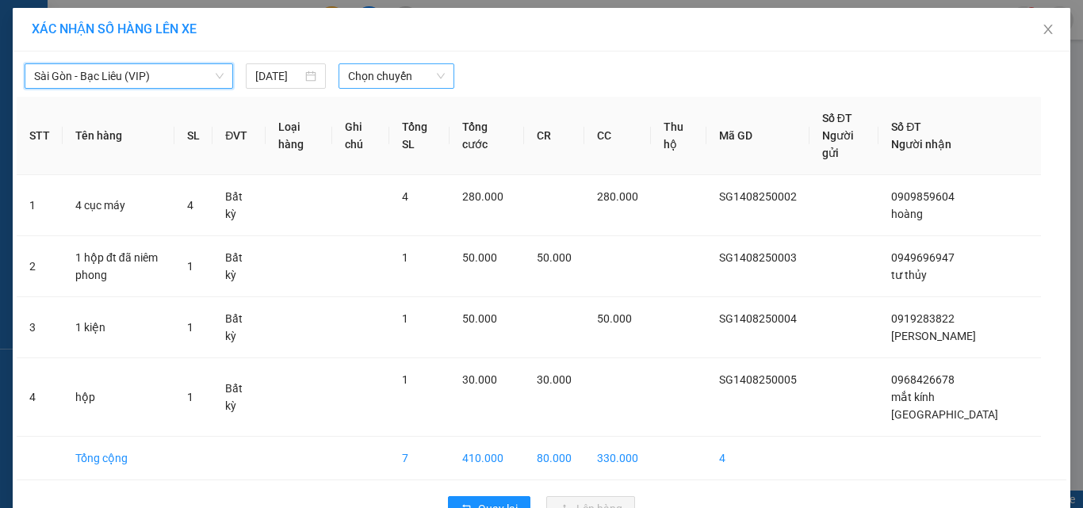
click at [359, 75] on span "Chọn chuyến" at bounding box center [397, 76] width 98 height 24
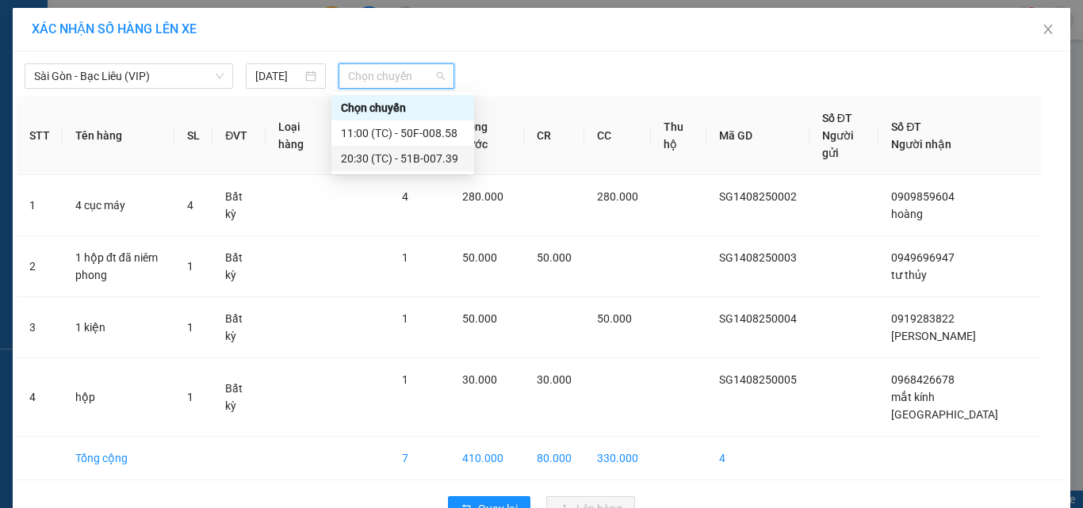
click at [355, 157] on div "20:30 (TC) - 51B-007.39" at bounding box center [403, 158] width 124 height 17
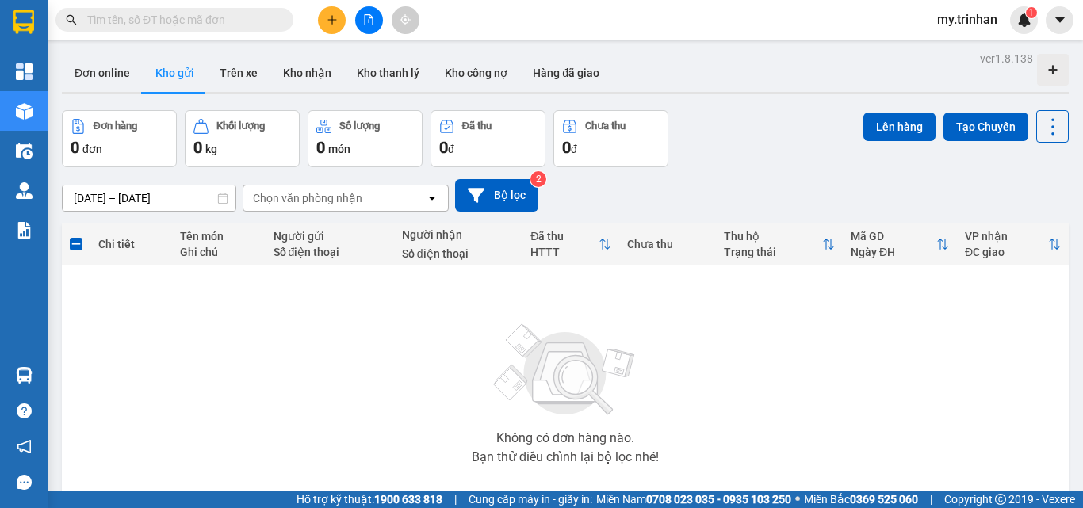
click at [669, 188] on div "12/08/2025 – 14/08/2025 Press the down arrow key to interact with the calendar …" at bounding box center [565, 195] width 1007 height 56
click at [408, 186] on div "Chọn văn phòng nhận" at bounding box center [334, 198] width 182 height 25
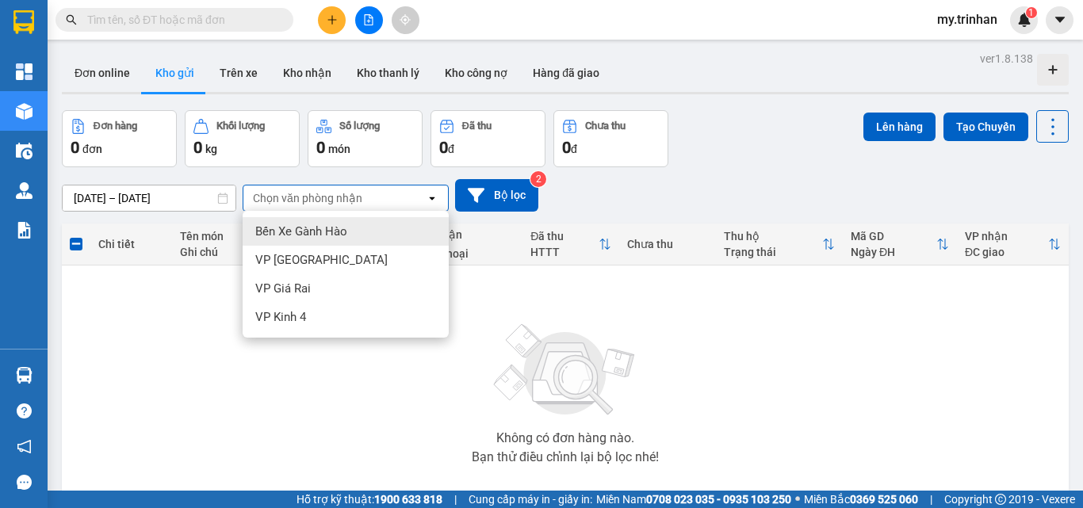
click at [410, 200] on div "Chọn văn phòng nhận" at bounding box center [334, 198] width 182 height 25
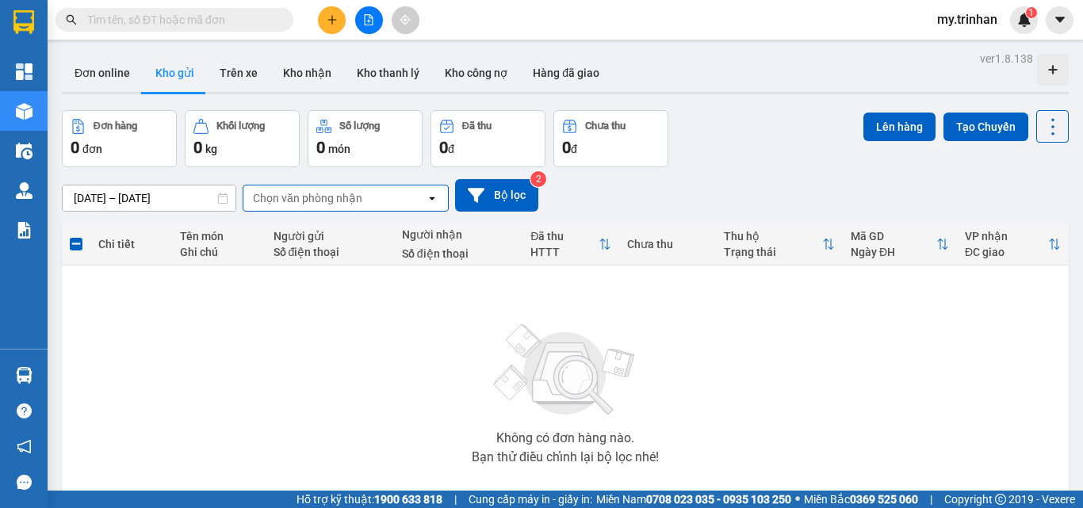
click at [604, 190] on div "12/08/2025 – 14/08/2025 Press the down arrow key to interact with the calendar …" at bounding box center [565, 195] width 1007 height 33
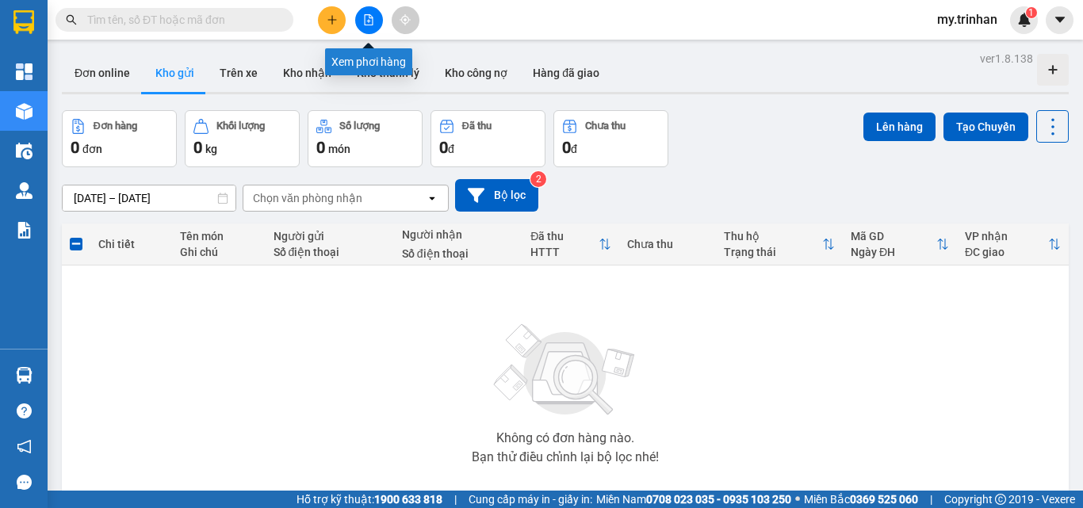
click at [372, 22] on icon "file-add" at bounding box center [368, 19] width 11 height 11
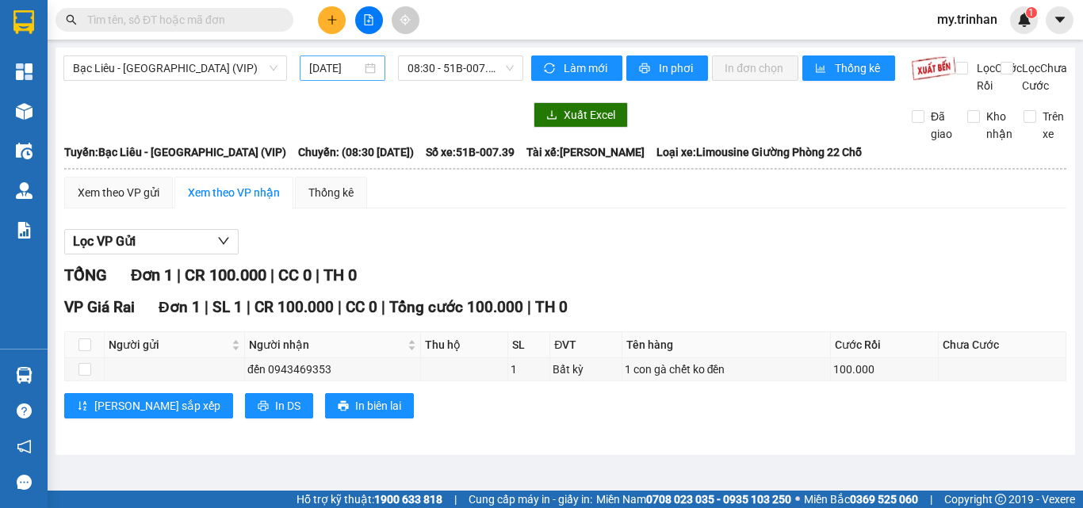
click at [331, 71] on input "14/08/2025" at bounding box center [335, 67] width 52 height 17
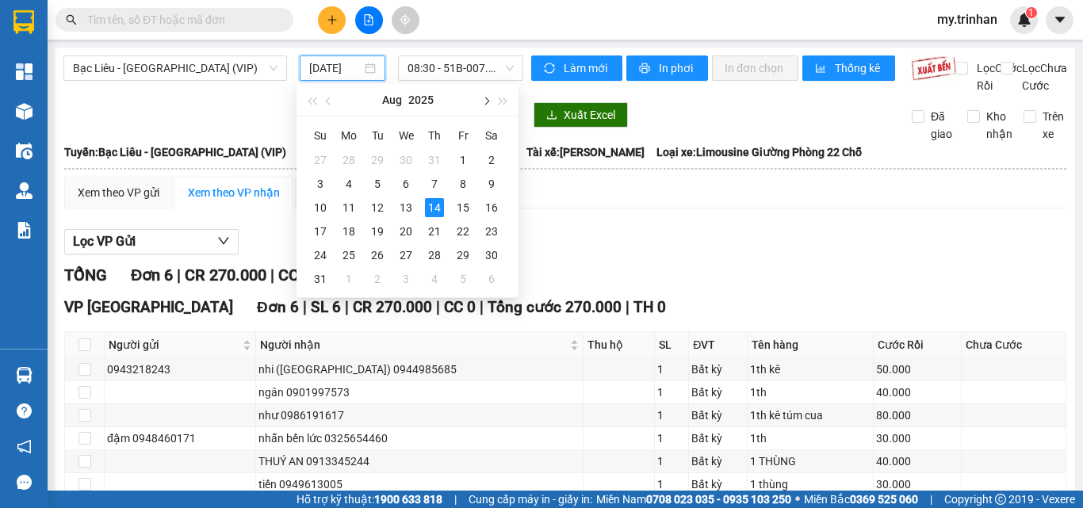
click at [487, 102] on span "button" at bounding box center [485, 102] width 8 height 8
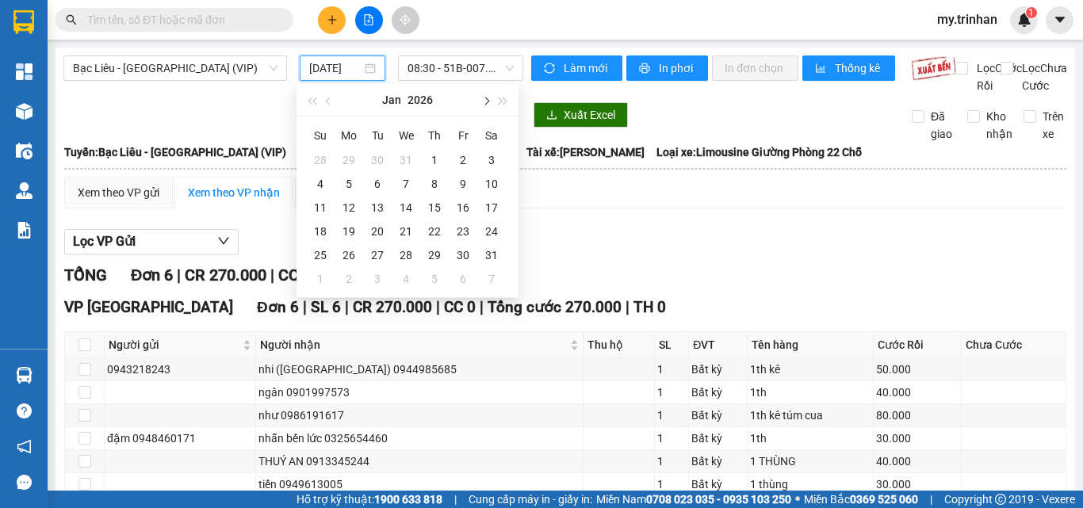
click at [487, 102] on span "button" at bounding box center [485, 102] width 8 height 8
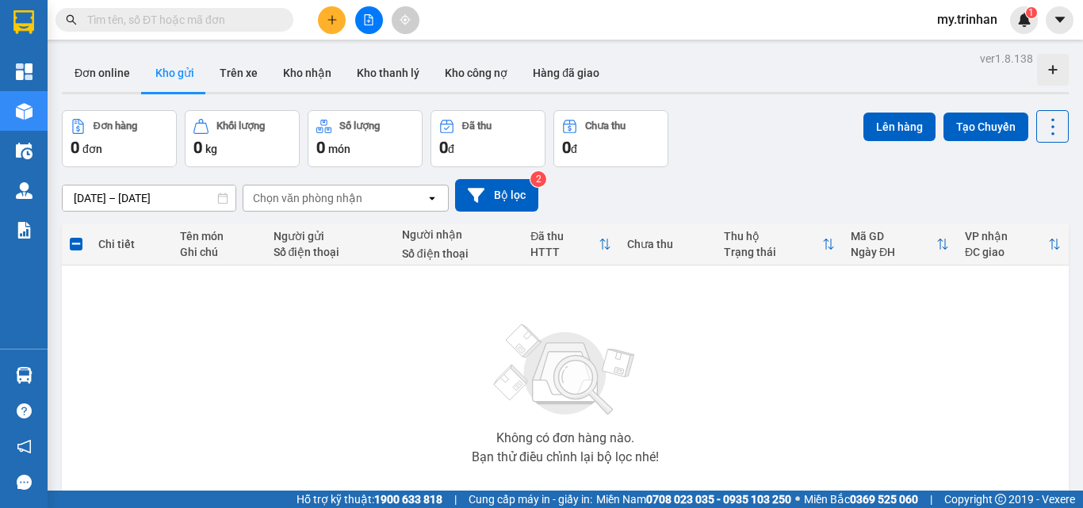
click at [320, 205] on div "Chọn văn phòng nhận" at bounding box center [307, 198] width 109 height 16
click at [596, 188] on div "12/08/2025 – 14/08/2025 Press the down arrow key to interact with the calendar …" at bounding box center [565, 195] width 1007 height 33
click at [603, 189] on div "12/08/2025 – 14/08/2025 Press the down arrow key to interact with the calendar …" at bounding box center [565, 195] width 1007 height 33
click at [726, 189] on div "12/08/2025 – 14/08/2025 Press the down arrow key to interact with the calendar …" at bounding box center [565, 195] width 1007 height 33
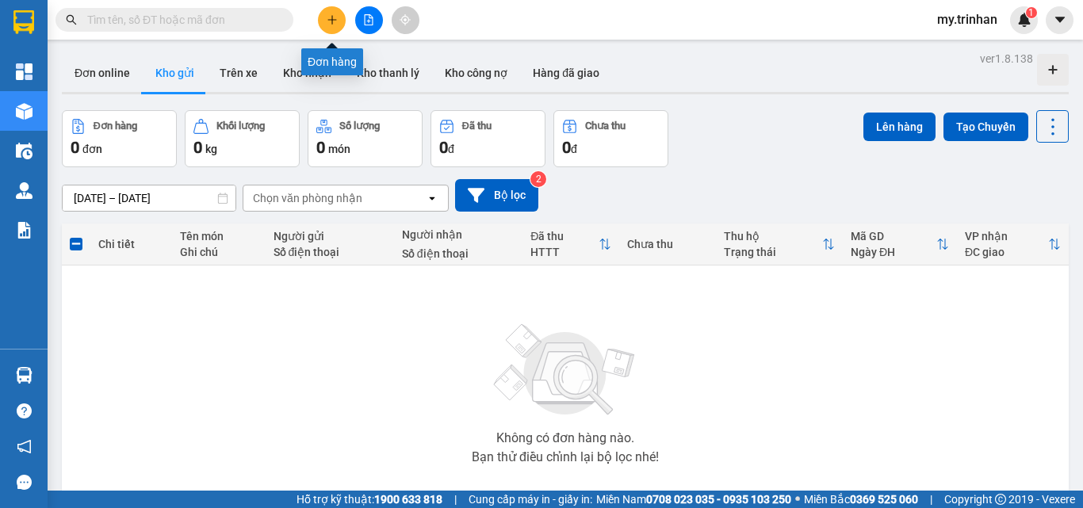
click at [381, 18] on button at bounding box center [369, 20] width 28 height 28
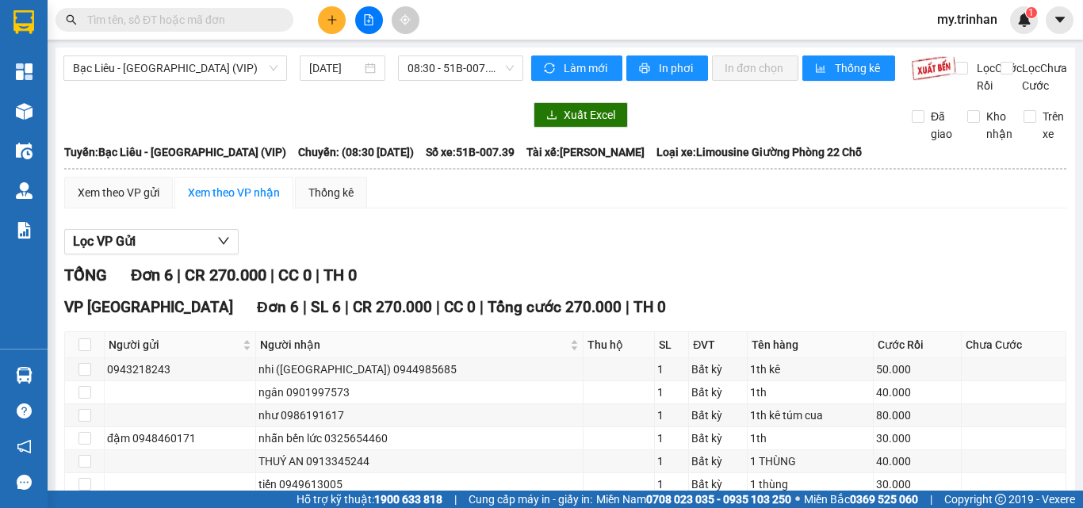
click at [373, 17] on icon "file-add" at bounding box center [368, 19] width 11 height 11
click at [203, 75] on span "Bạc Liêu - Sài Gòn (VIP)" at bounding box center [175, 68] width 205 height 24
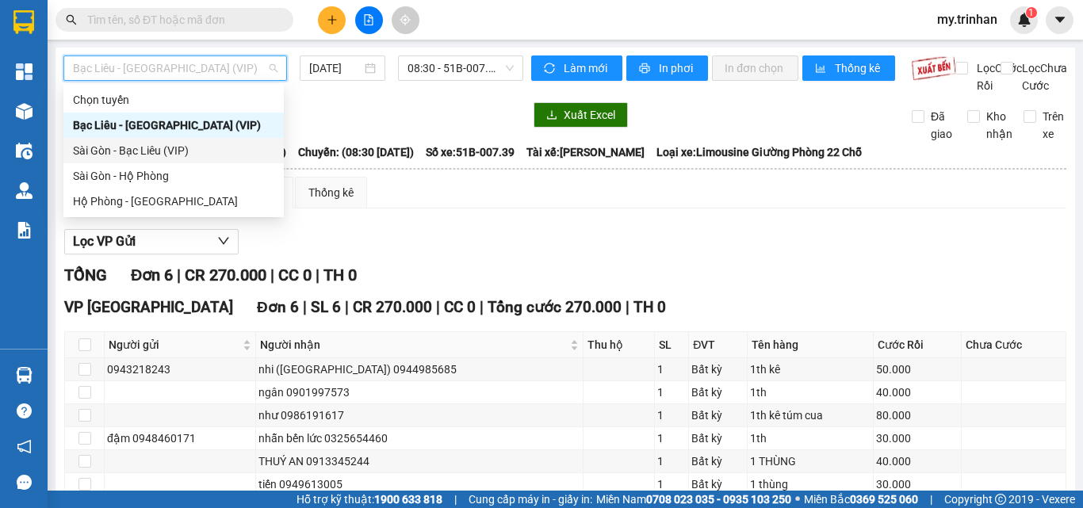
click at [179, 151] on div "Sài Gòn - Bạc Liêu (VIP)" at bounding box center [173, 150] width 201 height 17
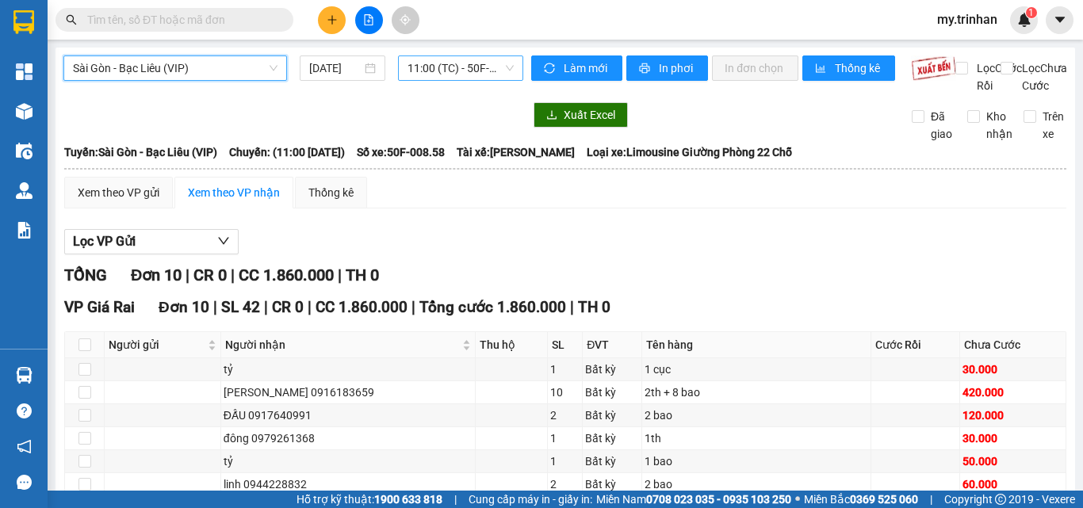
click at [455, 67] on span "11:00 (TC) - 50F-008.58" at bounding box center [461, 68] width 106 height 24
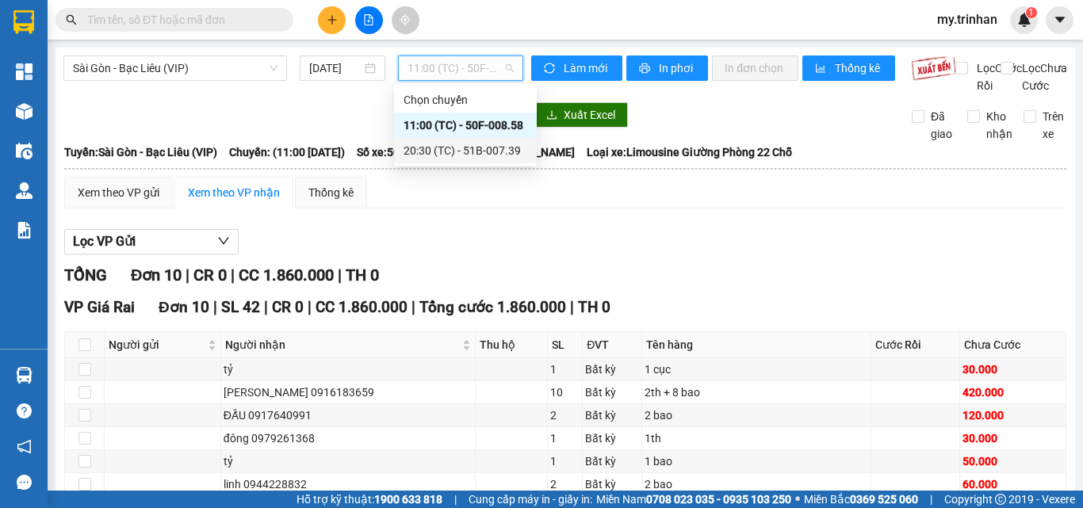
click at [435, 143] on div "20:30 (TC) - 51B-007.39" at bounding box center [466, 150] width 124 height 17
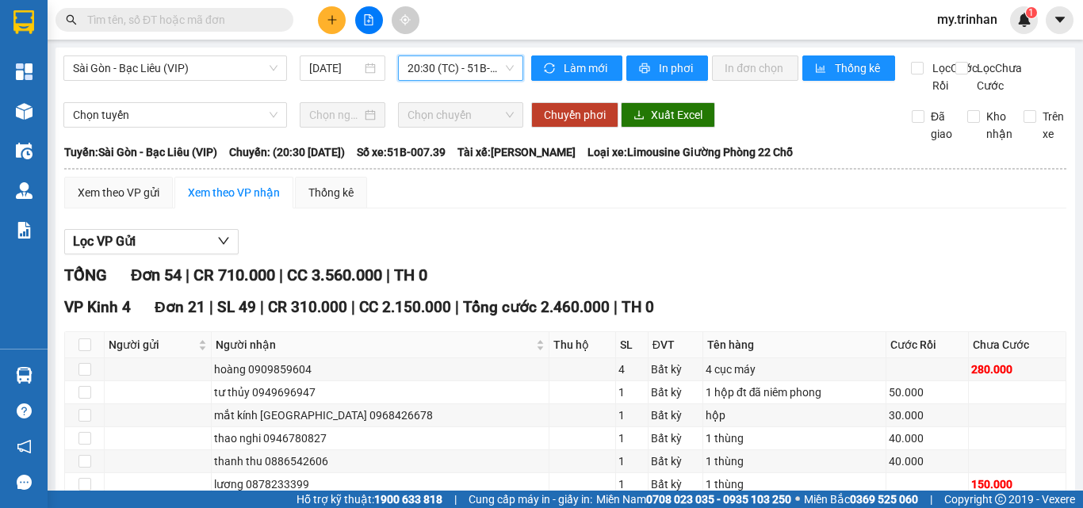
click at [442, 72] on span "20:30 (TC) - 51B-007.39" at bounding box center [461, 68] width 106 height 24
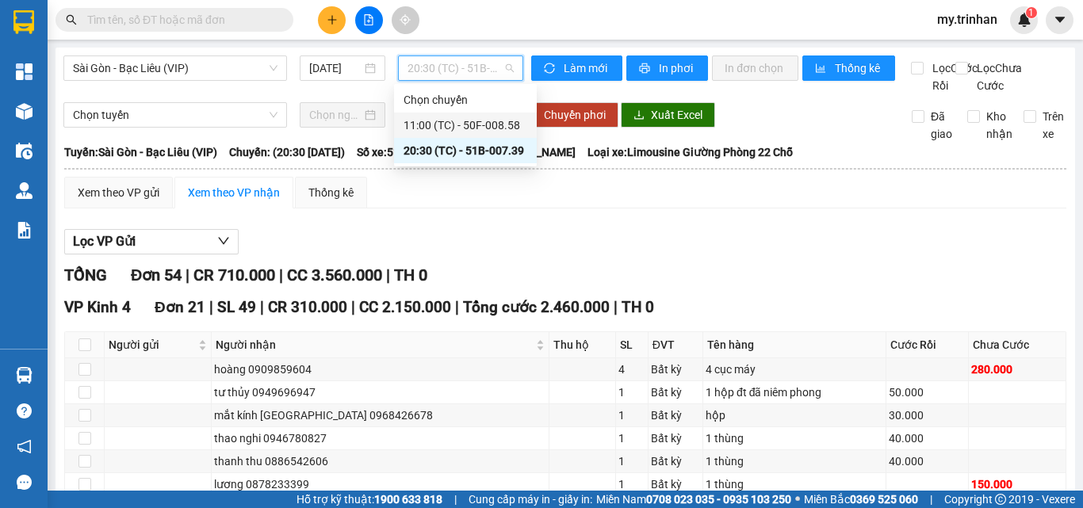
click at [434, 115] on div "11:00 (TC) - 50F-008.58" at bounding box center [465, 125] width 143 height 25
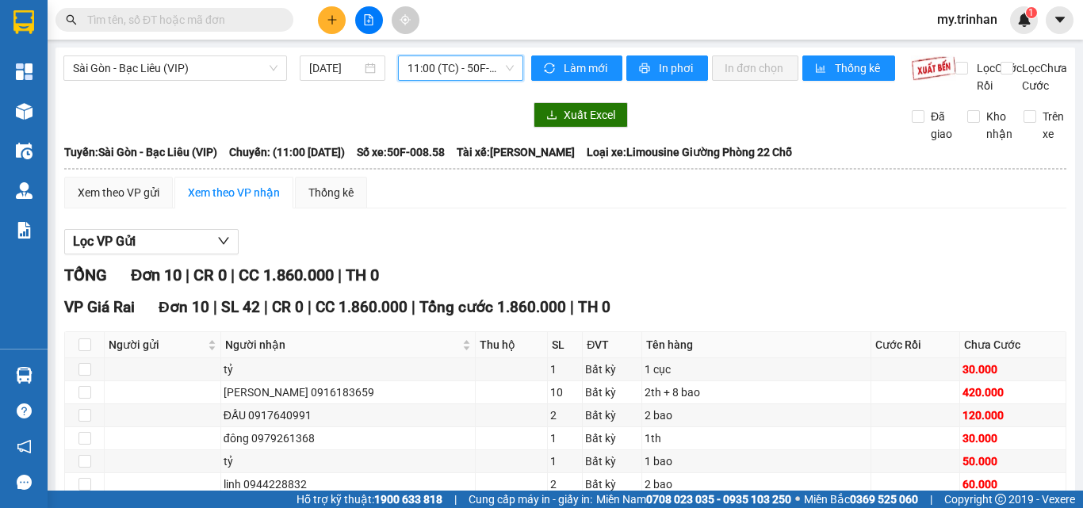
click at [458, 65] on span "11:00 (TC) - 50F-008.58" at bounding box center [461, 68] width 106 height 24
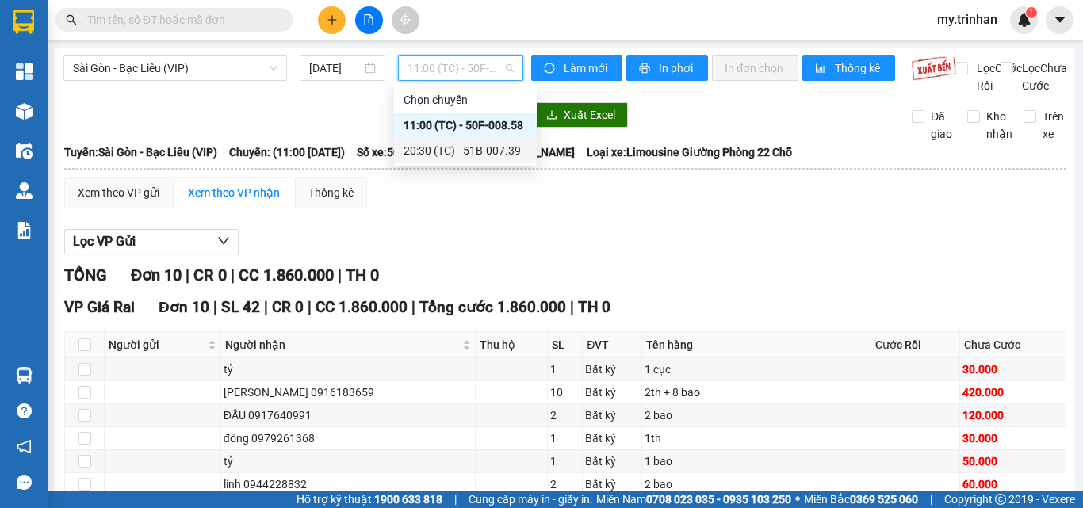
click at [455, 150] on div "20:30 (TC) - 51B-007.39" at bounding box center [466, 150] width 124 height 17
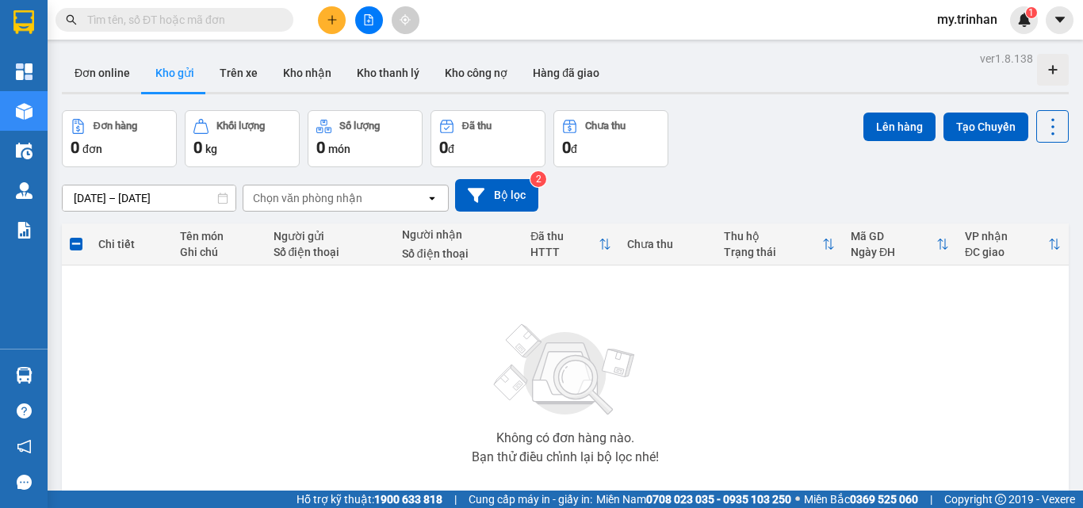
click at [368, 197] on div "Chọn văn phòng nhận" at bounding box center [334, 198] width 182 height 25
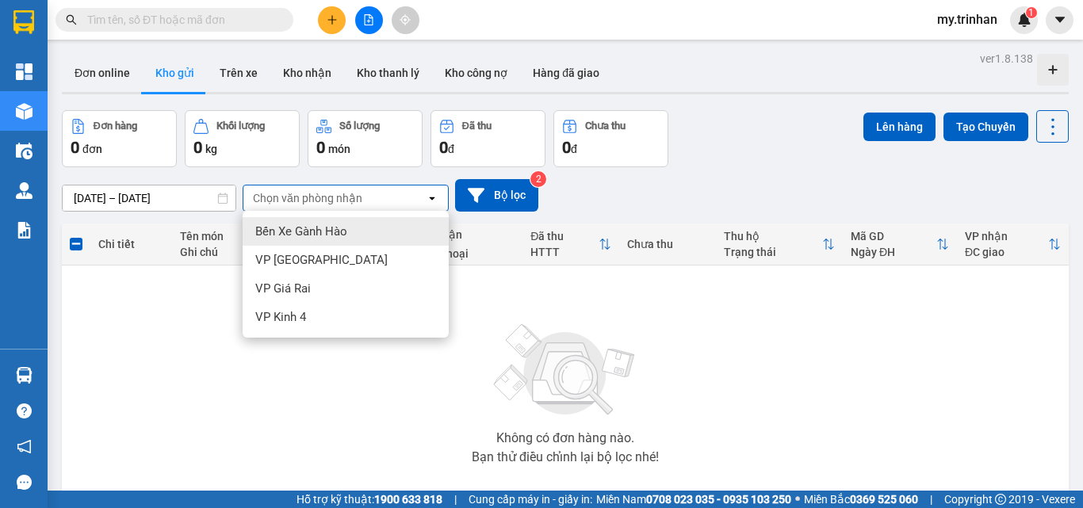
click at [368, 197] on div "Chọn văn phòng nhận" at bounding box center [334, 198] width 182 height 25
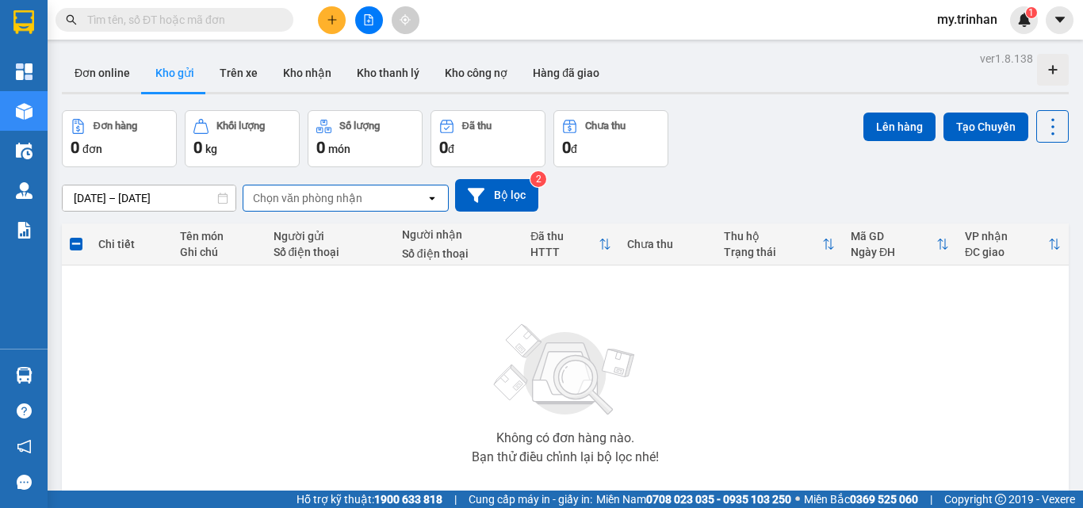
click at [589, 201] on div "12/08/2025 – 14/08/2025 Press the down arrow key to interact with the calendar …" at bounding box center [565, 195] width 1007 height 33
click at [368, 26] on button at bounding box center [369, 20] width 28 height 28
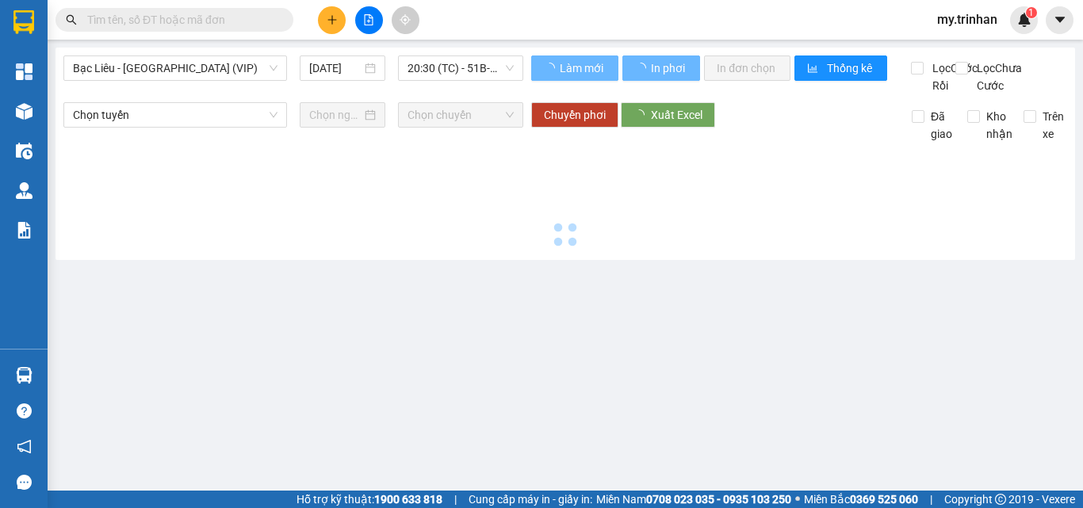
click at [184, 83] on div "Bạc Liêu - Sài Gòn (VIP) 14/08/2025 20:30 (TC) - 51B-007.39" at bounding box center [293, 75] width 460 height 39
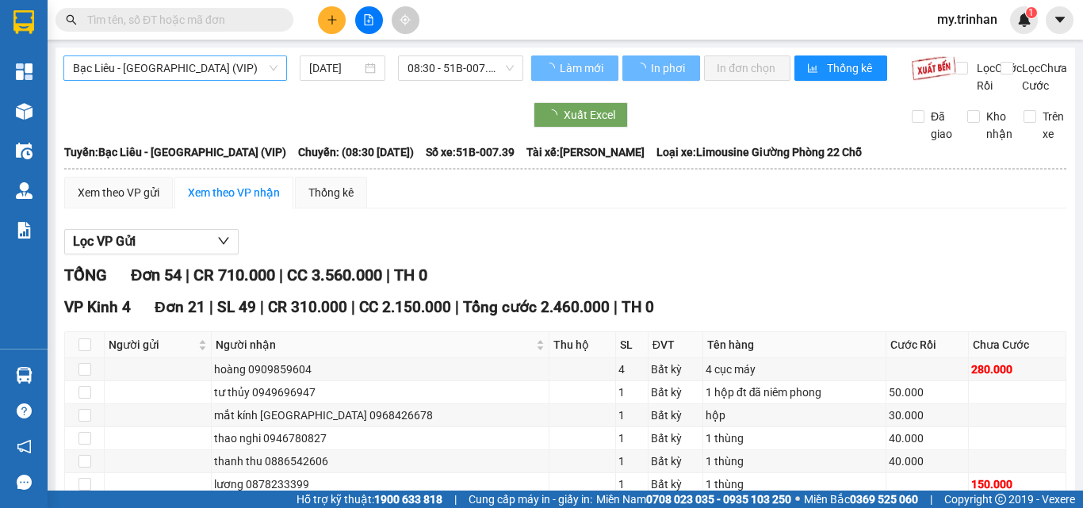
click at [194, 69] on span "Bạc Liêu - Sài Gòn (VIP)" at bounding box center [175, 68] width 205 height 24
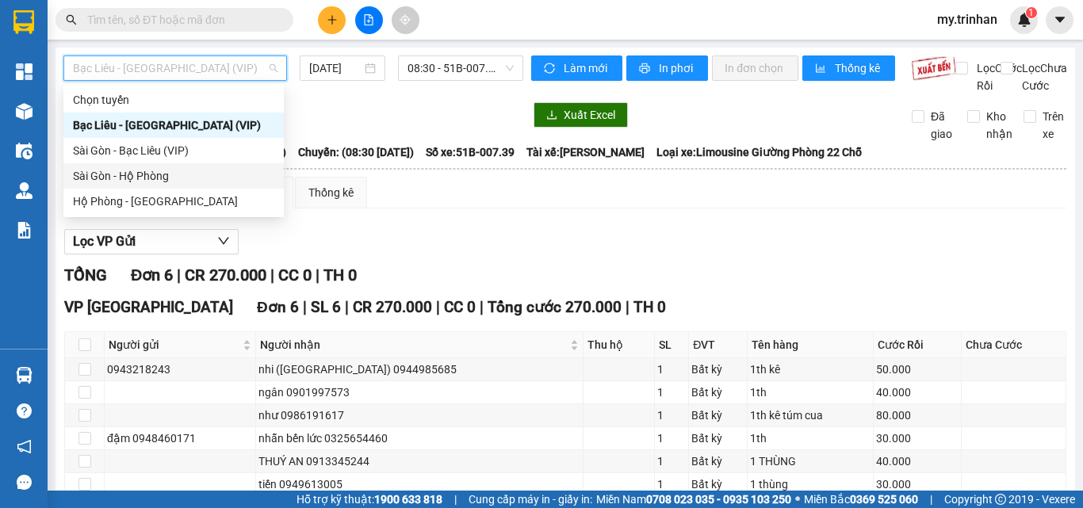
click at [151, 180] on div "Sài Gòn - Hộ Phòng" at bounding box center [173, 175] width 201 height 17
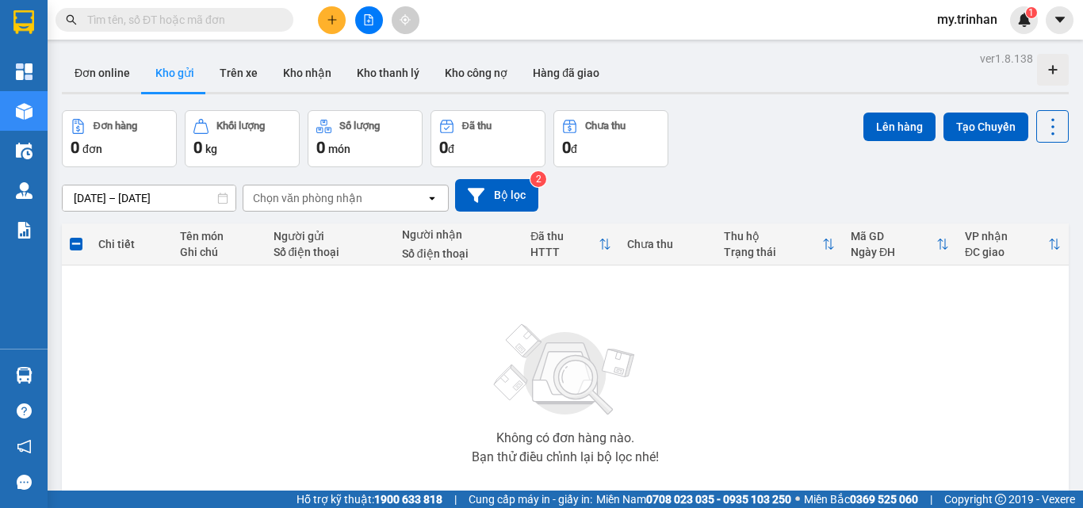
click at [621, 179] on div "12/08/2025 – 14/08/2025 Press the down arrow key to interact with the calendar …" at bounding box center [565, 195] width 1007 height 33
click at [726, 179] on div "12/08/2025 – 14/08/2025 Press the down arrow key to interact with the calendar …" at bounding box center [565, 195] width 1007 height 33
click at [566, 167] on div "12/08/2025 – 14/08/2025 Press the down arrow key to interact with the calendar …" at bounding box center [565, 195] width 1007 height 56
click at [328, 23] on icon "plus" at bounding box center [332, 19] width 11 height 11
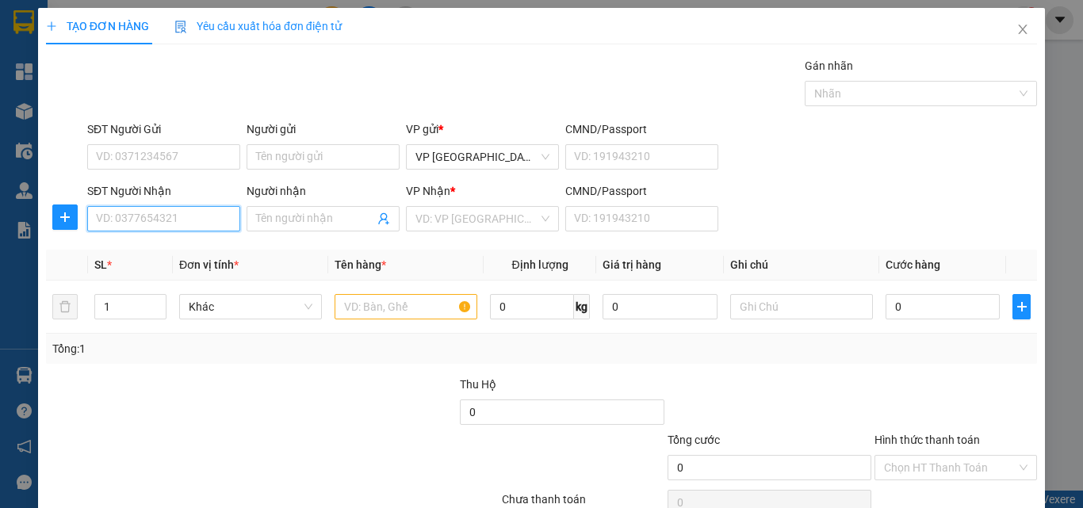
click at [195, 227] on input "SĐT Người Nhận" at bounding box center [163, 218] width 153 height 25
click at [196, 220] on input "SĐT Người Nhận" at bounding box center [163, 218] width 153 height 25
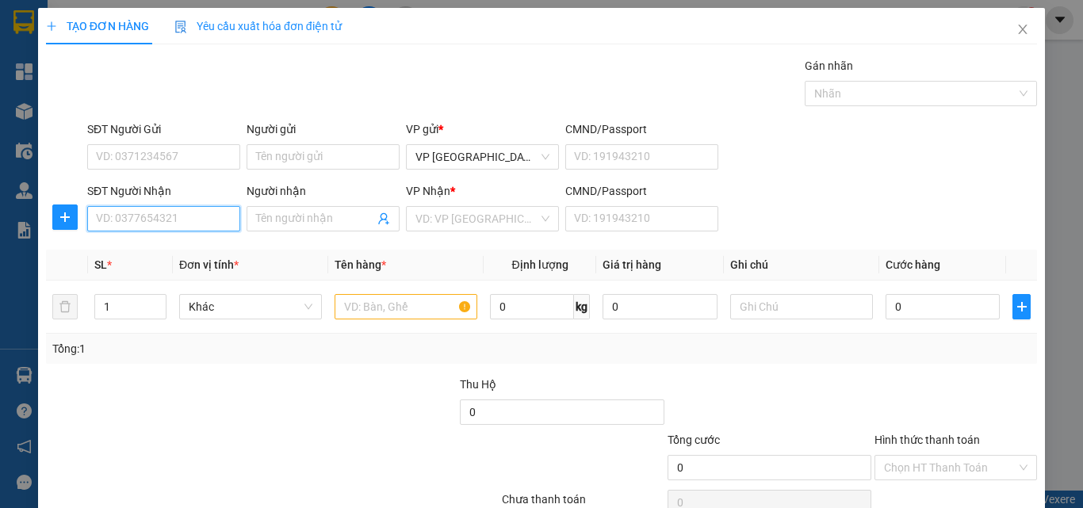
click at [196, 220] on input "SĐT Người Nhận" at bounding box center [163, 218] width 153 height 25
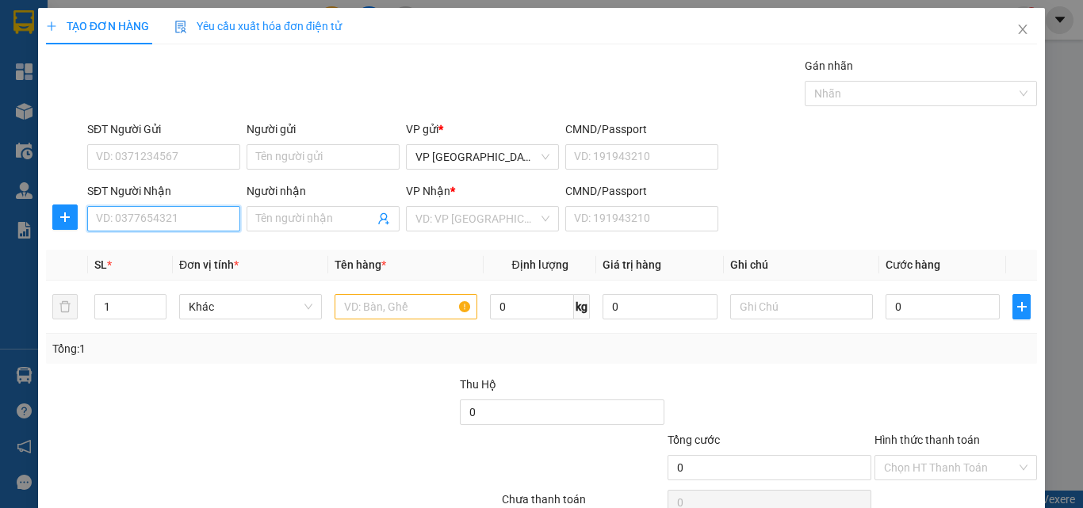
click at [196, 220] on input "SĐT Người Nhận" at bounding box center [163, 218] width 153 height 25
click at [195, 245] on div "0849863411 - THIỆN THẠNH" at bounding box center [168, 250] width 144 height 17
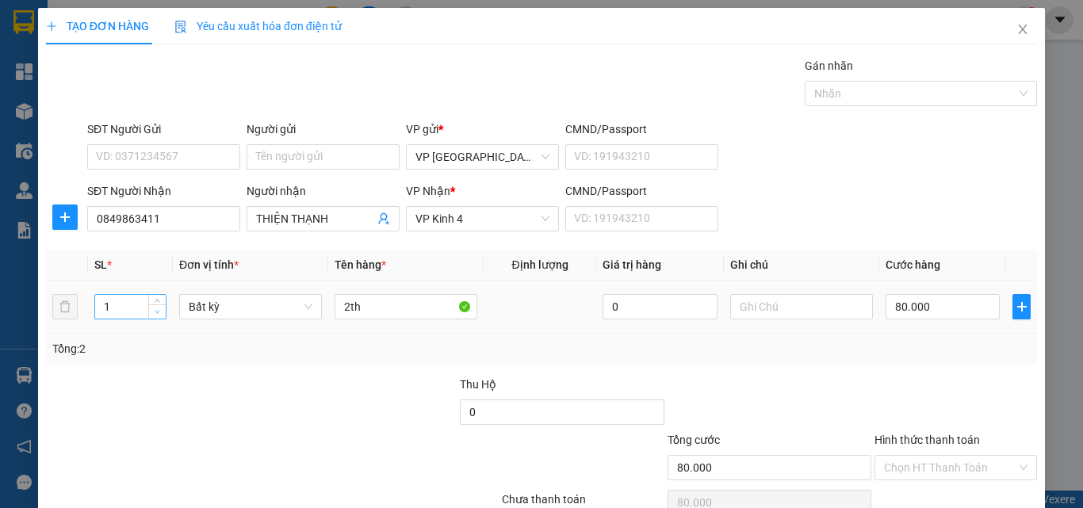
click at [156, 313] on icon "down" at bounding box center [158, 312] width 6 height 6
drag, startPoint x: 369, startPoint y: 302, endPoint x: 302, endPoint y: 301, distance: 66.6
click at [312, 301] on tr "1 Bất kỳ 2th 0 80.000" at bounding box center [541, 307] width 991 height 53
click at [953, 299] on input "0" at bounding box center [943, 306] width 114 height 25
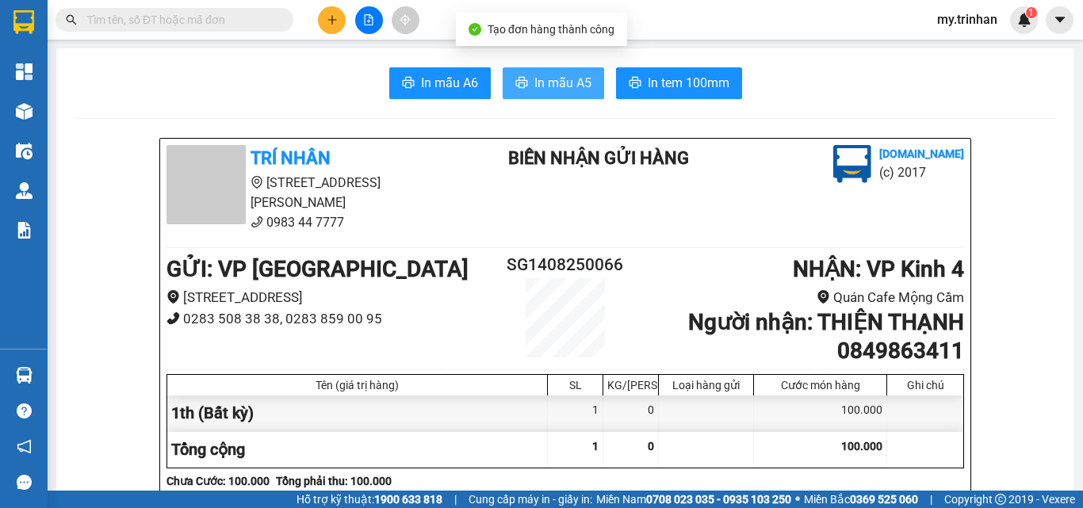
click at [538, 74] on span "In mẫu A5" at bounding box center [563, 83] width 57 height 20
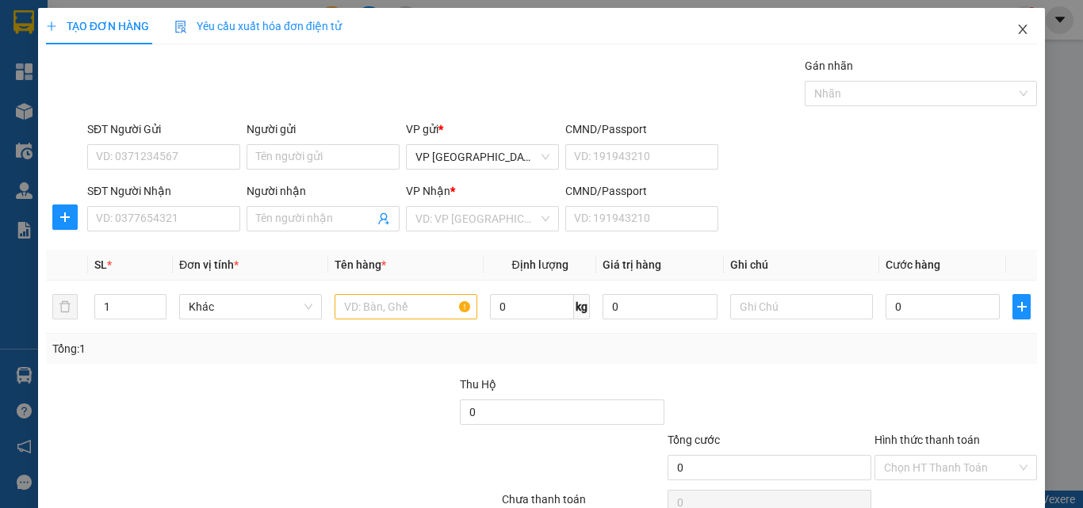
click at [1017, 28] on span "Close" at bounding box center [1023, 30] width 44 height 44
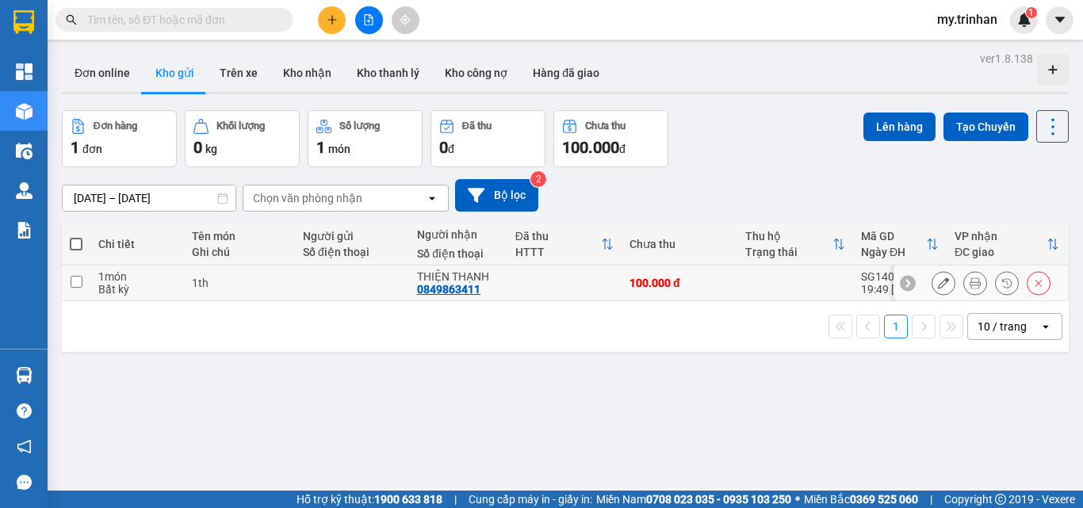
click at [702, 275] on td "100.000 đ" at bounding box center [680, 284] width 116 height 36
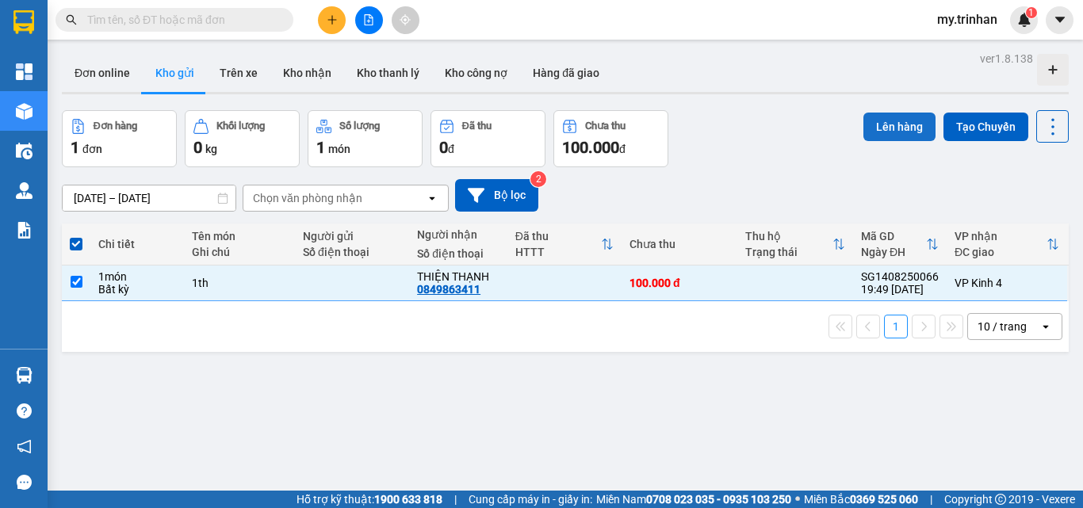
click at [864, 126] on button "Lên hàng" at bounding box center [900, 127] width 72 height 29
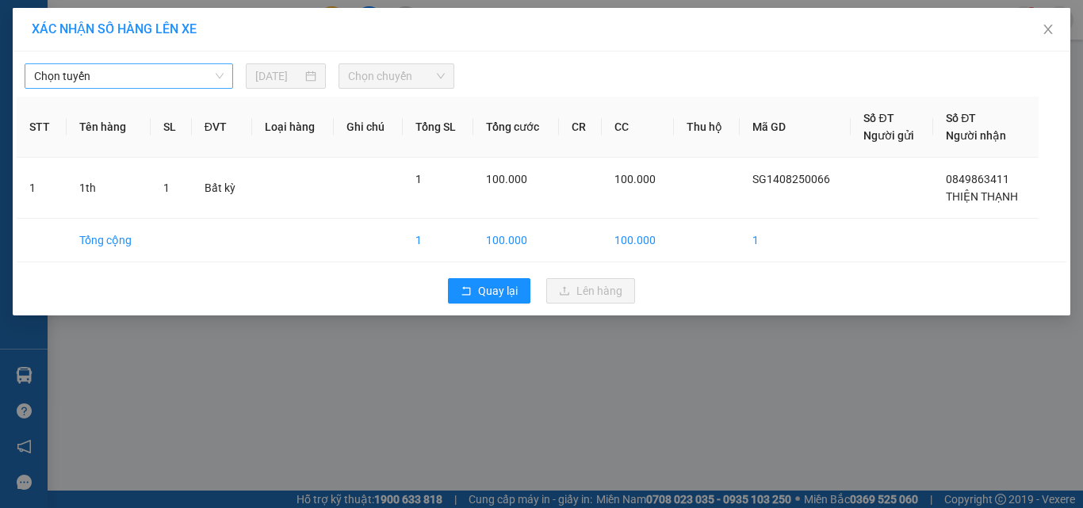
click at [185, 82] on span "Chọn tuyến" at bounding box center [129, 76] width 190 height 24
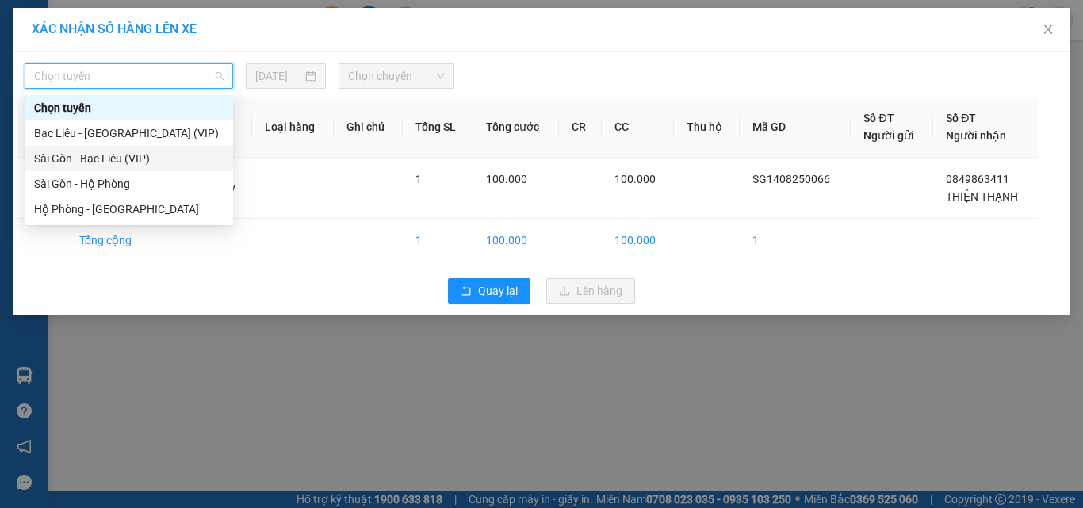
click at [148, 167] on div "Sài Gòn - Bạc Liêu (VIP)" at bounding box center [129, 158] width 209 height 25
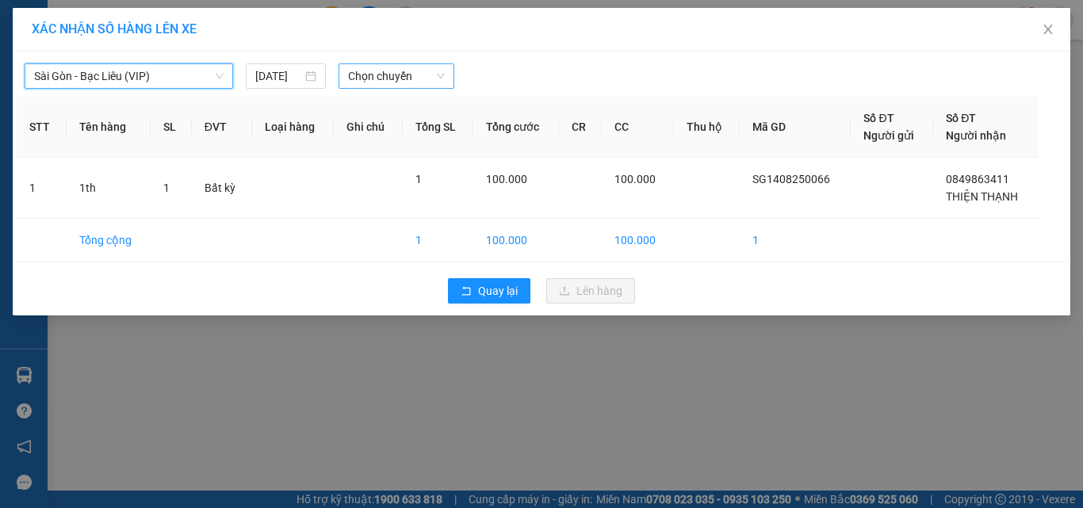
click at [374, 80] on span "Chọn chuyến" at bounding box center [397, 76] width 98 height 24
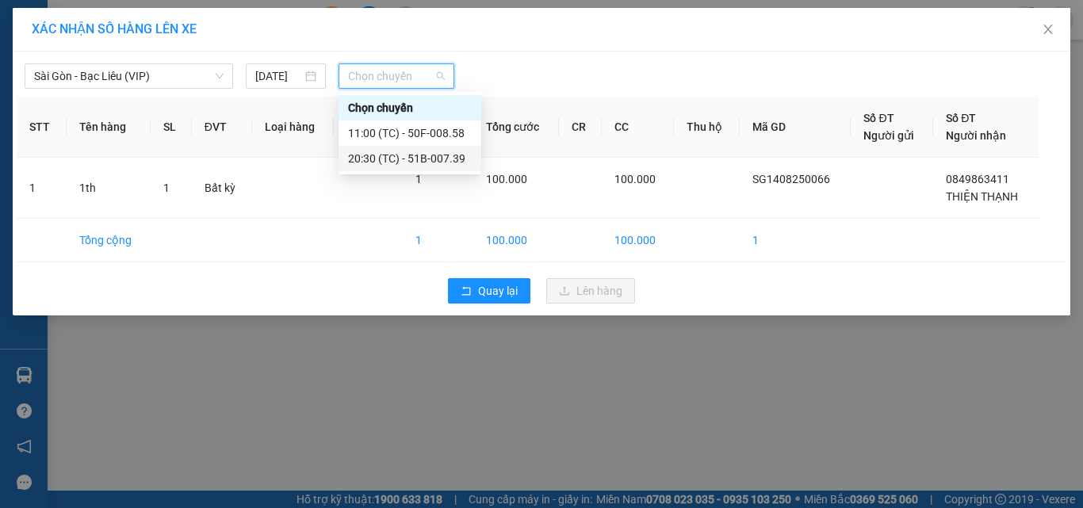
click at [370, 162] on div "20:30 (TC) - 51B-007.39" at bounding box center [410, 158] width 124 height 17
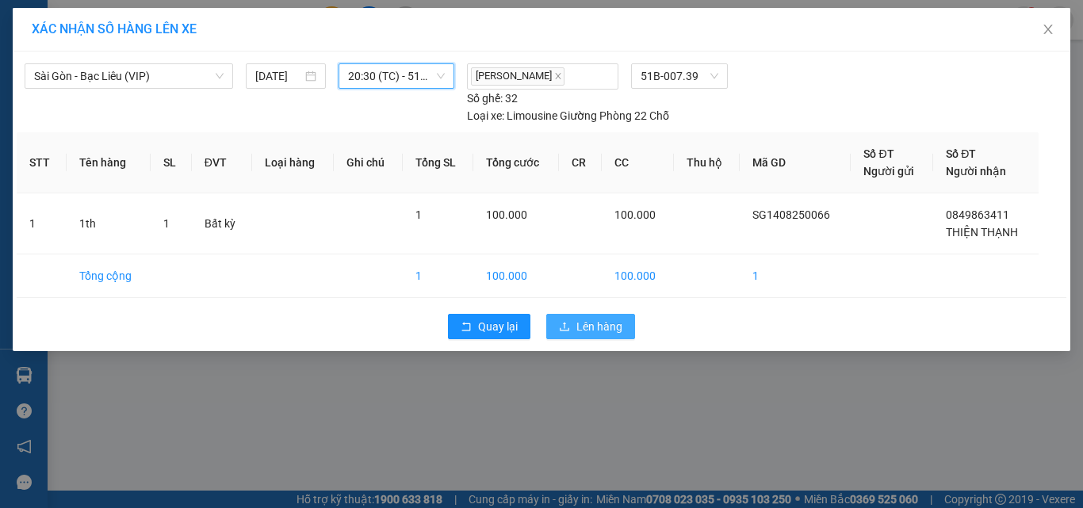
click at [585, 330] on span "Lên hàng" at bounding box center [600, 326] width 46 height 17
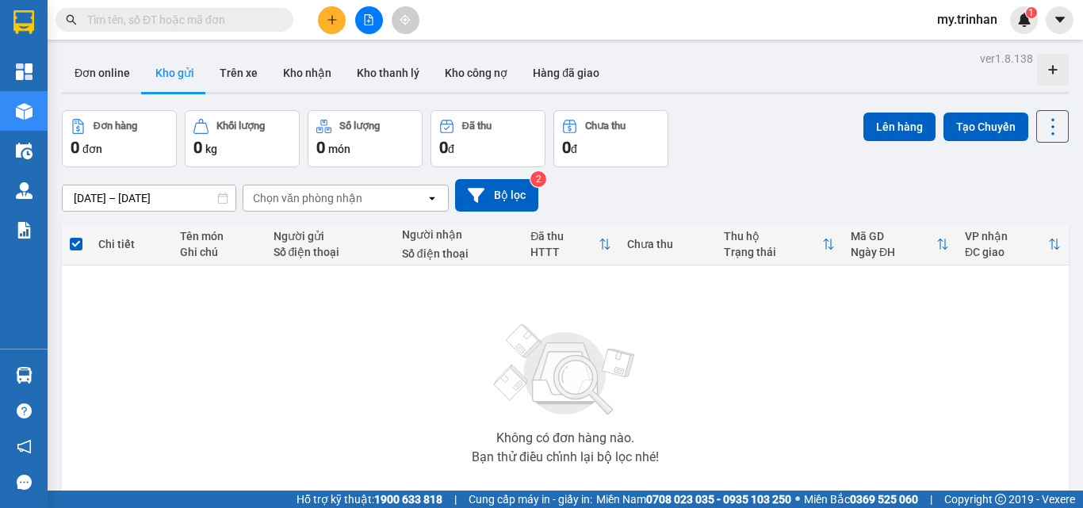
click at [339, 26] on button at bounding box center [332, 20] width 28 height 28
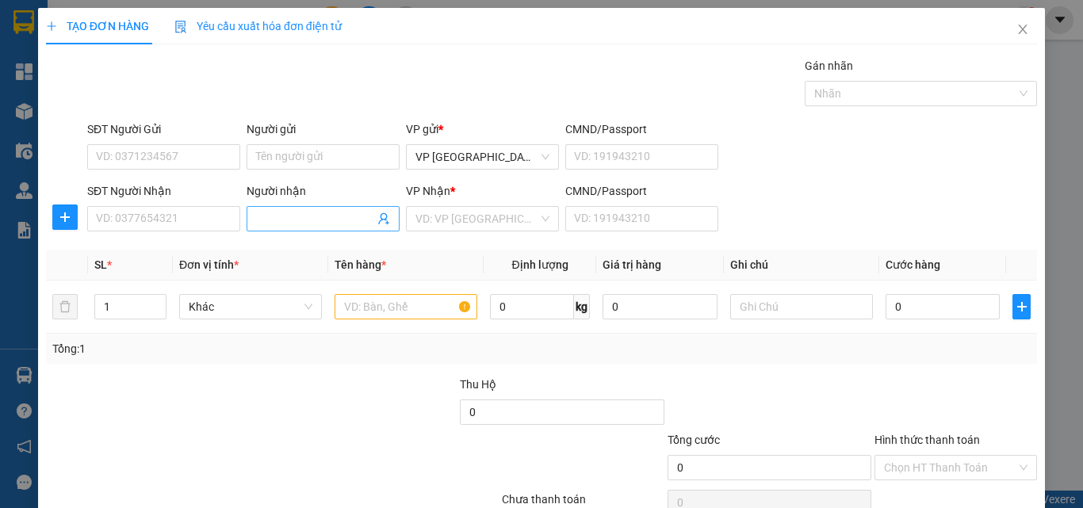
click at [292, 217] on input "Người nhận" at bounding box center [315, 218] width 118 height 17
click at [441, 226] on input "search" at bounding box center [477, 219] width 123 height 24
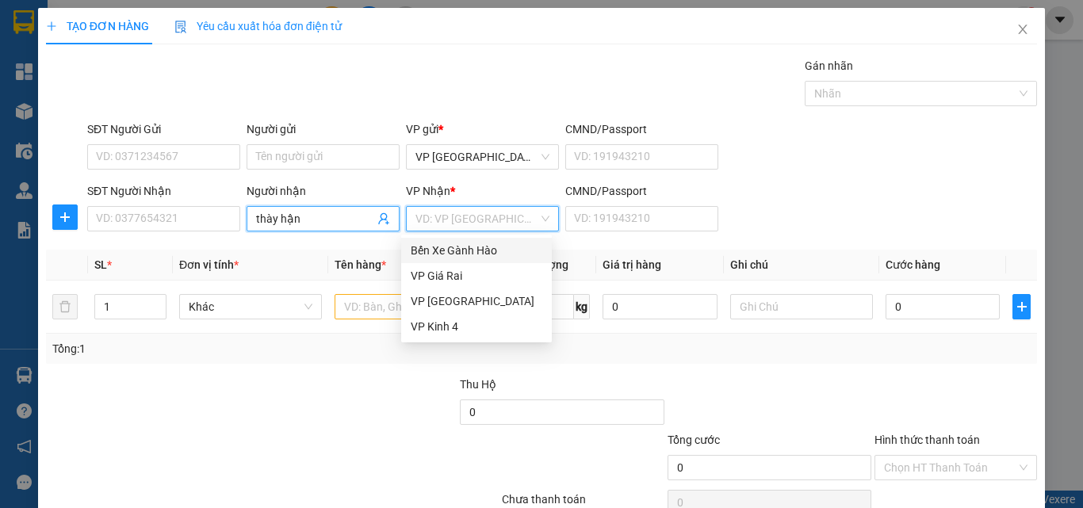
click at [304, 218] on input "thày hận" at bounding box center [315, 218] width 118 height 17
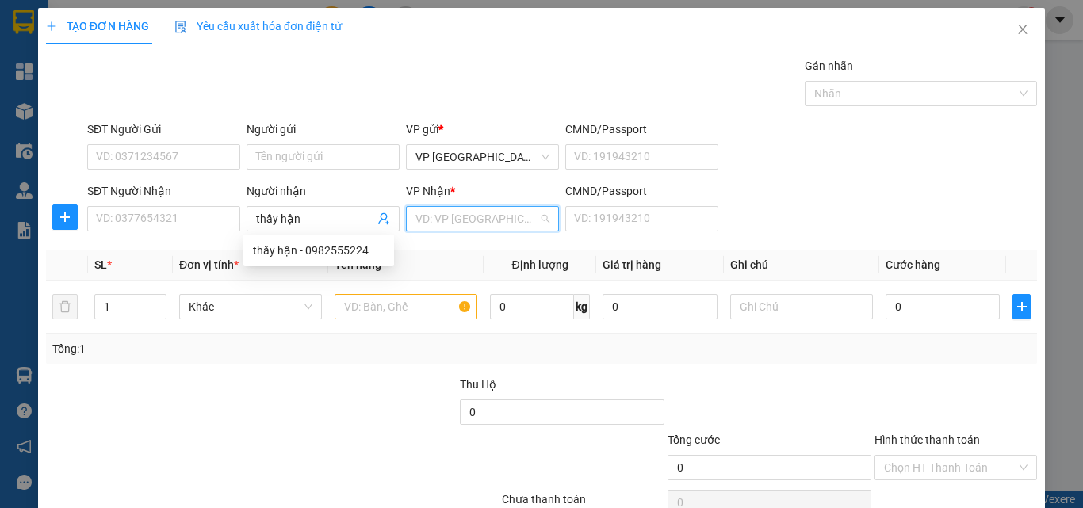
click at [494, 214] on input "search" at bounding box center [477, 219] width 123 height 24
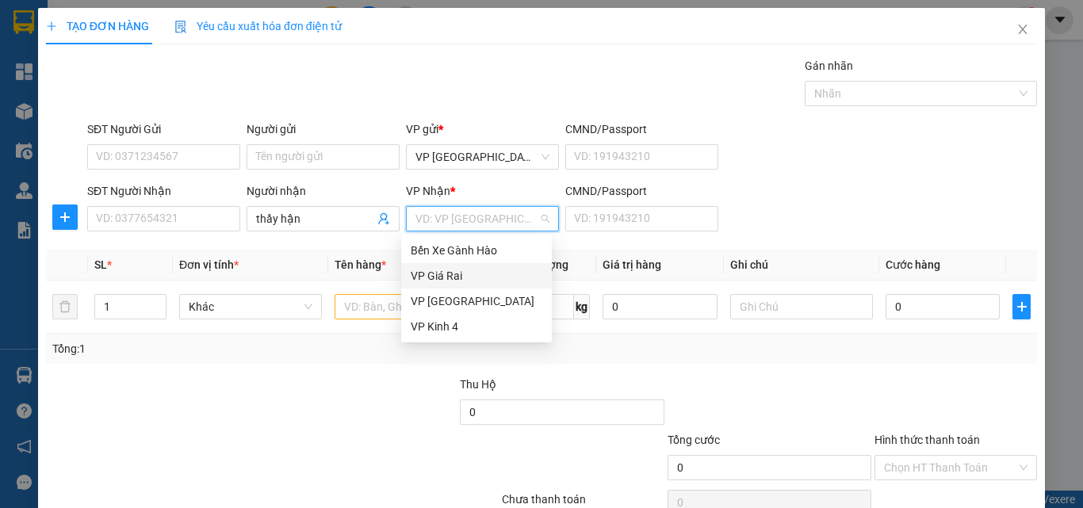
click at [455, 273] on div "VP Giá Rai" at bounding box center [477, 275] width 132 height 17
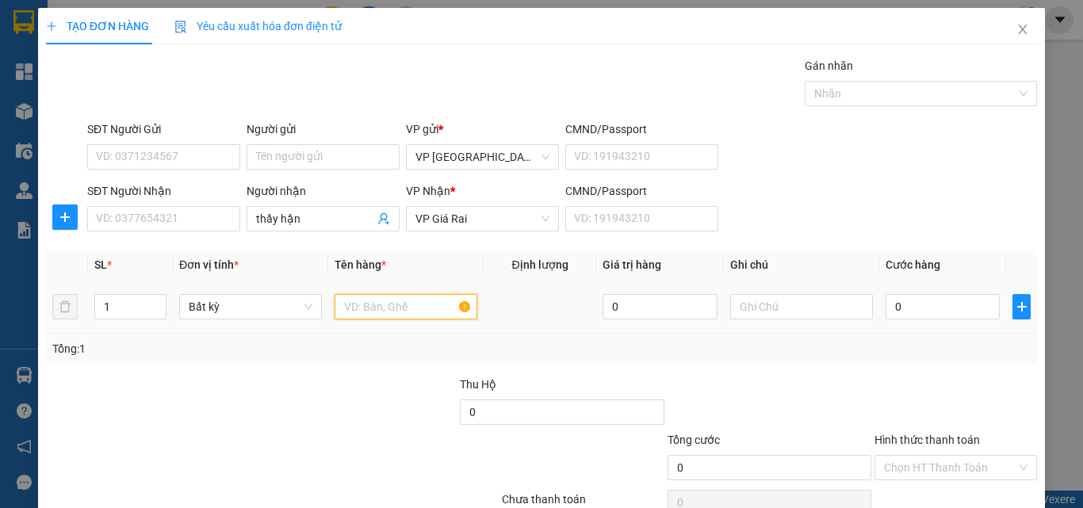
click at [372, 303] on input "text" at bounding box center [406, 306] width 143 height 25
click at [907, 308] on input "0" at bounding box center [943, 306] width 114 height 25
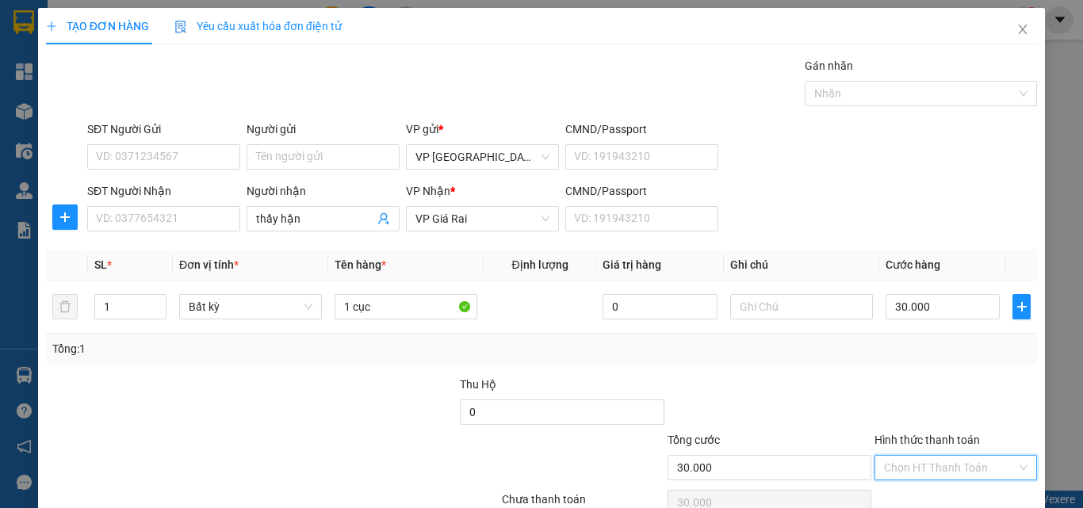
click at [953, 456] on input "Hình thức thanh toán" at bounding box center [950, 468] width 132 height 24
click at [953, 491] on div "Tại văn phòng" at bounding box center [944, 499] width 141 height 17
click at [945, 447] on div "Transit Pickup Surcharge Ids Transit Deliver Surcharge Ids Transit Deliver Surc…" at bounding box center [541, 306] width 991 height 499
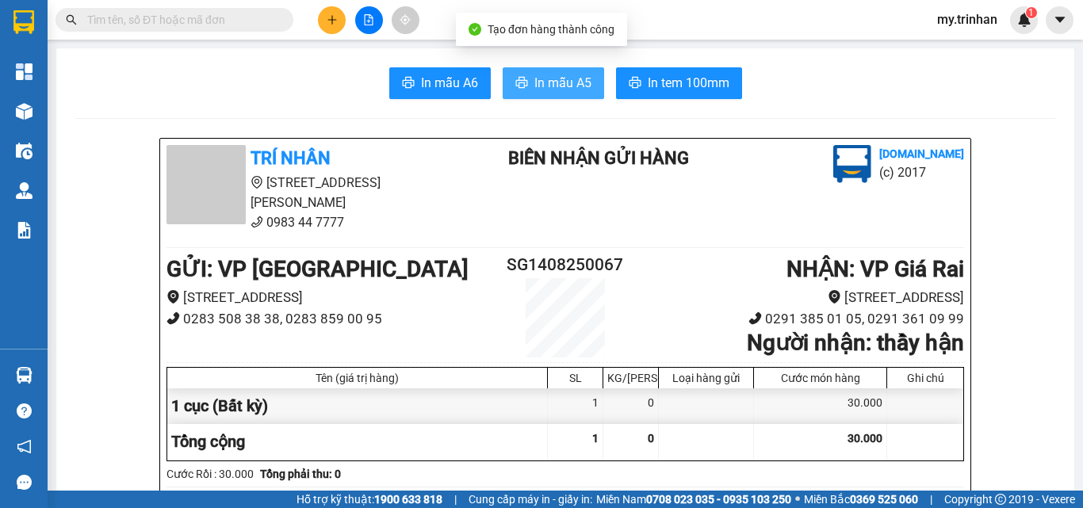
click at [566, 84] on span "In mẫu A5" at bounding box center [563, 83] width 57 height 20
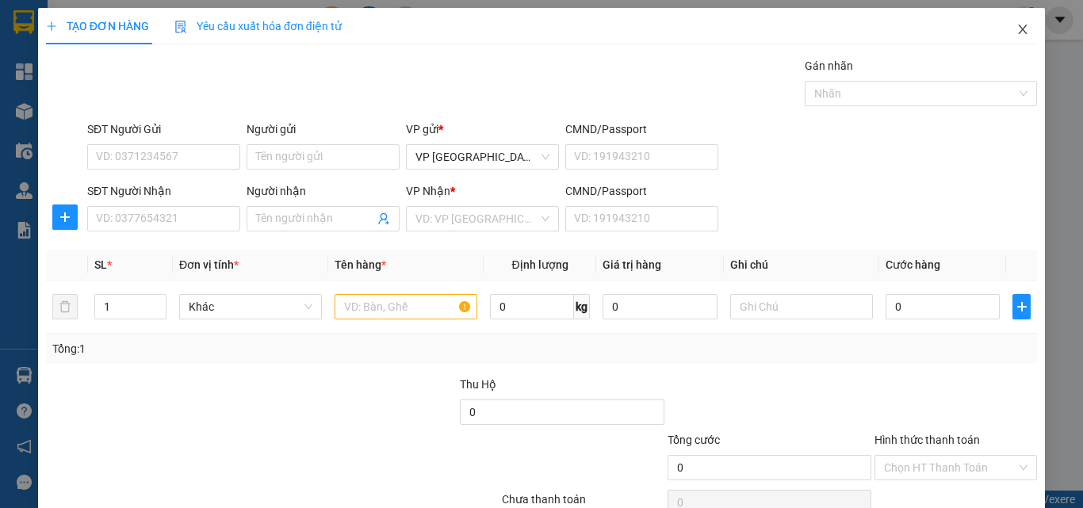
click at [1006, 36] on span "Close" at bounding box center [1023, 30] width 44 height 44
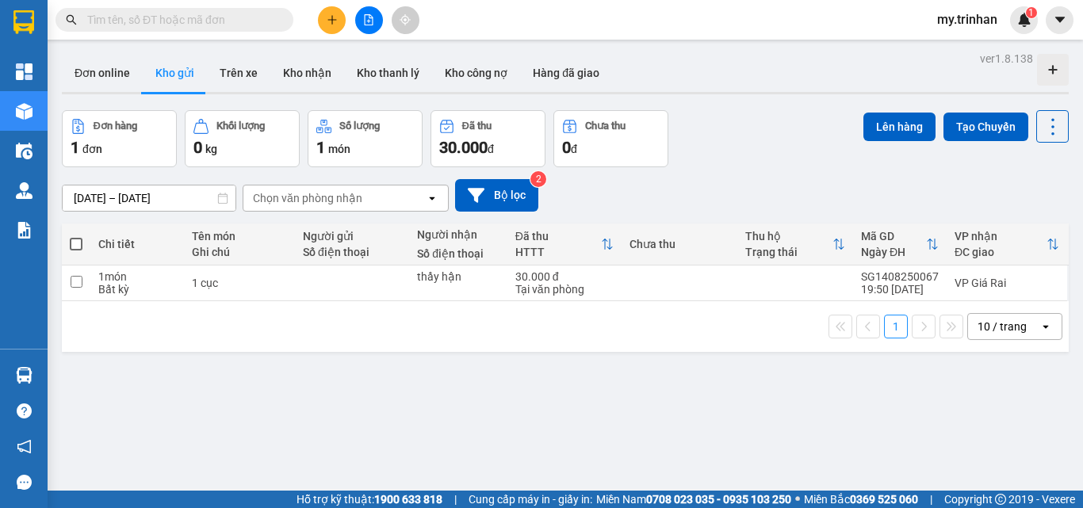
click at [711, 190] on div "12/08/2025 – 14/08/2025 Press the down arrow key to interact with the calendar …" at bounding box center [565, 195] width 1007 height 33
click at [322, 12] on button at bounding box center [332, 20] width 28 height 28
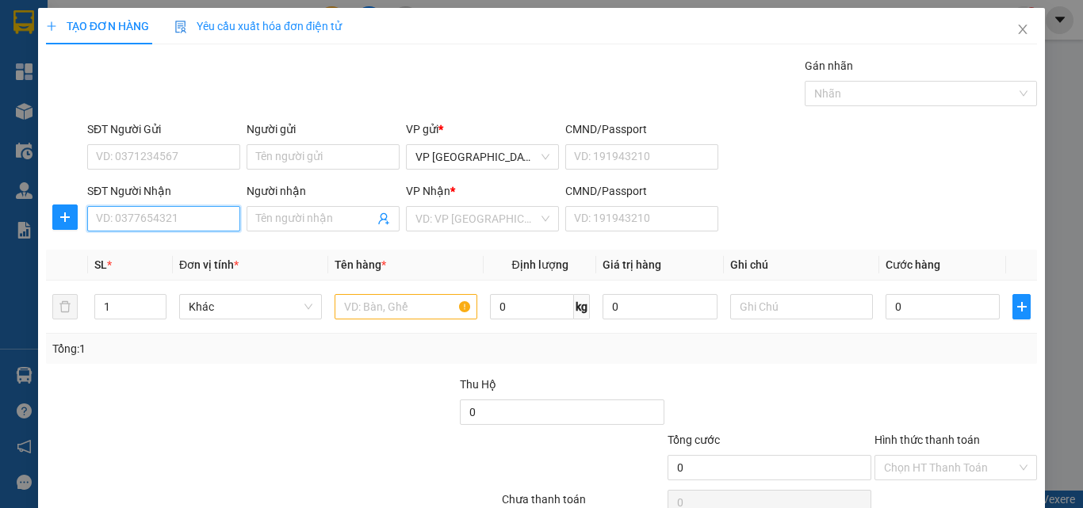
click at [205, 217] on input "SĐT Người Nhận" at bounding box center [163, 218] width 153 height 25
click at [217, 219] on input "321" at bounding box center [163, 218] width 153 height 25
click at [198, 255] on div "0786666321 - nha khoa" at bounding box center [162, 250] width 132 height 17
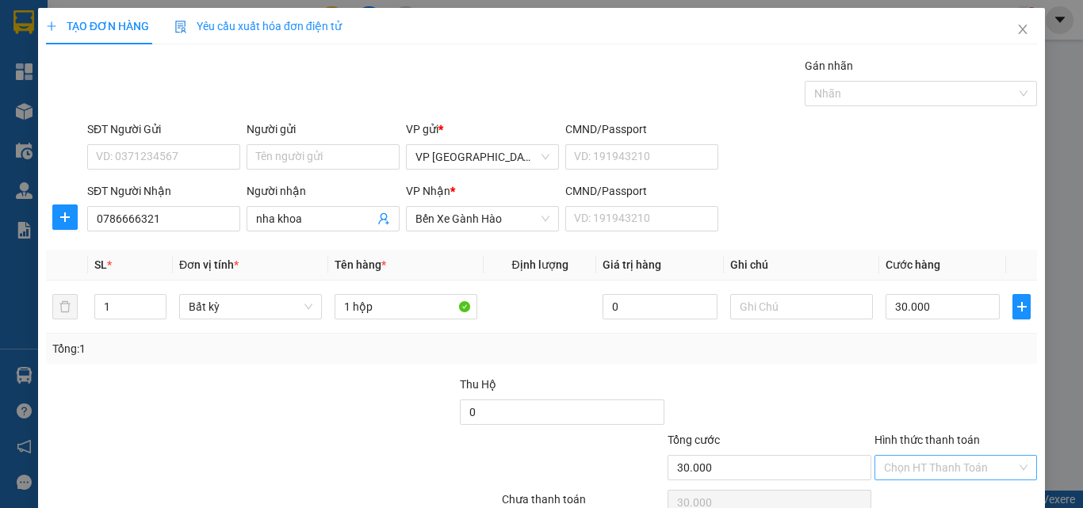
click at [928, 456] on input "Hình thức thanh toán" at bounding box center [950, 468] width 132 height 24
click at [925, 491] on div "Tại văn phòng" at bounding box center [944, 499] width 141 height 17
click at [937, 450] on div "Transit Pickup Surcharge Ids Transit Deliver Surcharge Ids Transit Deliver Surc…" at bounding box center [541, 306] width 991 height 499
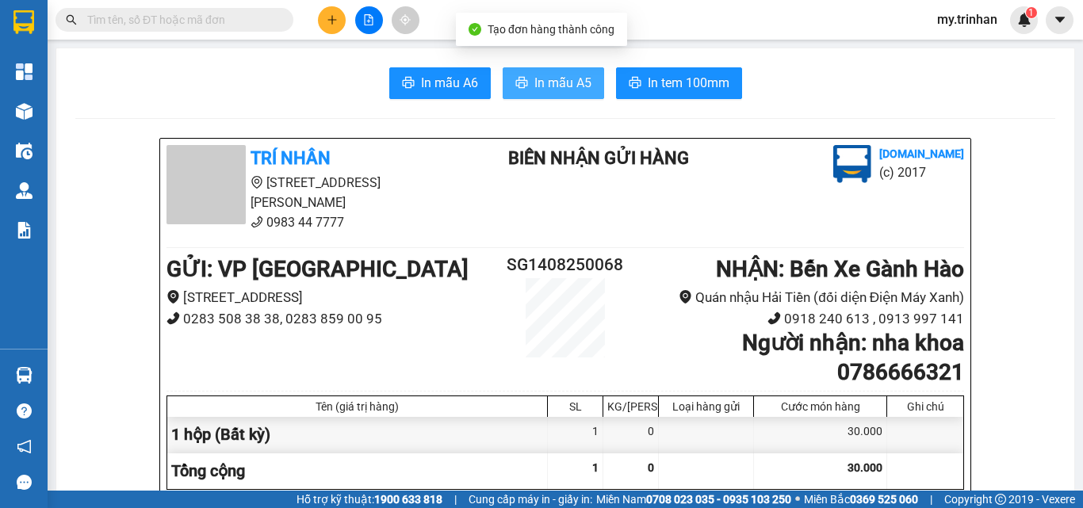
click at [543, 88] on span "In mẫu A5" at bounding box center [563, 83] width 57 height 20
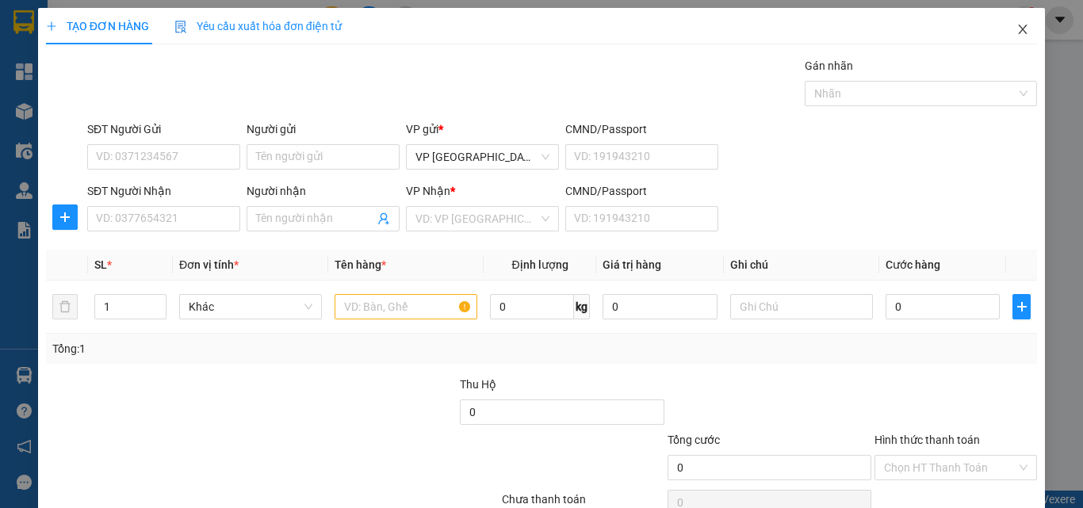
click at [1017, 36] on icon "close" at bounding box center [1023, 29] width 13 height 13
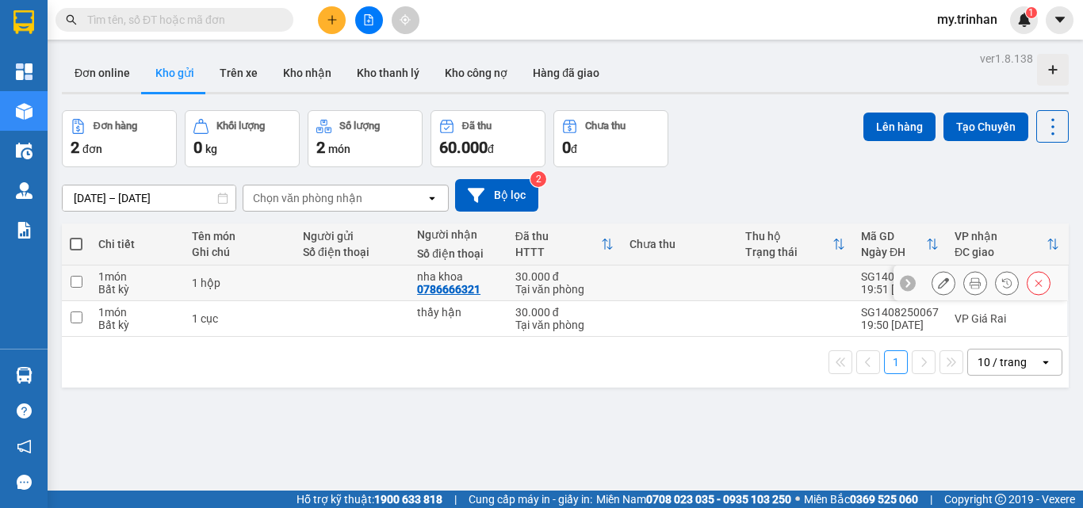
click at [702, 268] on td at bounding box center [680, 284] width 116 height 36
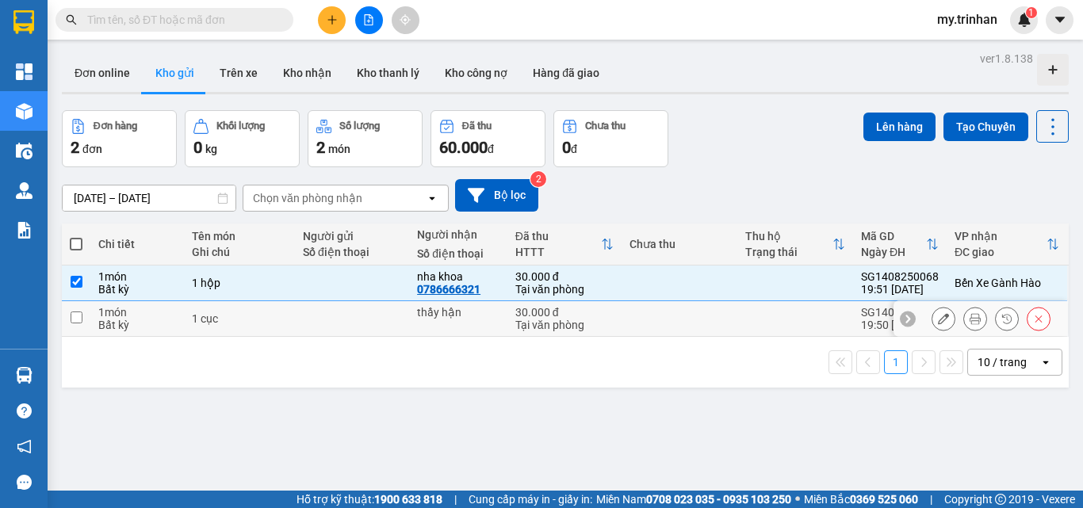
click at [673, 309] on td at bounding box center [680, 319] width 116 height 36
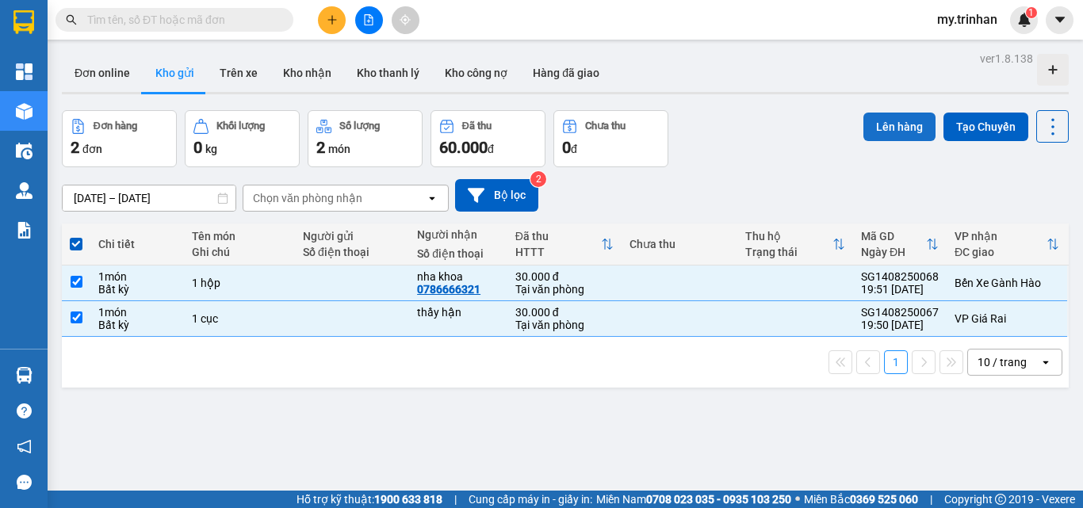
click at [864, 132] on button "Lên hàng" at bounding box center [900, 127] width 72 height 29
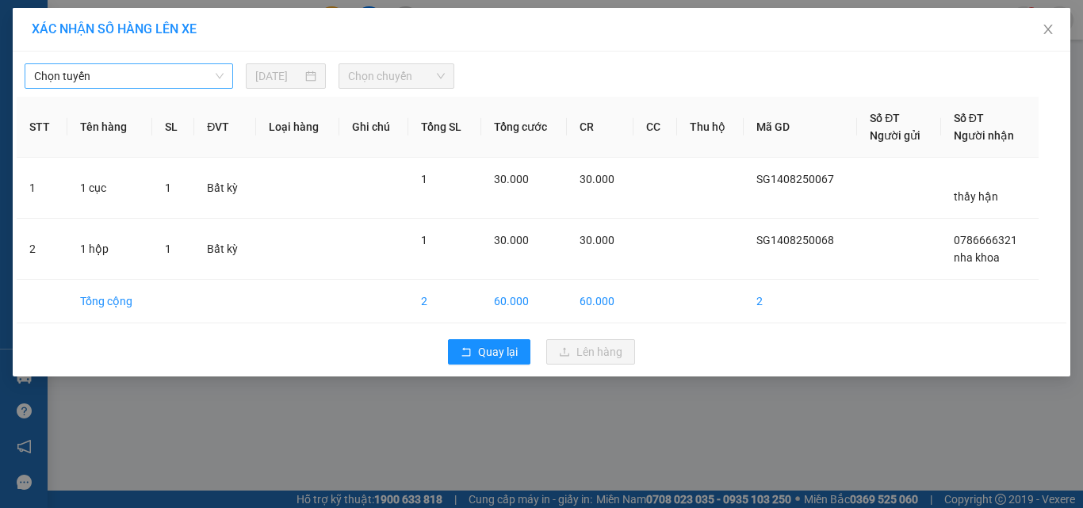
click at [201, 81] on span "Chọn tuyến" at bounding box center [129, 76] width 190 height 24
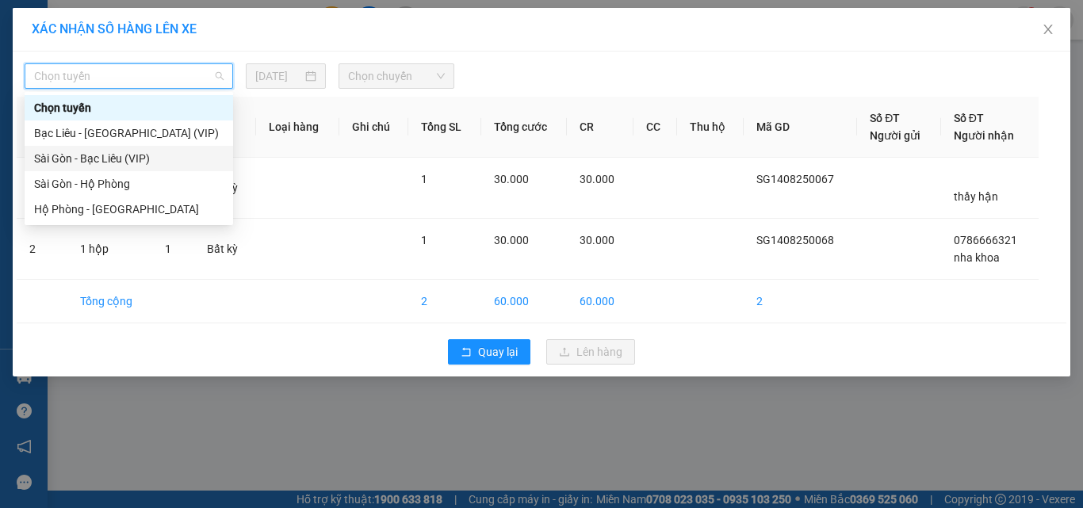
click at [163, 161] on div "Sài Gòn - Bạc Liêu (VIP)" at bounding box center [129, 158] width 190 height 17
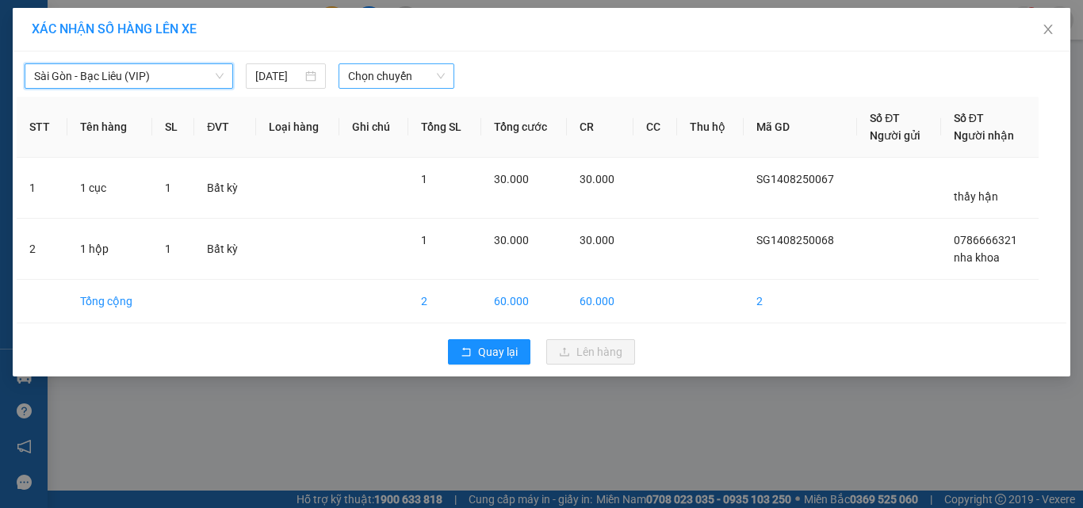
click at [392, 75] on span "Chọn chuyến" at bounding box center [397, 76] width 98 height 24
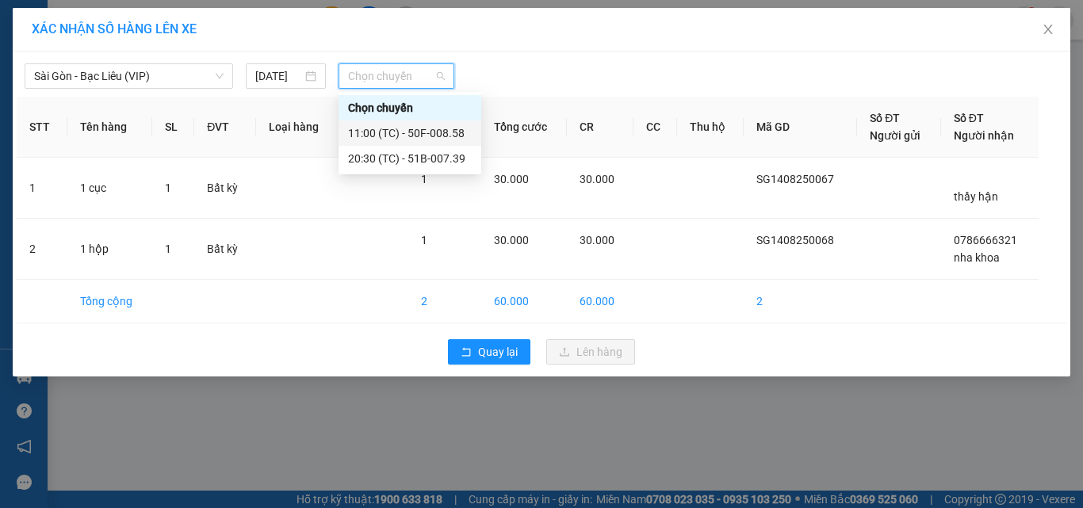
click at [385, 127] on div "11:00 (TC) - 50F-008.58" at bounding box center [410, 133] width 124 height 17
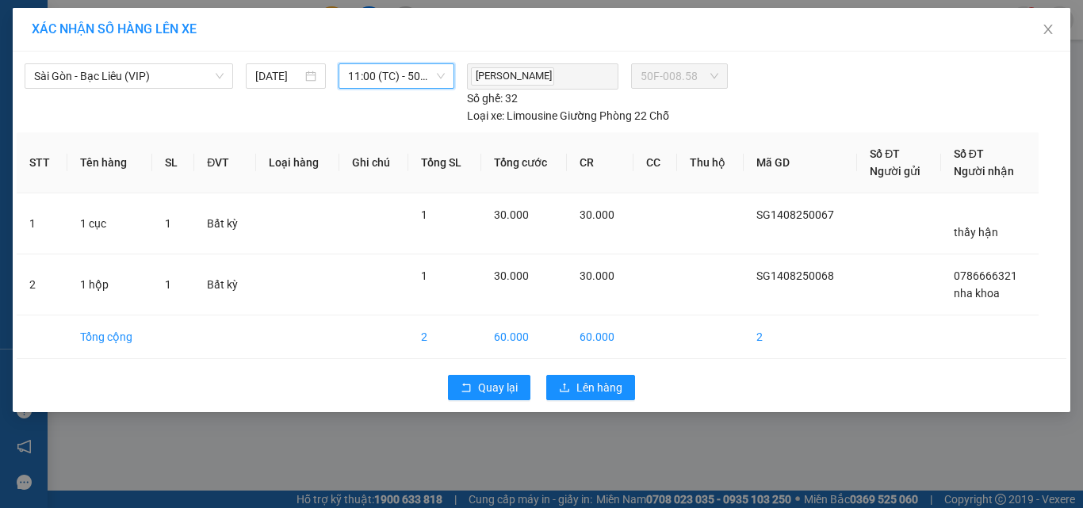
click at [384, 84] on span "11:00 (TC) - 50F-008.58" at bounding box center [397, 76] width 98 height 24
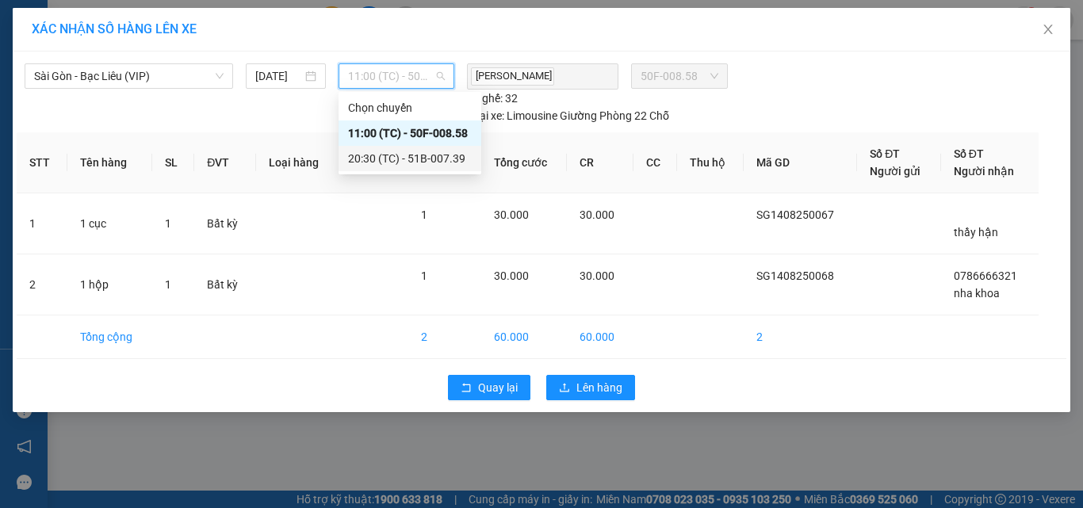
click at [367, 155] on div "20:30 (TC) - 51B-007.39" at bounding box center [410, 158] width 124 height 17
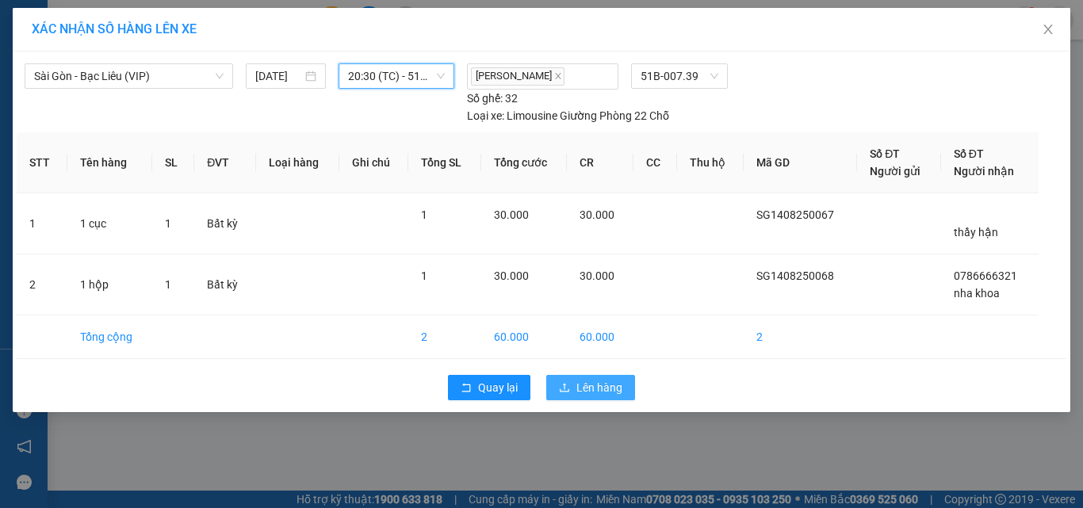
click at [591, 385] on span "Lên hàng" at bounding box center [600, 387] width 46 height 17
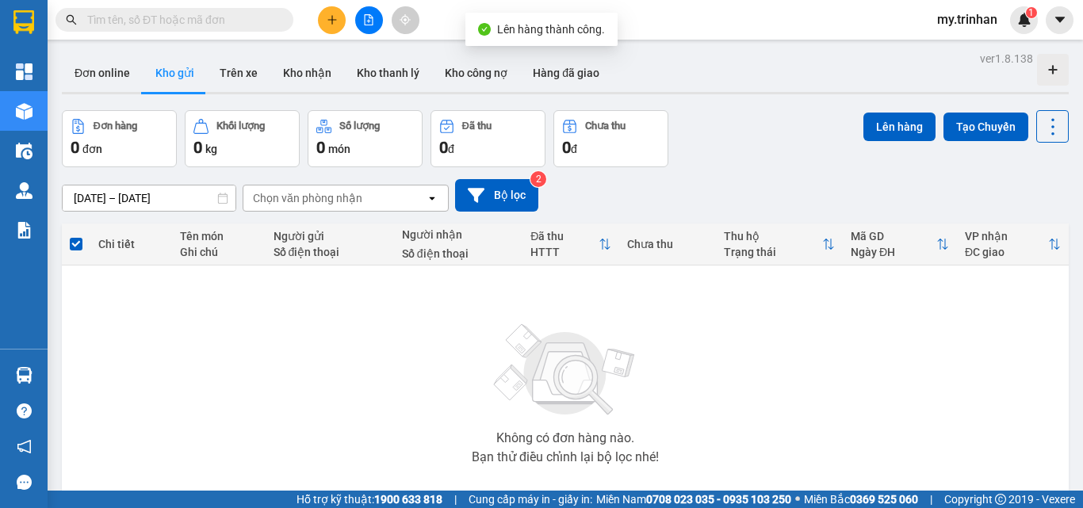
click at [369, 23] on icon "file-add" at bounding box center [368, 19] width 11 height 11
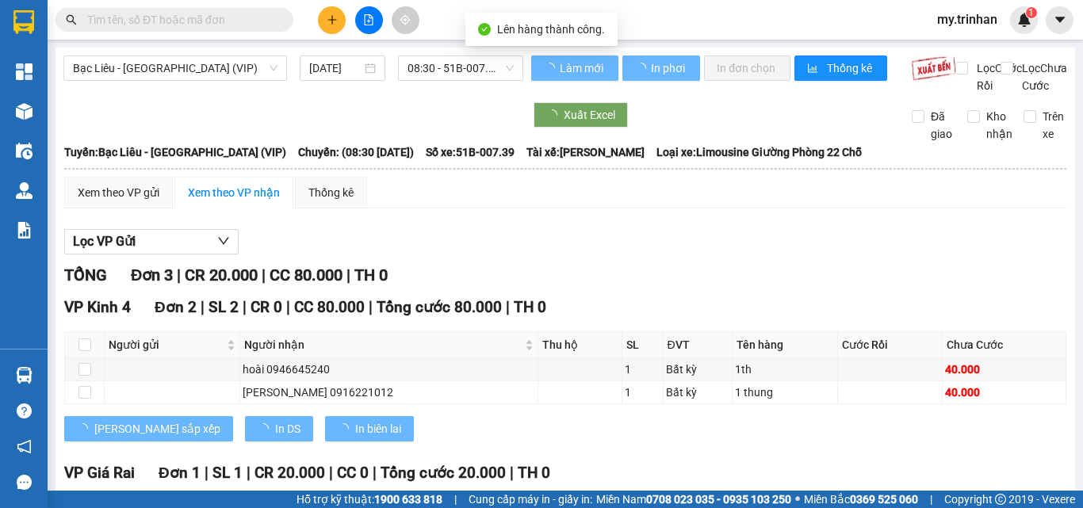
click at [208, 71] on span "Bạc Liêu - Sài Gòn (VIP)" at bounding box center [175, 68] width 205 height 24
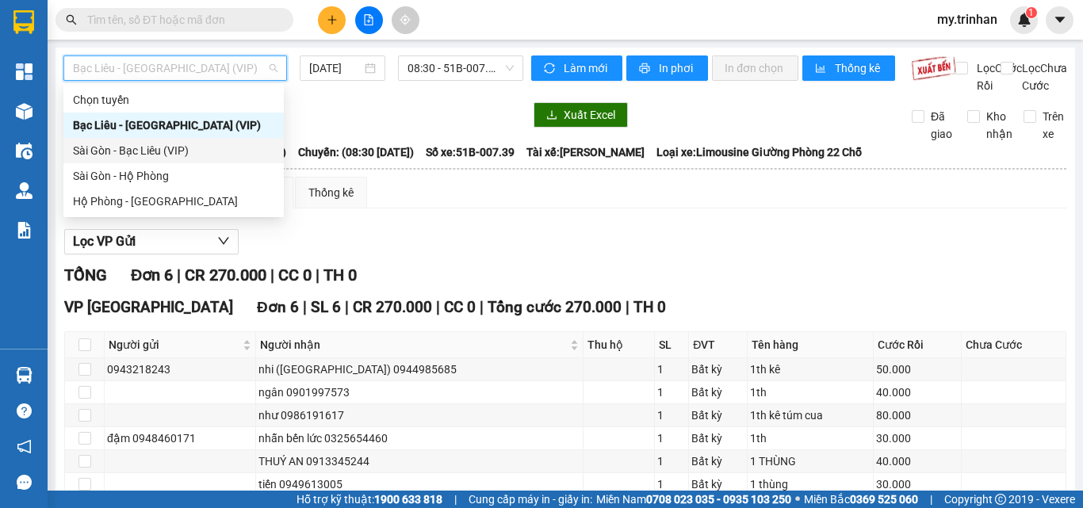
click at [208, 145] on div "Sài Gòn - Bạc Liêu (VIP)" at bounding box center [173, 150] width 201 height 17
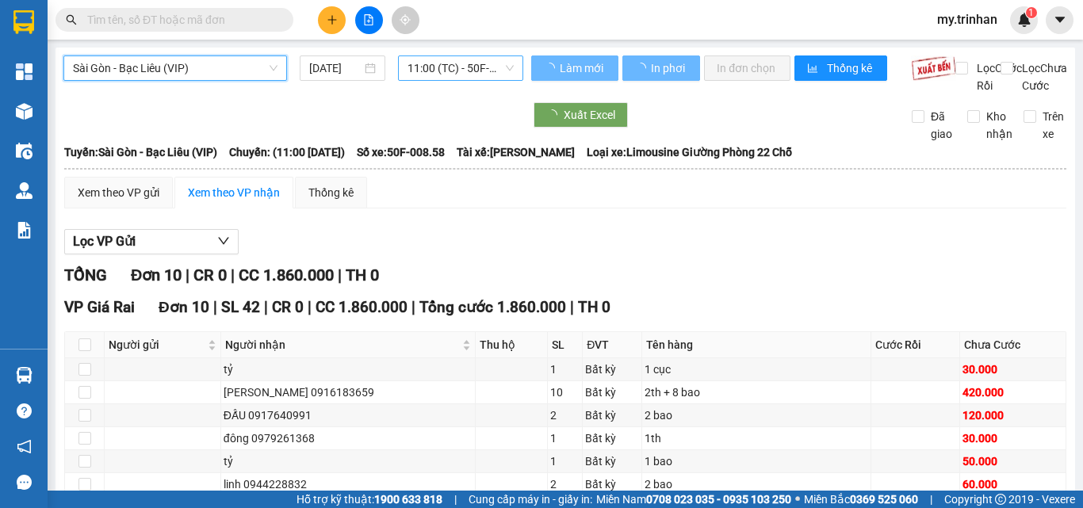
click at [447, 77] on span "11:00 (TC) - 50F-008.58" at bounding box center [461, 68] width 106 height 24
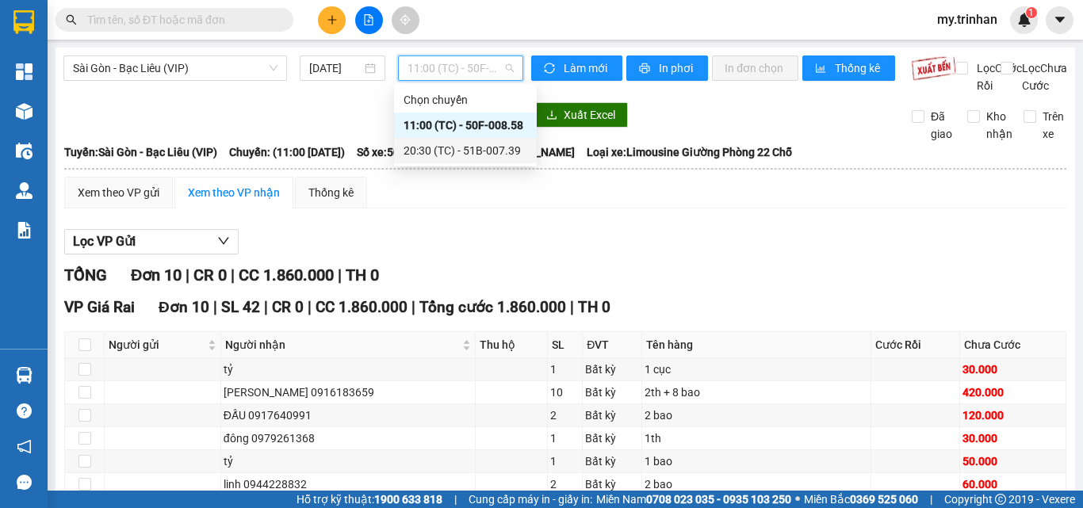
click at [431, 152] on div "20:30 (TC) - 51B-007.39" at bounding box center [466, 150] width 124 height 17
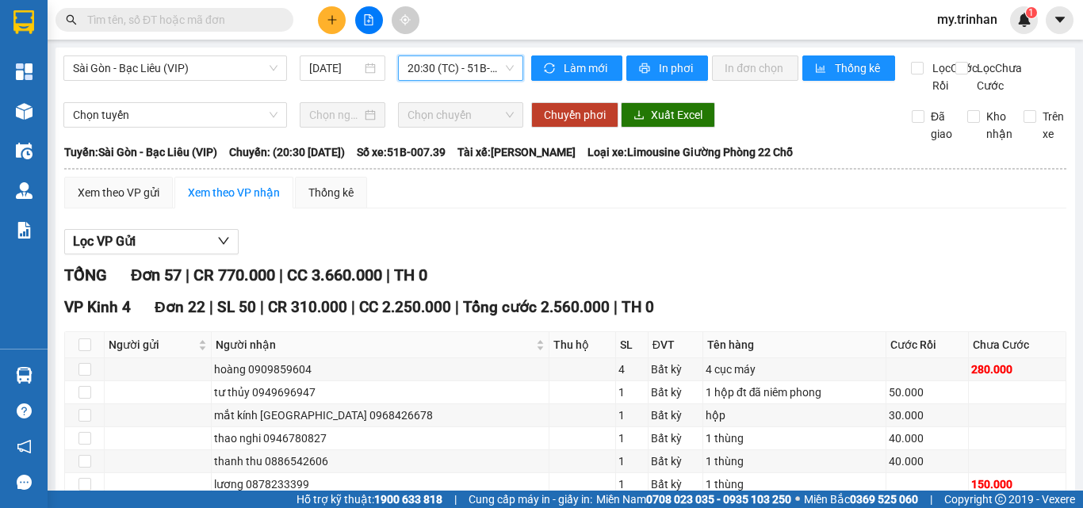
click at [144, 201] on div "Xem theo VP gửi" at bounding box center [119, 192] width 82 height 17
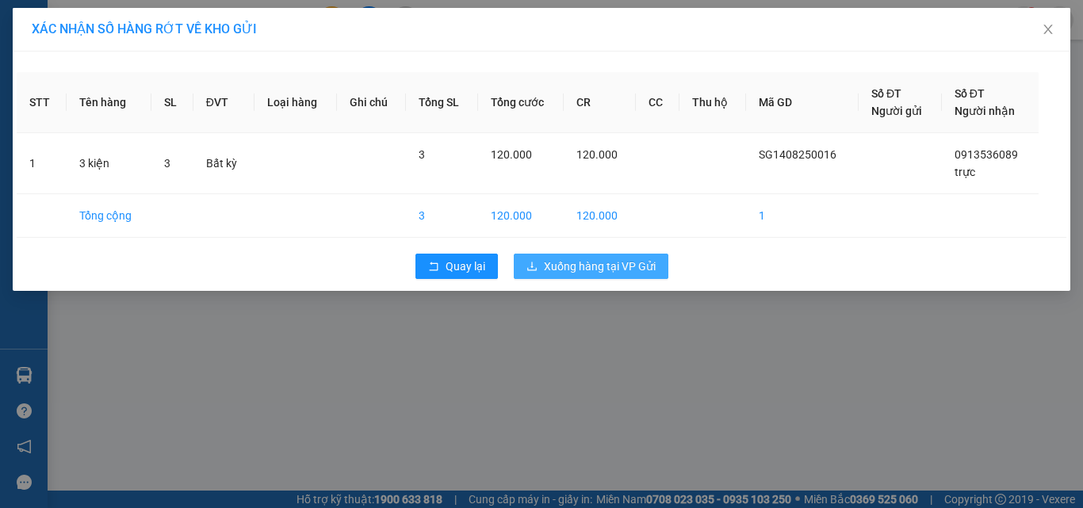
click at [628, 268] on span "Xuống hàng tại VP Gửi" at bounding box center [600, 266] width 112 height 17
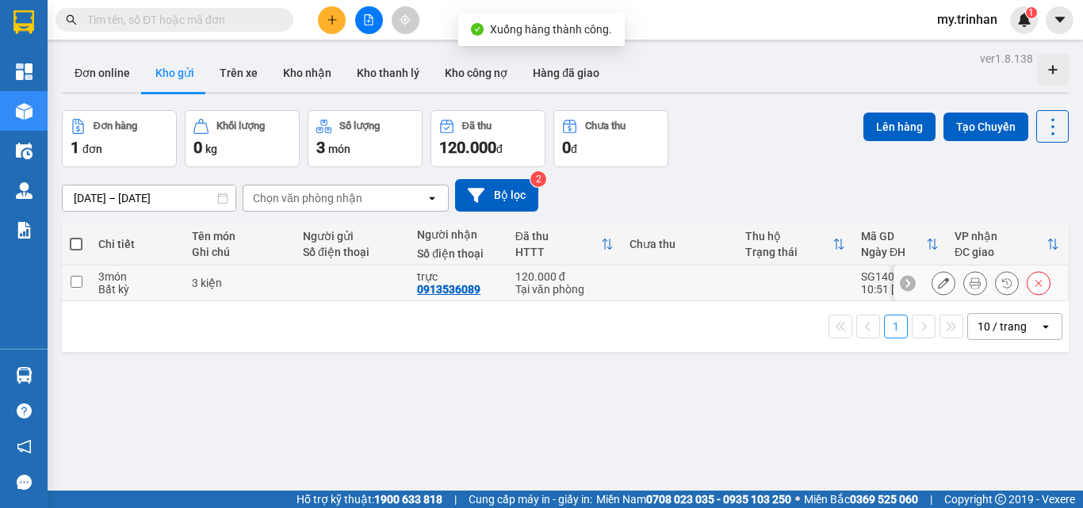
click at [1033, 286] on icon at bounding box center [1038, 283] width 11 height 11
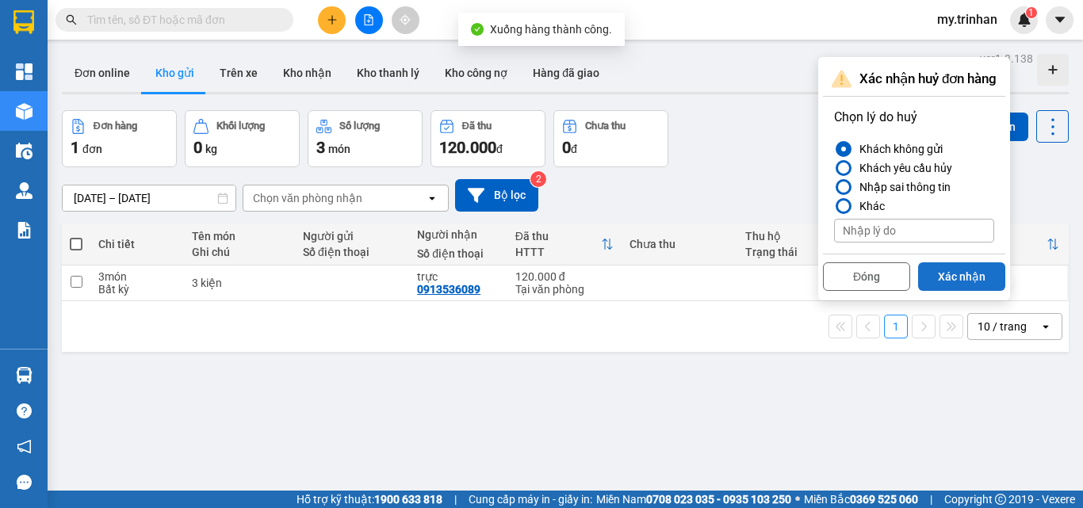
click at [974, 281] on button "Xác nhận" at bounding box center [961, 277] width 87 height 29
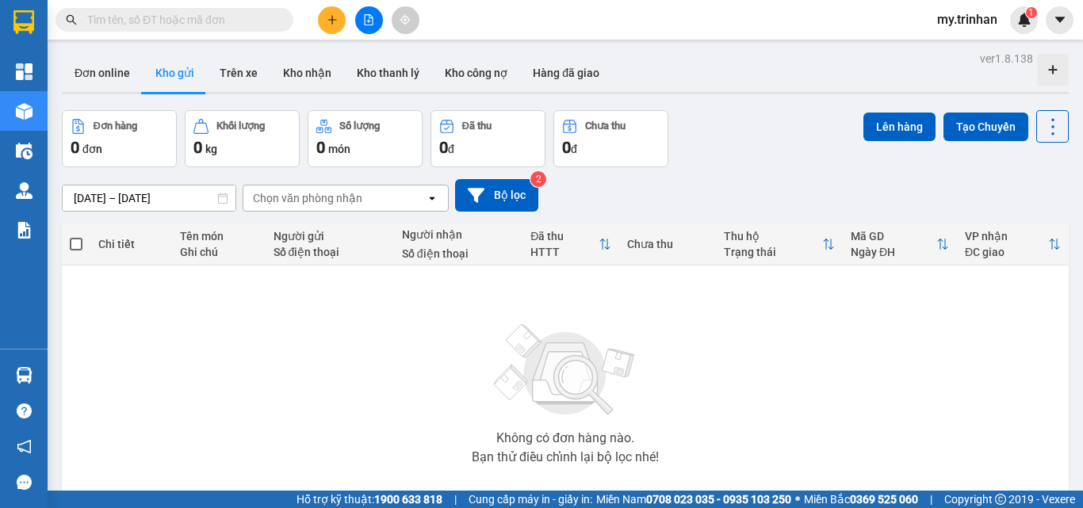
click at [716, 172] on div "12/08/2025 – 14/08/2025 Press the down arrow key to interact with the calendar …" at bounding box center [565, 195] width 1007 height 56
click at [327, 12] on button at bounding box center [332, 20] width 28 height 28
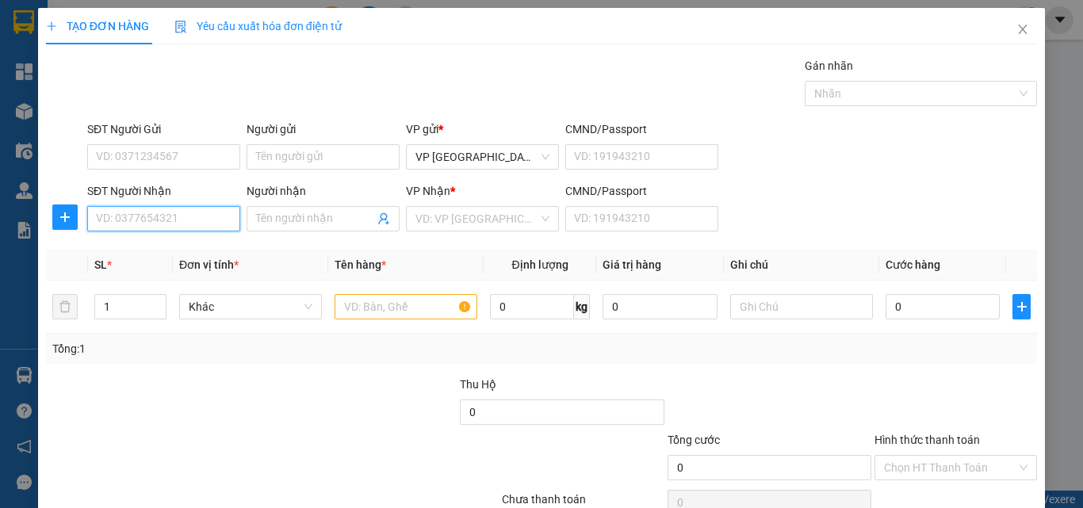
click at [195, 217] on input "SĐT Người Nhận" at bounding box center [163, 218] width 153 height 25
click at [193, 222] on input "0939111" at bounding box center [163, 218] width 153 height 25
click at [197, 251] on div "0939111386 - sịn" at bounding box center [162, 250] width 132 height 17
type input "0939111386"
type input "sịn"
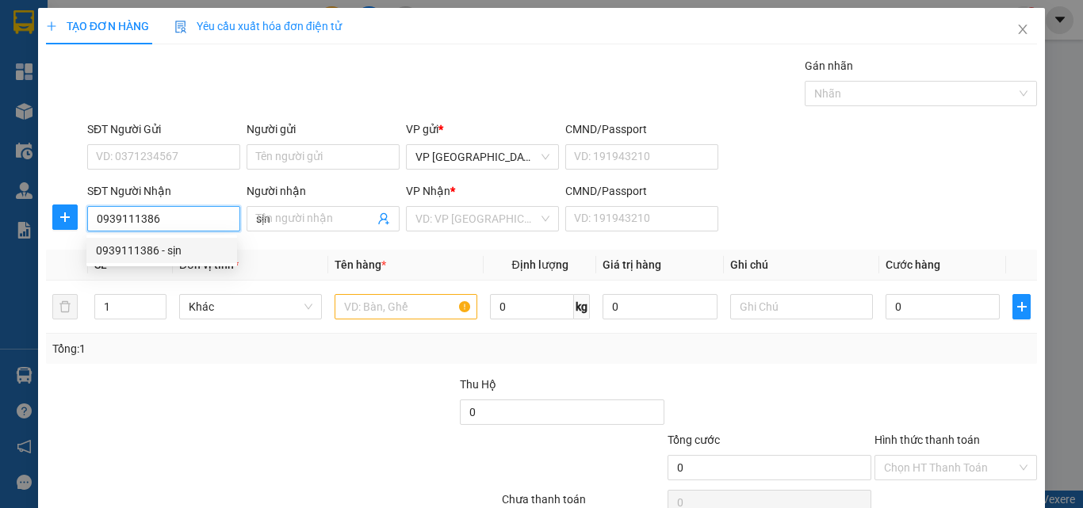
type input "40.000"
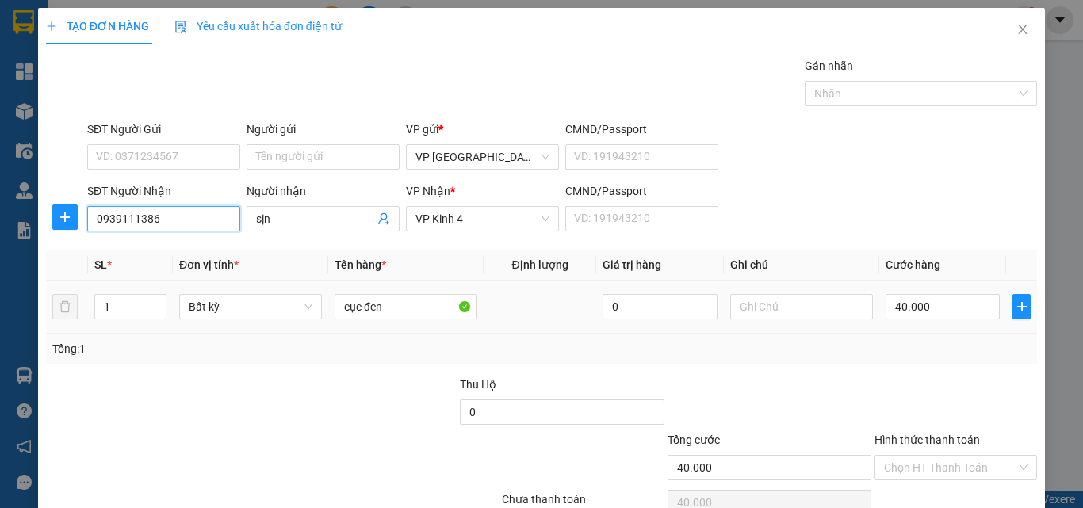
type input "0939111386"
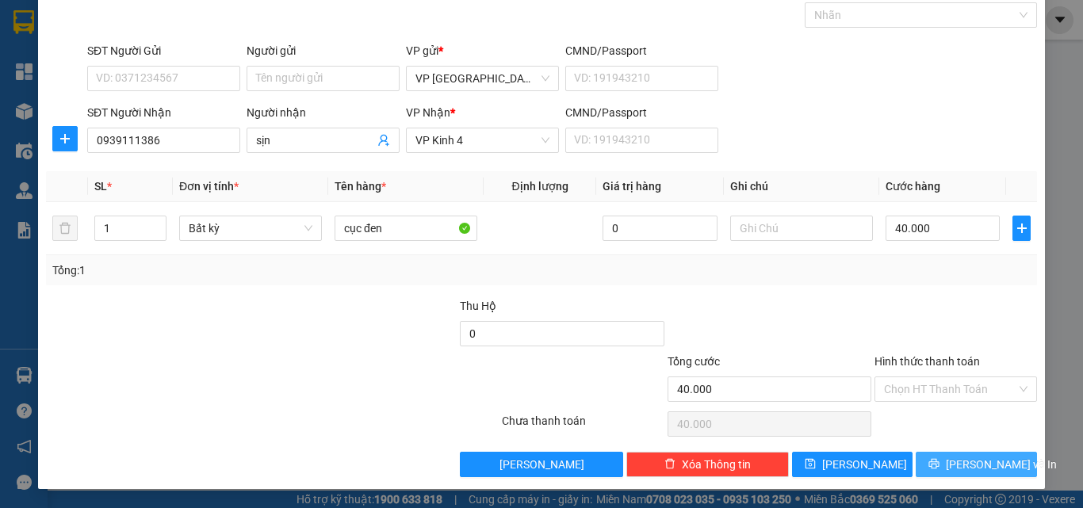
click at [990, 462] on span "[PERSON_NAME] và In" at bounding box center [1001, 464] width 111 height 17
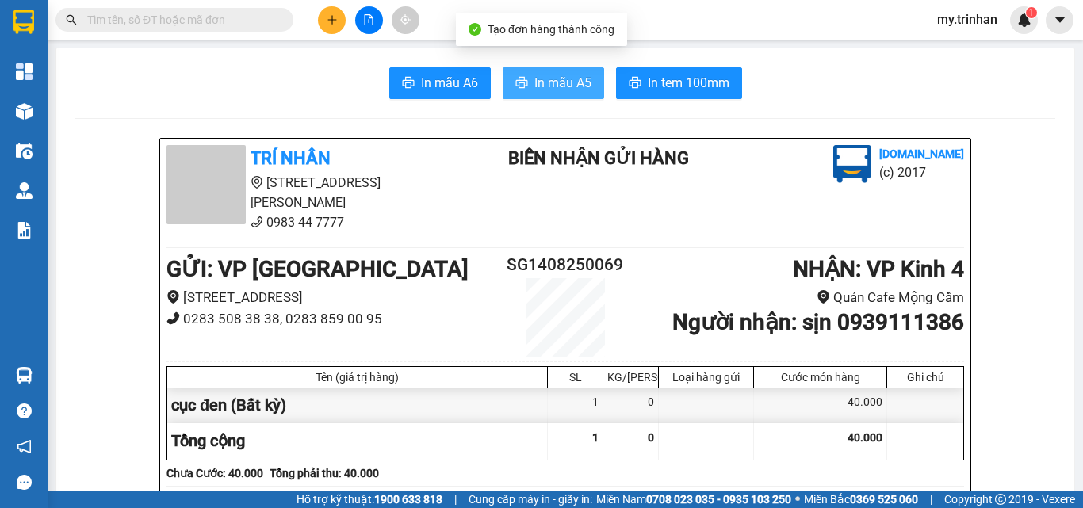
click at [535, 75] on span "In mẫu A5" at bounding box center [563, 83] width 57 height 20
click at [546, 86] on span "In mẫu A5" at bounding box center [563, 83] width 57 height 20
click at [545, 85] on span "In mẫu A5" at bounding box center [563, 83] width 57 height 20
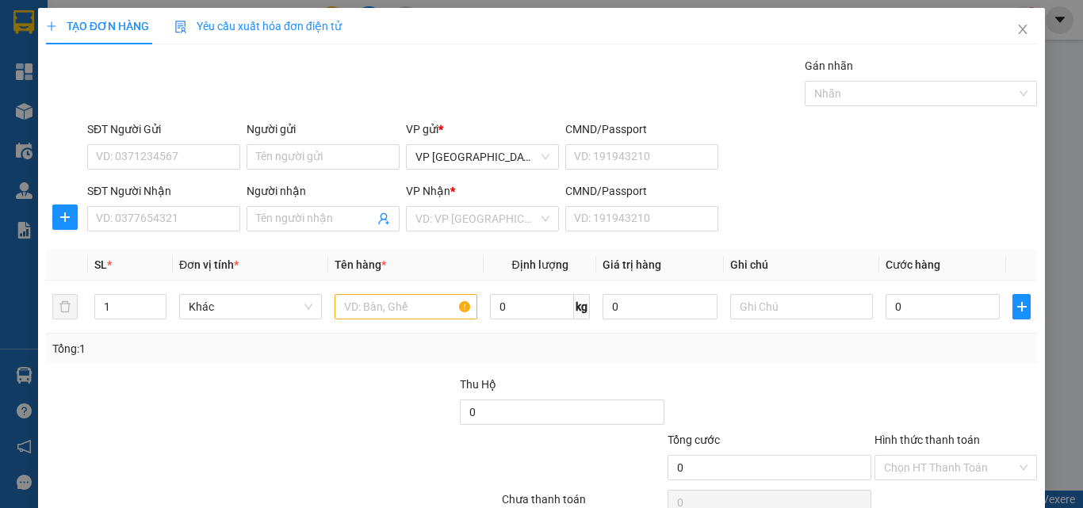
click at [834, 209] on div "SĐT Người Nhận VD: 0377654321 Người nhận Tên người nhận VP Nhận * VD: VP Sài Gò…" at bounding box center [562, 210] width 957 height 56
click at [1002, 29] on span "Close" at bounding box center [1023, 30] width 44 height 44
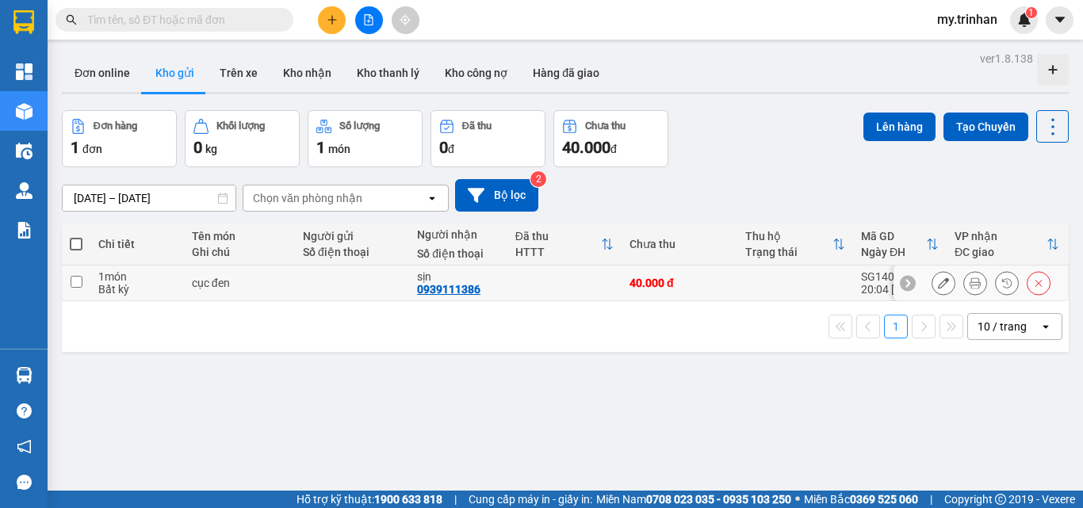
click at [569, 290] on td at bounding box center [565, 284] width 114 height 36
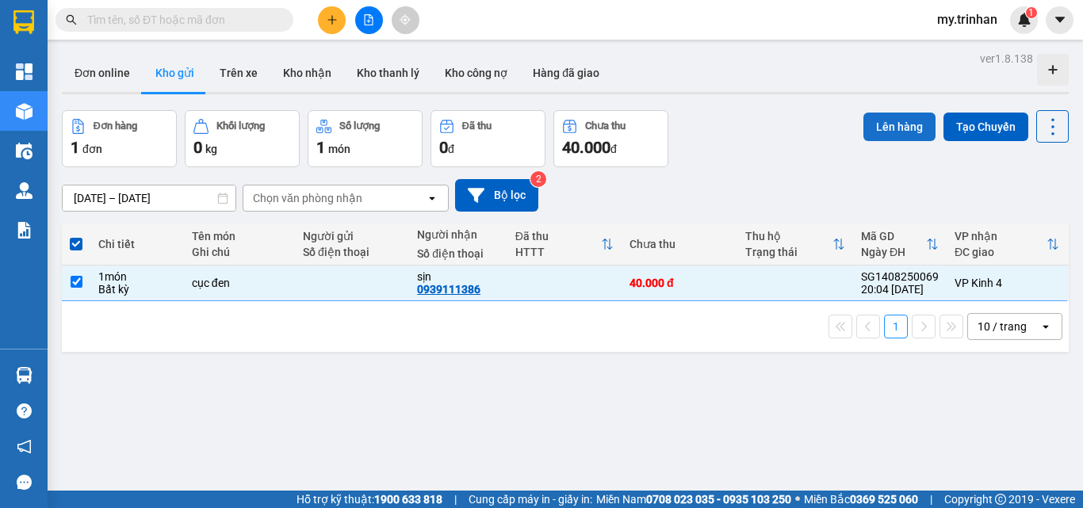
click at [874, 128] on button "Lên hàng" at bounding box center [900, 127] width 72 height 29
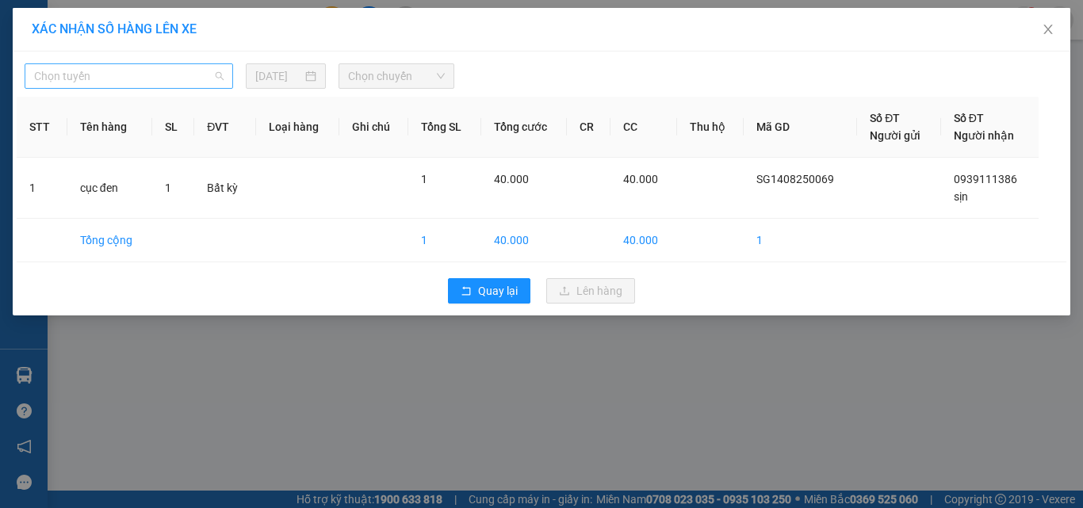
click at [203, 75] on span "Chọn tuyến" at bounding box center [129, 76] width 190 height 24
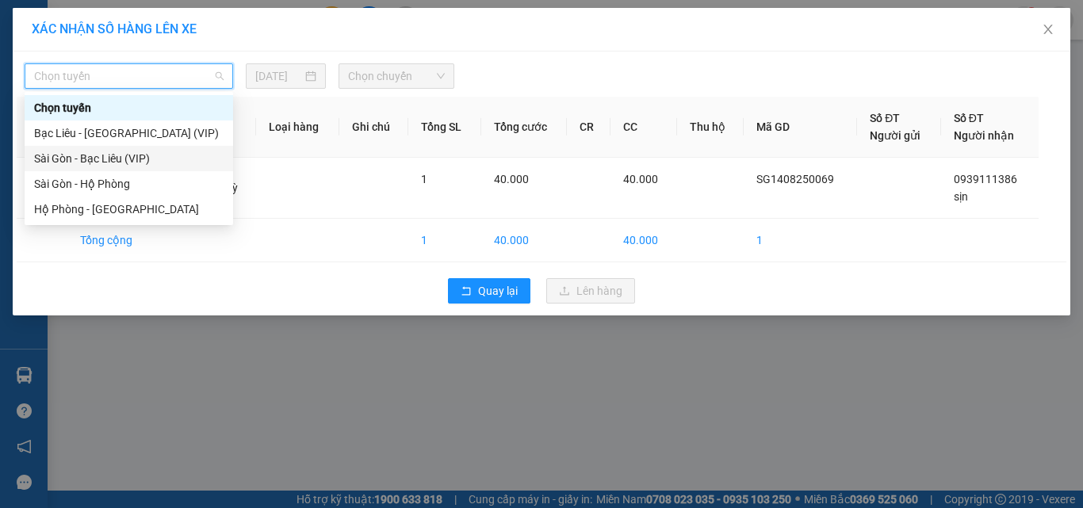
click at [178, 156] on div "Sài Gòn - Bạc Liêu (VIP)" at bounding box center [129, 158] width 190 height 17
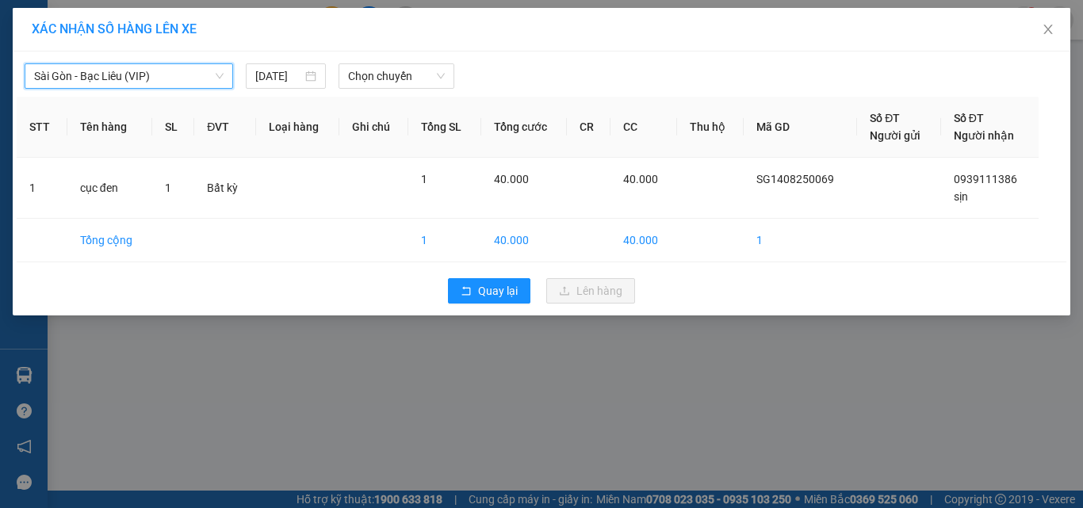
click at [383, 89] on div "Sài Gòn - Bạc Liêu (VIP) Sài Gòn - Bạc Liêu (VIP) 14/08/2025 Chọn chuyến STT Tê…" at bounding box center [542, 184] width 1058 height 264
click at [386, 82] on span "Chọn chuyến" at bounding box center [397, 76] width 98 height 24
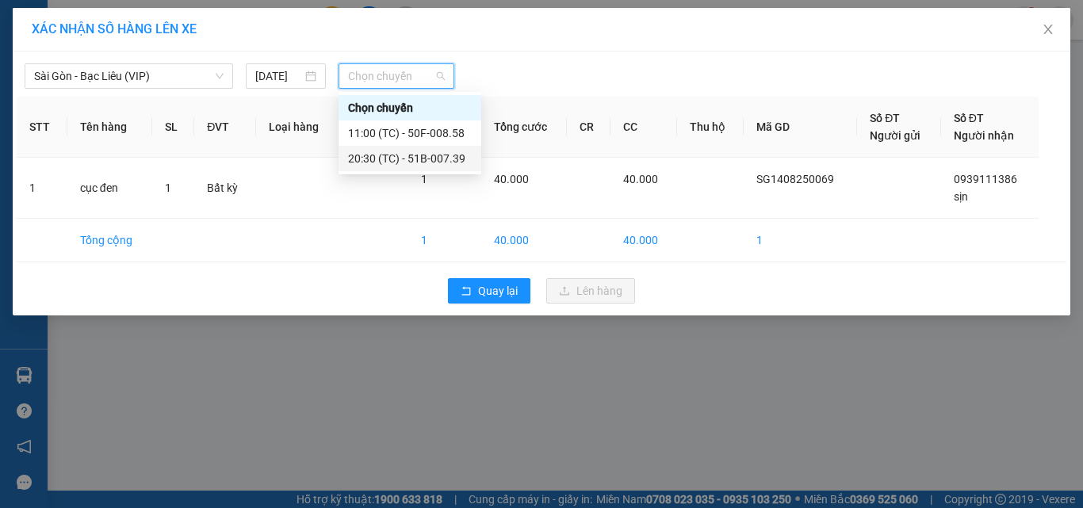
click at [381, 157] on div "20:30 (TC) - 51B-007.39" at bounding box center [410, 158] width 124 height 17
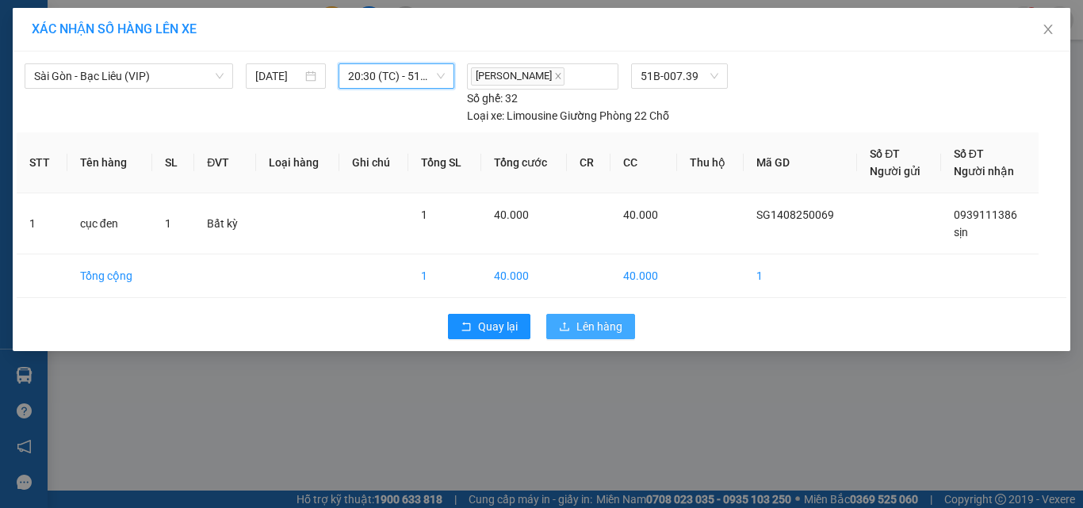
click at [580, 321] on span "Lên hàng" at bounding box center [600, 326] width 46 height 17
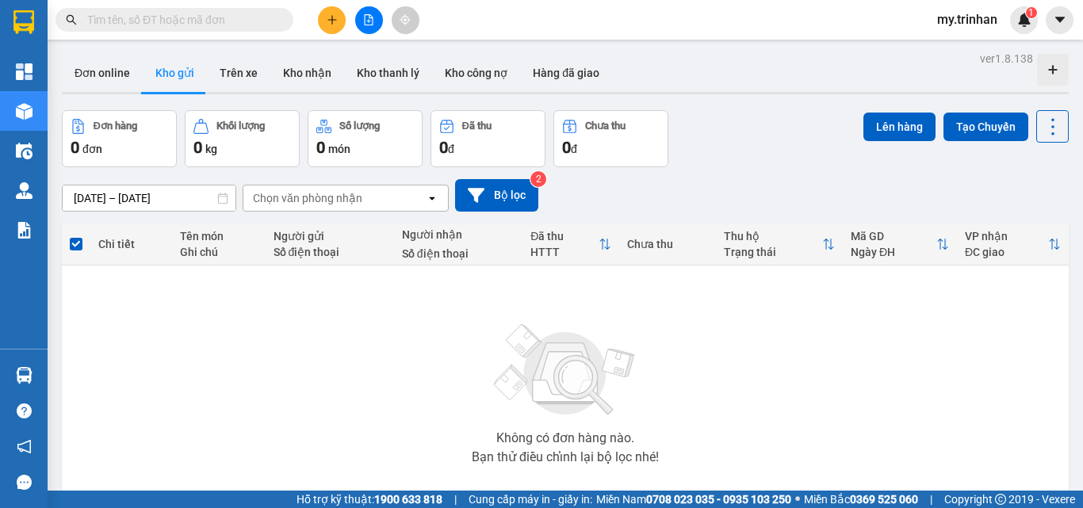
click at [631, 171] on div "12/08/2025 – 14/08/2025 Press the down arrow key to interact with the calendar …" at bounding box center [565, 195] width 1007 height 56
click at [365, 17] on icon "file-add" at bounding box center [369, 19] width 9 height 11
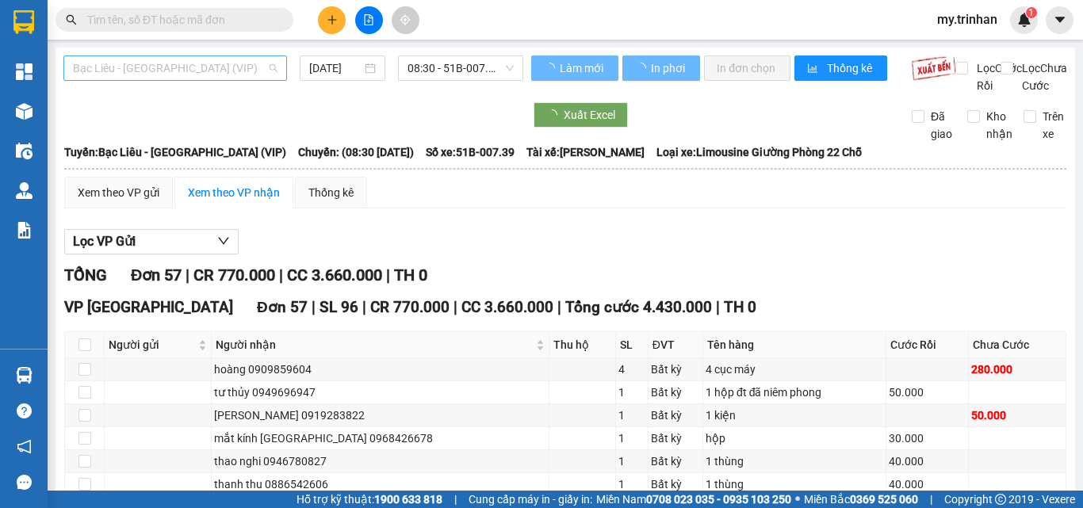
click at [174, 62] on span "Bạc Liêu - Sài Gòn (VIP)" at bounding box center [175, 68] width 205 height 24
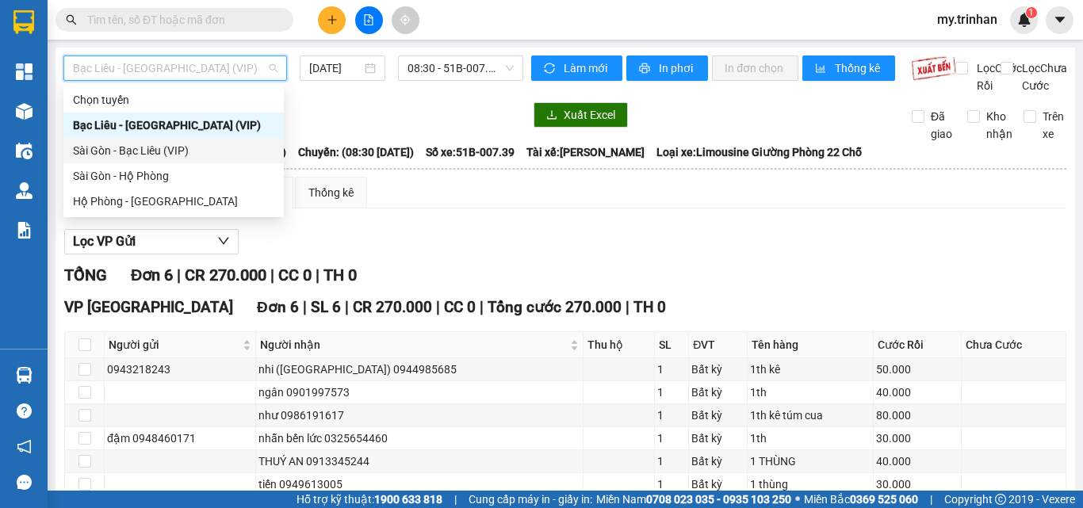
click at [167, 145] on div "Sài Gòn - Bạc Liêu (VIP)" at bounding box center [173, 150] width 201 height 17
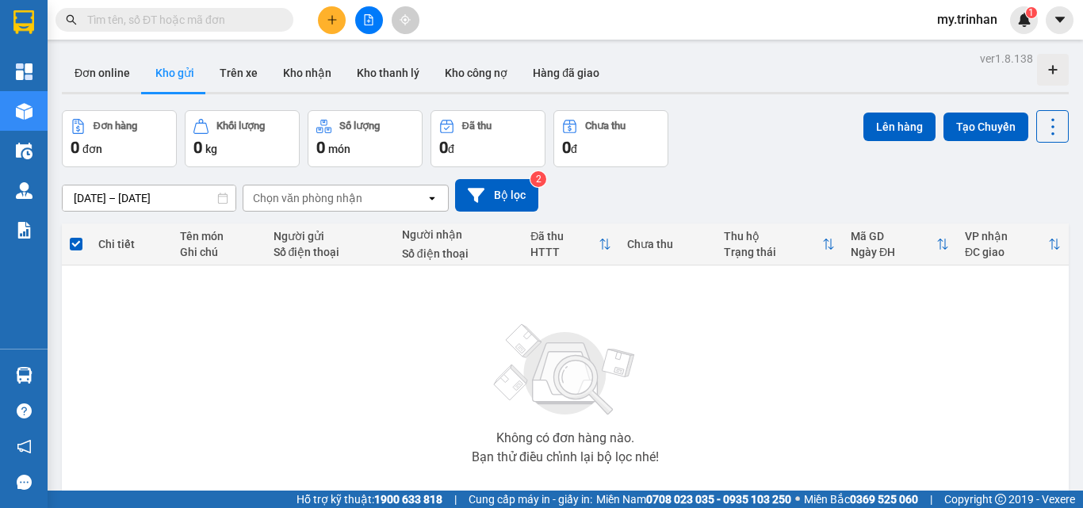
click at [424, 204] on div "Chọn văn phòng nhận" at bounding box center [334, 198] width 182 height 25
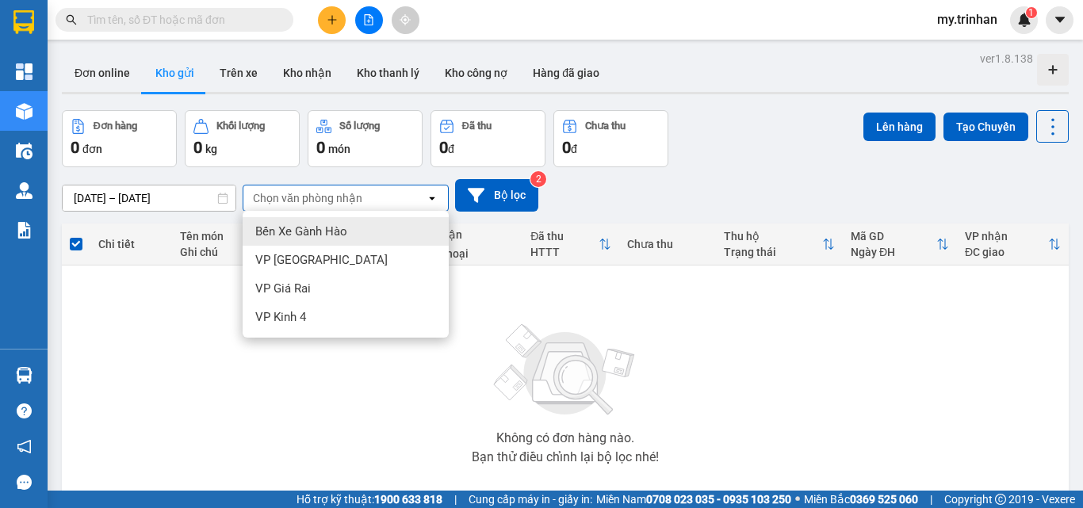
click at [424, 204] on div "Chọn văn phòng nhận" at bounding box center [334, 198] width 182 height 25
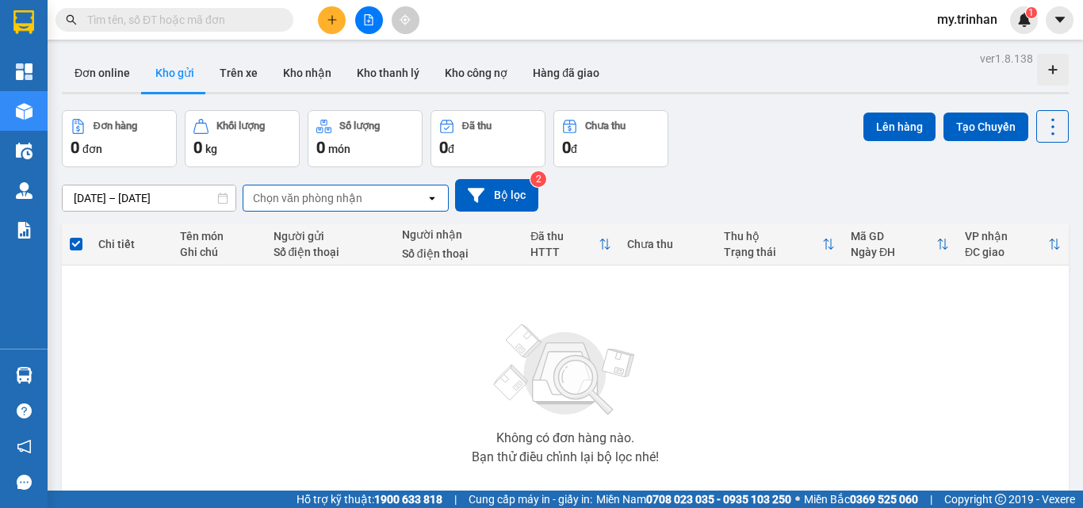
click at [665, 182] on div "12/08/2025 – 14/08/2025 Press the down arrow key to interact with the calendar …" at bounding box center [565, 195] width 1007 height 33
click at [725, 190] on div "12/08/2025 – 14/08/2025 Press the down arrow key to interact with the calendar …" at bounding box center [565, 195] width 1007 height 33
